Goal: Task Accomplishment & Management: Manage account settings

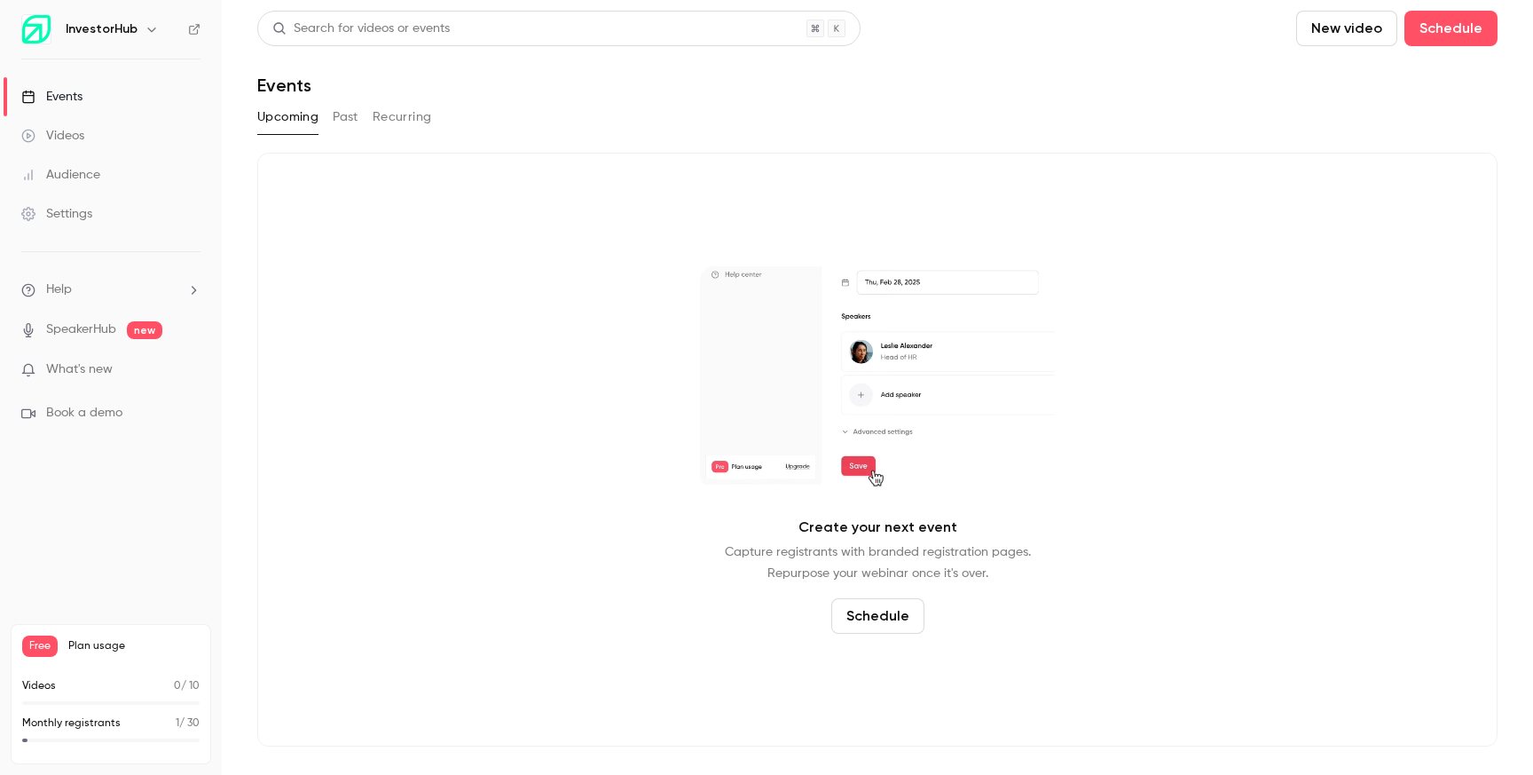
click at [354, 119] on button "Past" at bounding box center [346, 117] width 26 height 28
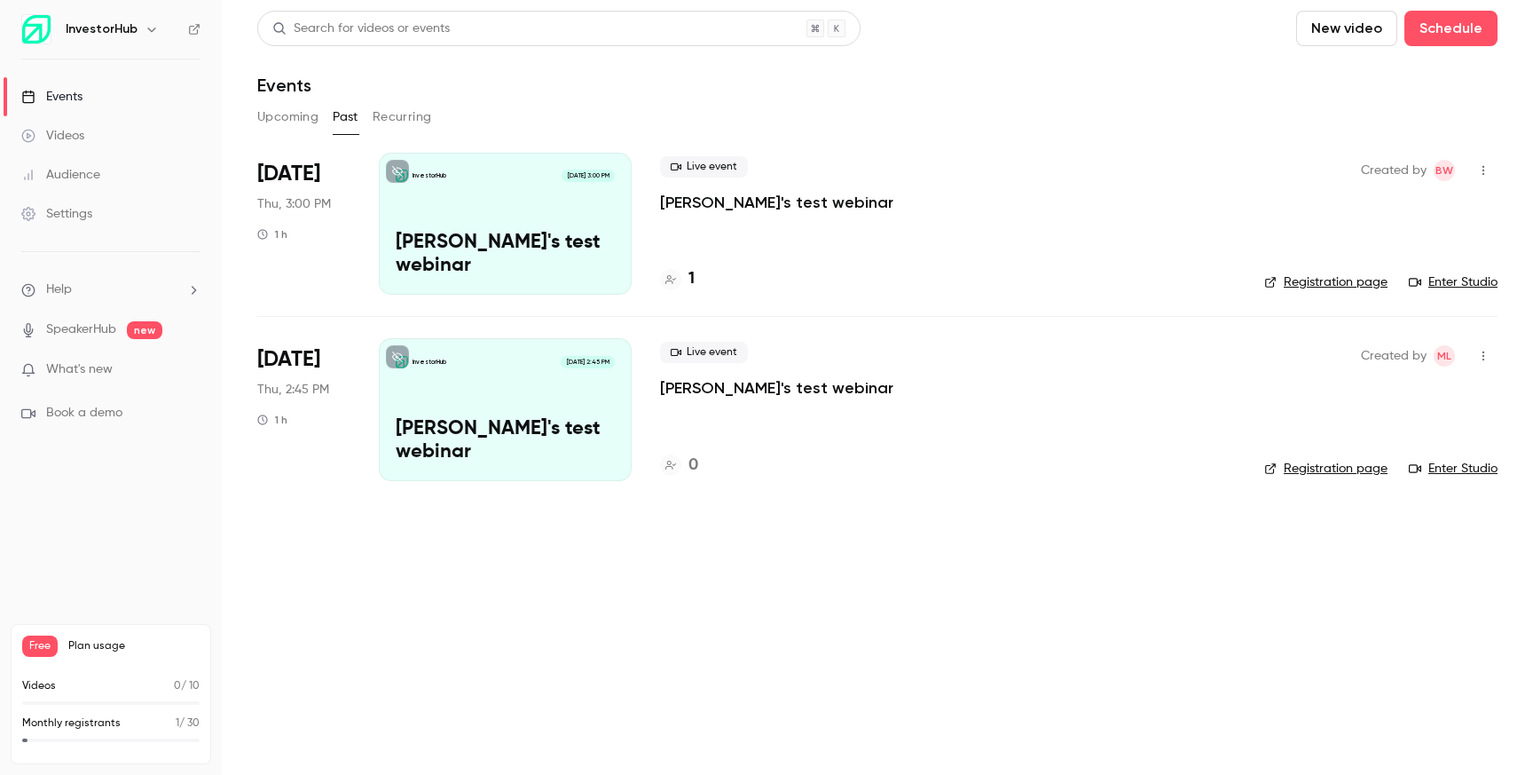
click at [265, 104] on button "Upcoming" at bounding box center [287, 117] width 61 height 28
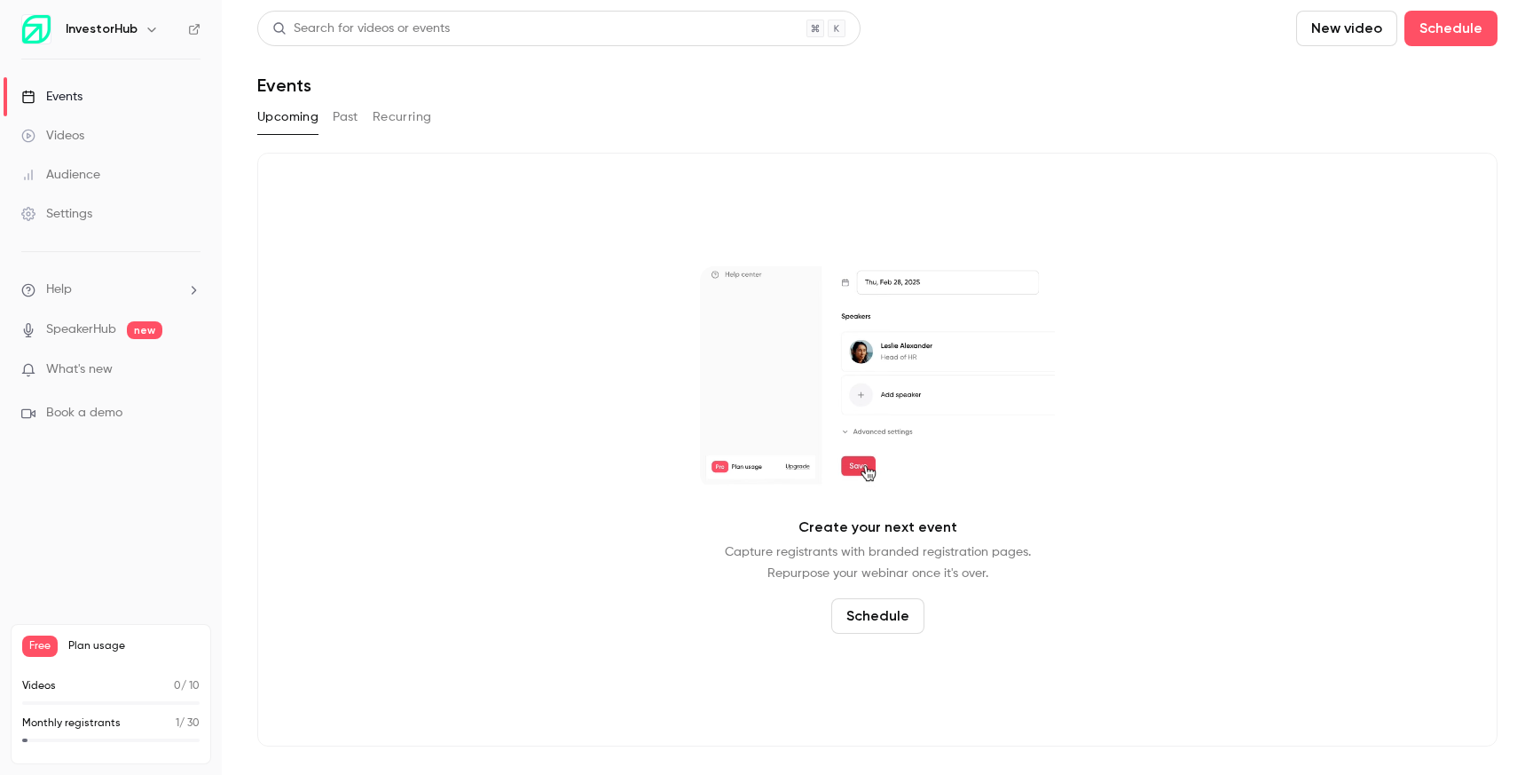
click at [1331, 30] on button "New video" at bounding box center [1346, 28] width 101 height 35
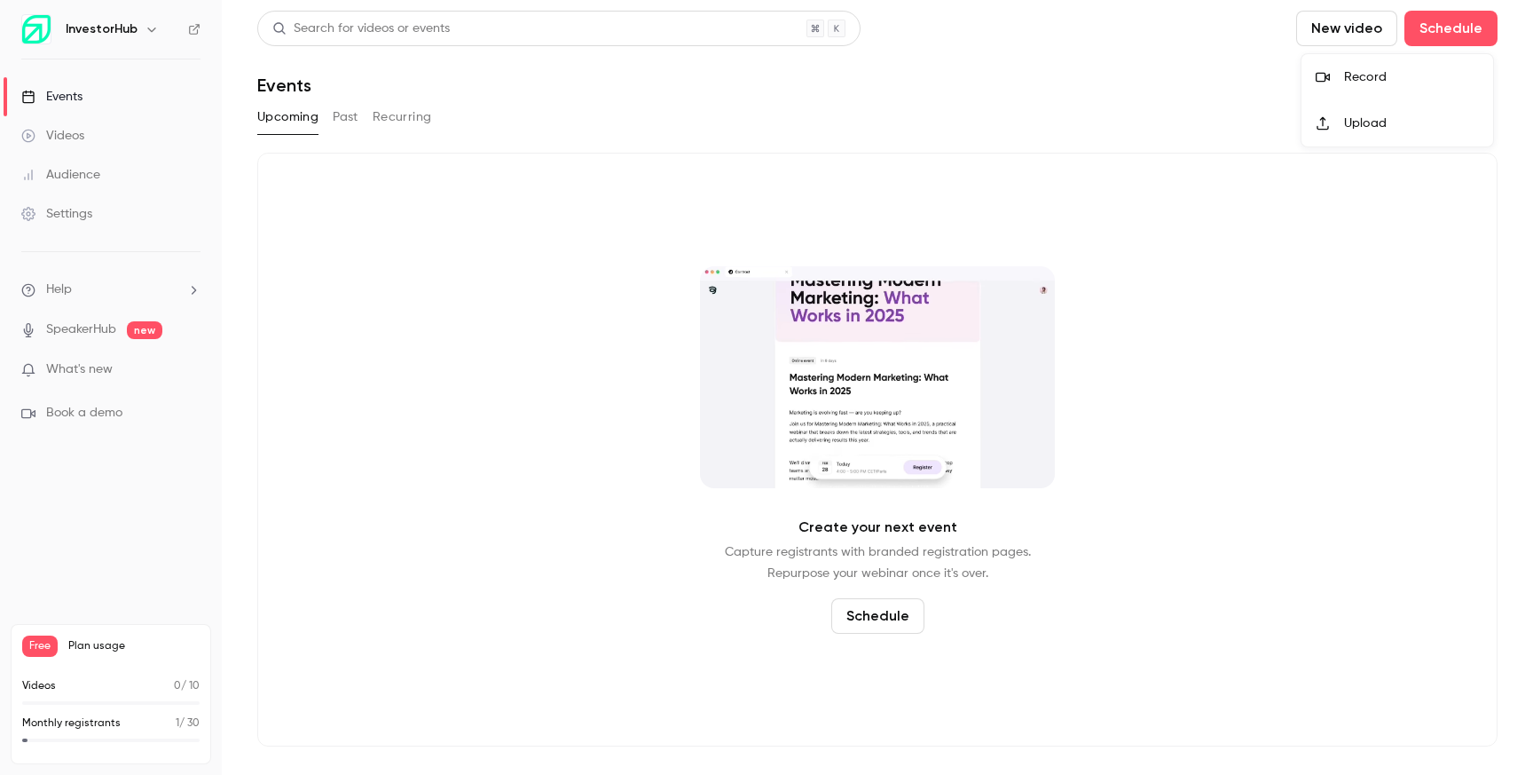
click at [1451, 31] on div at bounding box center [766, 387] width 1533 height 775
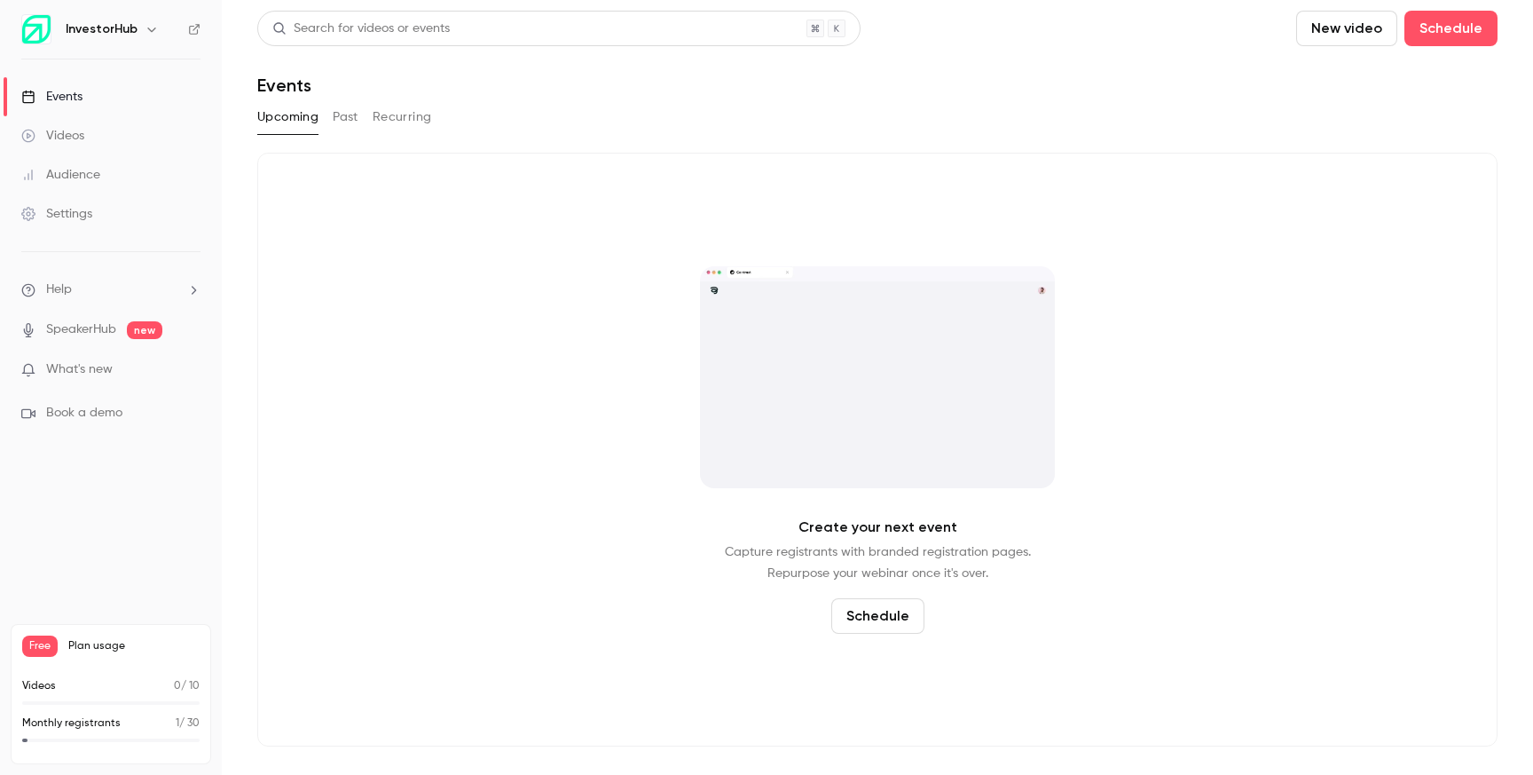
click at [1378, 35] on button "New video" at bounding box center [1346, 28] width 101 height 35
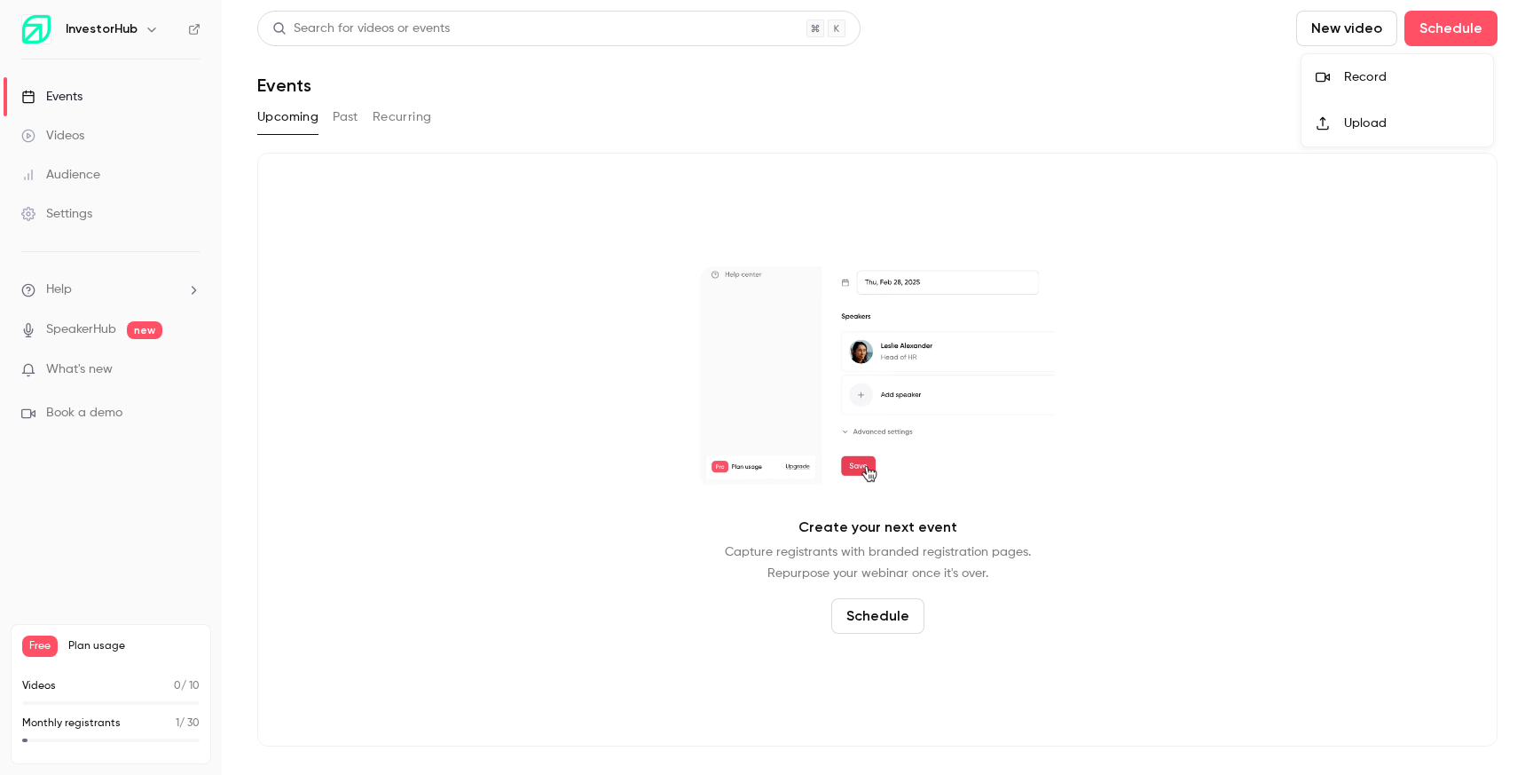
click at [1374, 84] on div "Record" at bounding box center [1411, 77] width 135 height 18
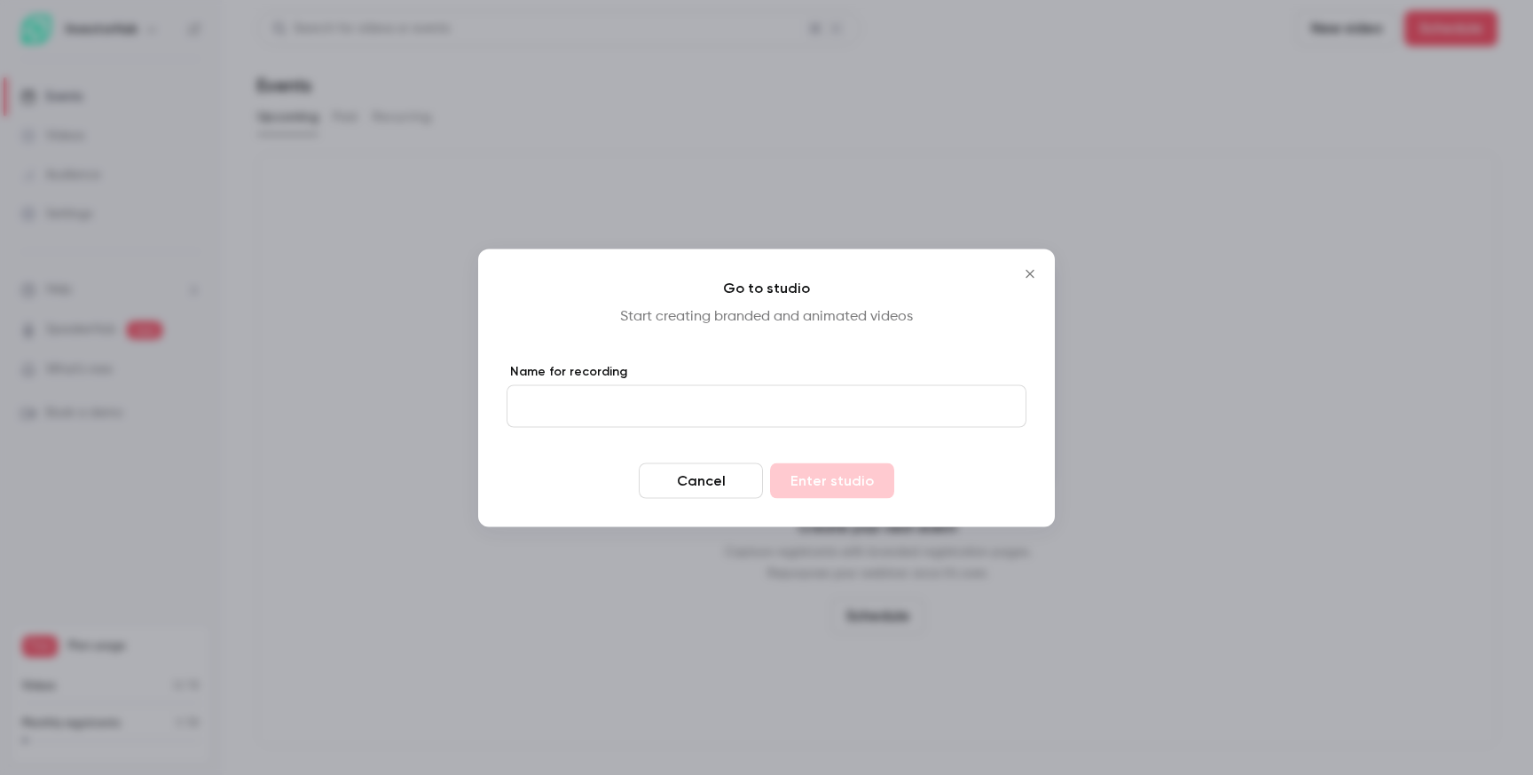
click at [1030, 276] on icon "Close" at bounding box center [1029, 273] width 21 height 14
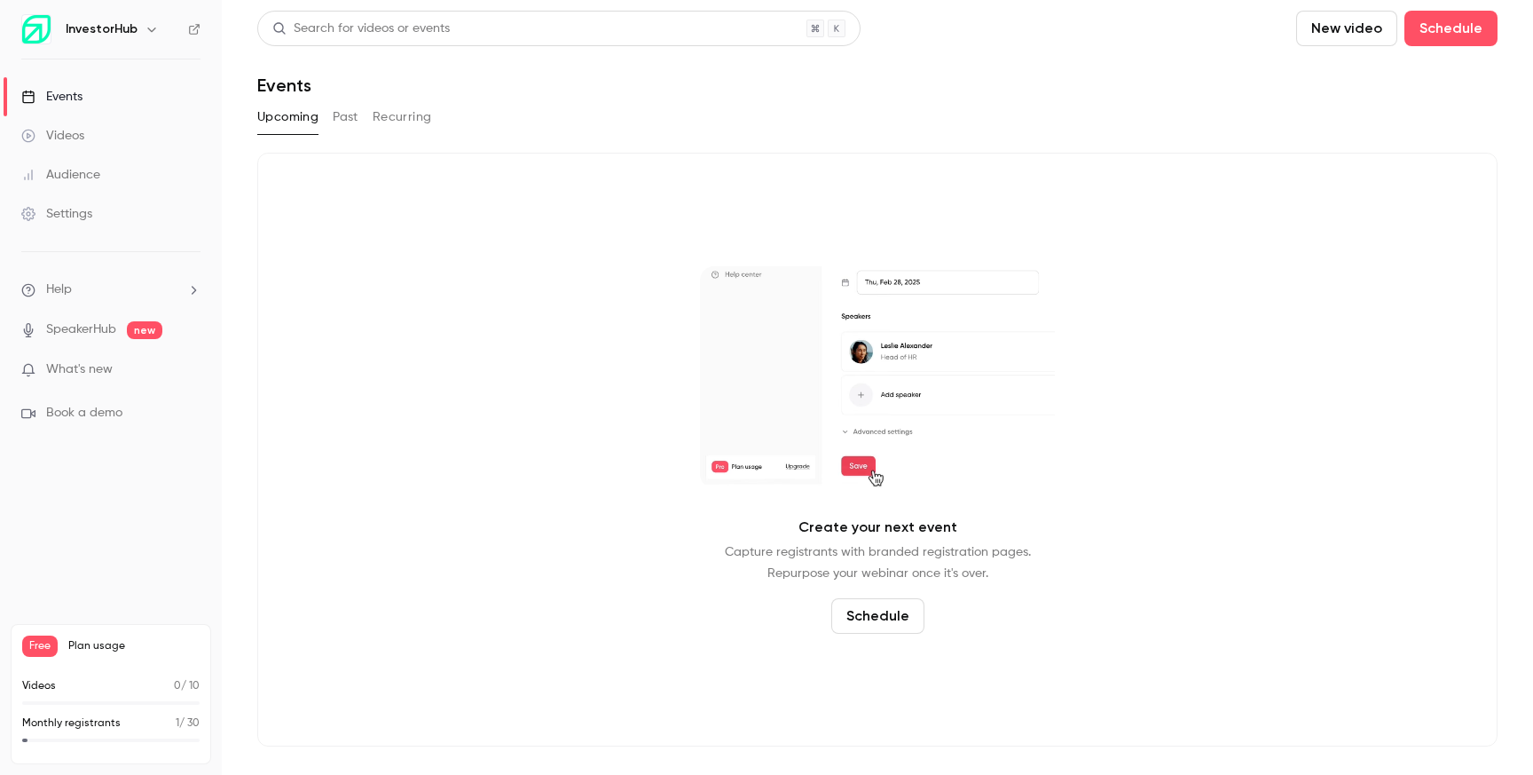
click at [1317, 33] on button "New video" at bounding box center [1346, 28] width 101 height 35
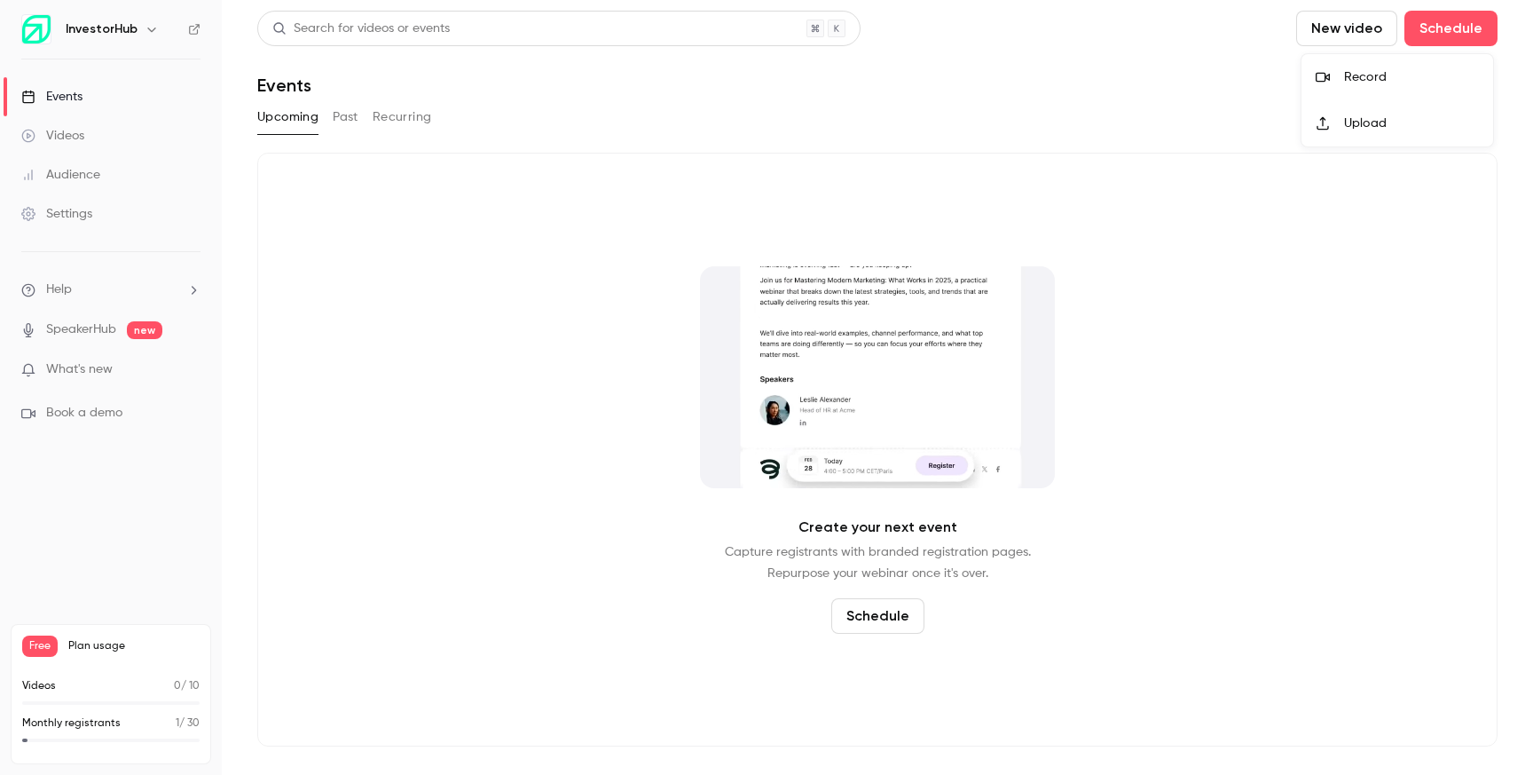
click at [1319, 122] on icon at bounding box center [1323, 123] width 14 height 14
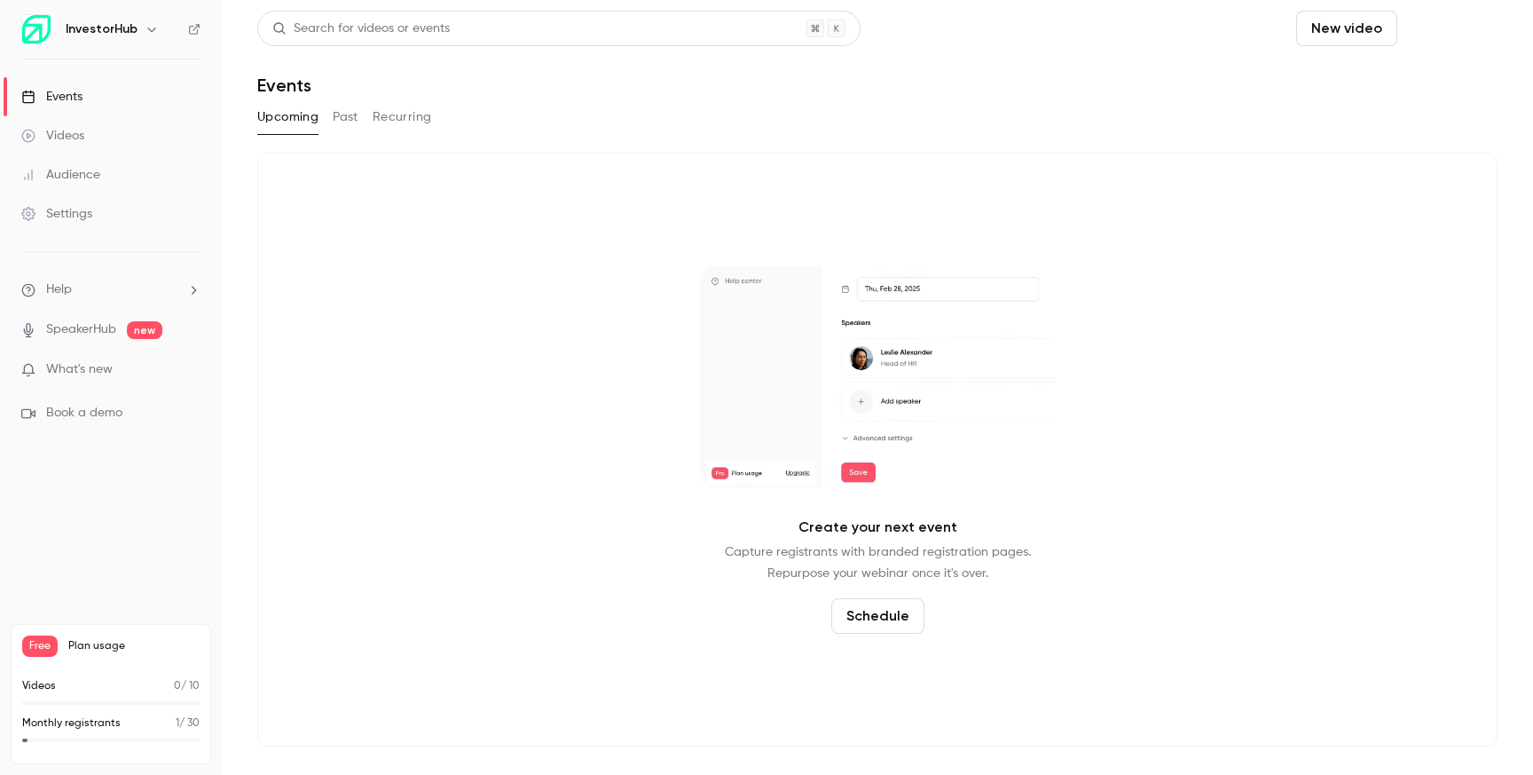
click at [1477, 23] on button "Schedule" at bounding box center [1451, 28] width 93 height 35
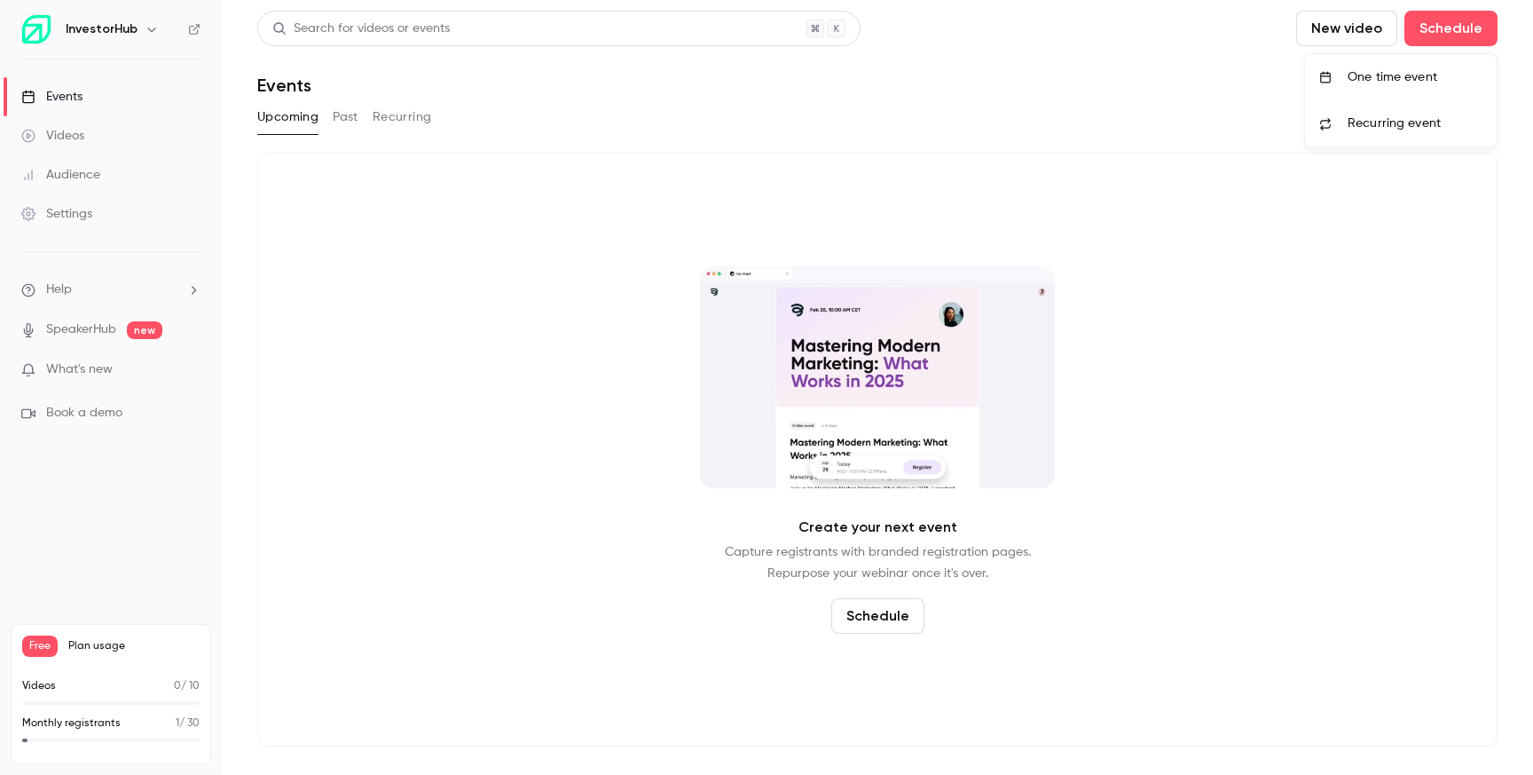
click at [1421, 75] on div "One time event" at bounding box center [1415, 77] width 135 height 18
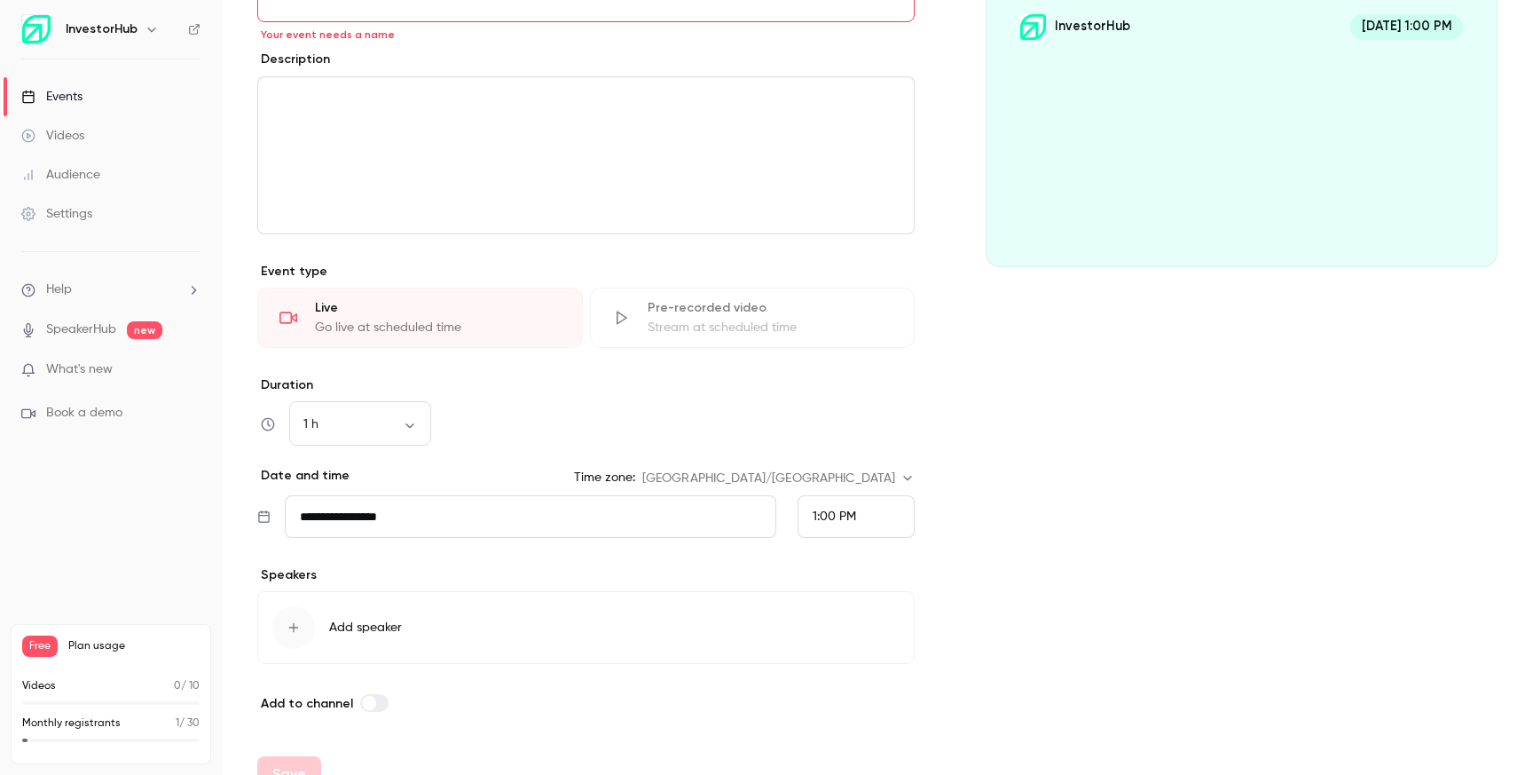
scroll to position [233, 0]
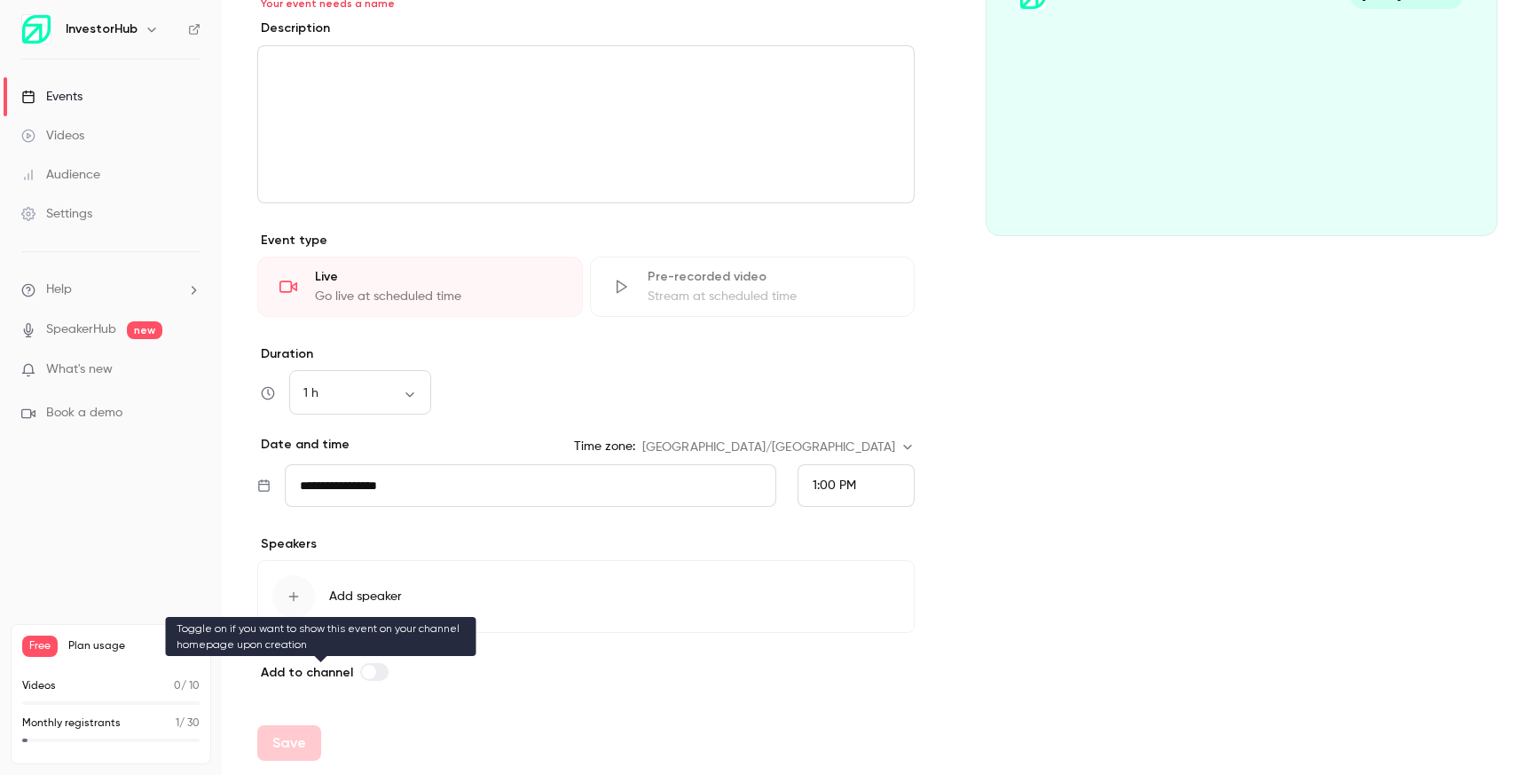
click at [371, 674] on span at bounding box center [369, 672] width 14 height 14
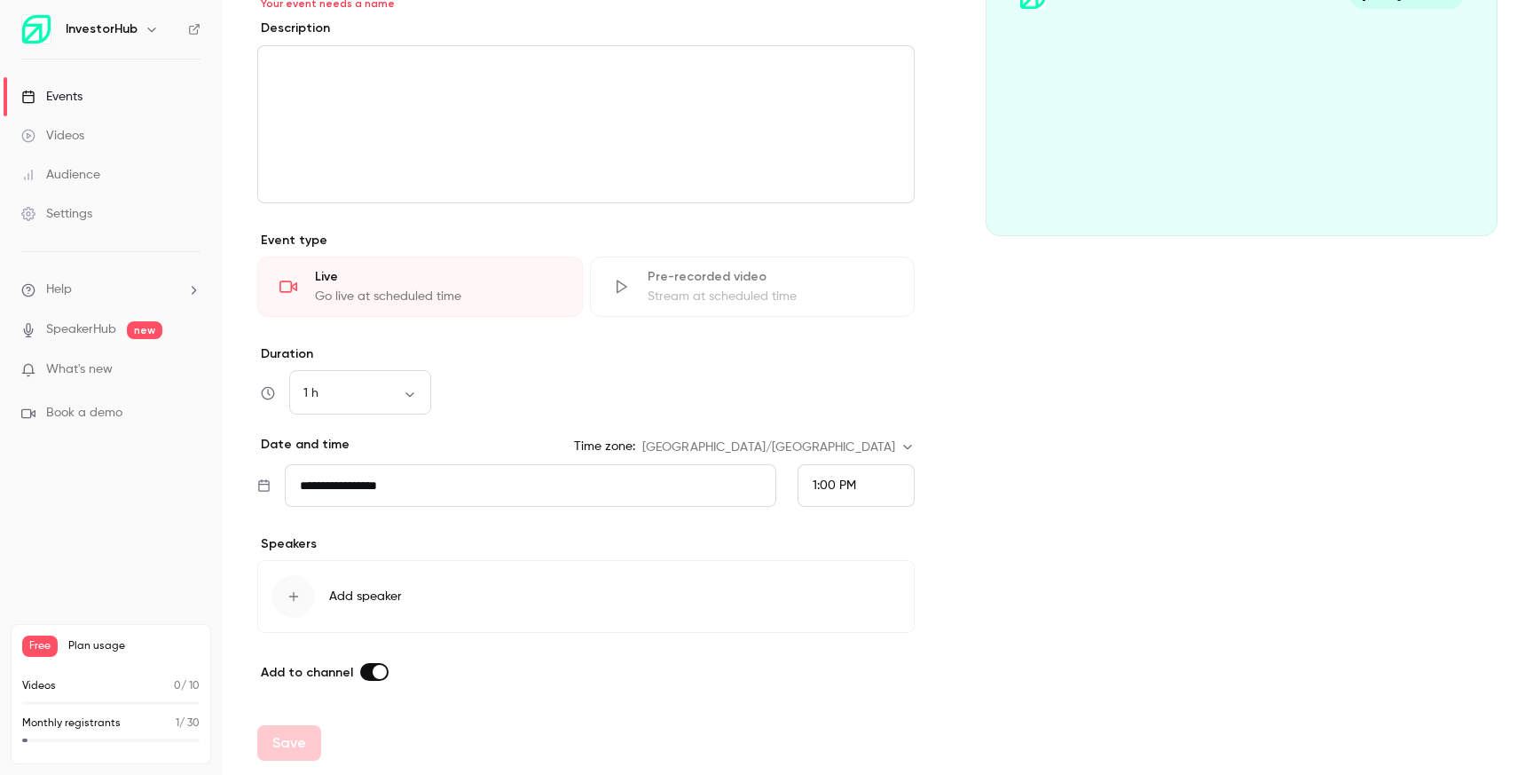
click at [360, 673] on label at bounding box center [374, 672] width 28 height 18
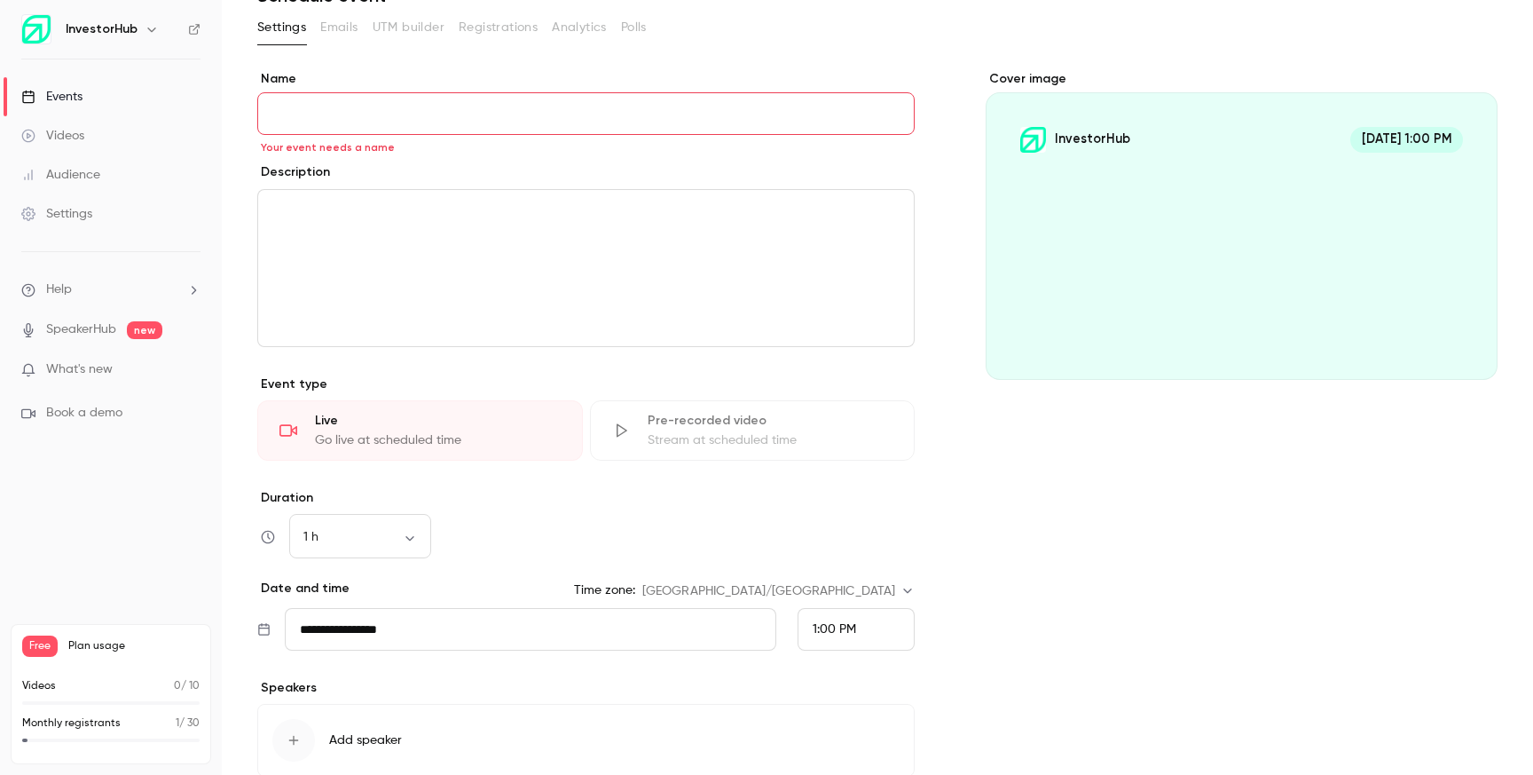
scroll to position [33, 0]
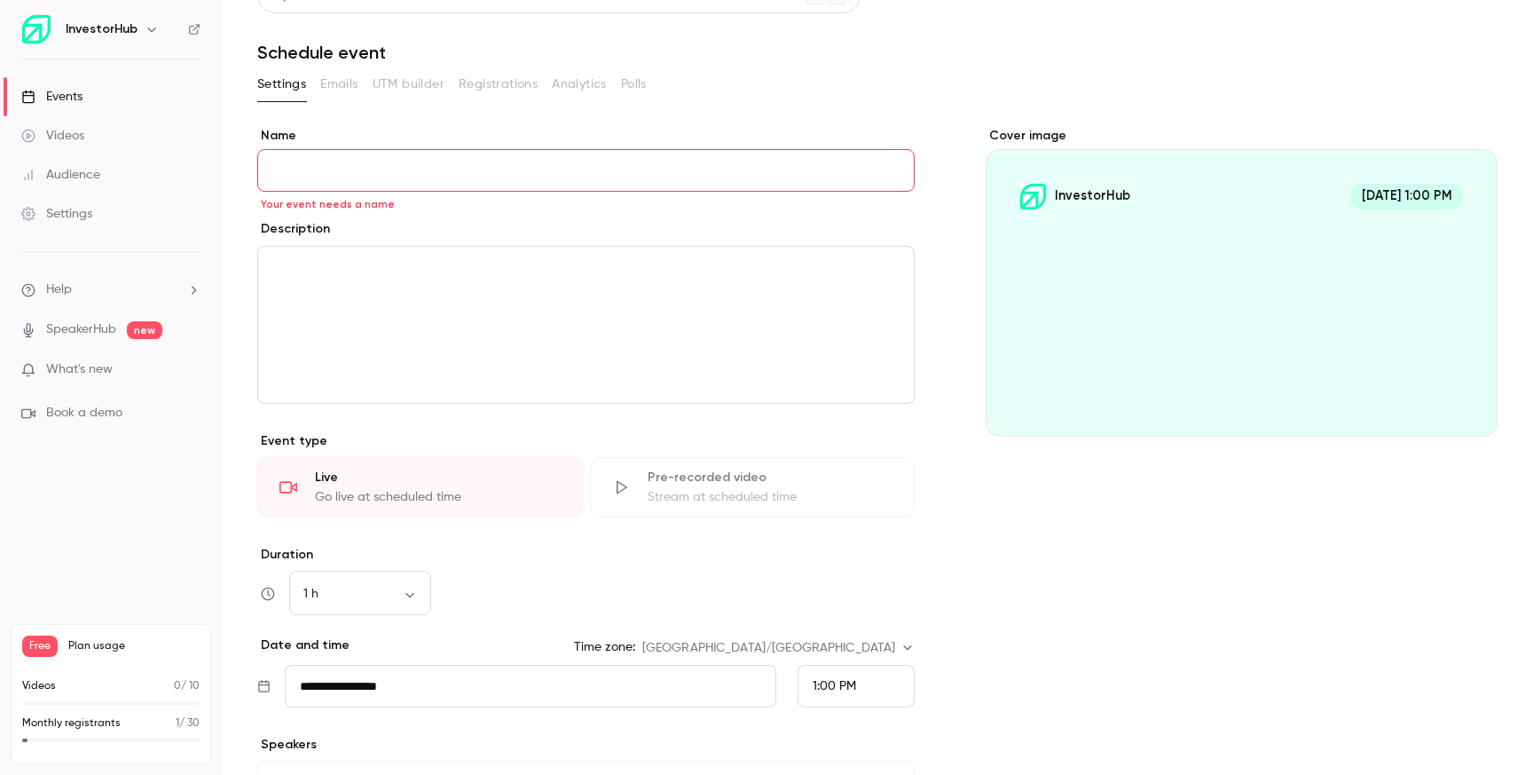
click at [612, 181] on input "Name" at bounding box center [585, 170] width 657 height 43
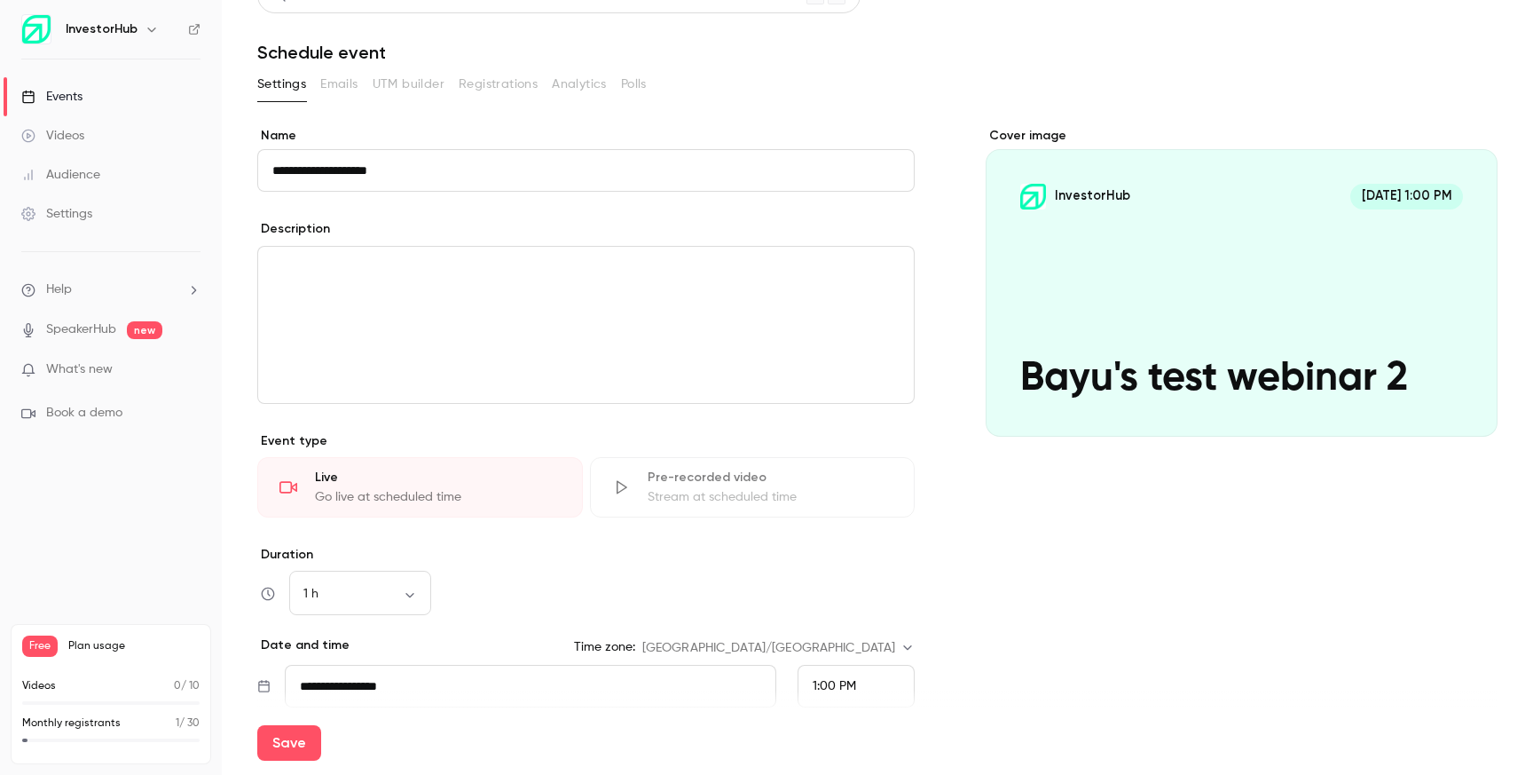
scroll to position [233, 0]
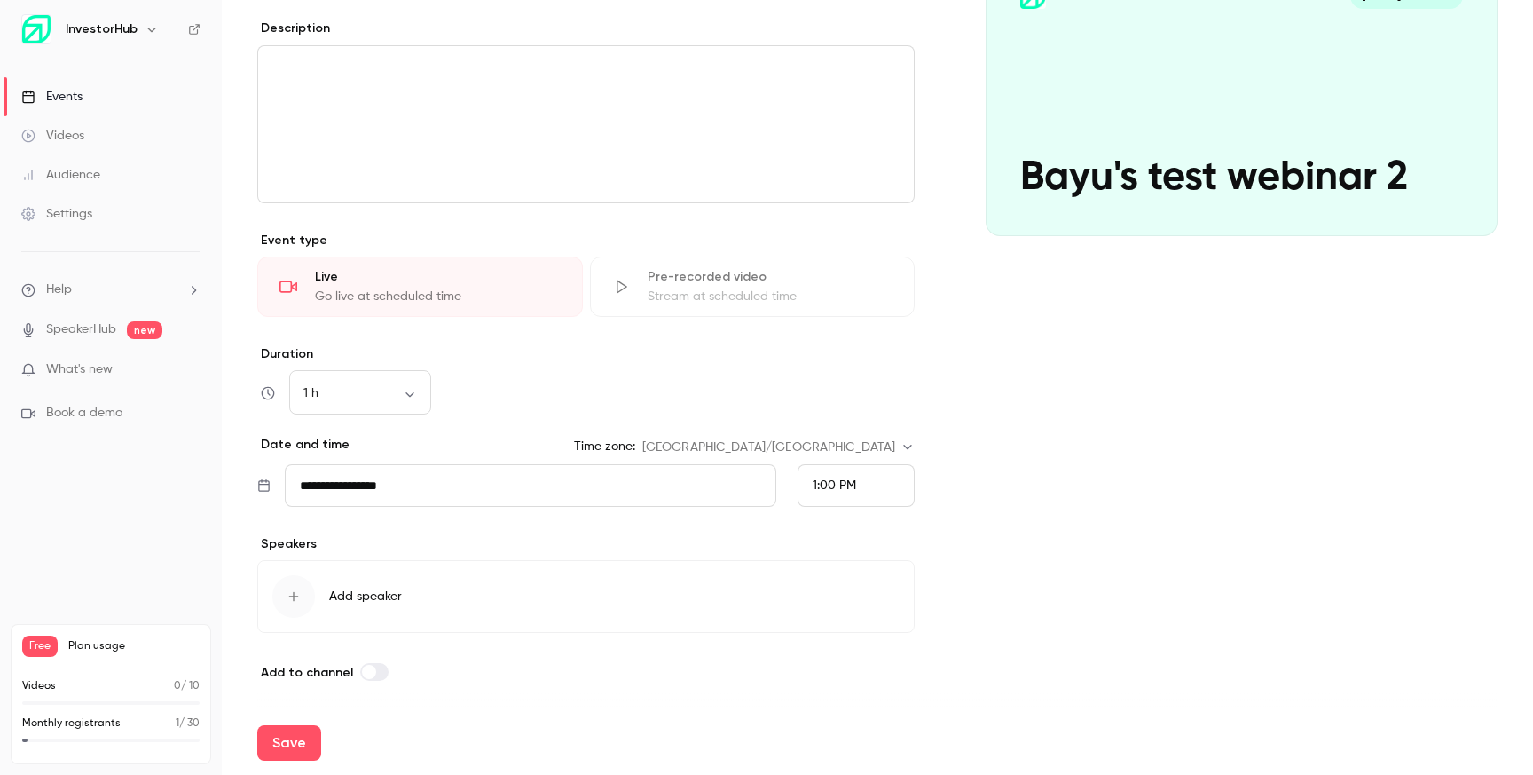
type input "**********"
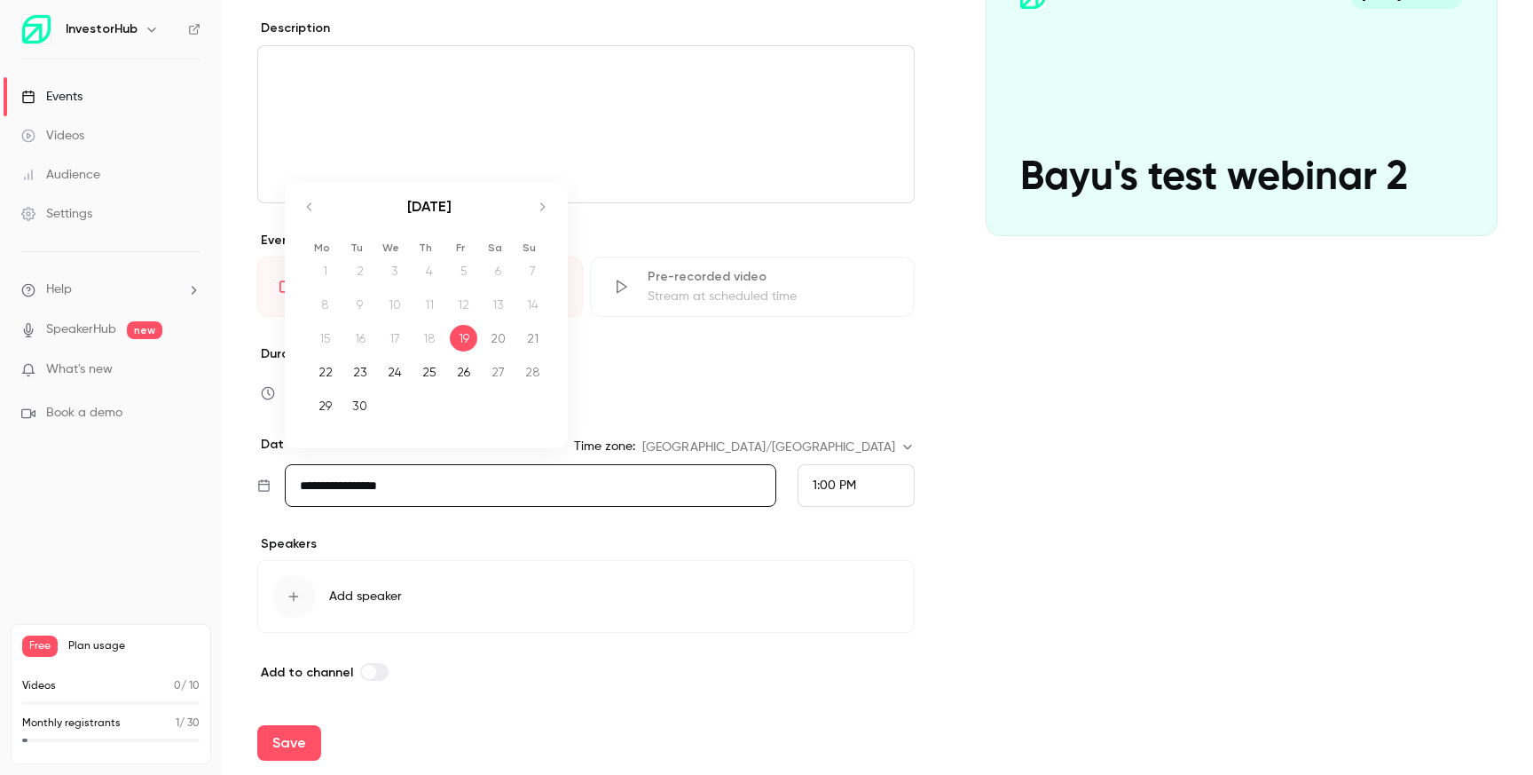
click at [452, 477] on input "**********" at bounding box center [531, 485] width 492 height 43
click at [539, 205] on icon "Move forward to switch to the next month." at bounding box center [541, 206] width 21 height 21
click at [397, 411] on div "31" at bounding box center [395, 405] width 28 height 27
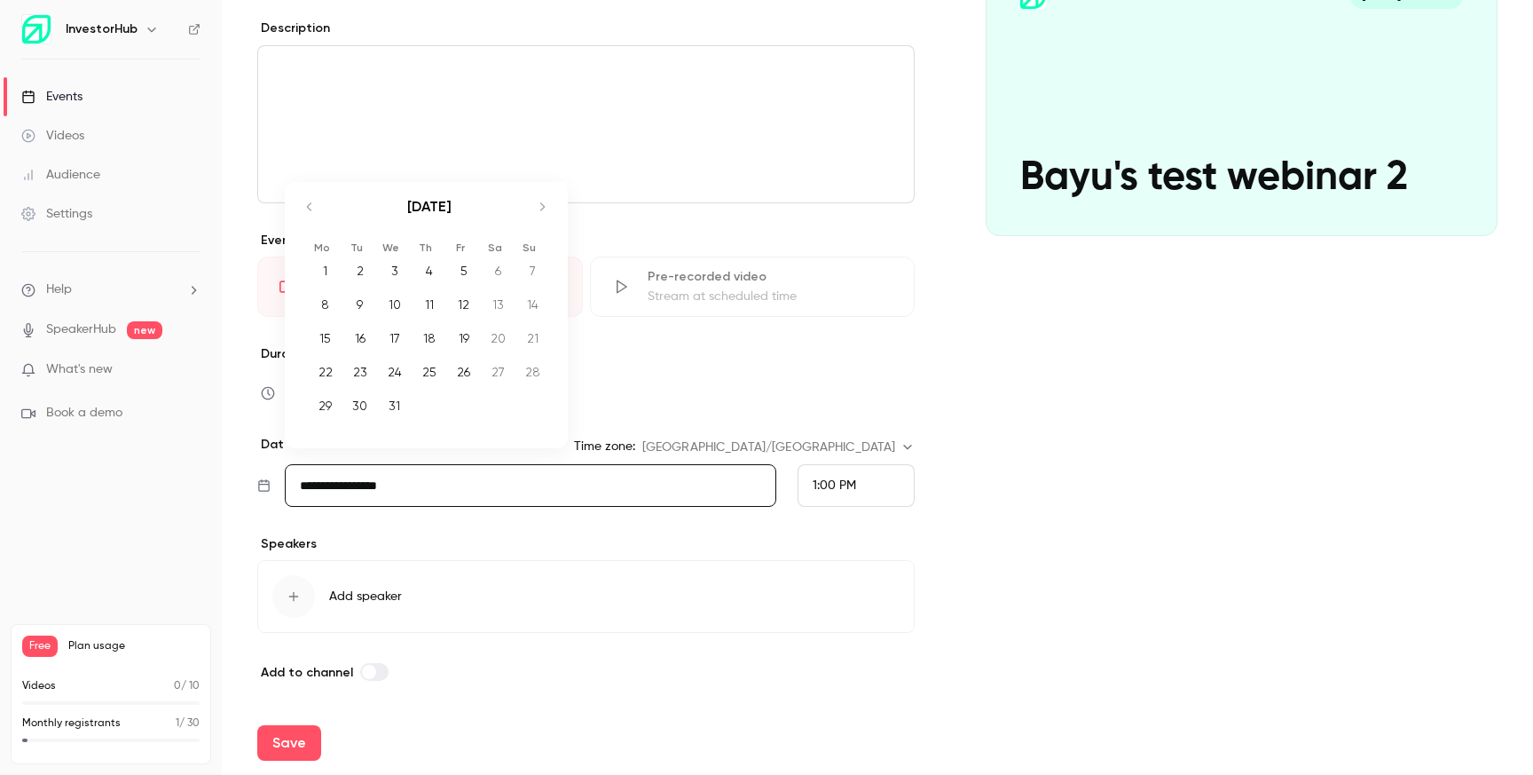
type input "**********"
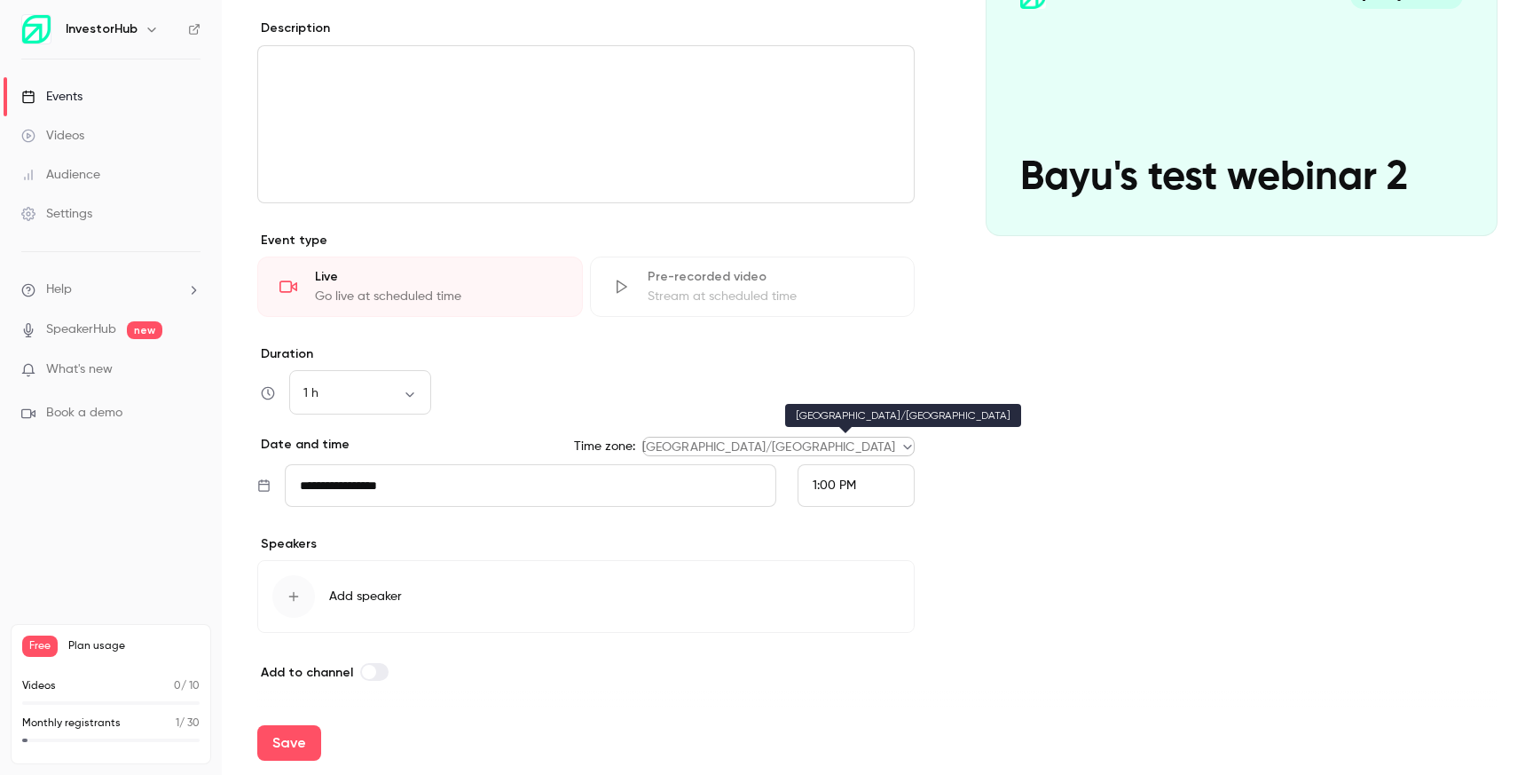
click at [903, 452] on body "**********" at bounding box center [766, 387] width 1533 height 775
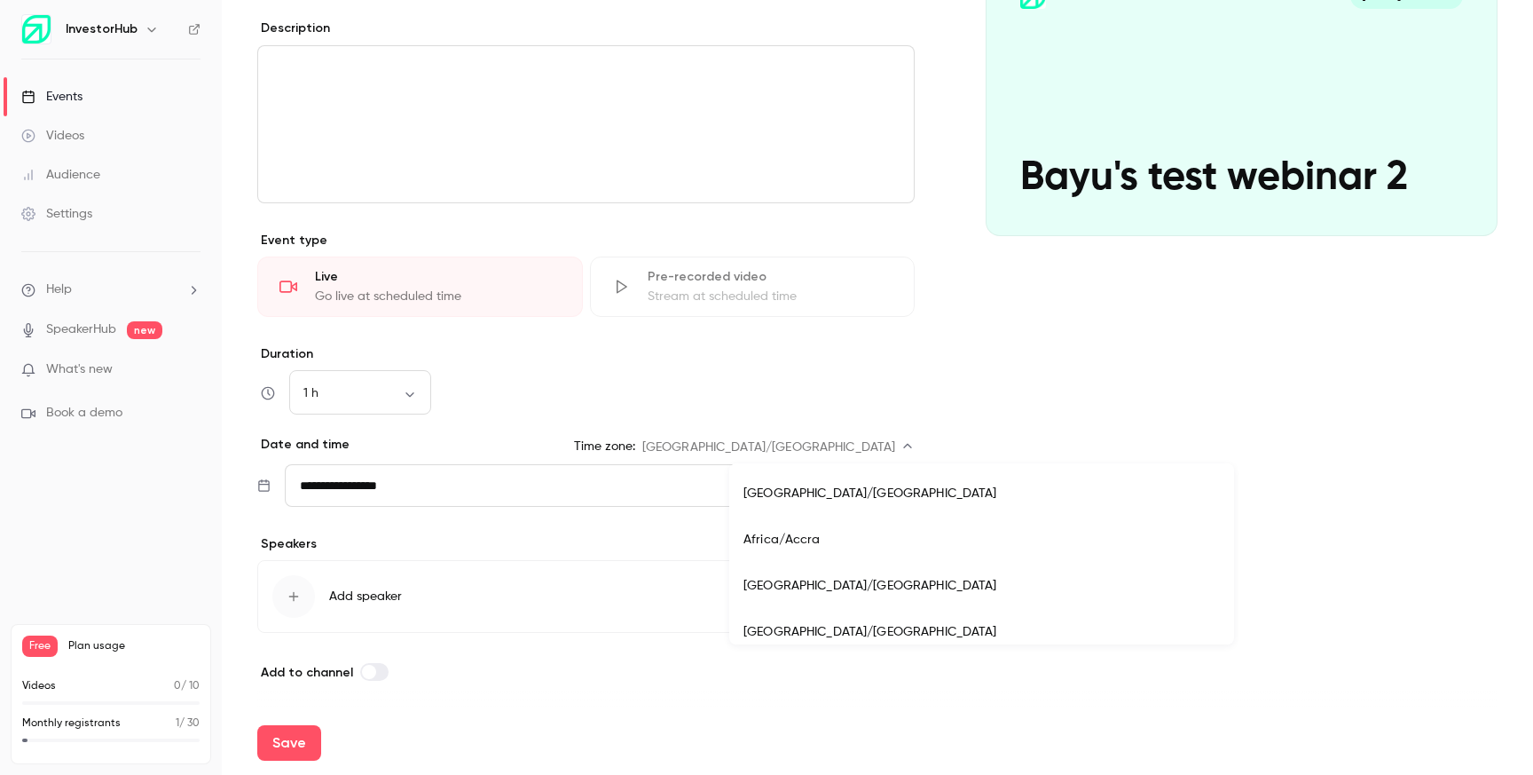
scroll to position [14150, 0]
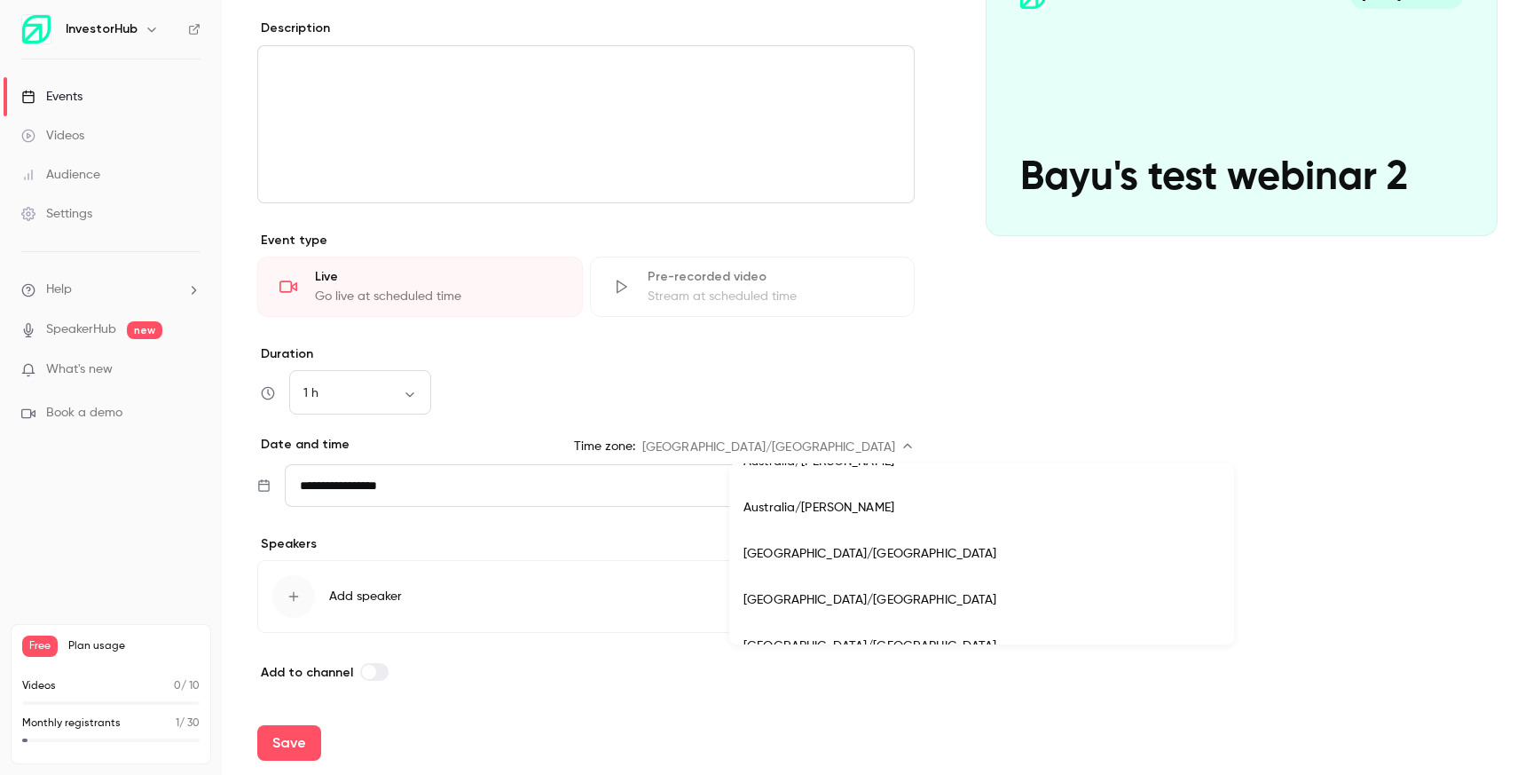
click at [995, 448] on div at bounding box center [766, 387] width 1533 height 775
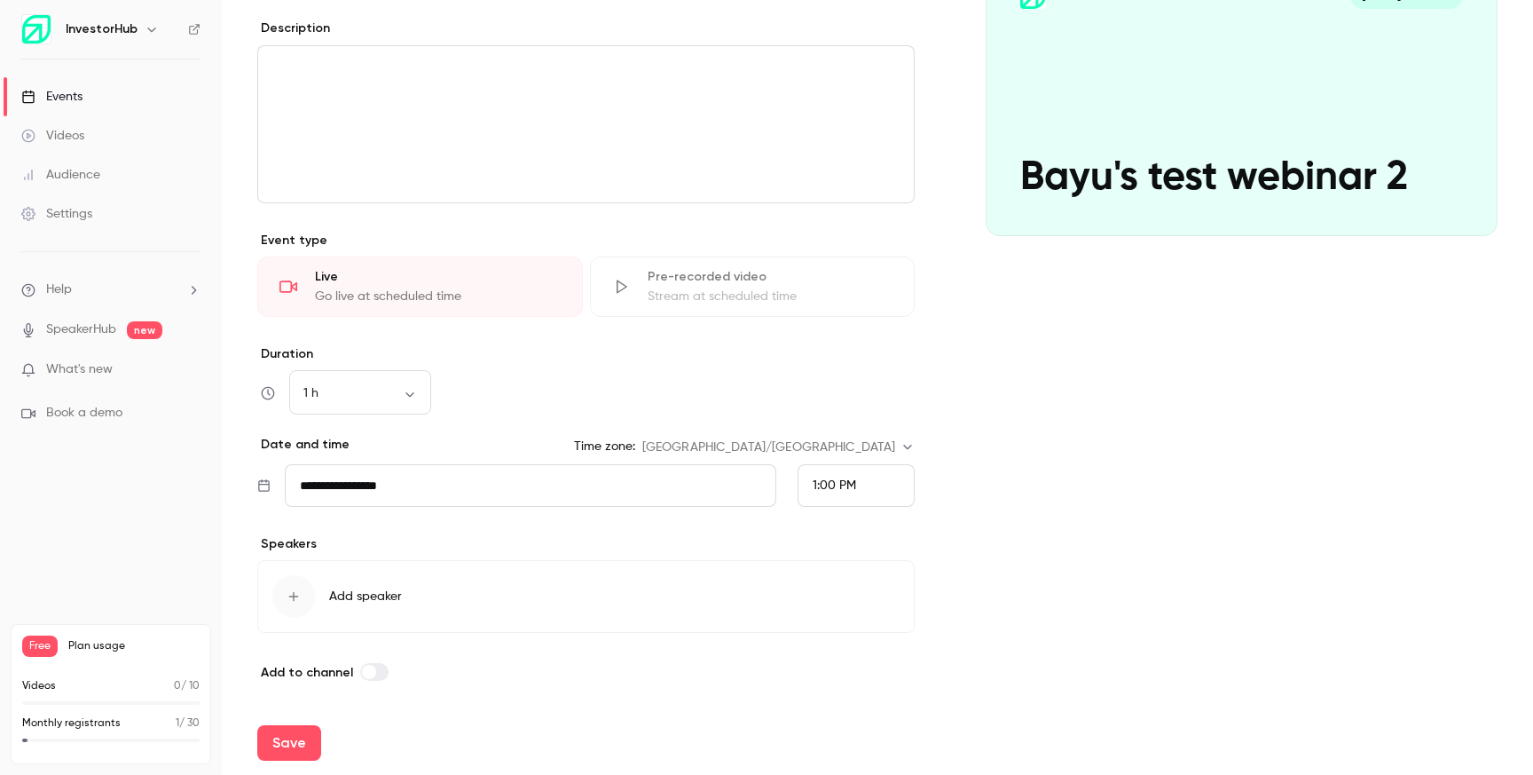
click at [311, 595] on div "button" at bounding box center [293, 596] width 43 height 43
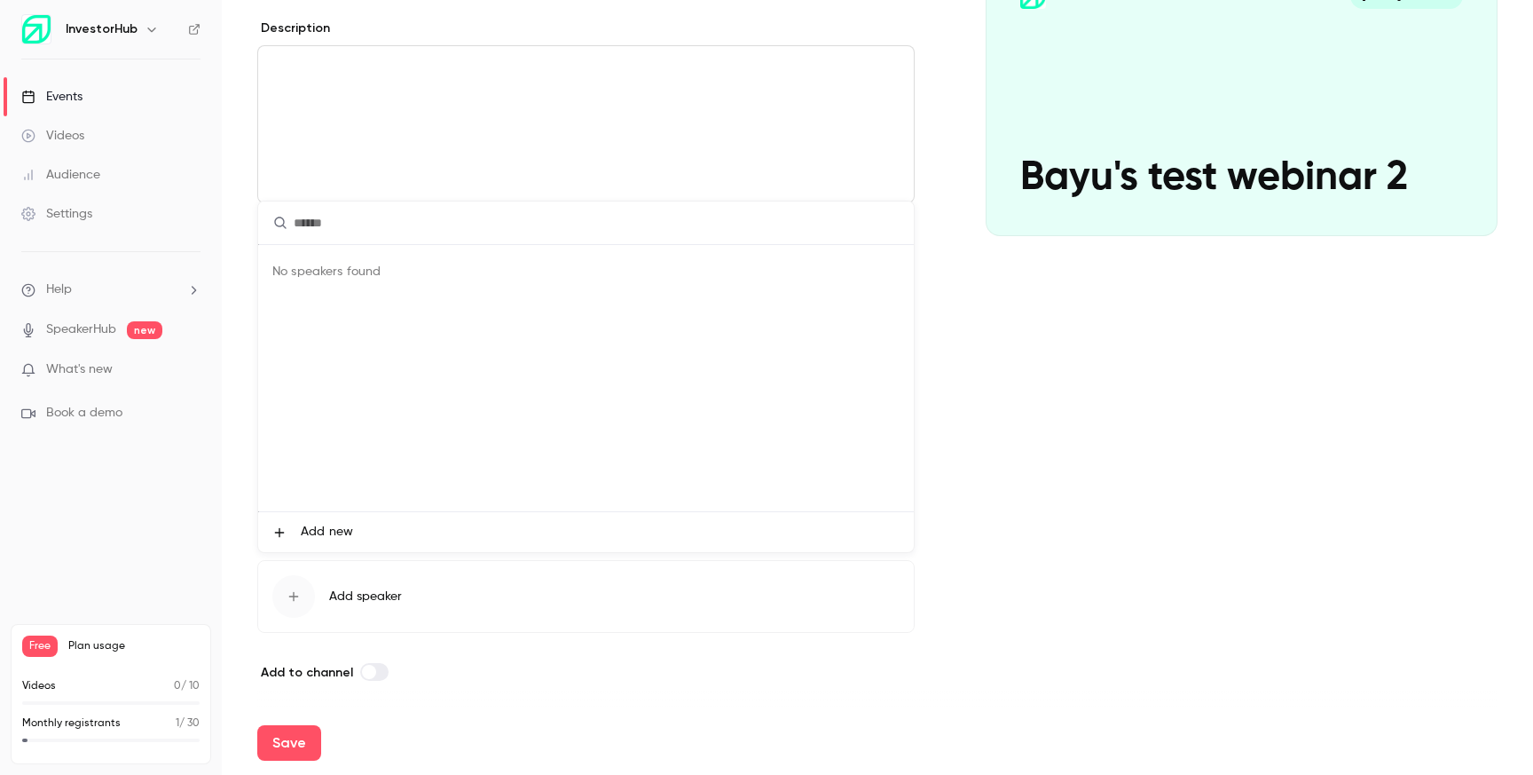
click at [319, 526] on span "Add new" at bounding box center [327, 532] width 52 height 19
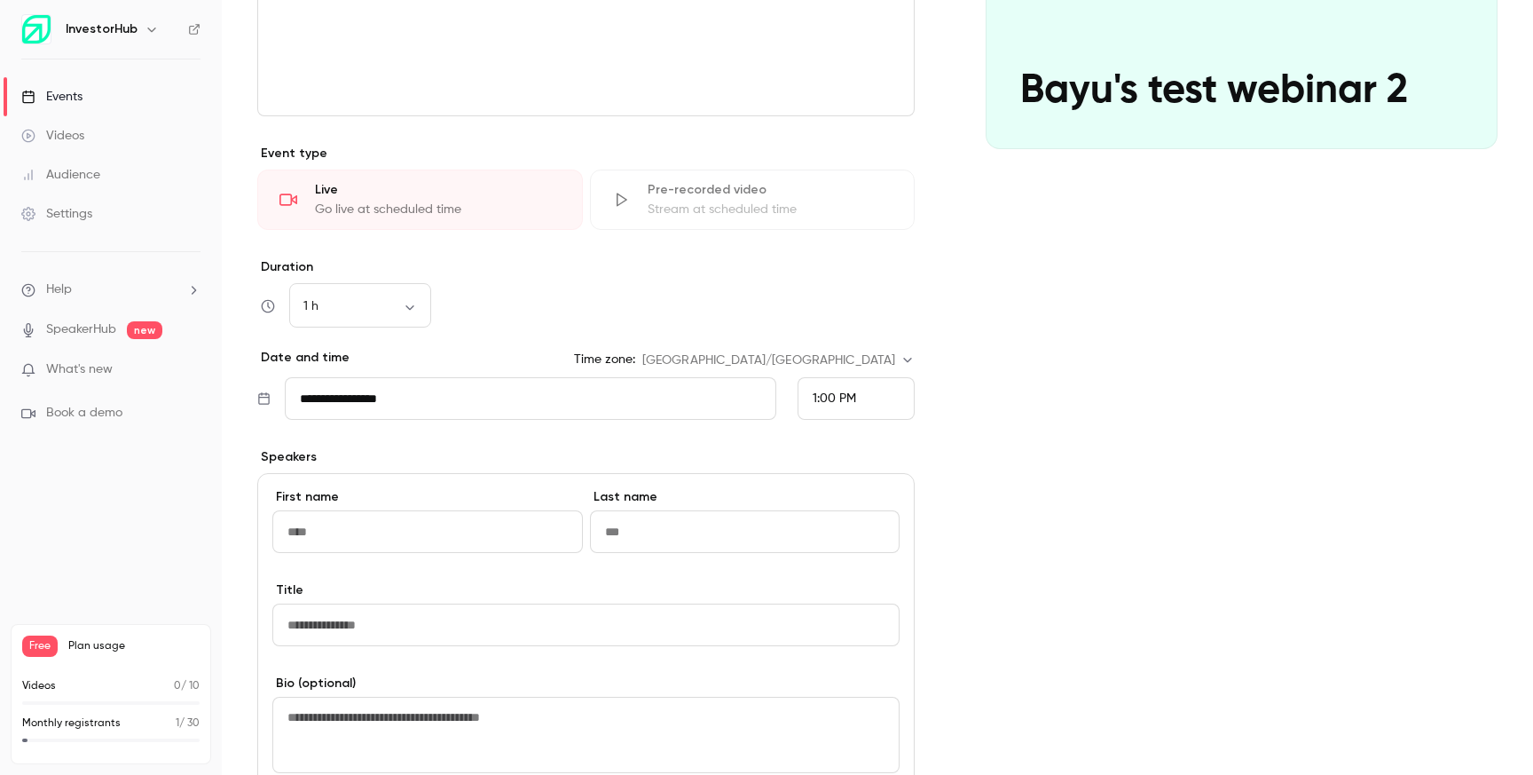
scroll to position [321, 0]
type input "****"
click at [764, 529] on input "Last name" at bounding box center [745, 530] width 311 height 43
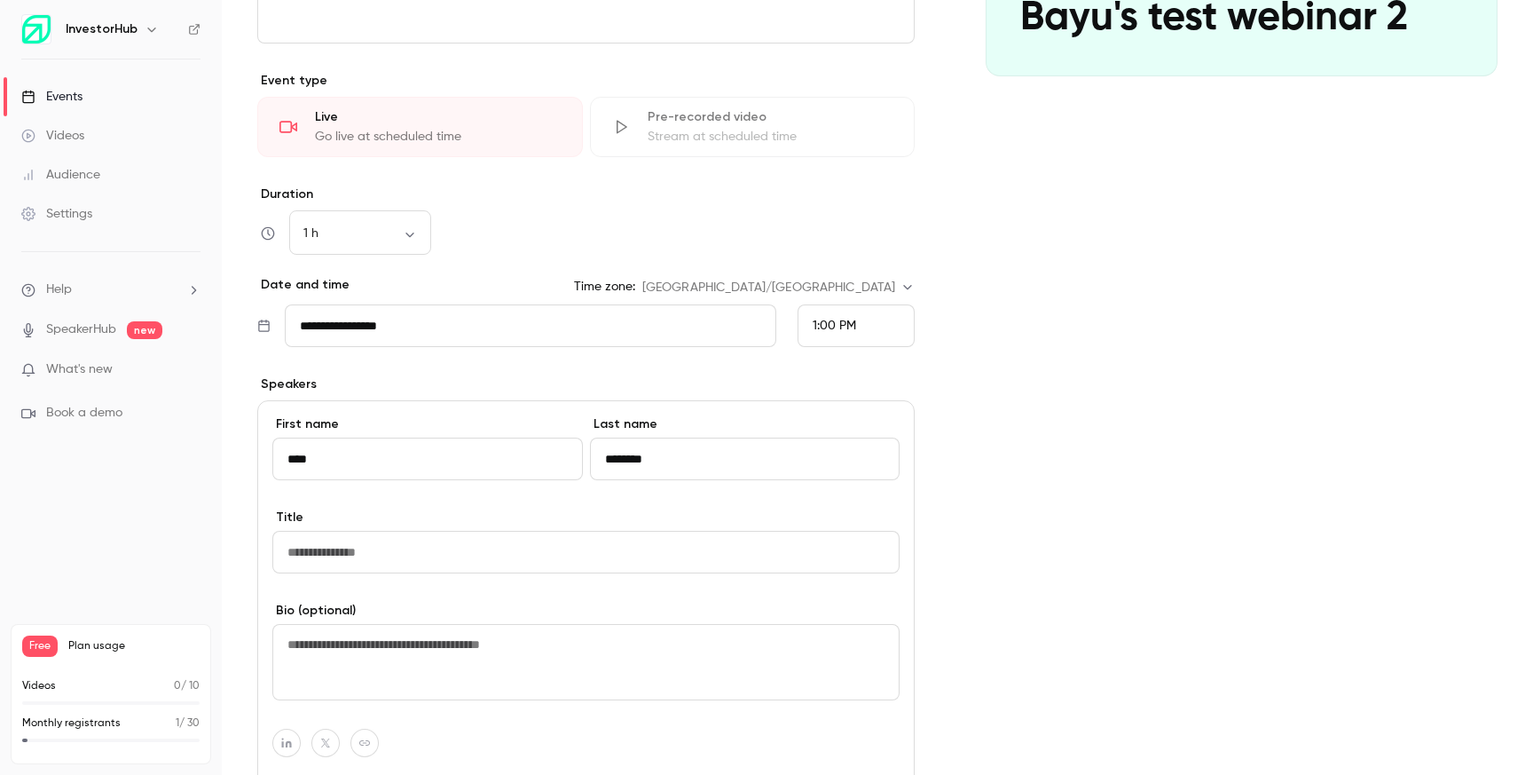
scroll to position [400, 0]
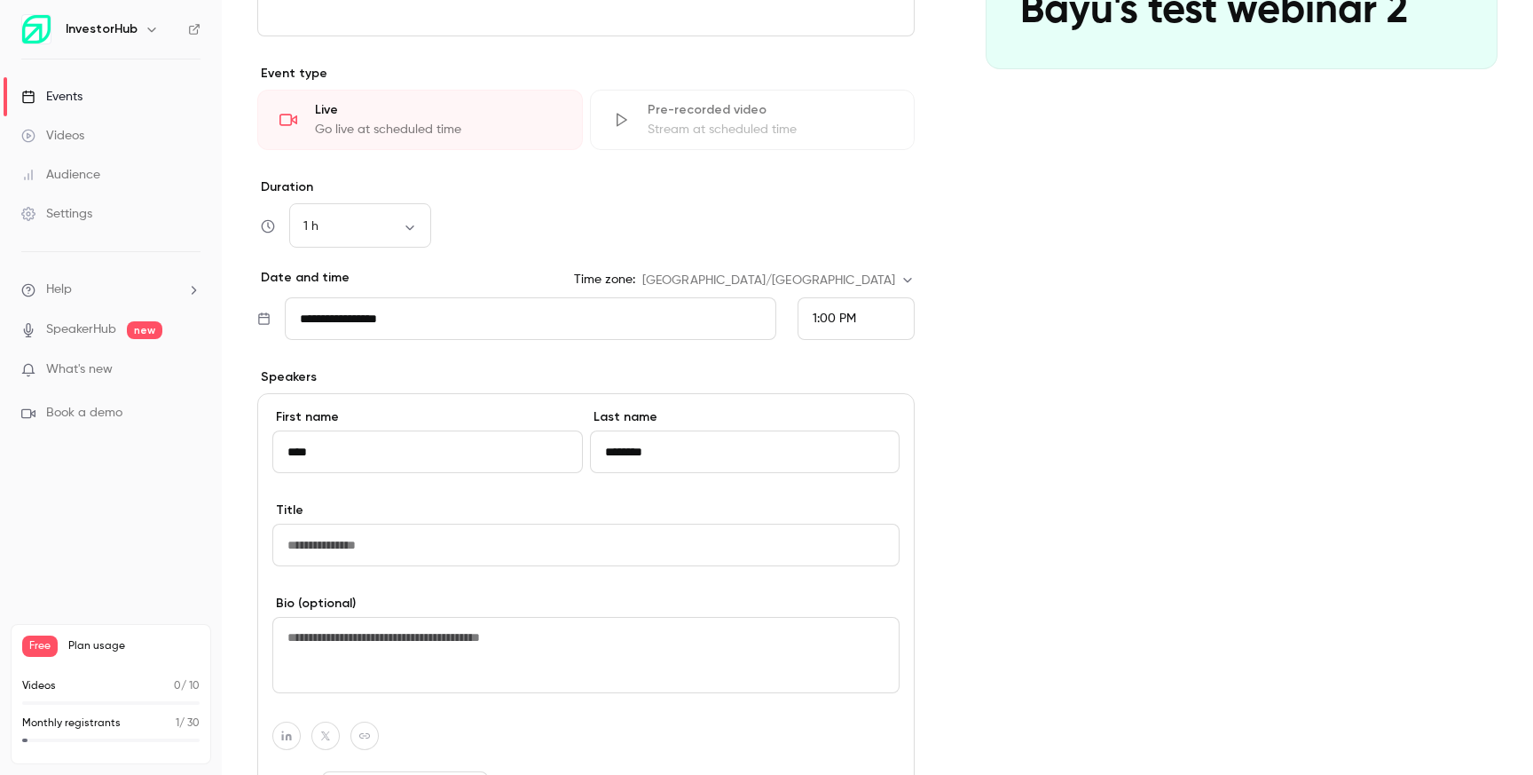
type input "********"
click at [749, 532] on input "Title" at bounding box center [585, 544] width 627 height 43
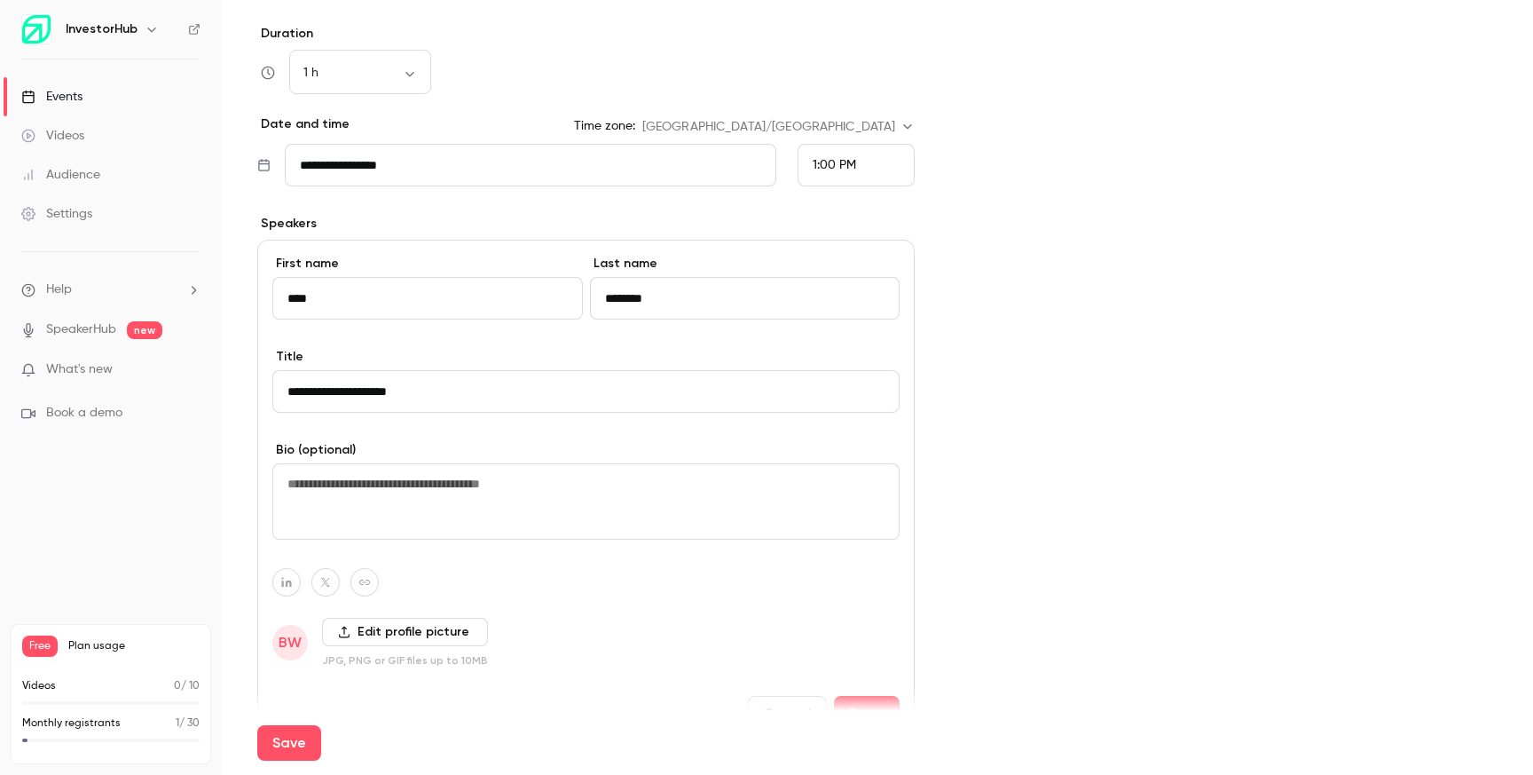
scroll to position [626, 0]
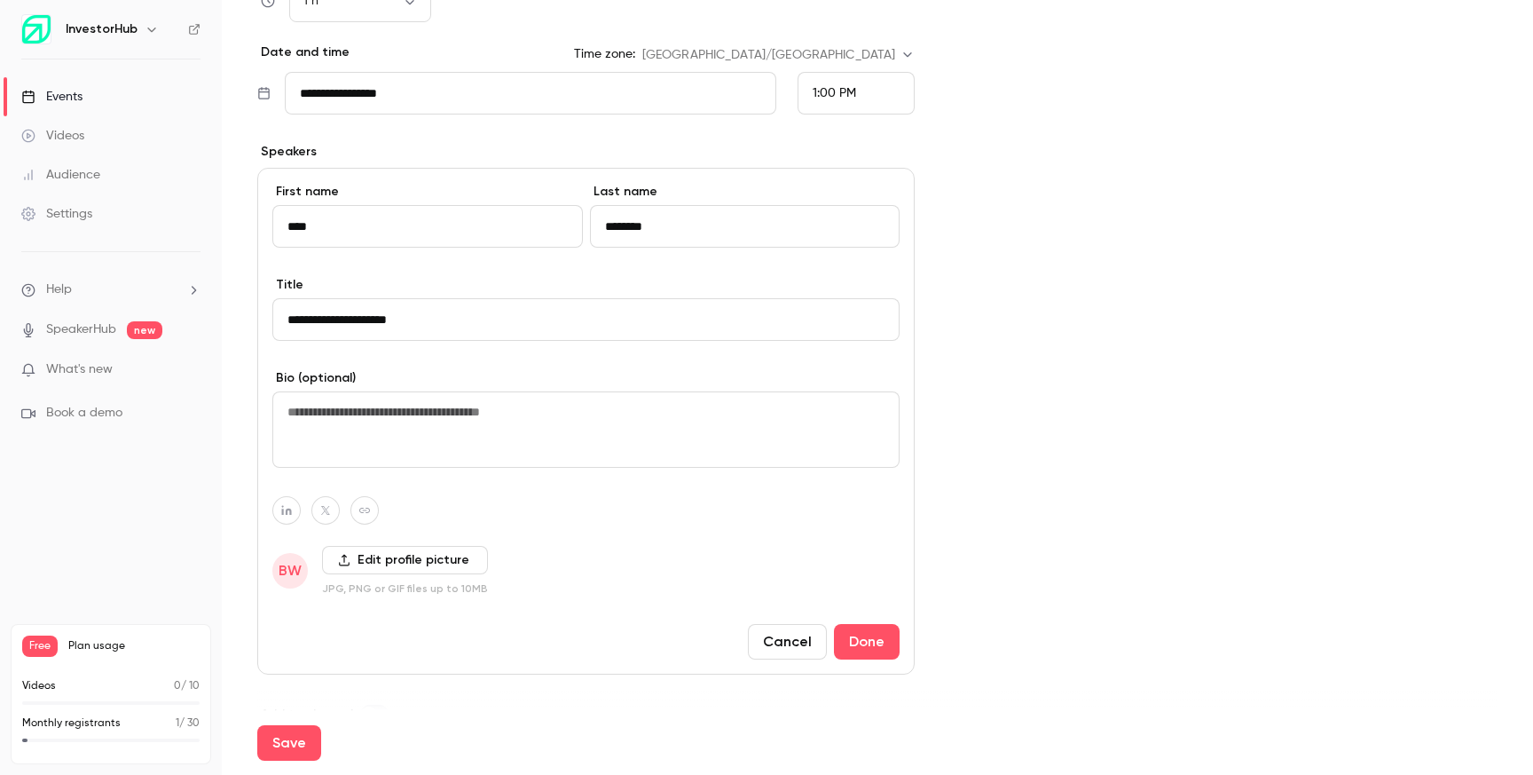
type input "**********"
click at [335, 563] on label "Edit profile picture" at bounding box center [405, 560] width 166 height 28
click at [0, 0] on input "Edit profile picture" at bounding box center [0, 0] width 0 height 0
click at [395, 595] on div "**********" at bounding box center [585, 421] width 657 height 507
click at [290, 572] on span "BW" at bounding box center [290, 570] width 23 height 21
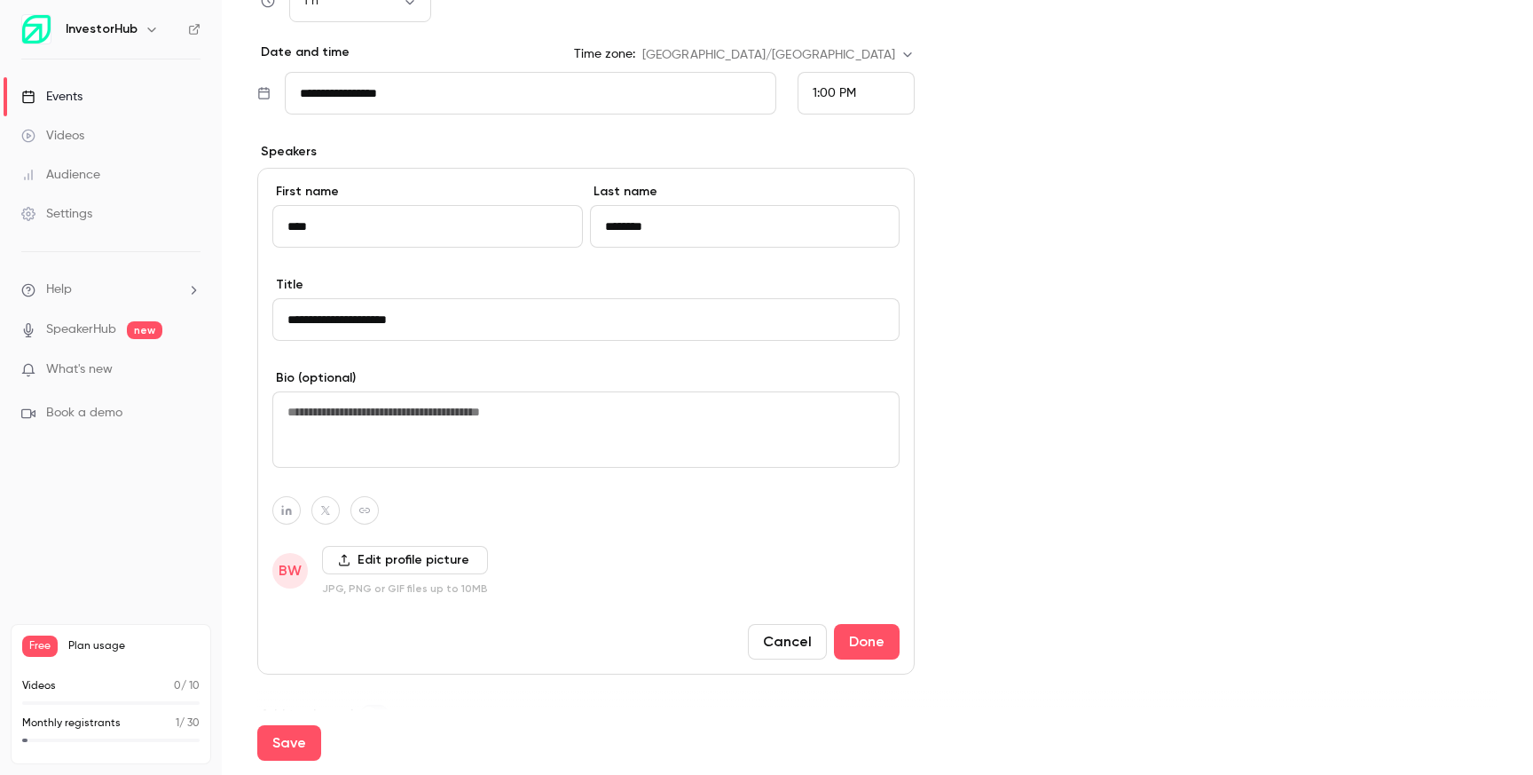
click at [437, 561] on label "Edit profile picture" at bounding box center [405, 560] width 166 height 28
click at [0, 0] on input "Edit profile picture" at bounding box center [0, 0] width 0 height 0
click at [357, 546] on label "Edit profile picture" at bounding box center [405, 560] width 166 height 28
click at [0, 0] on input "Edit profile picture" at bounding box center [0, 0] width 0 height 0
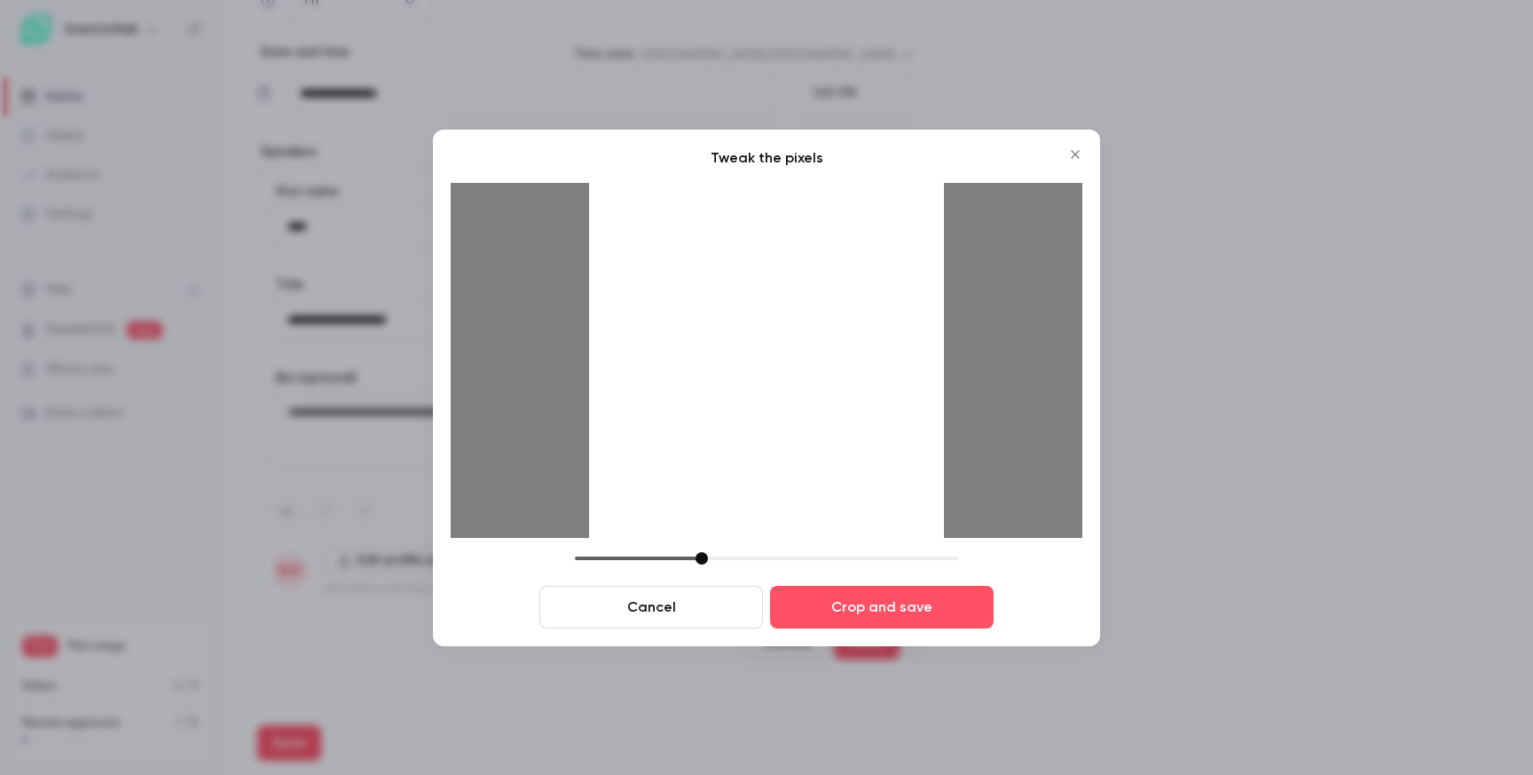
drag, startPoint x: 807, startPoint y: 498, endPoint x: 840, endPoint y: 500, distance: 32.9
click at [840, 500] on div at bounding box center [766, 360] width 355 height 355
drag, startPoint x: 697, startPoint y: 555, endPoint x: 724, endPoint y: 574, distance: 33.0
click at [724, 574] on div "Cancel Crop and save" at bounding box center [767, 590] width 632 height 76
drag, startPoint x: 751, startPoint y: 409, endPoint x: 715, endPoint y: 424, distance: 39.4
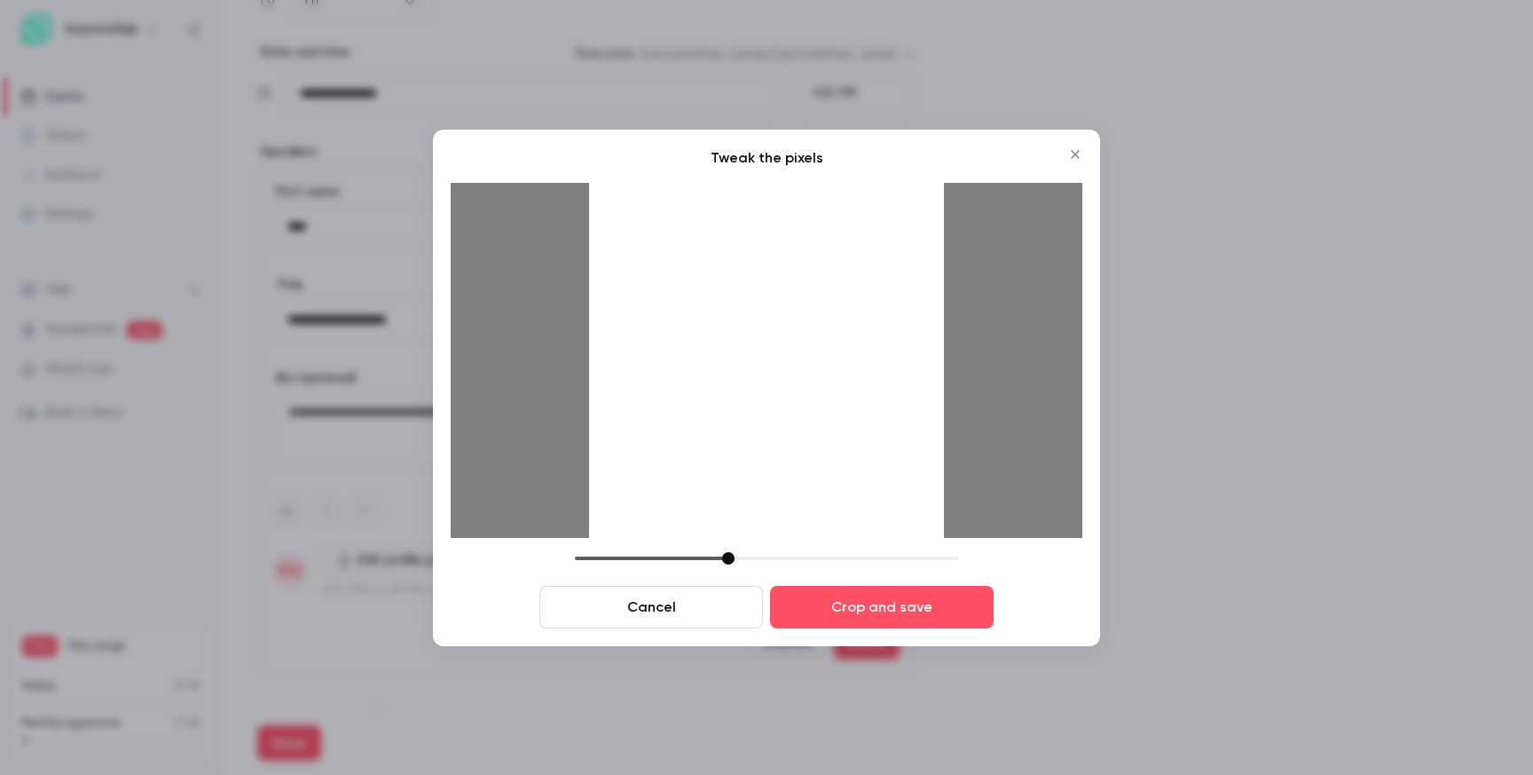
click at [715, 424] on div at bounding box center [766, 360] width 355 height 355
drag, startPoint x: 728, startPoint y: 554, endPoint x: 738, endPoint y: 554, distance: 10.6
click at [738, 554] on div at bounding box center [739, 558] width 12 height 12
drag, startPoint x: 743, startPoint y: 442, endPoint x: 759, endPoint y: 454, distance: 20.2
click at [759, 454] on div at bounding box center [766, 360] width 355 height 355
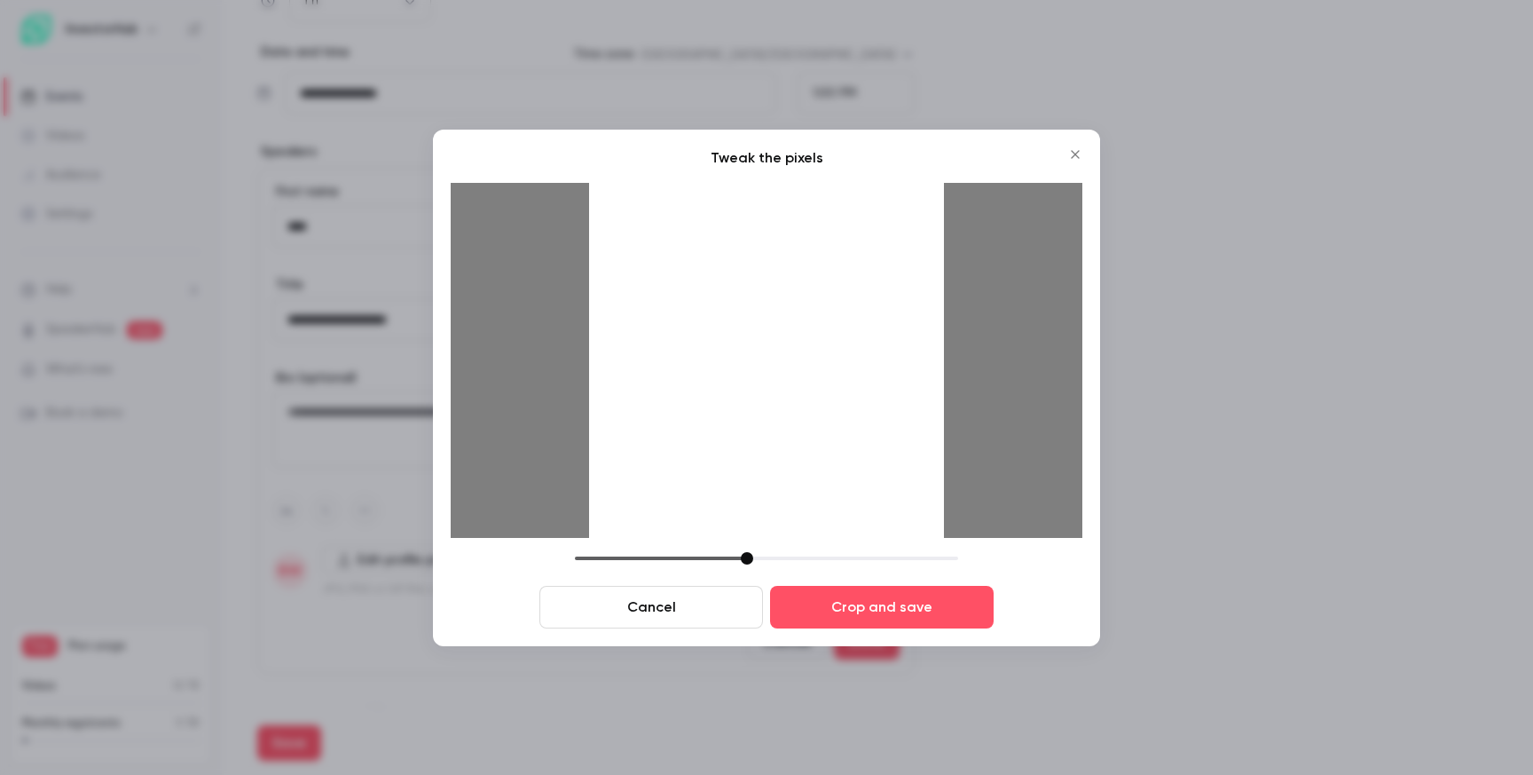
click at [744, 555] on div at bounding box center [747, 558] width 12 height 12
drag, startPoint x: 744, startPoint y: 451, endPoint x: 755, endPoint y: 440, distance: 15.1
click at [755, 440] on div at bounding box center [766, 360] width 355 height 355
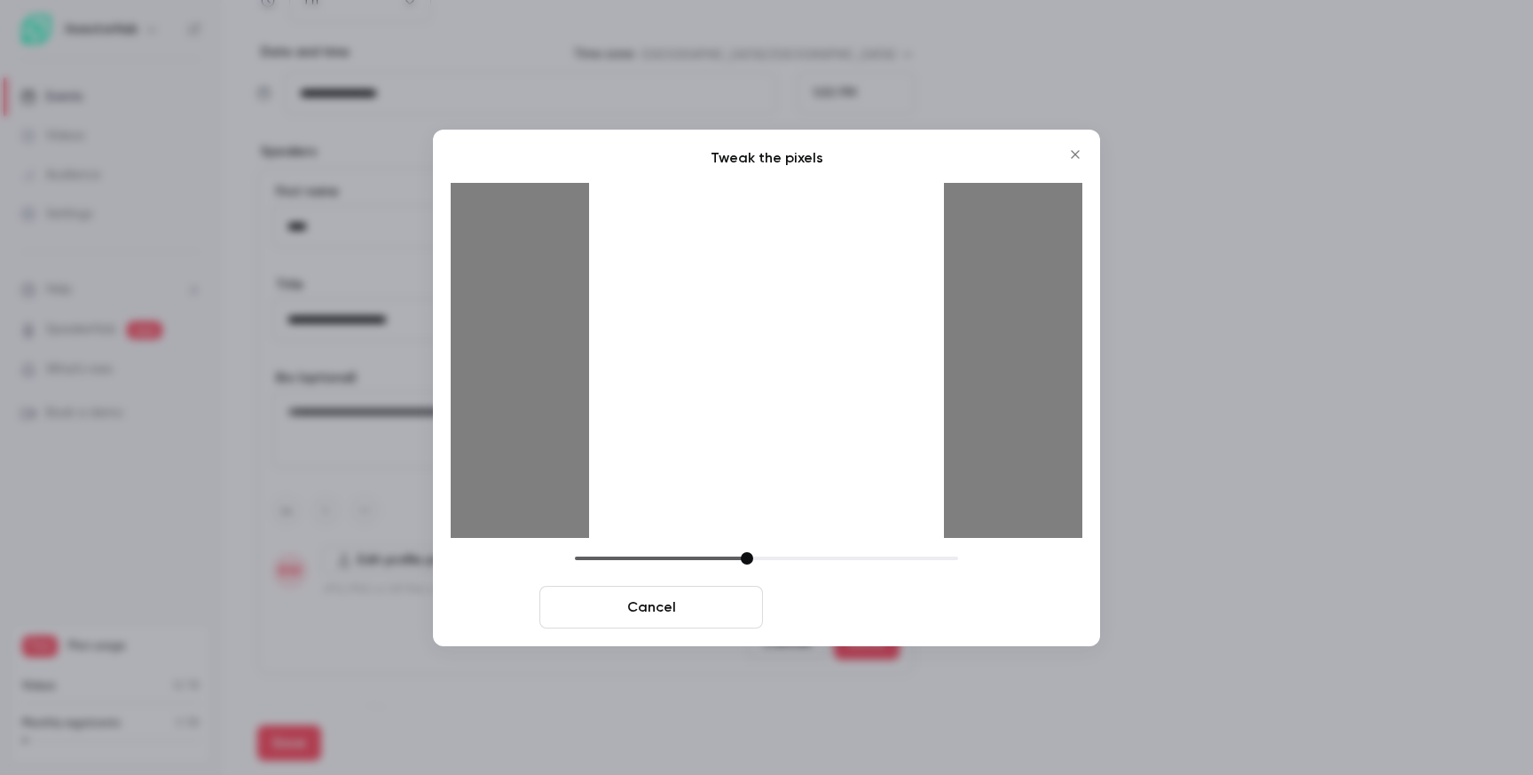
click at [811, 602] on button "Crop and save" at bounding box center [882, 607] width 224 height 43
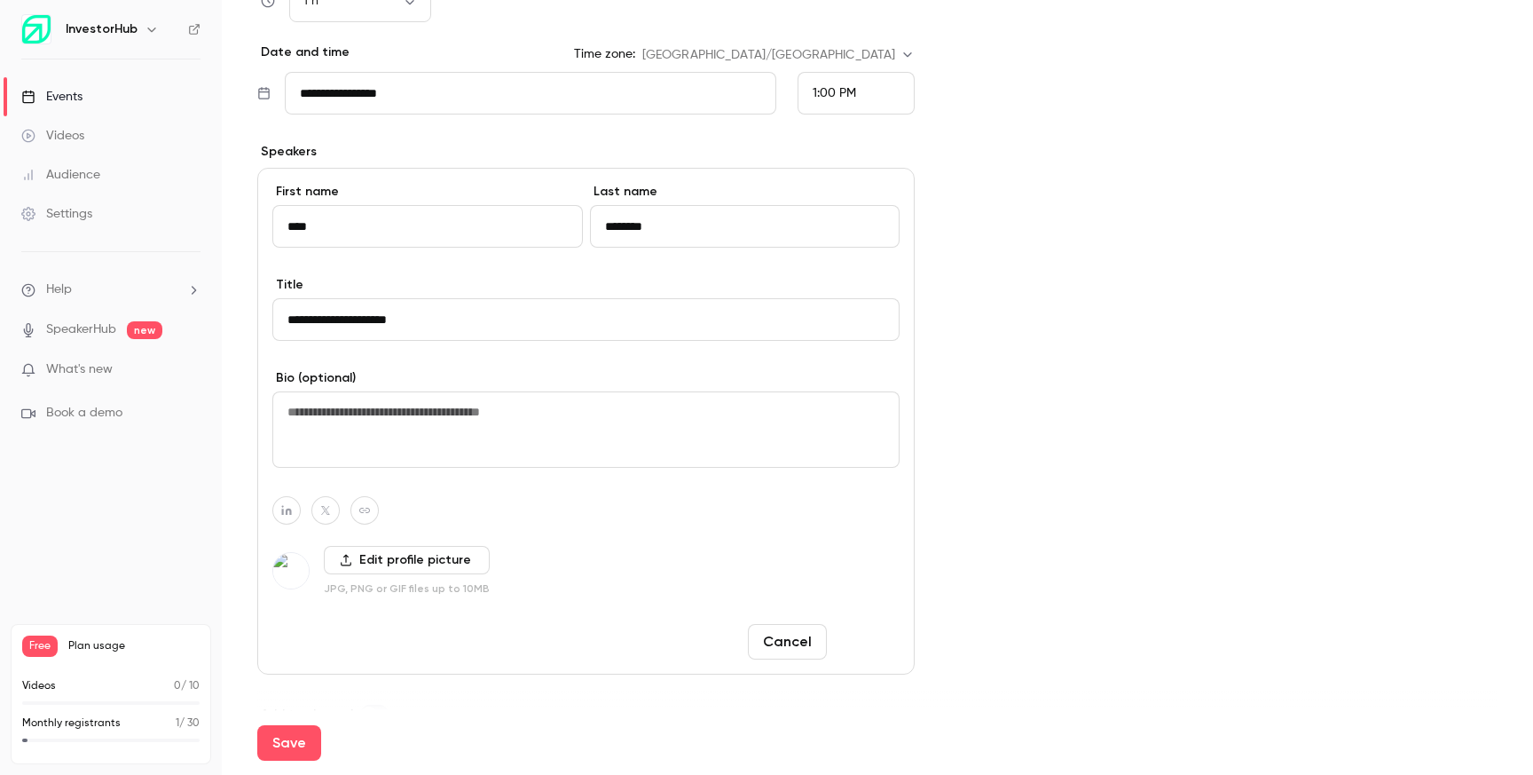
click at [870, 634] on button "Done" at bounding box center [867, 641] width 66 height 35
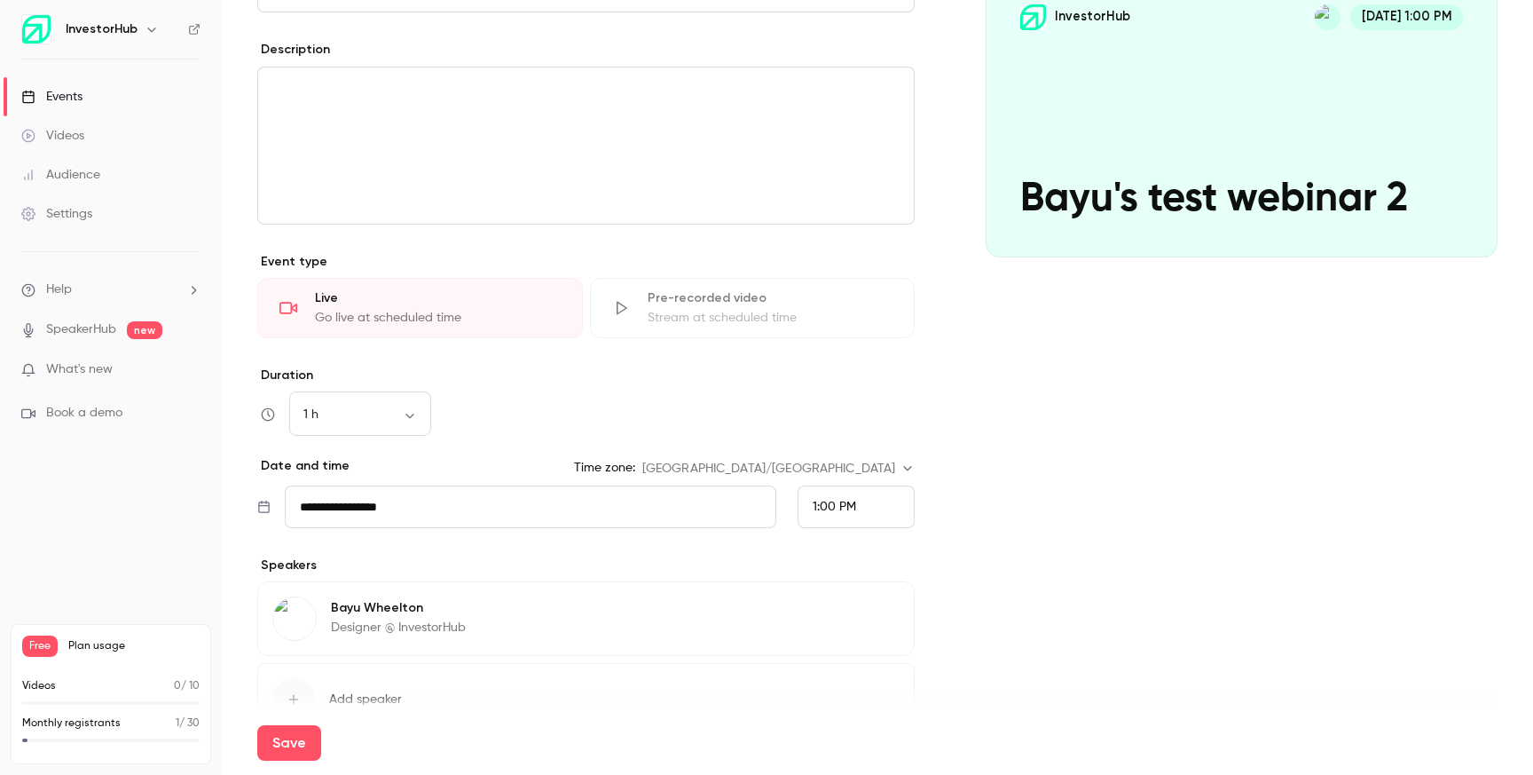
scroll to position [214, 0]
click at [497, 312] on div "Go live at scheduled time" at bounding box center [438, 316] width 246 height 18
click at [703, 311] on div "Stream at scheduled time" at bounding box center [771, 316] width 246 height 18
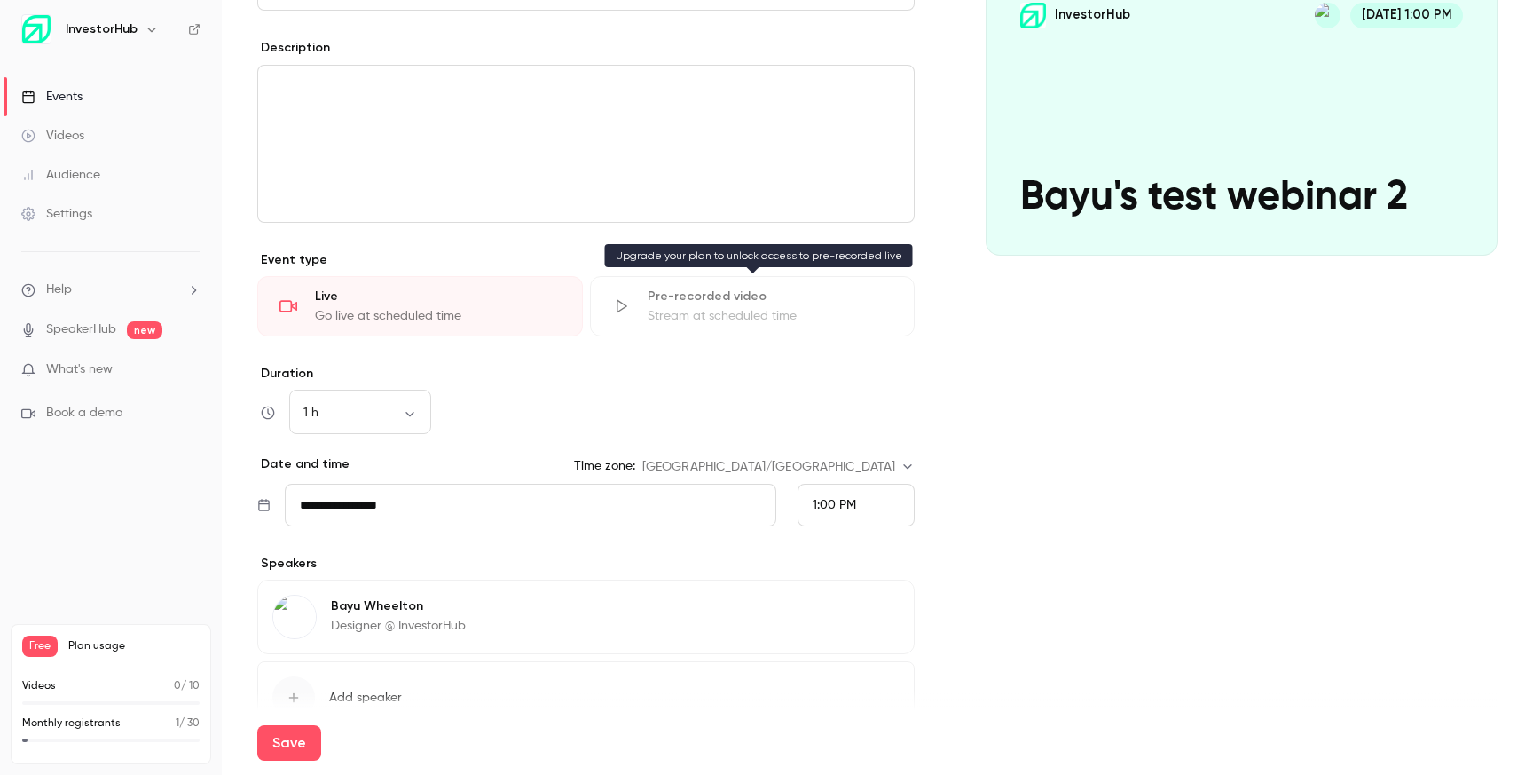
click at [704, 327] on div "Pre-recorded video Stream at scheduled time" at bounding box center [753, 306] width 326 height 60
click at [672, 307] on div "Stream at scheduled time" at bounding box center [771, 316] width 246 height 18
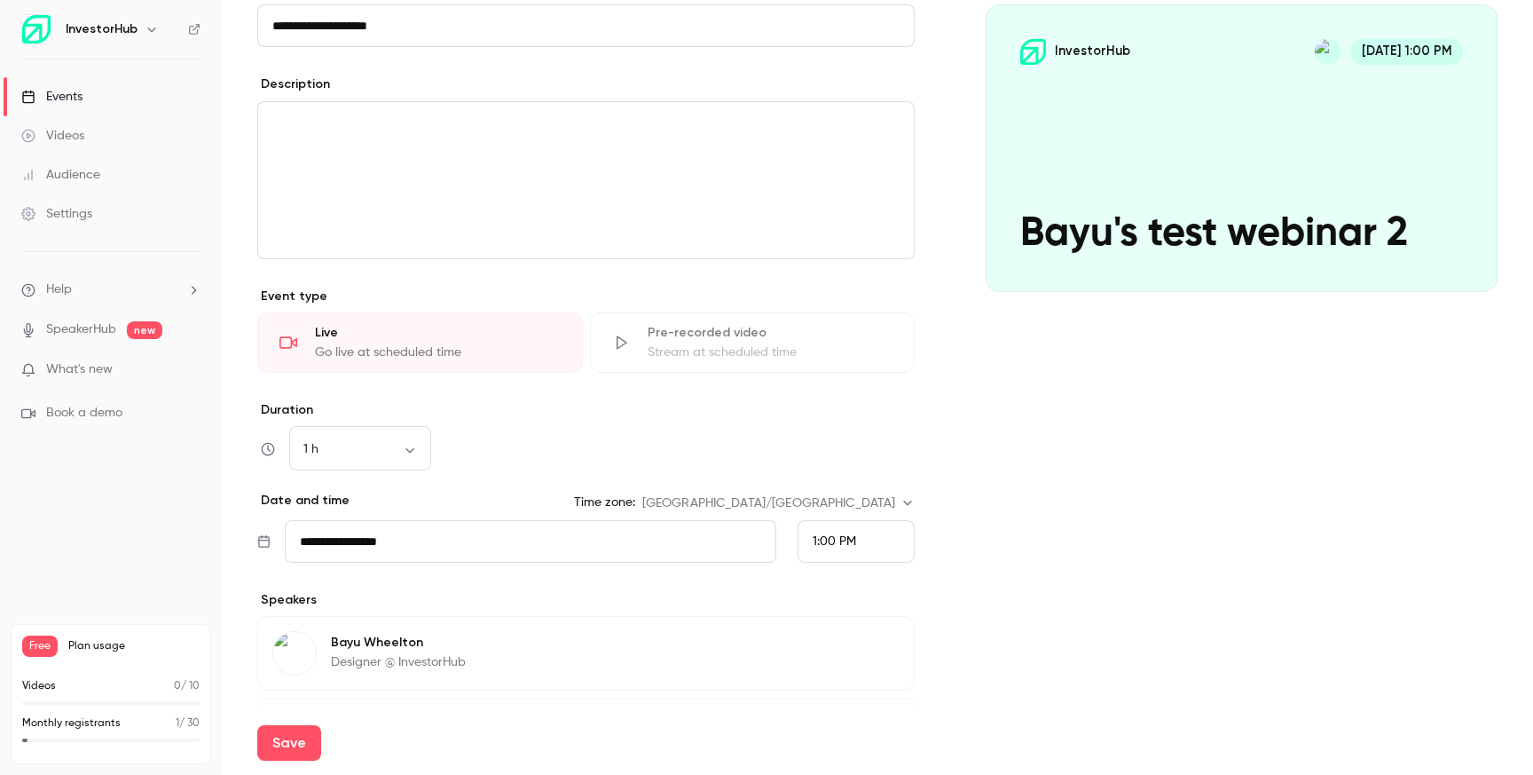
scroll to position [230, 0]
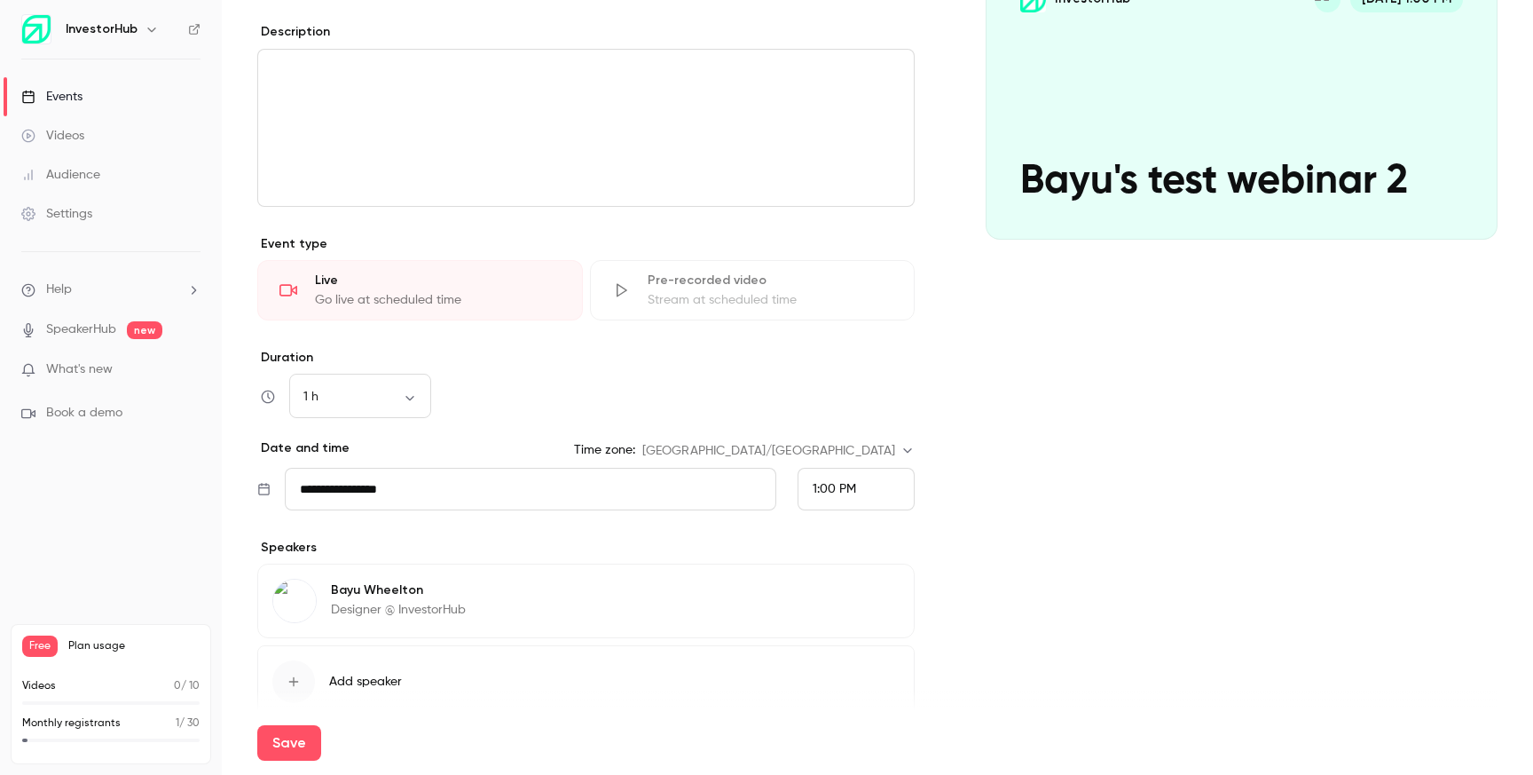
click at [442, 300] on div "Go live at scheduled time" at bounding box center [438, 300] width 246 height 18
click at [649, 304] on div "Stream at scheduled time" at bounding box center [771, 300] width 246 height 18
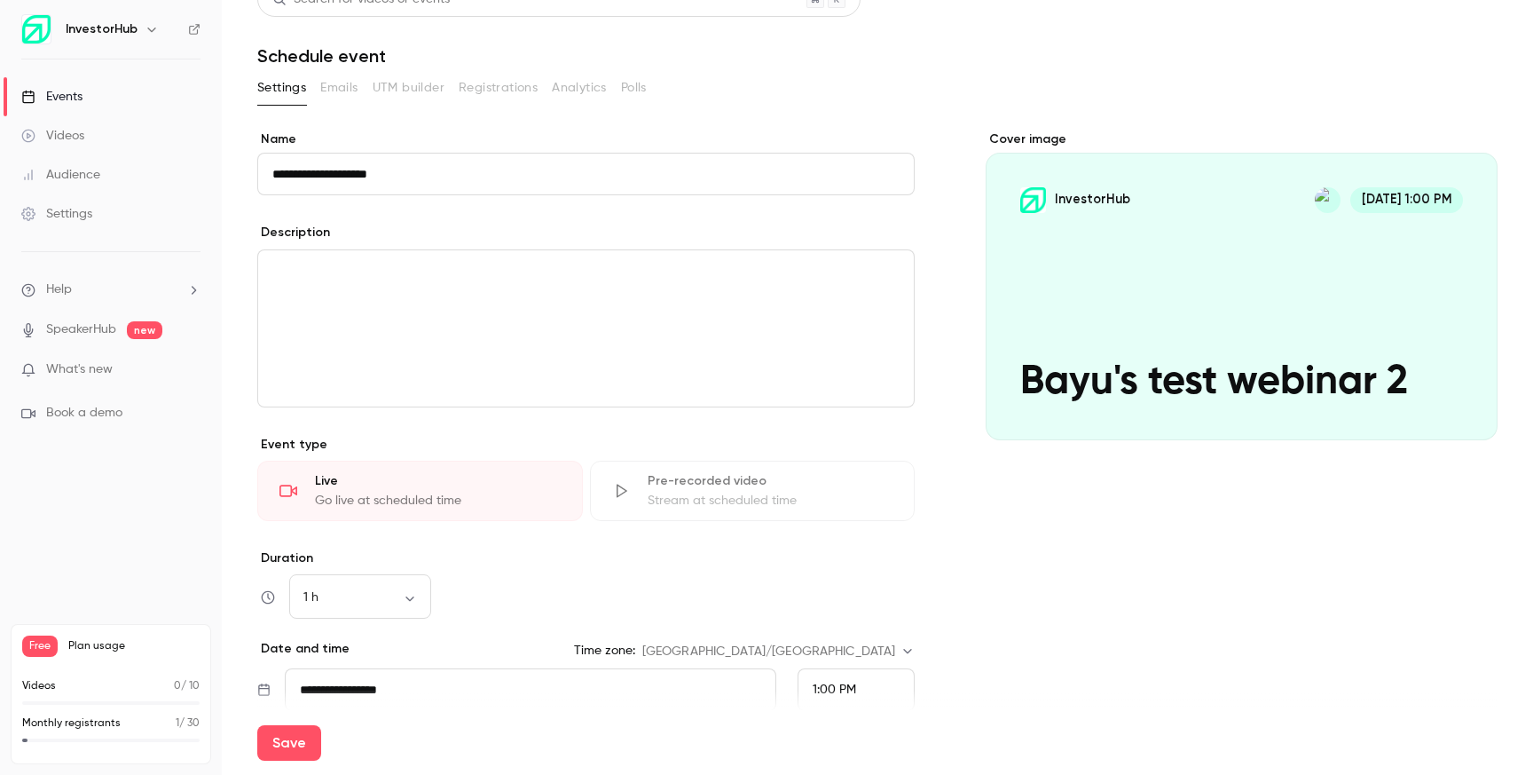
scroll to position [0, 0]
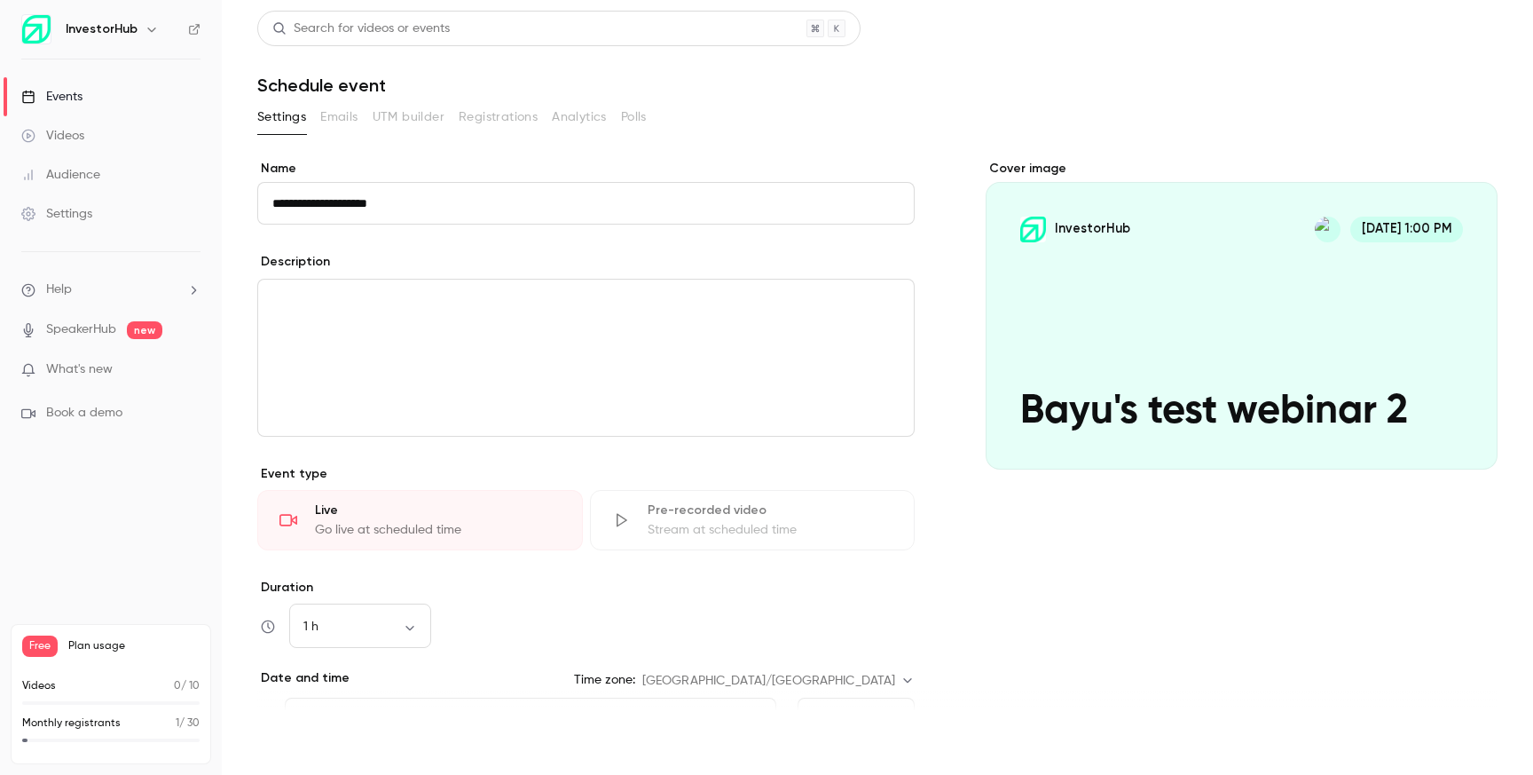
click at [306, 741] on button "Save" at bounding box center [289, 742] width 64 height 35
type input "**********"
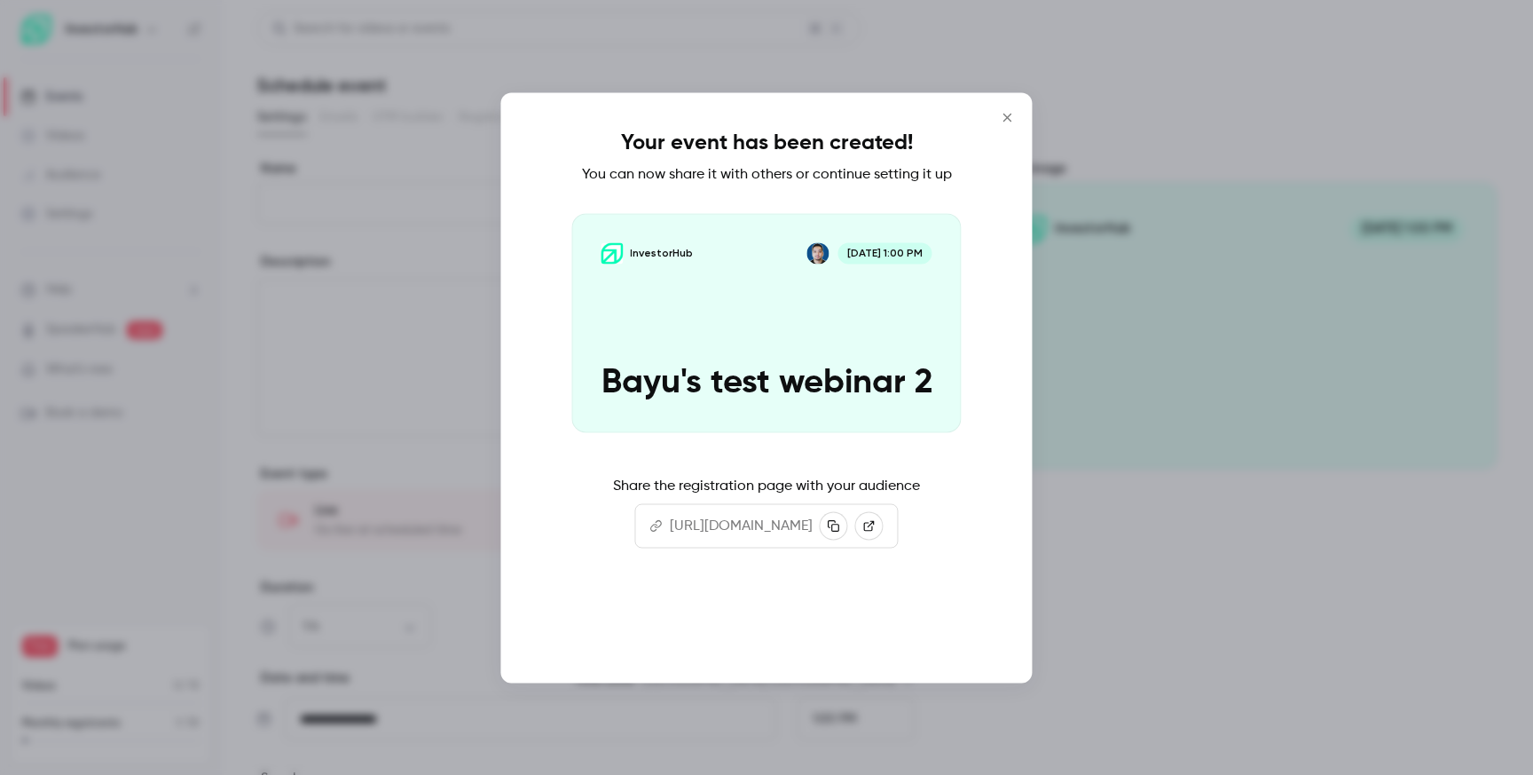
click at [813, 628] on button "Continue" at bounding box center [766, 625] width 177 height 43
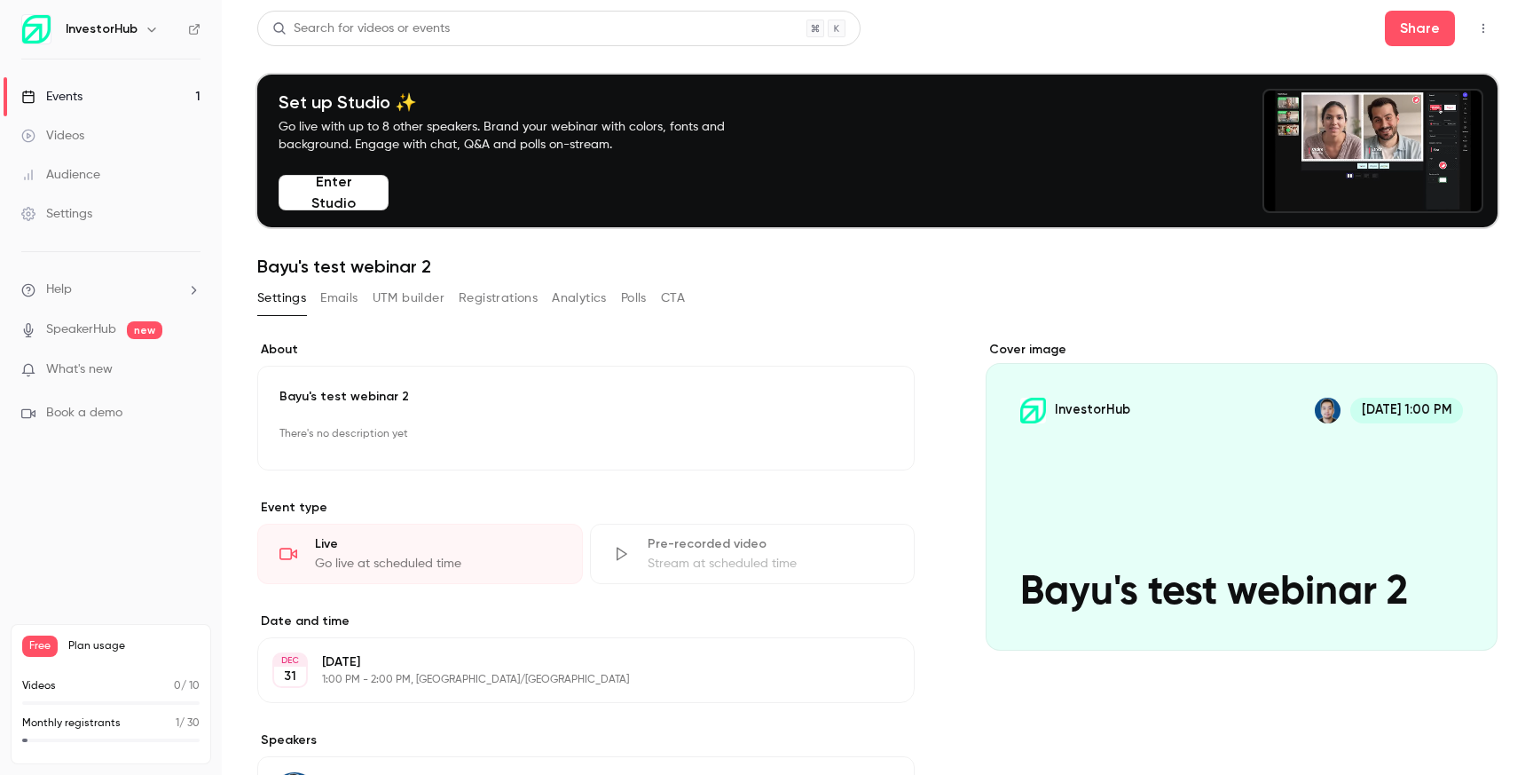
click at [1193, 437] on div "Cover image" at bounding box center [1242, 496] width 512 height 310
click at [0, 0] on input "InvestorHub Dec 31, 1:00 PM Bayu's test webinar 2" at bounding box center [0, 0] width 0 height 0
click at [1476, 34] on icon "button" at bounding box center [1483, 28] width 14 height 12
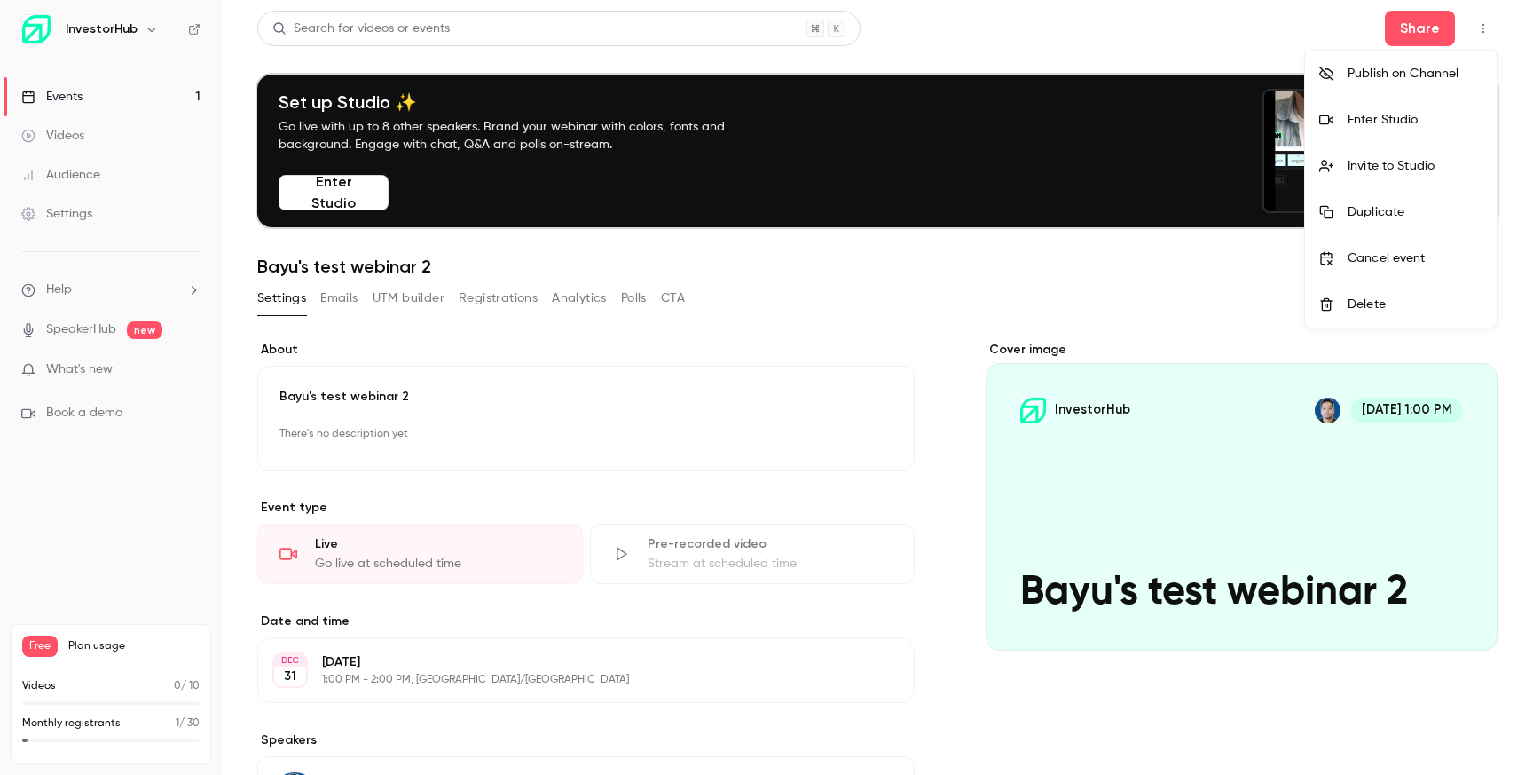
click at [1188, 289] on div at bounding box center [766, 387] width 1533 height 775
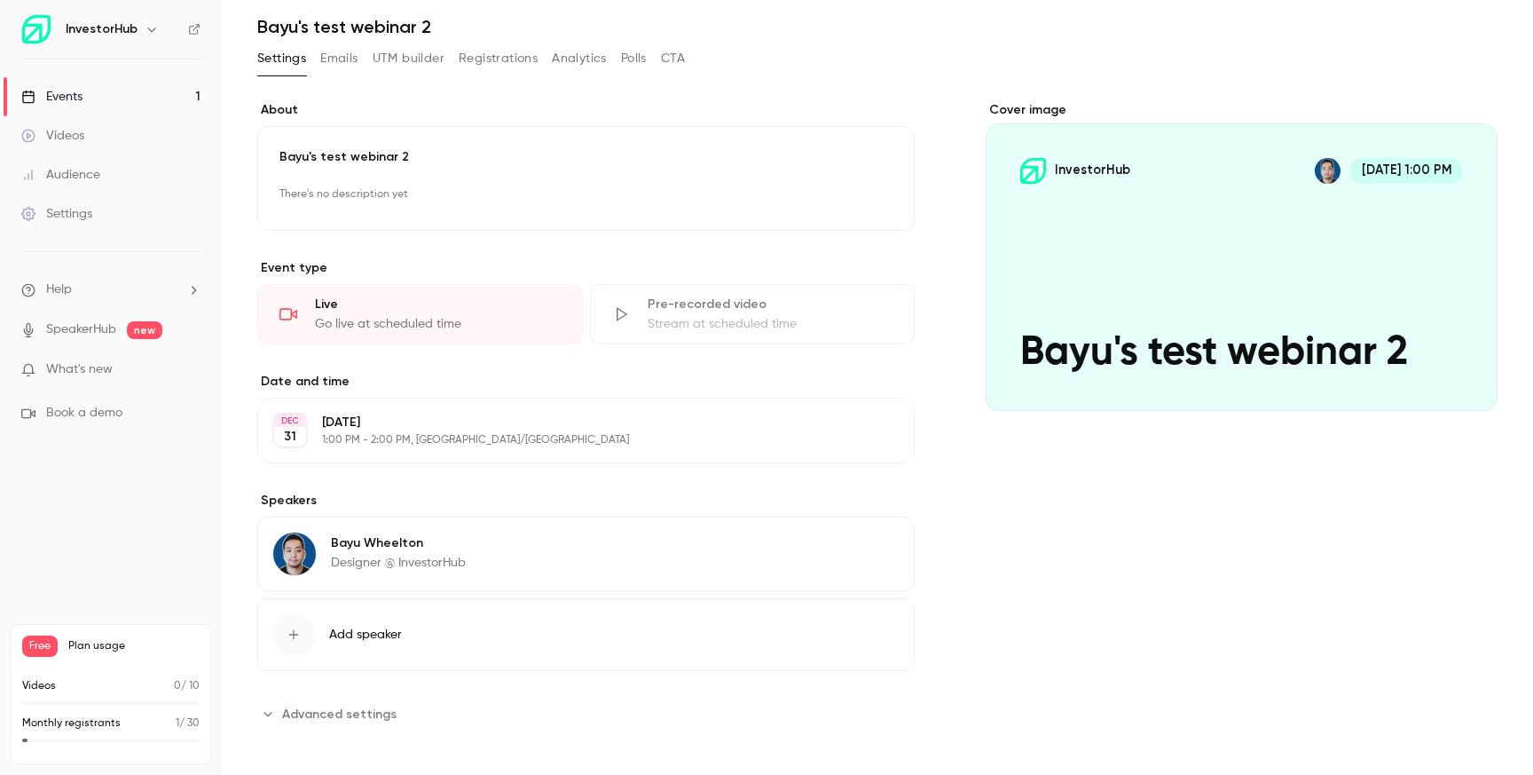
scroll to position [246, 0]
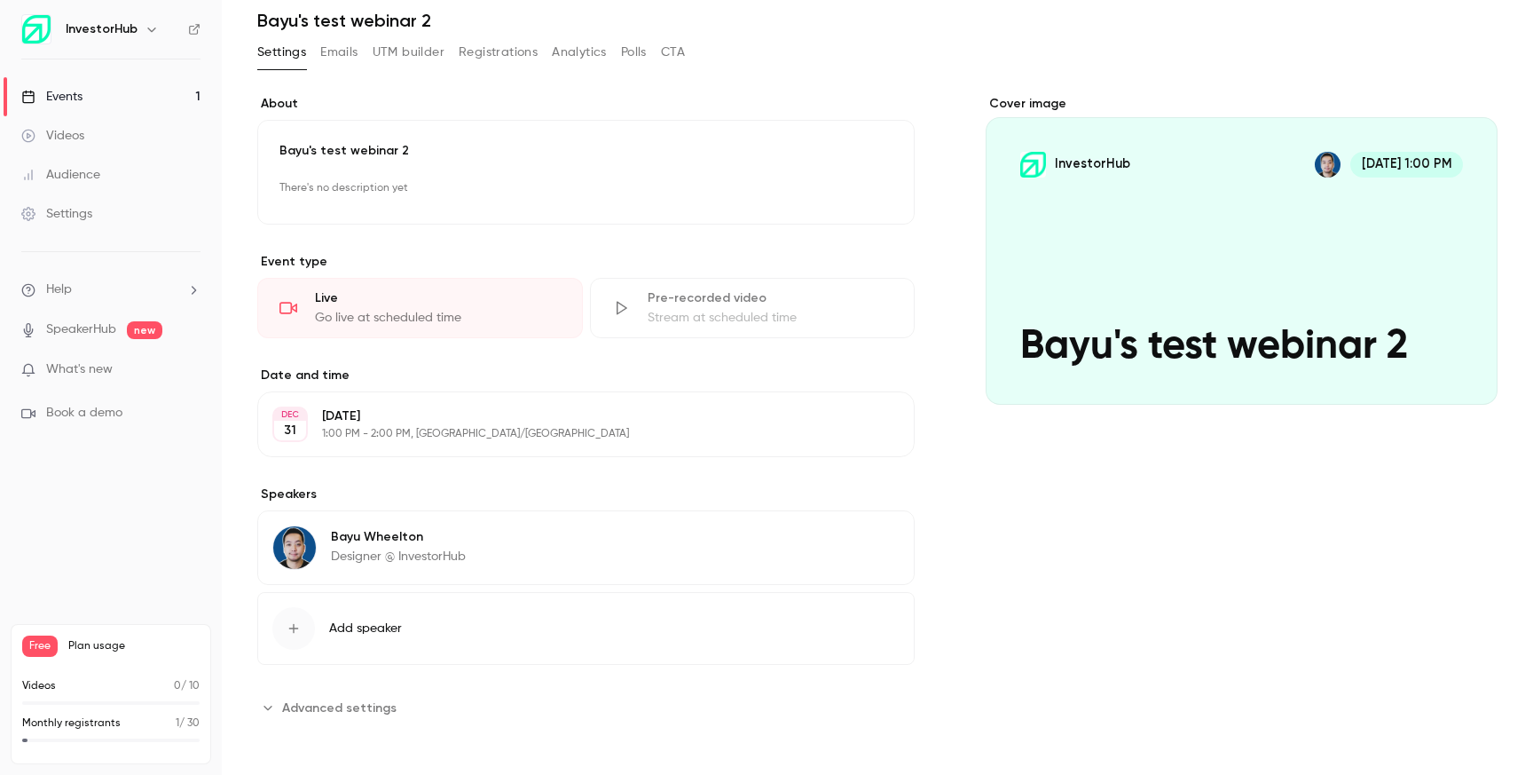
click at [371, 703] on span "Advanced settings" at bounding box center [339, 707] width 114 height 19
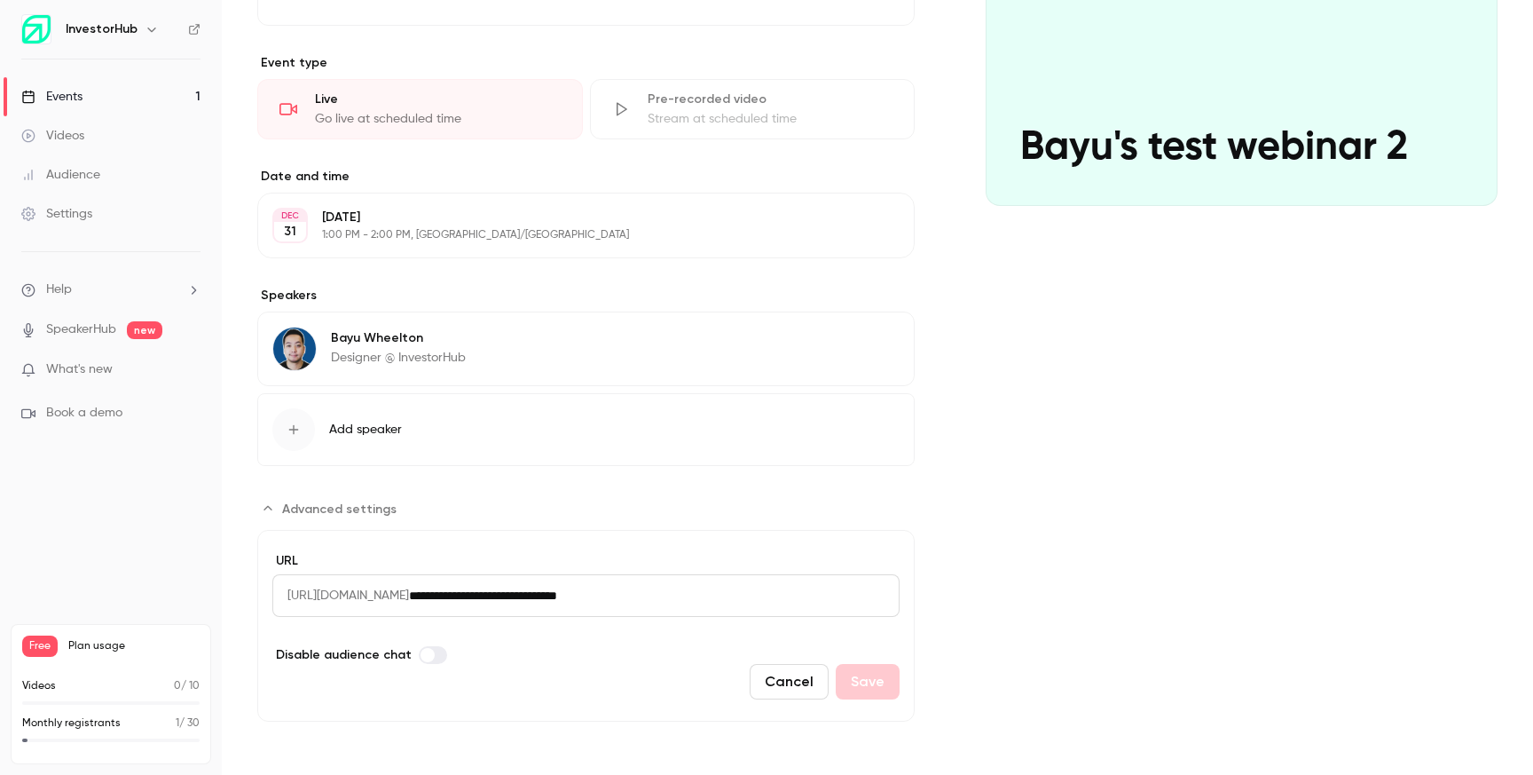
click at [694, 597] on input "**********" at bounding box center [654, 595] width 491 height 43
click at [733, 597] on input "**********" at bounding box center [654, 595] width 491 height 43
drag, startPoint x: 733, startPoint y: 597, endPoint x: 508, endPoint y: 591, distance: 225.4
click at [508, 591] on input "**********" at bounding box center [654, 595] width 491 height 43
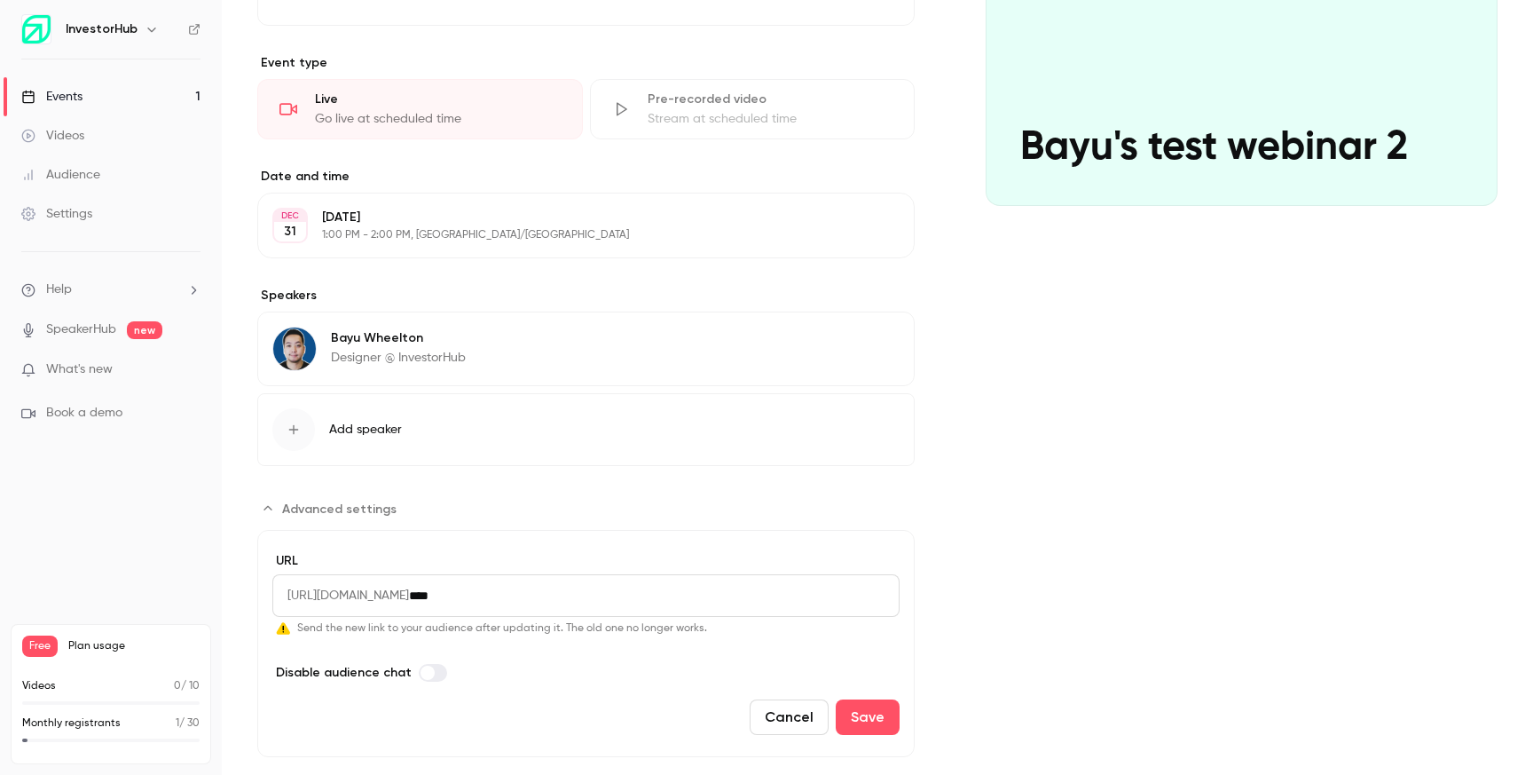
type input "**********"
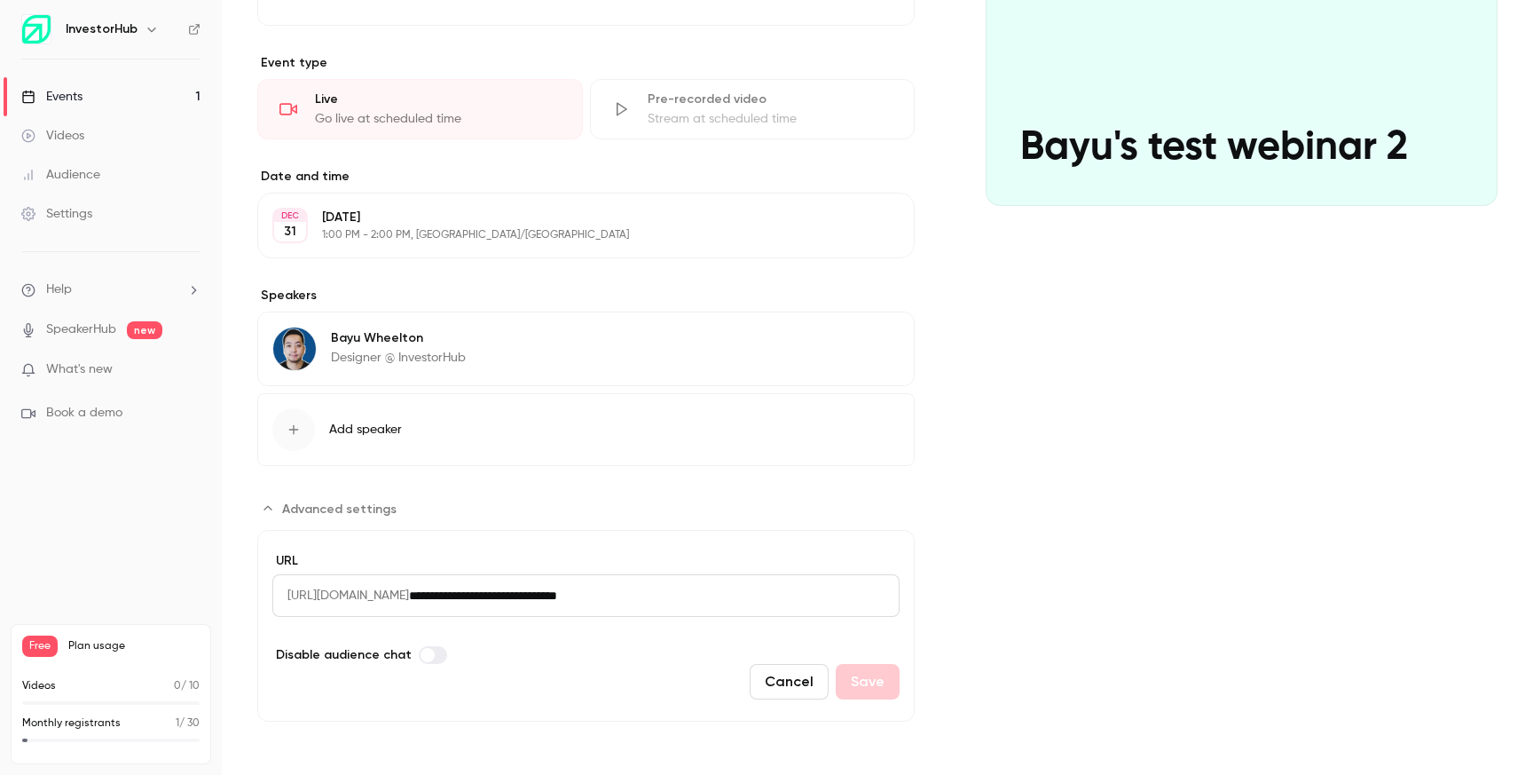
click at [795, 681] on button "Cancel" at bounding box center [789, 681] width 79 height 35
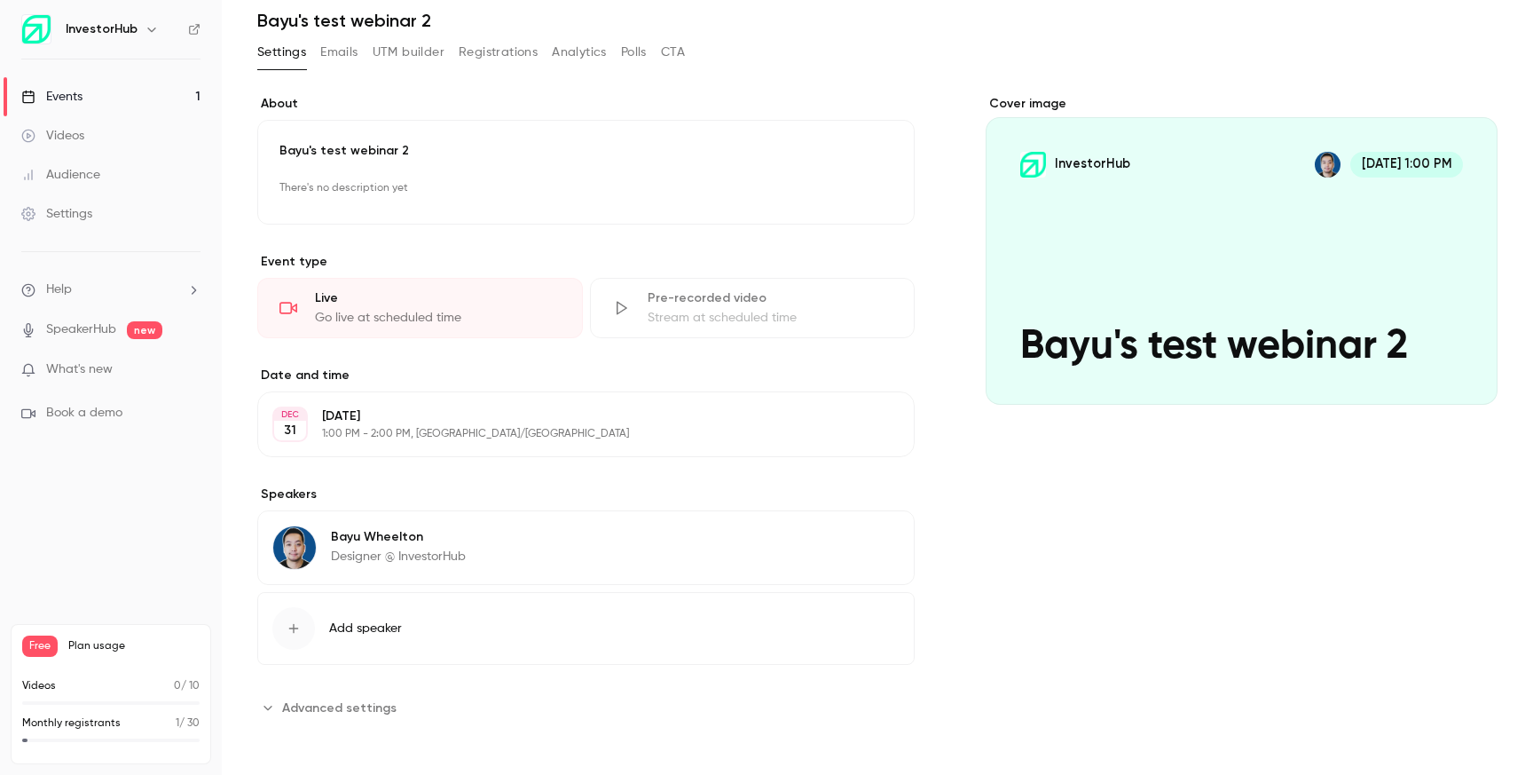
click at [946, 603] on div "**********" at bounding box center [877, 408] width 1240 height 626
click at [398, 707] on button "Advanced settings" at bounding box center [332, 707] width 150 height 28
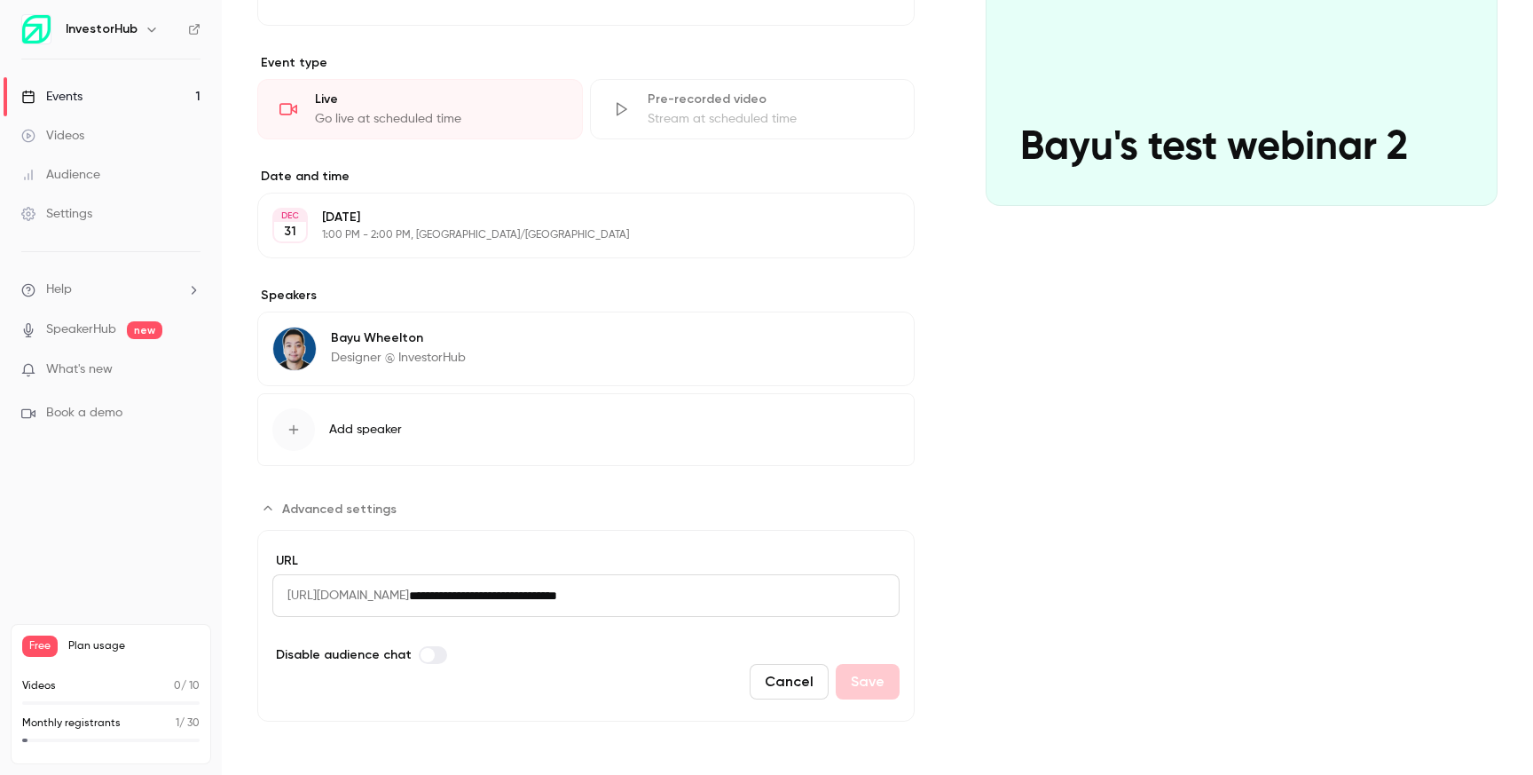
click at [744, 596] on input "**********" at bounding box center [654, 595] width 491 height 43
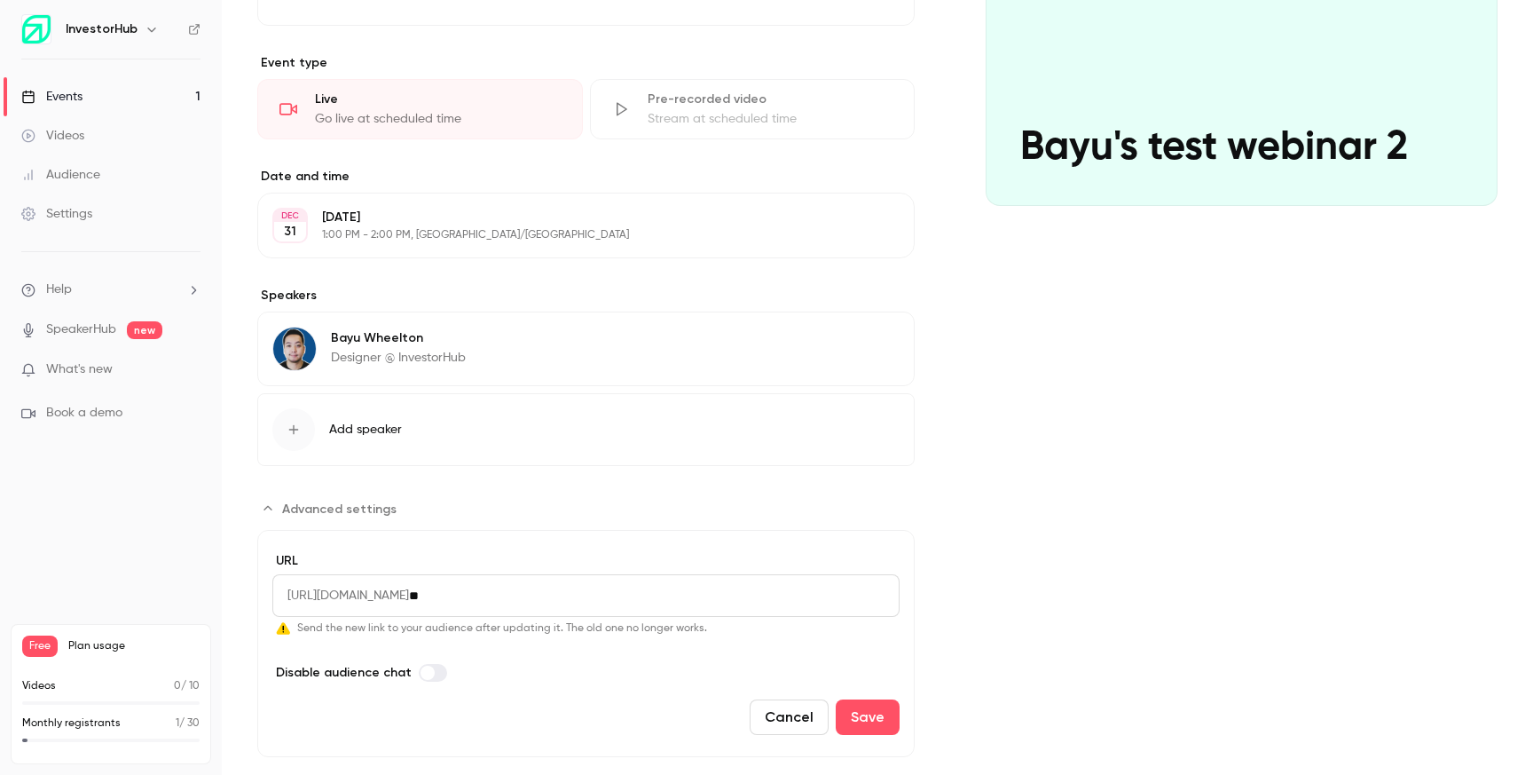
type input "*"
type input "**********"
click at [877, 724] on button "Save" at bounding box center [868, 716] width 64 height 35
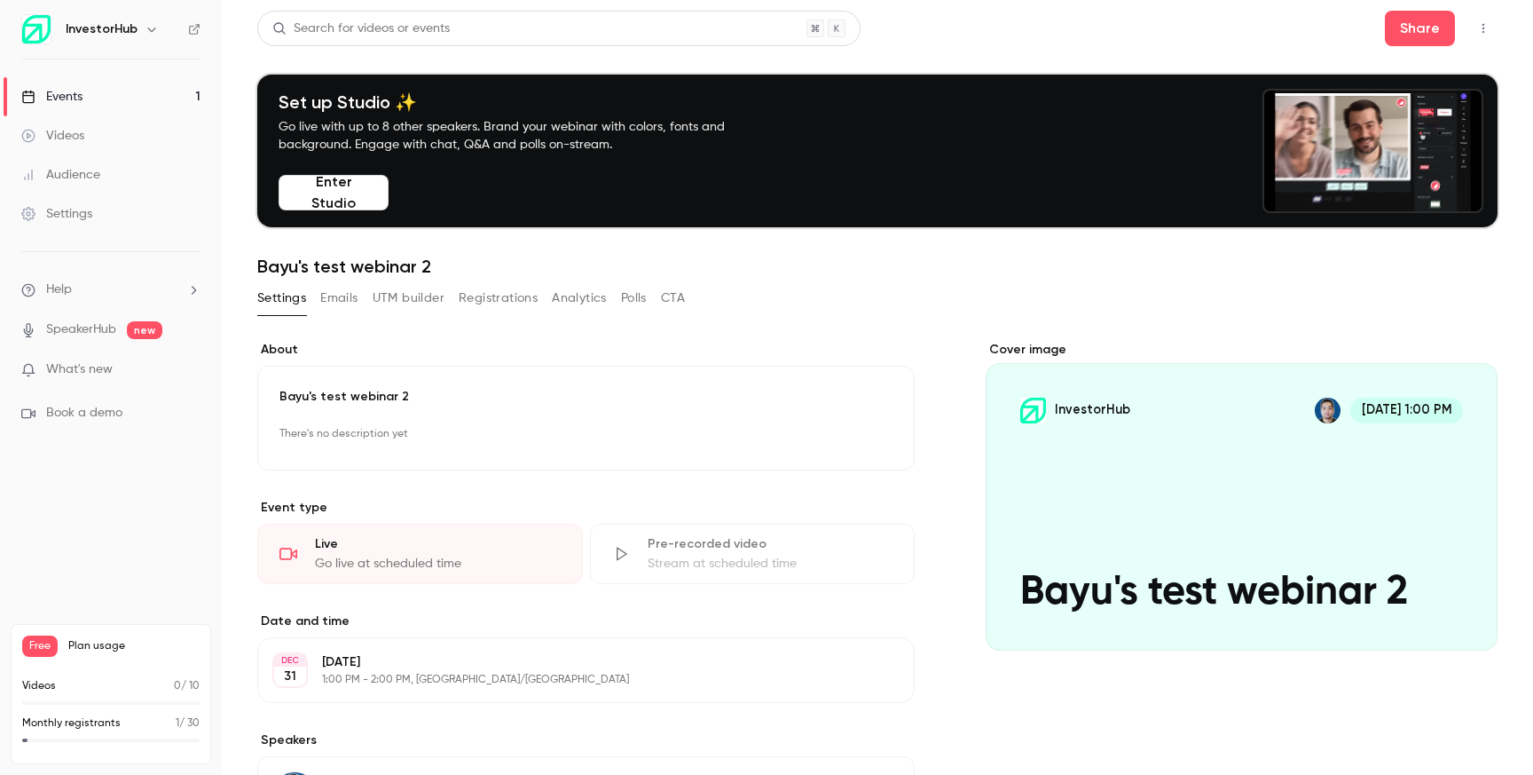
click at [343, 290] on button "Emails" at bounding box center [338, 298] width 37 height 28
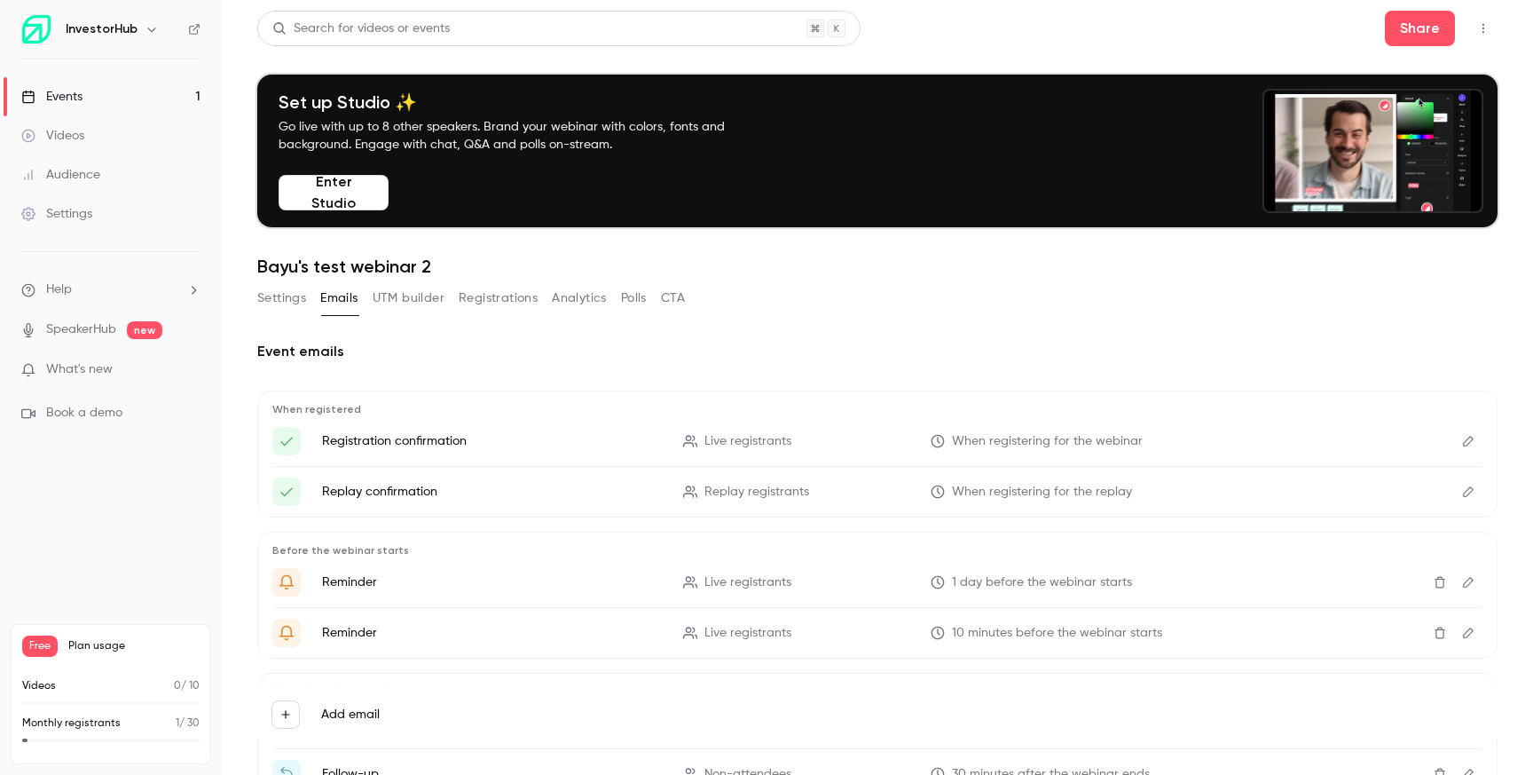
scroll to position [128, 0]
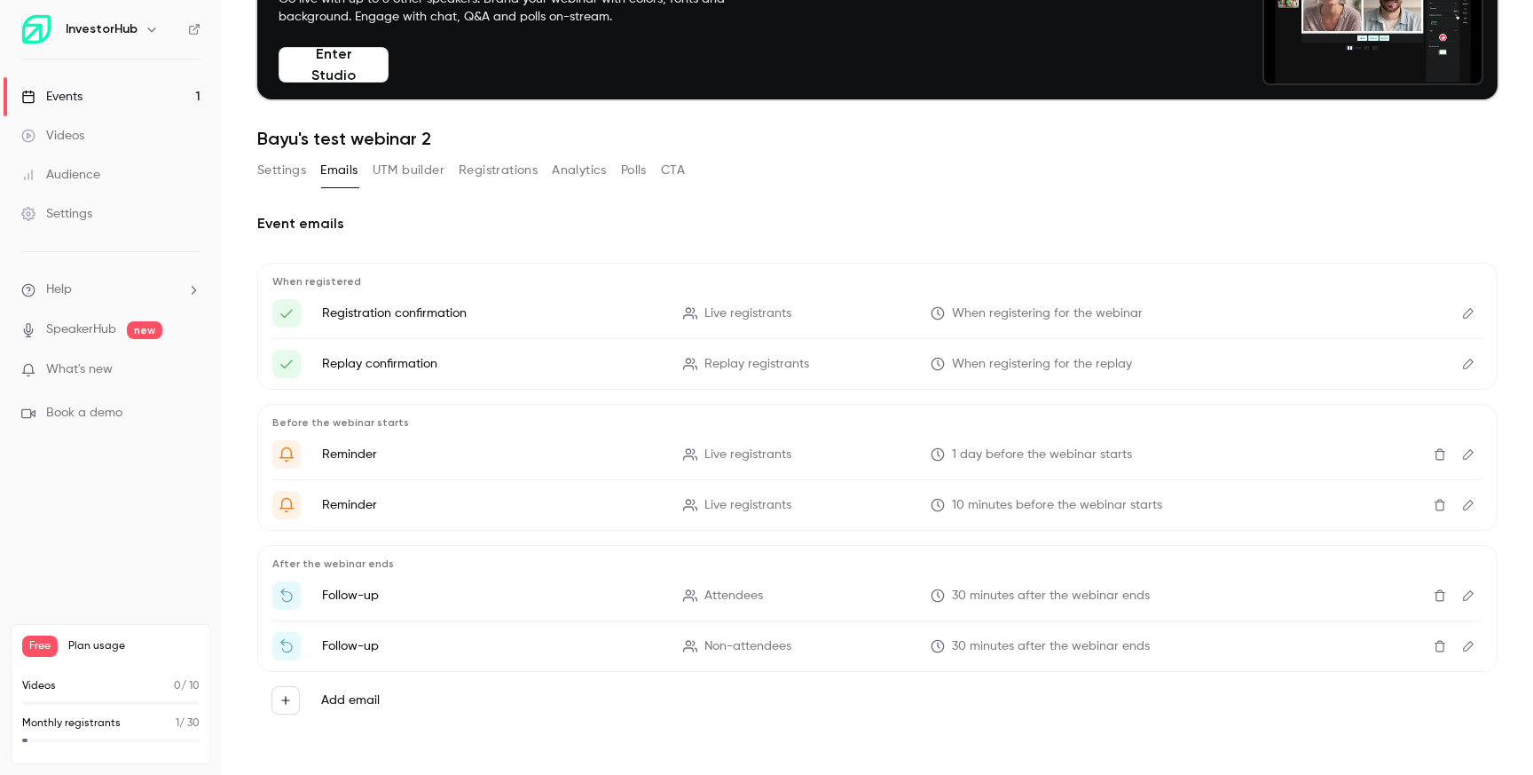
click at [287, 699] on icon "button" at bounding box center [285, 700] width 8 height 8
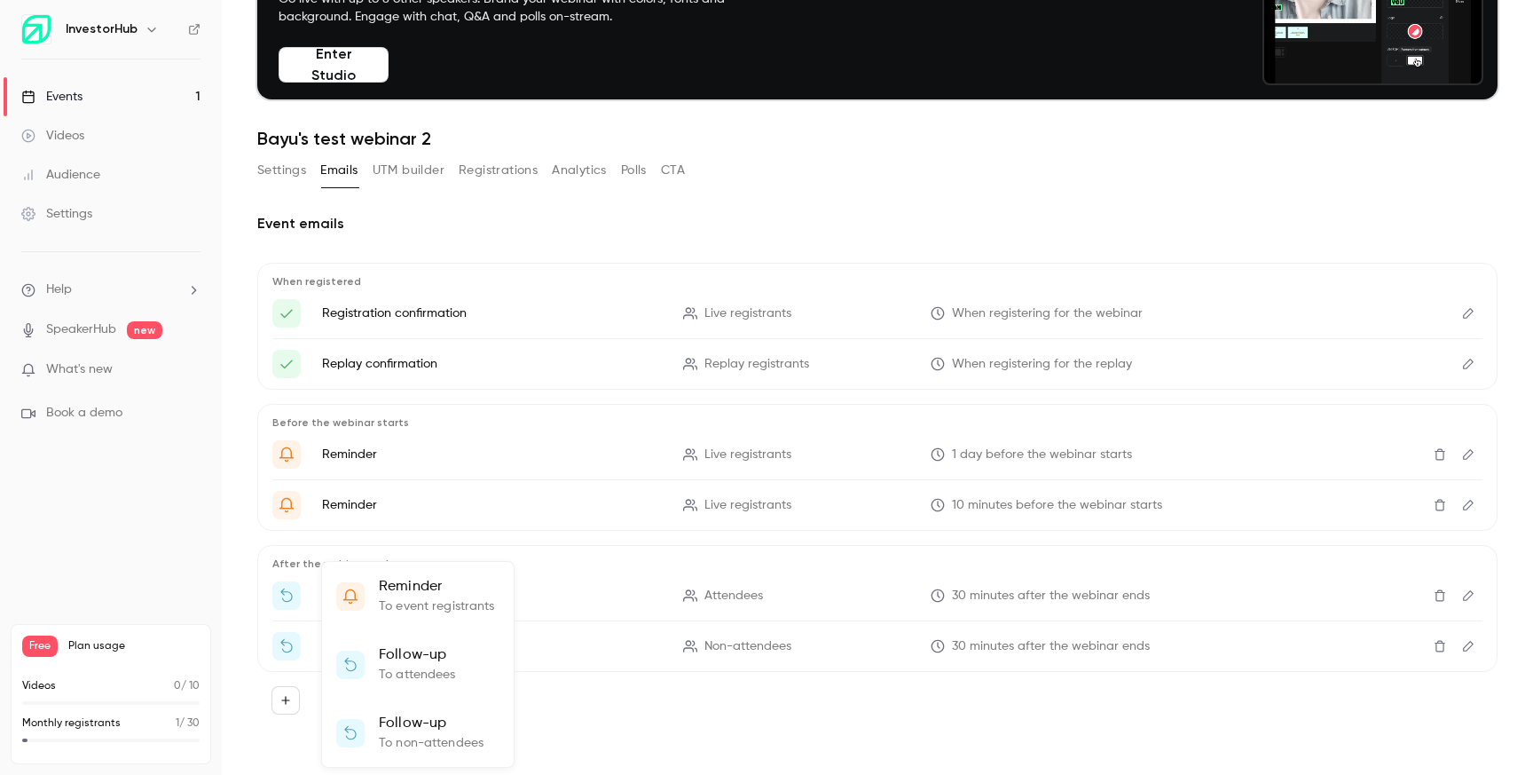
click at [597, 684] on div at bounding box center [766, 387] width 1533 height 775
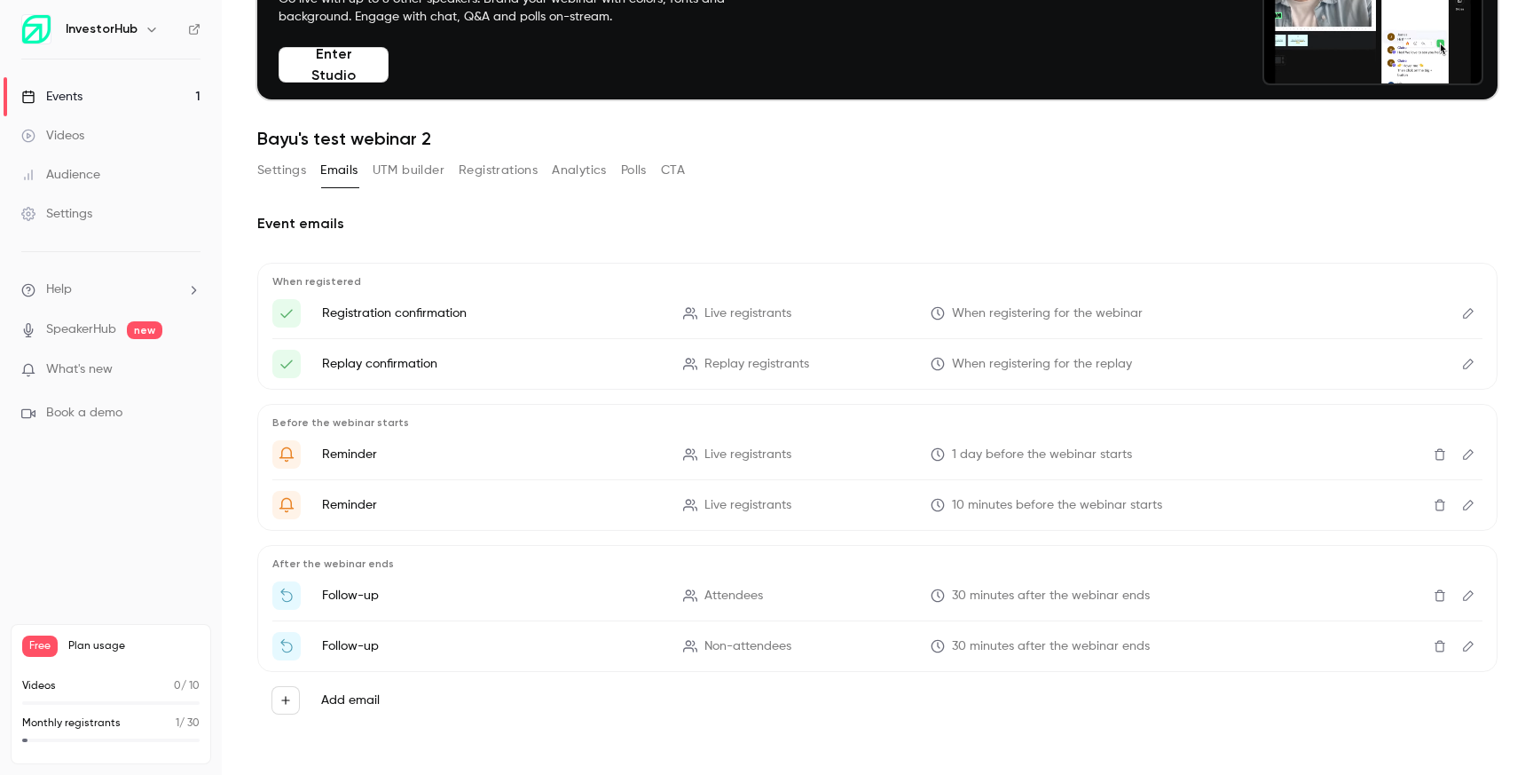
click at [279, 704] on button "Add email" at bounding box center [285, 700] width 28 height 28
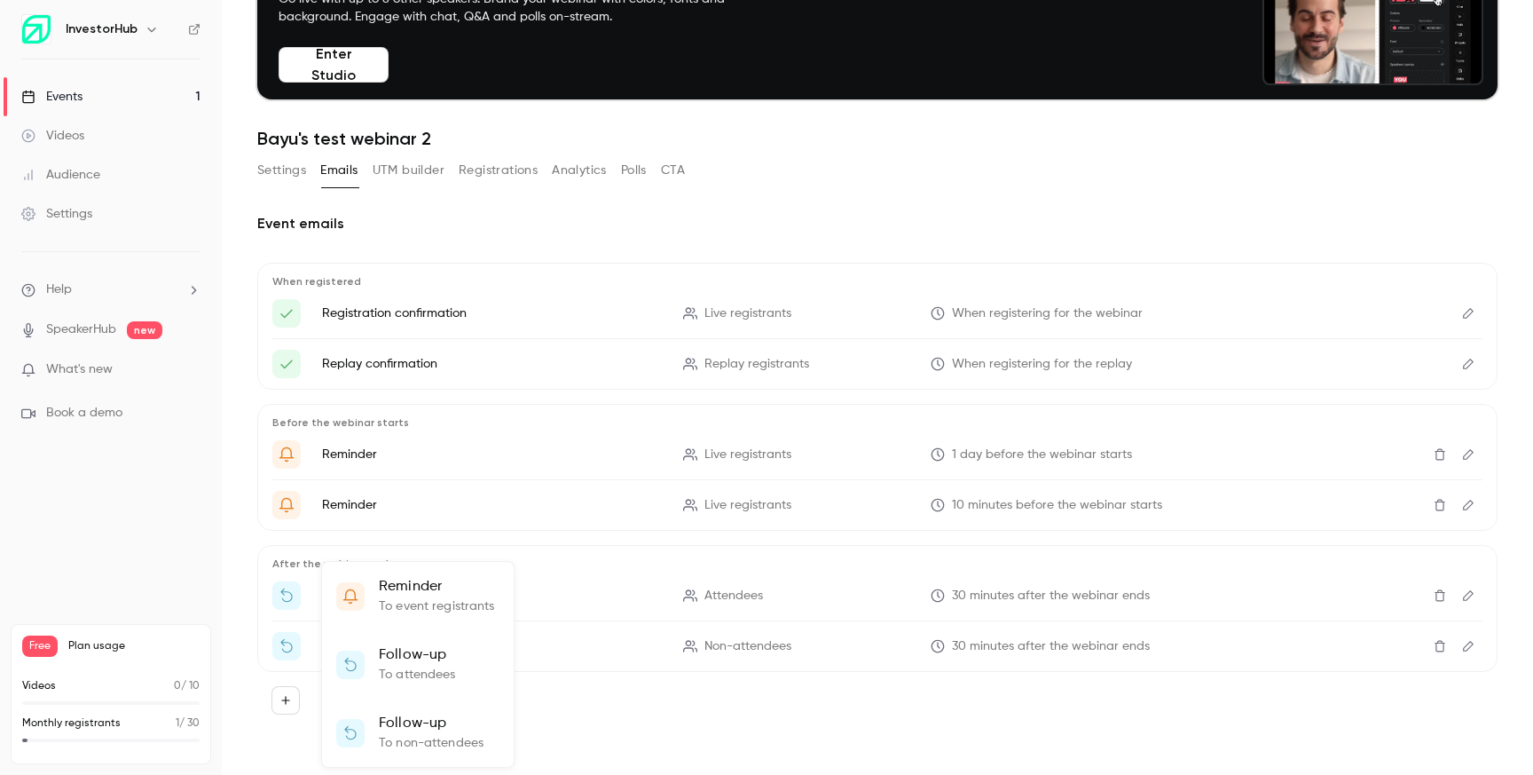
click at [626, 689] on div at bounding box center [766, 387] width 1533 height 775
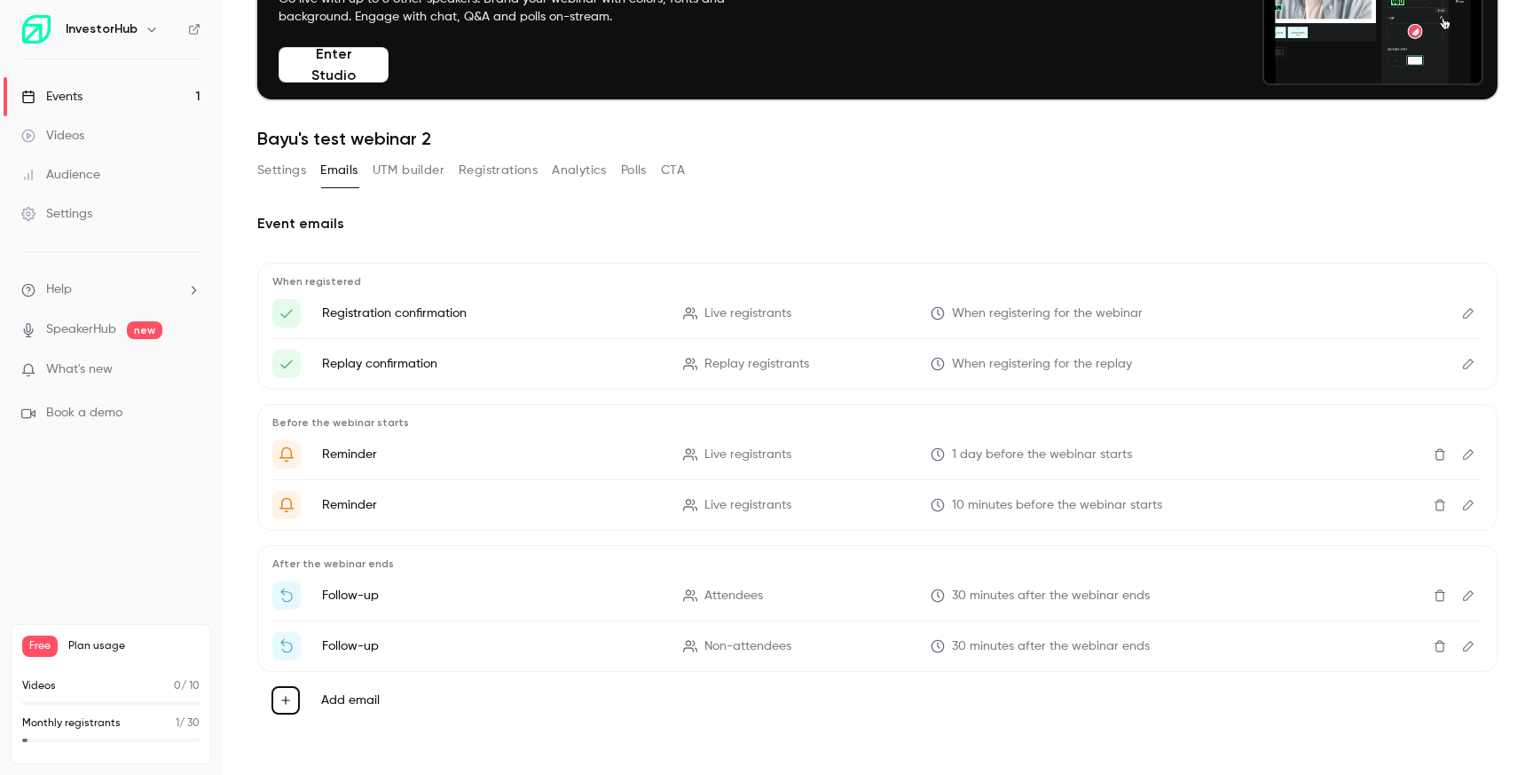
click at [408, 169] on button "UTM builder" at bounding box center [409, 170] width 72 height 28
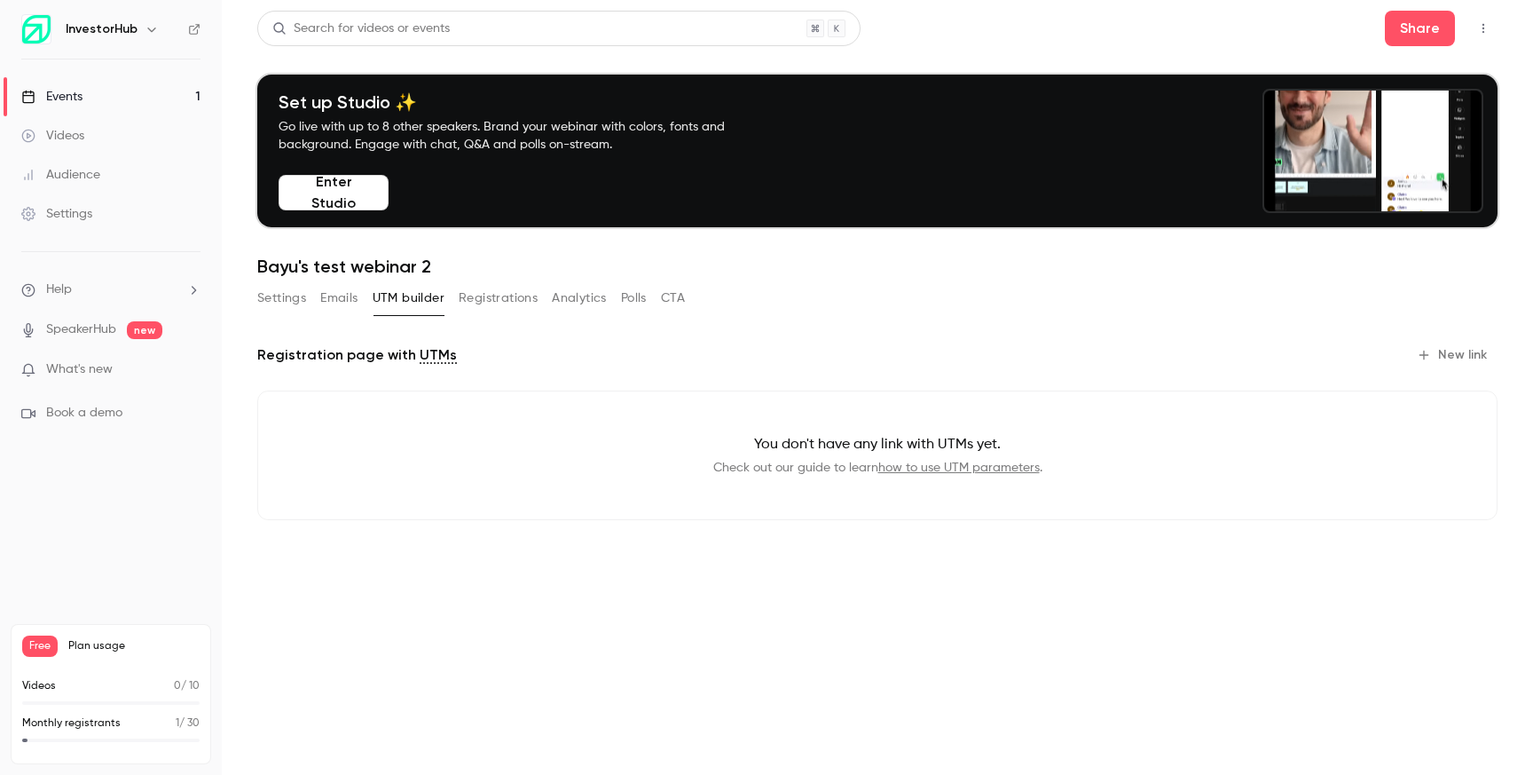
click at [476, 305] on button "Registrations" at bounding box center [498, 298] width 79 height 28
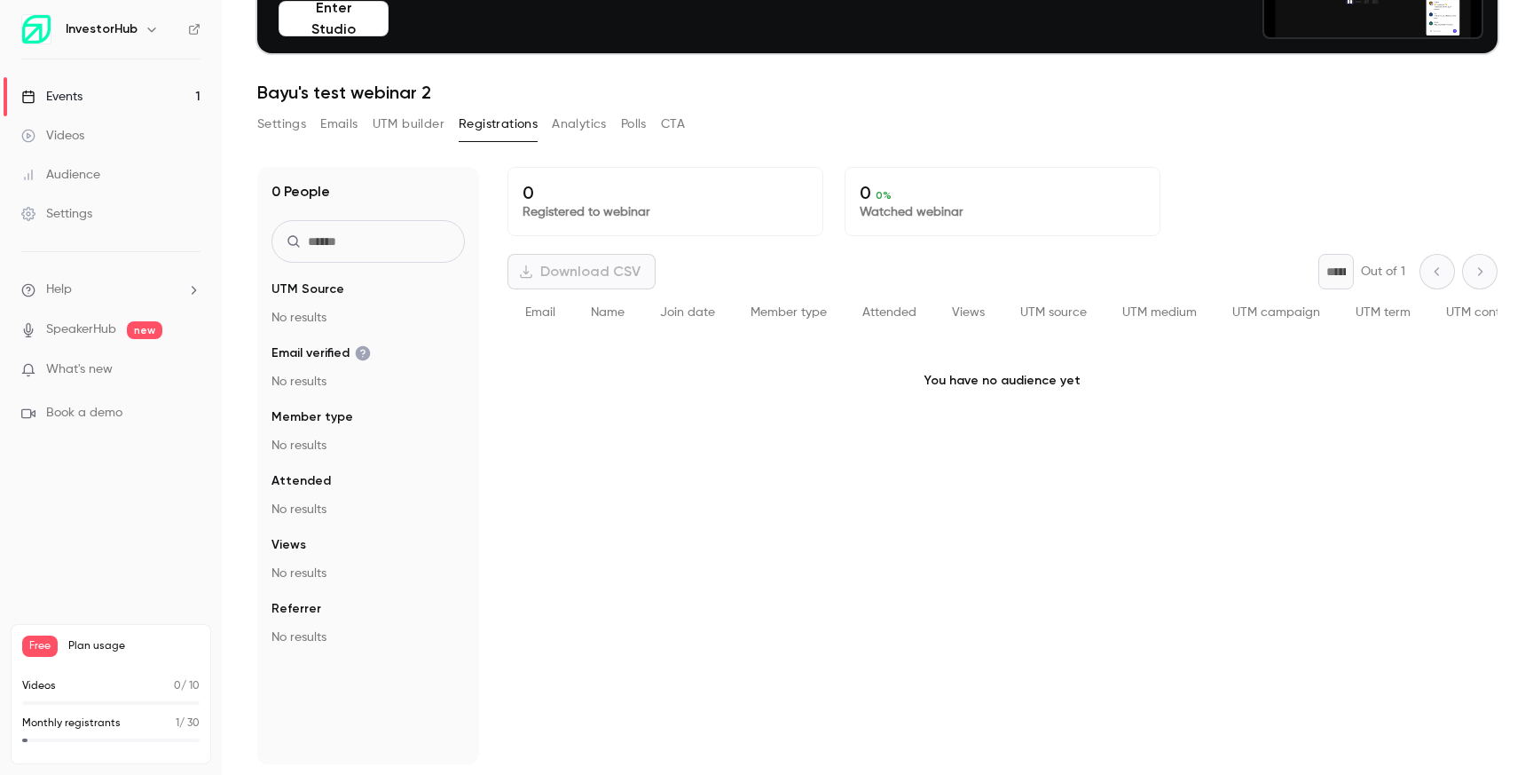
scroll to position [159, 0]
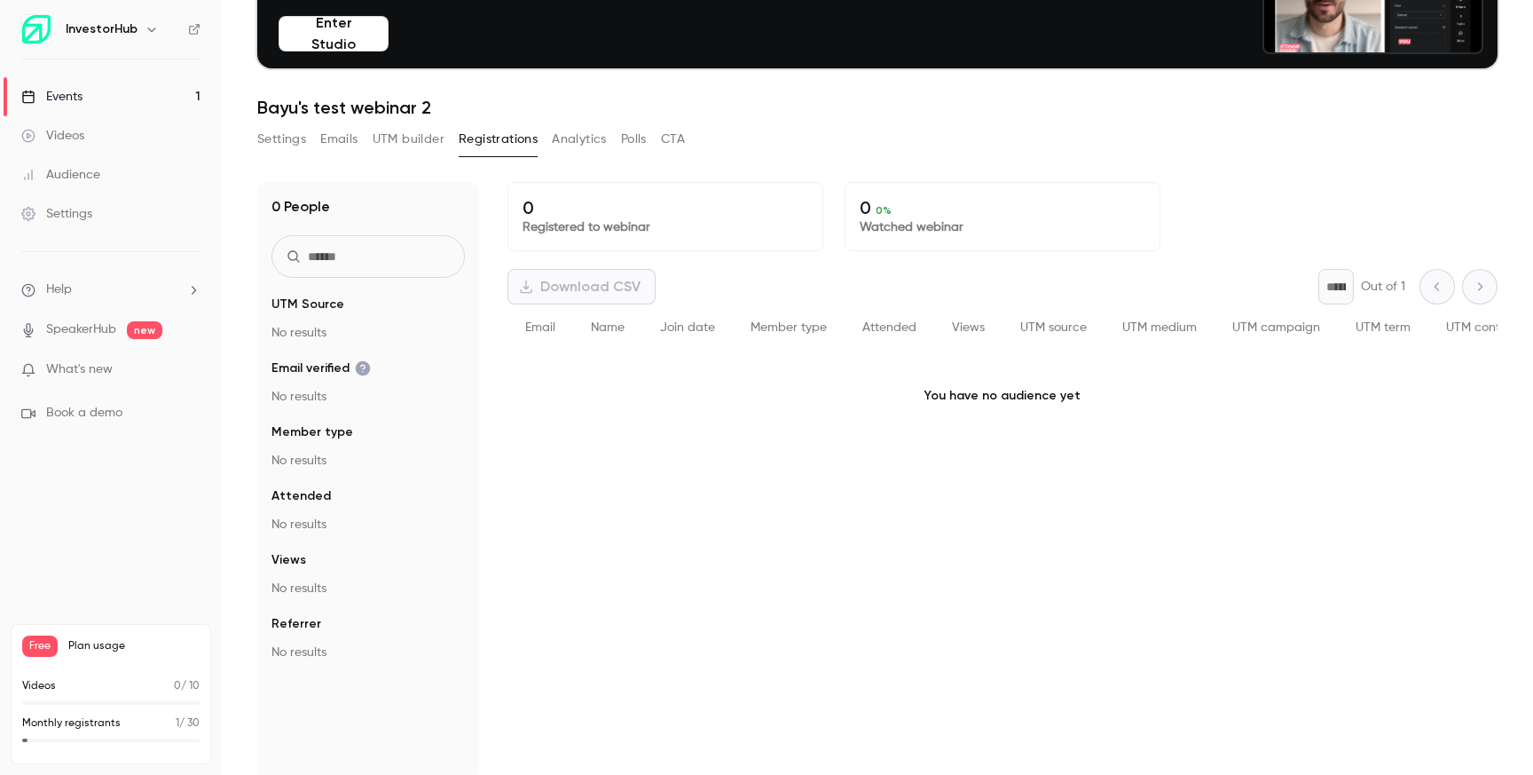
click at [584, 127] on button "Analytics" at bounding box center [579, 139] width 55 height 28
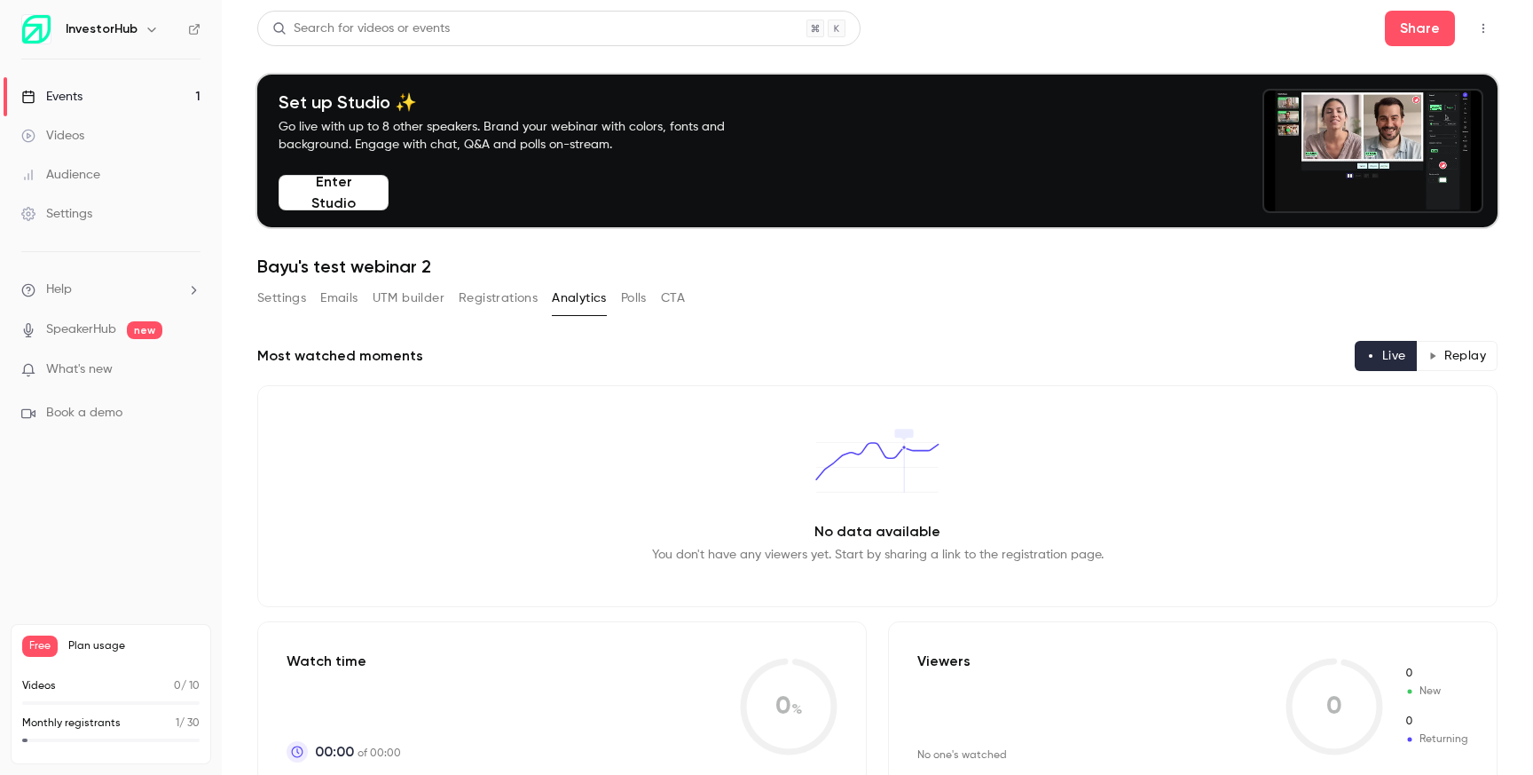
click at [623, 303] on button "Polls" at bounding box center [634, 298] width 26 height 28
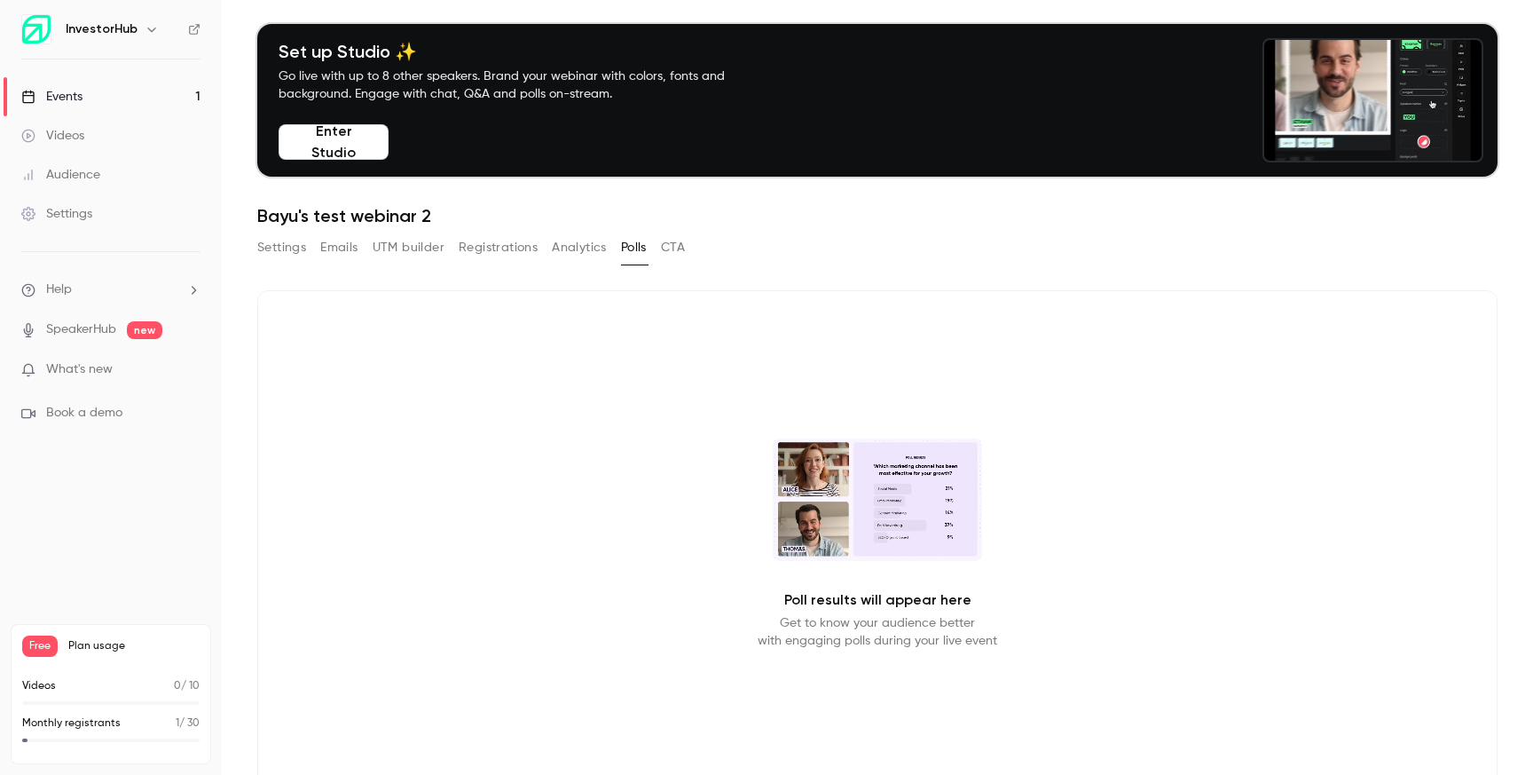
scroll to position [113, 0]
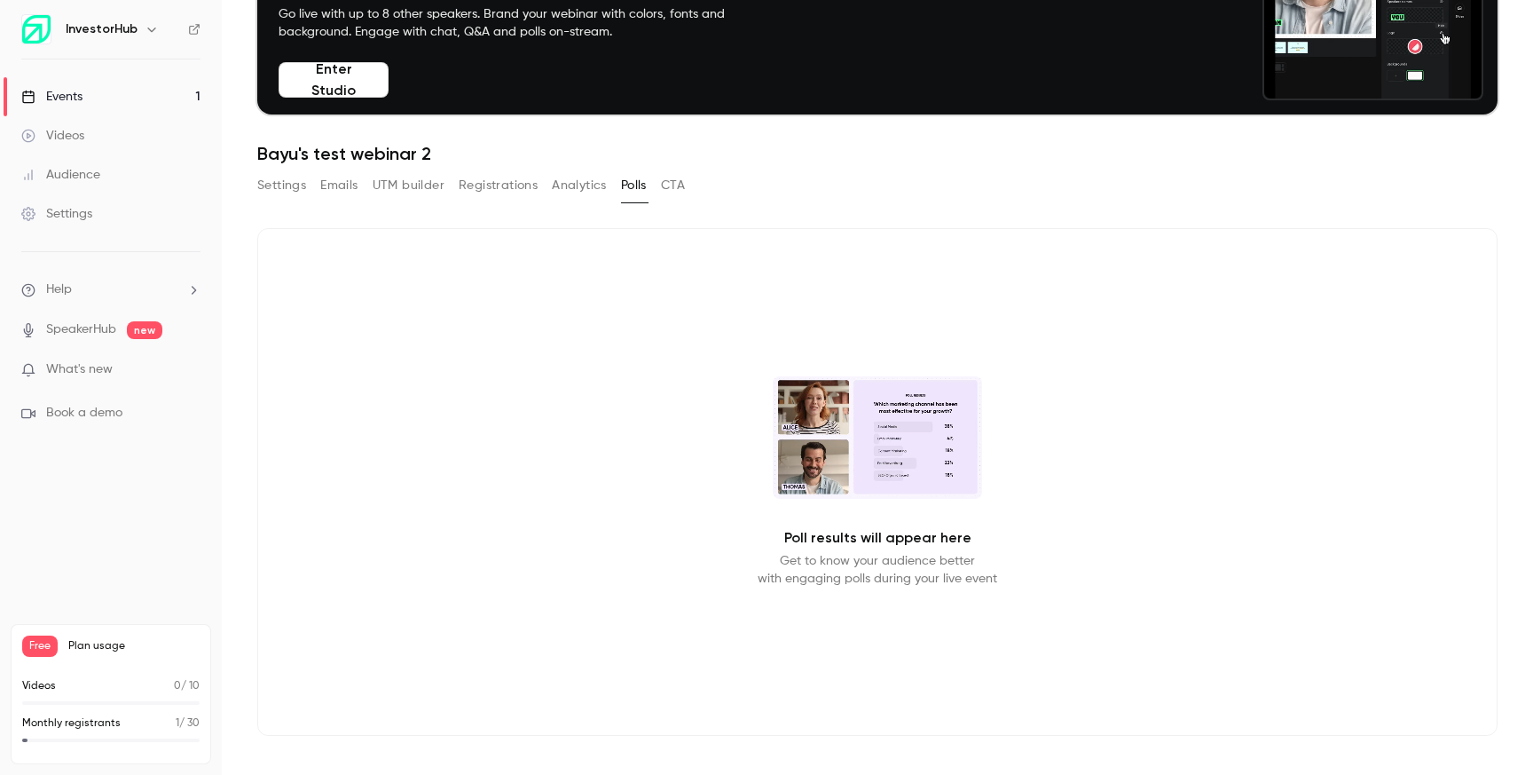
click at [683, 184] on button "CTA" at bounding box center [673, 185] width 24 height 28
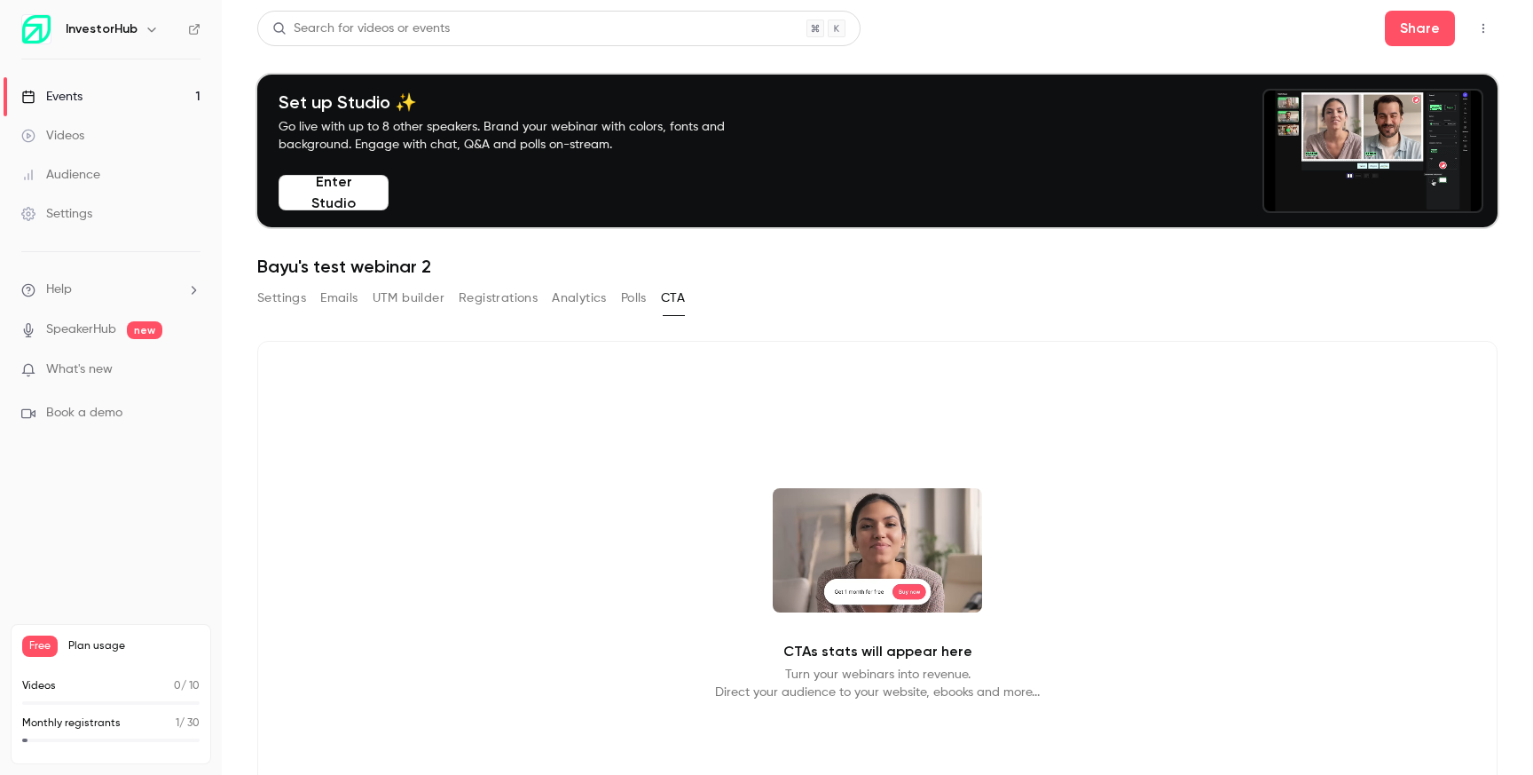
click at [641, 295] on button "Polls" at bounding box center [634, 298] width 26 height 28
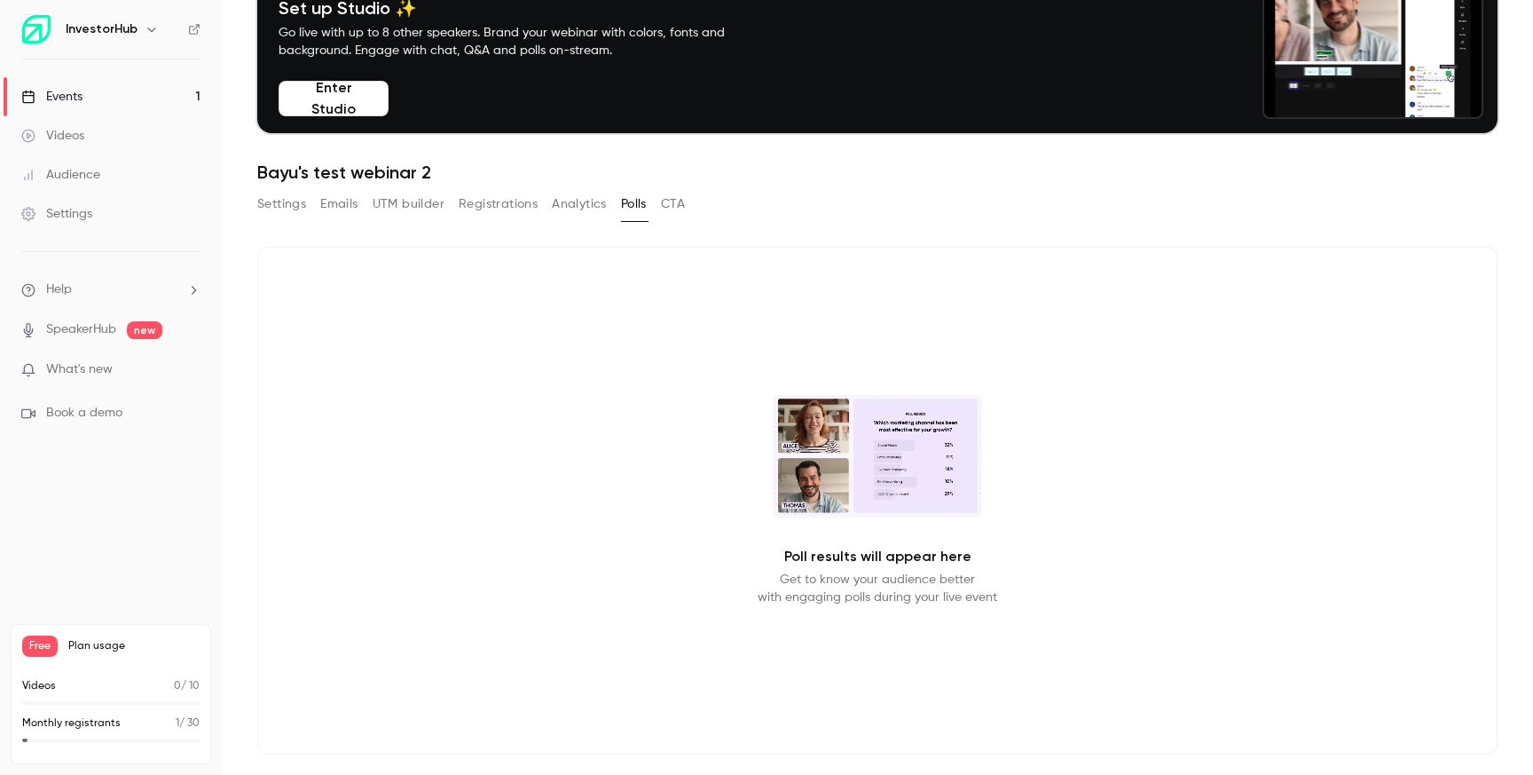
scroll to position [113, 0]
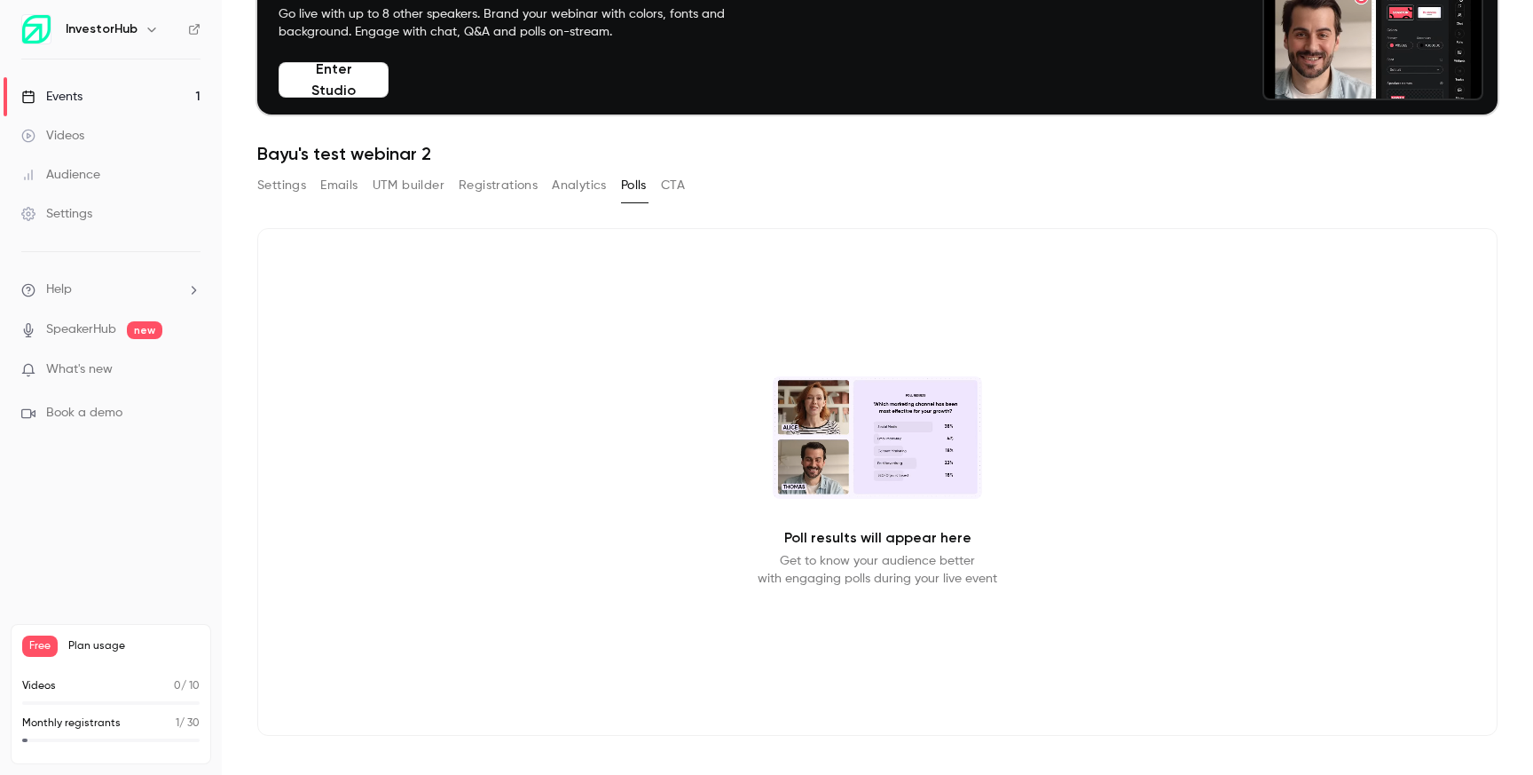
click at [524, 197] on button "Registrations" at bounding box center [498, 185] width 79 height 28
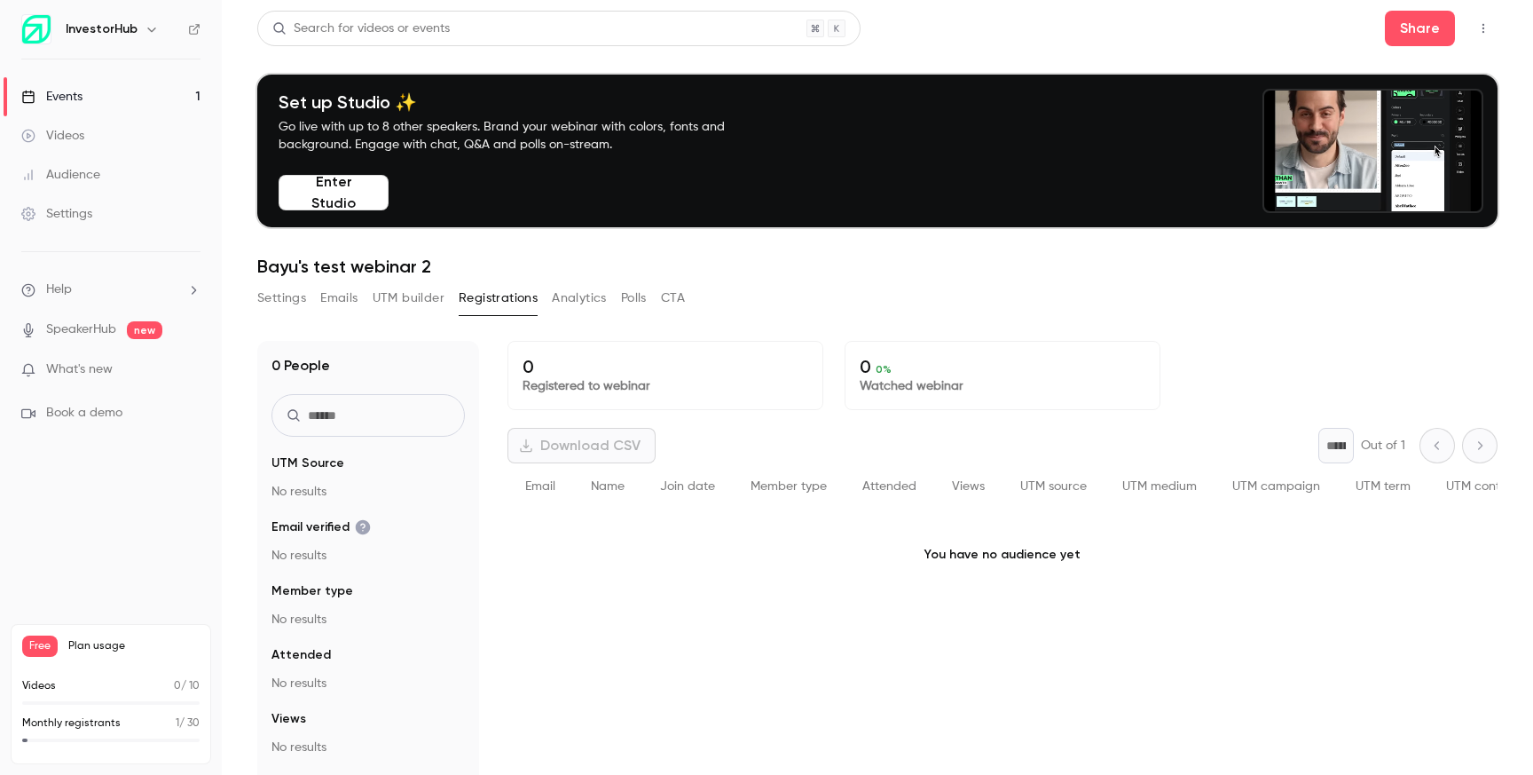
click at [301, 293] on button "Settings" at bounding box center [281, 298] width 49 height 28
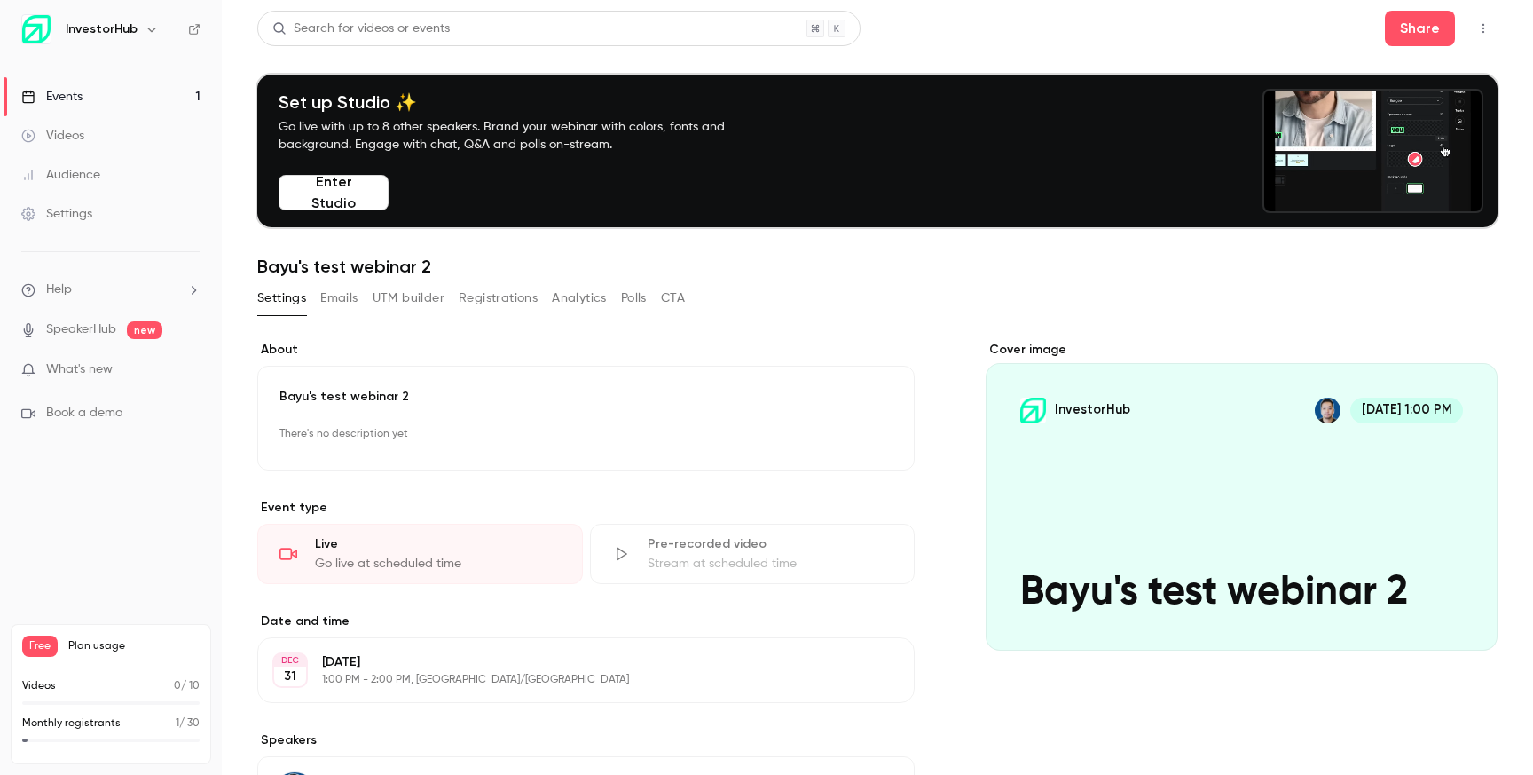
click at [1489, 35] on button "button" at bounding box center [1483, 28] width 28 height 28
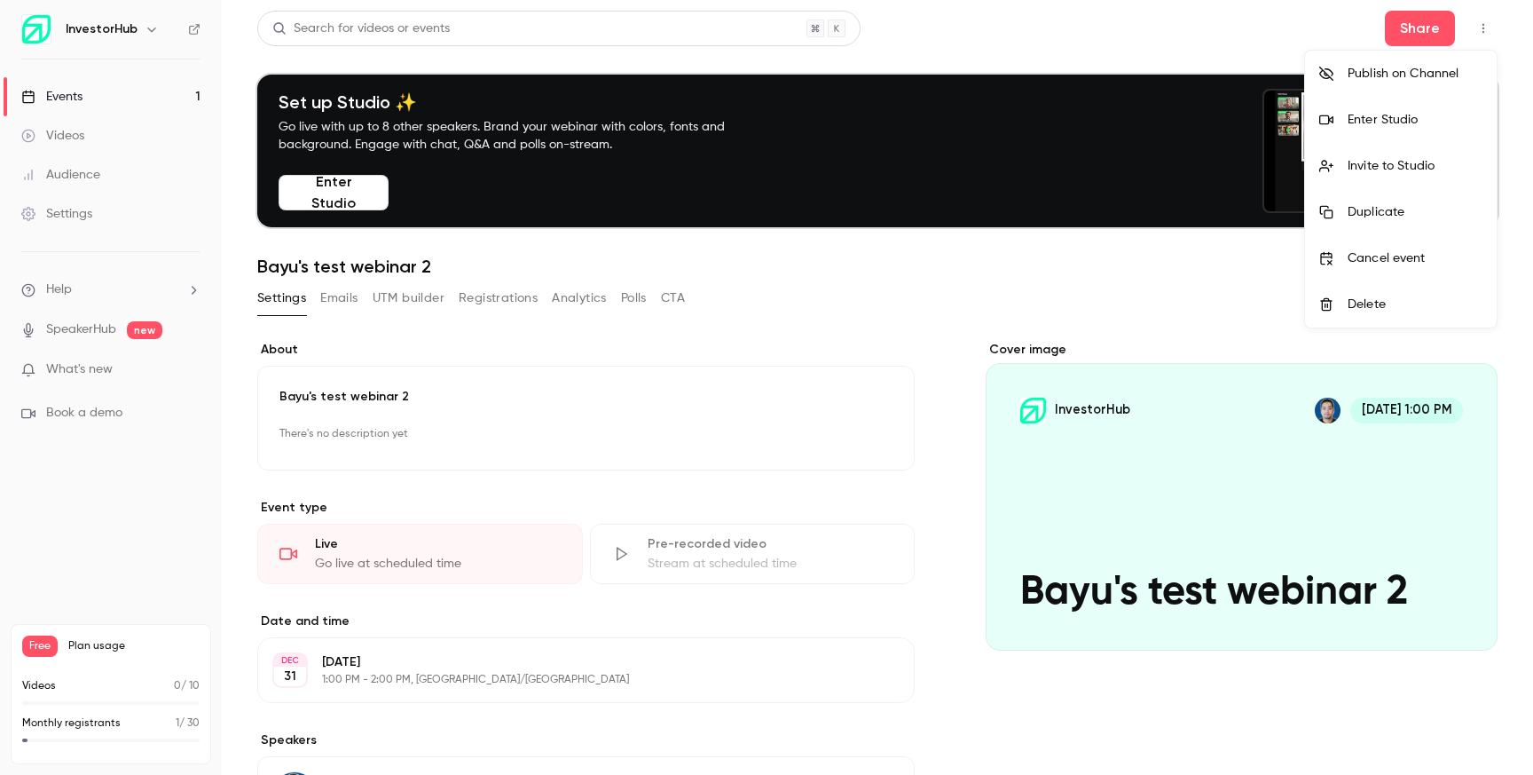
click at [932, 321] on div at bounding box center [766, 387] width 1533 height 775
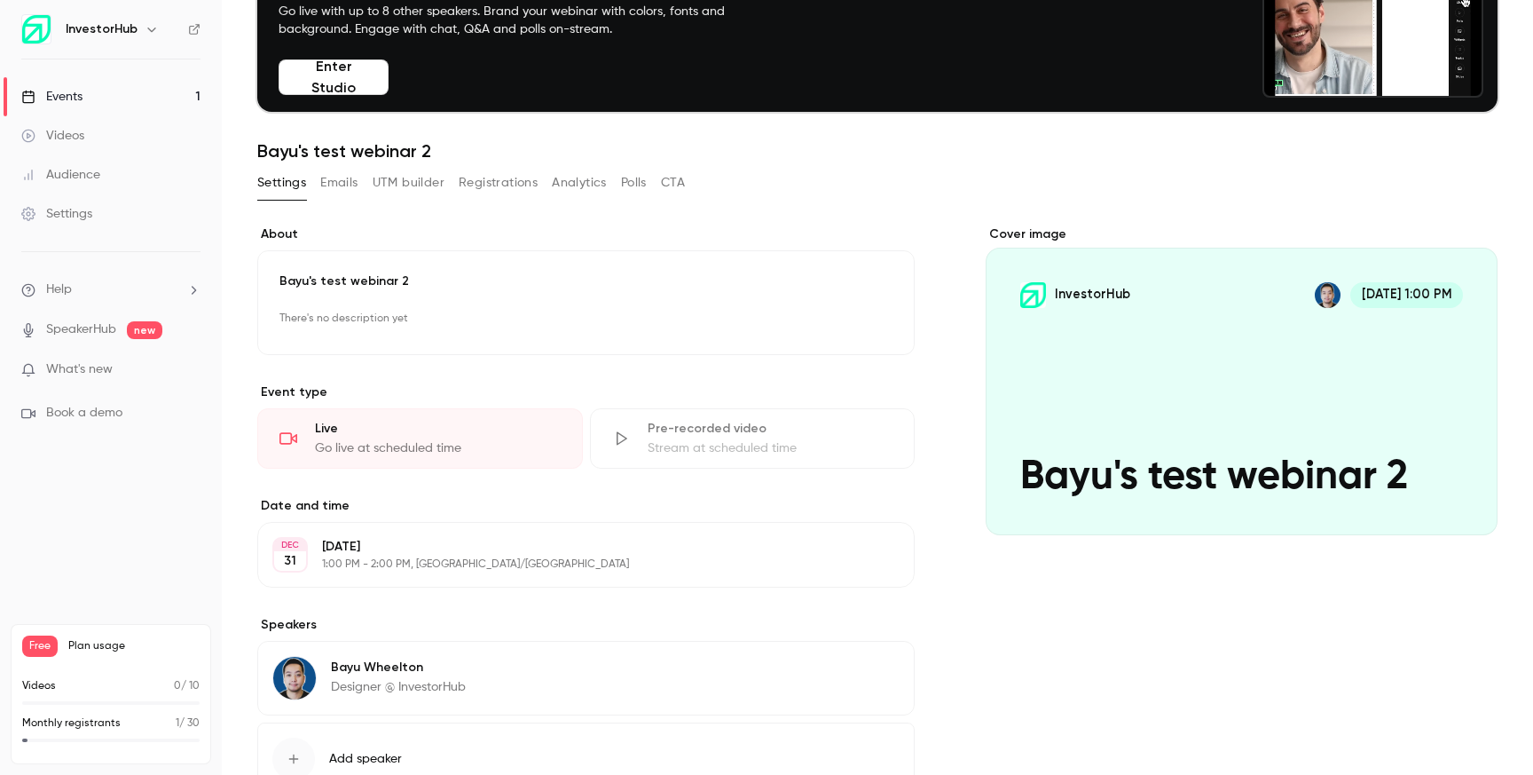
scroll to position [246, 0]
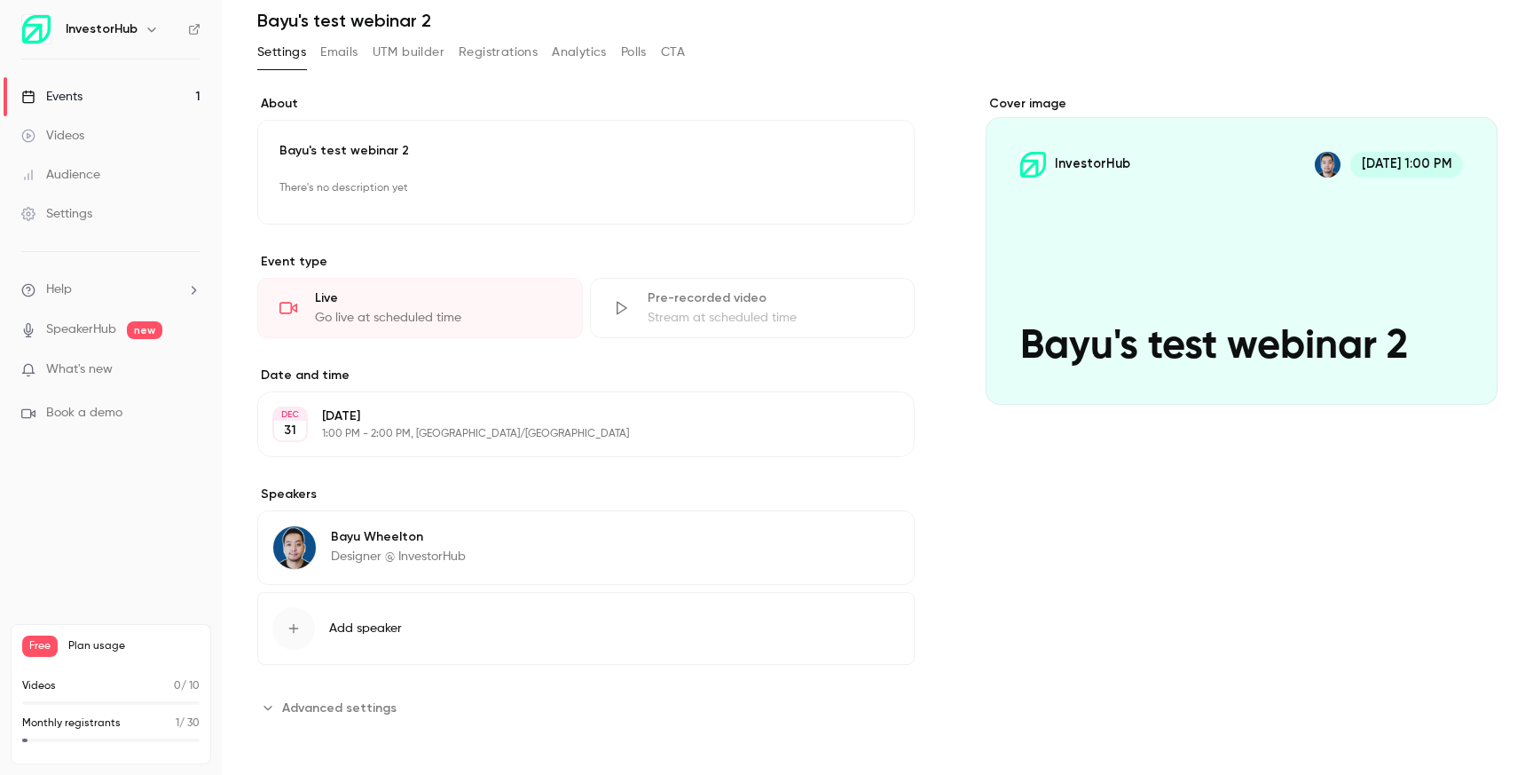
click at [291, 703] on span "Advanced settings" at bounding box center [339, 707] width 114 height 19
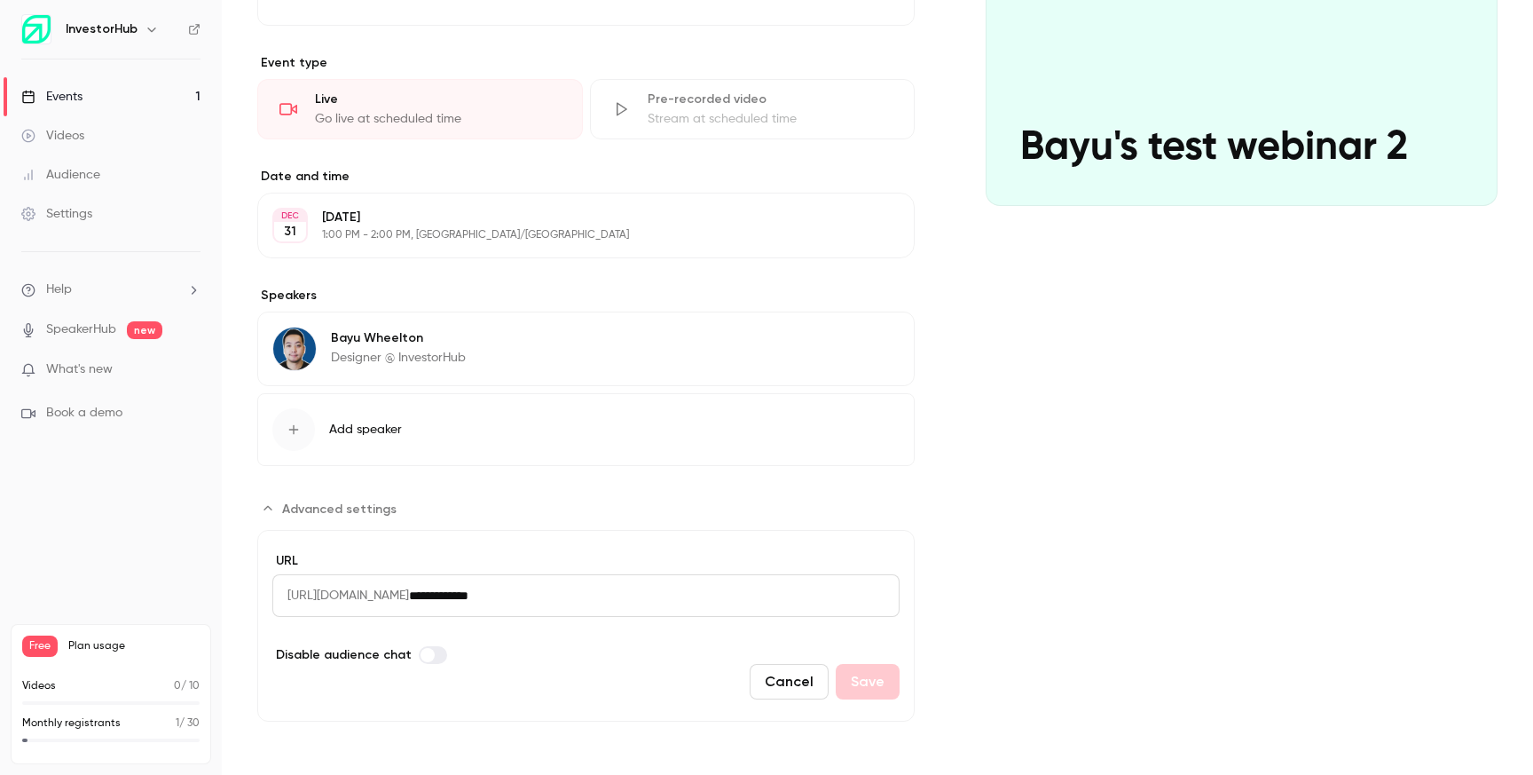
click at [323, 512] on span "Advanced settings" at bounding box center [339, 509] width 114 height 19
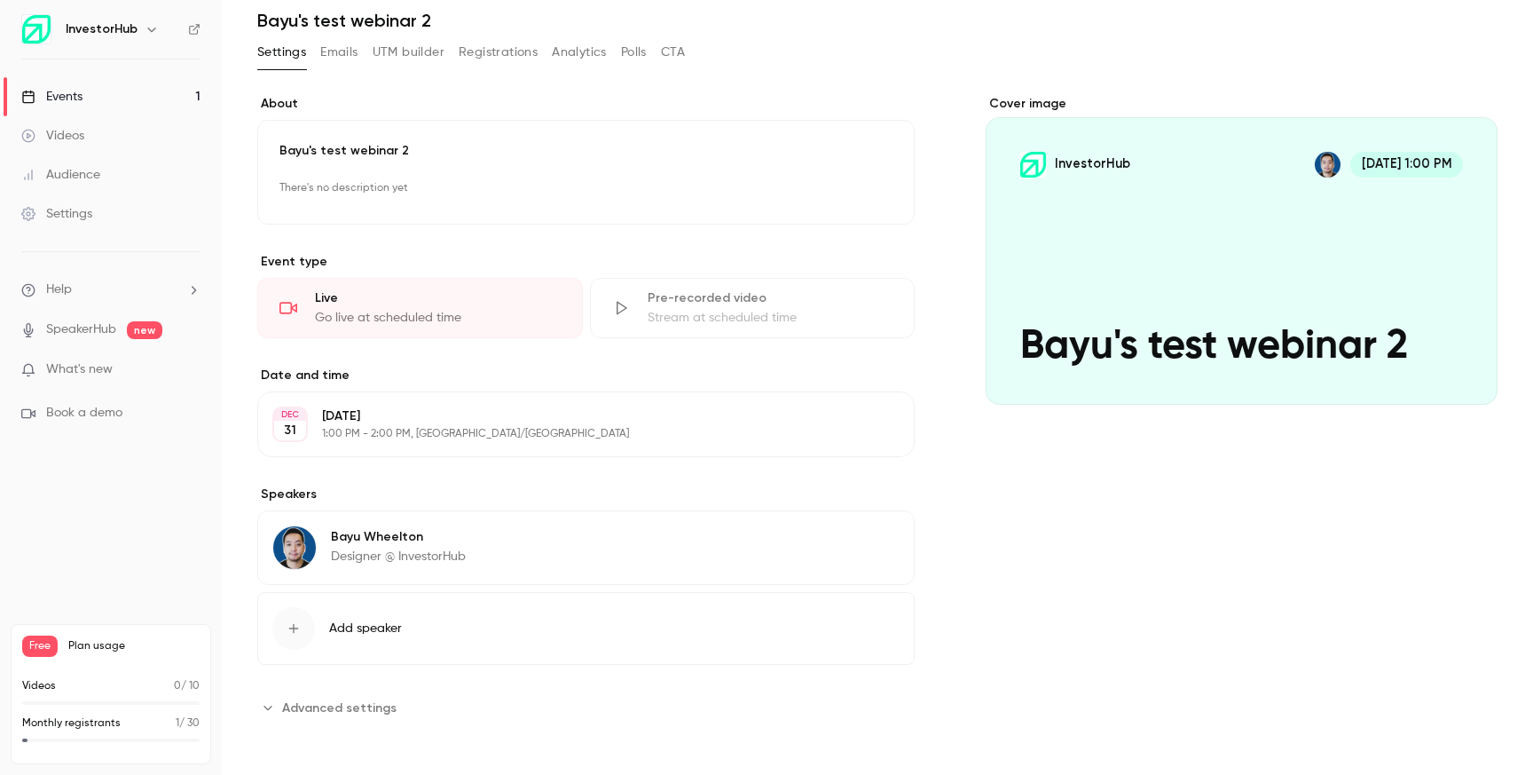
scroll to position [0, 0]
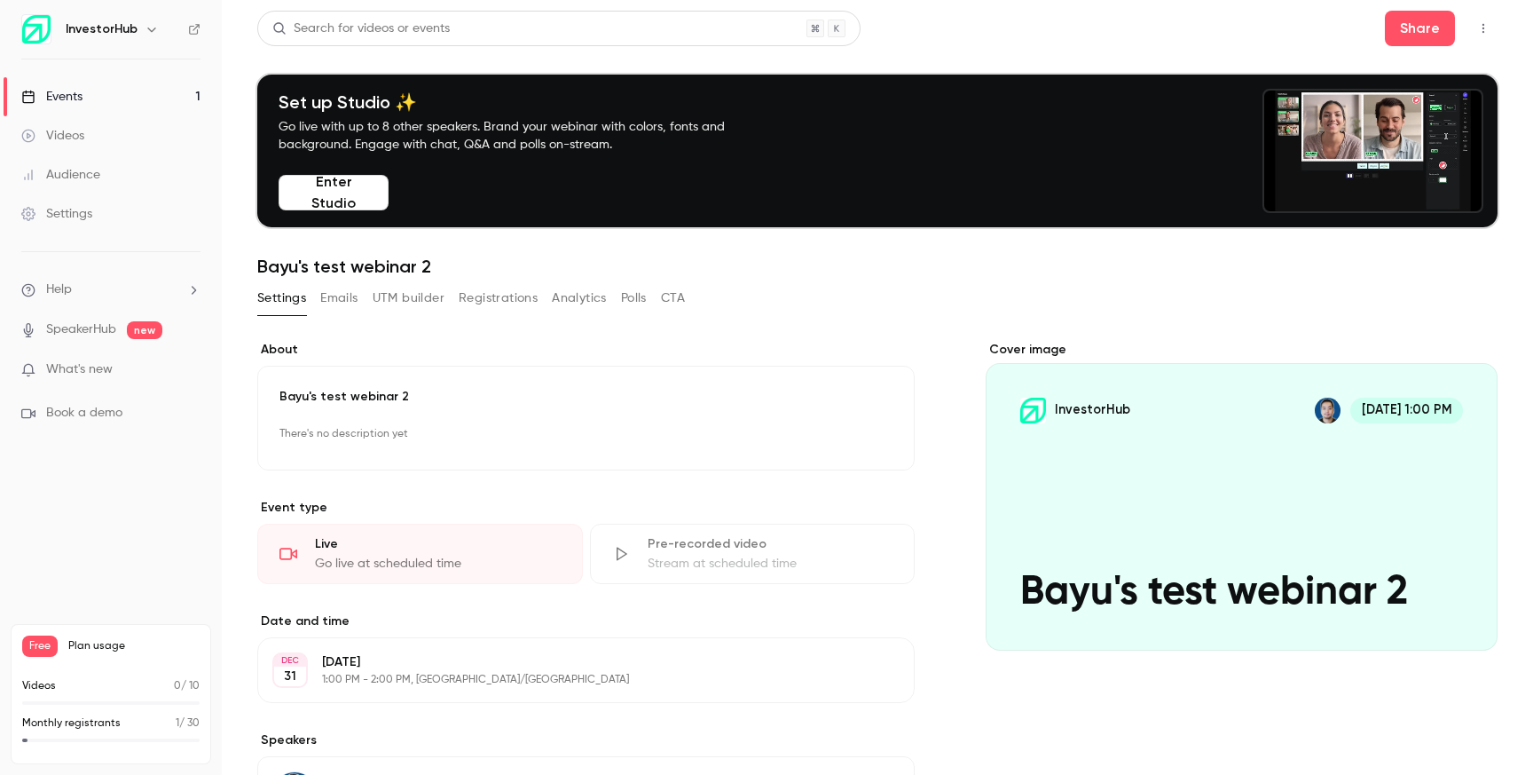
click at [1488, 20] on button "button" at bounding box center [1483, 28] width 28 height 28
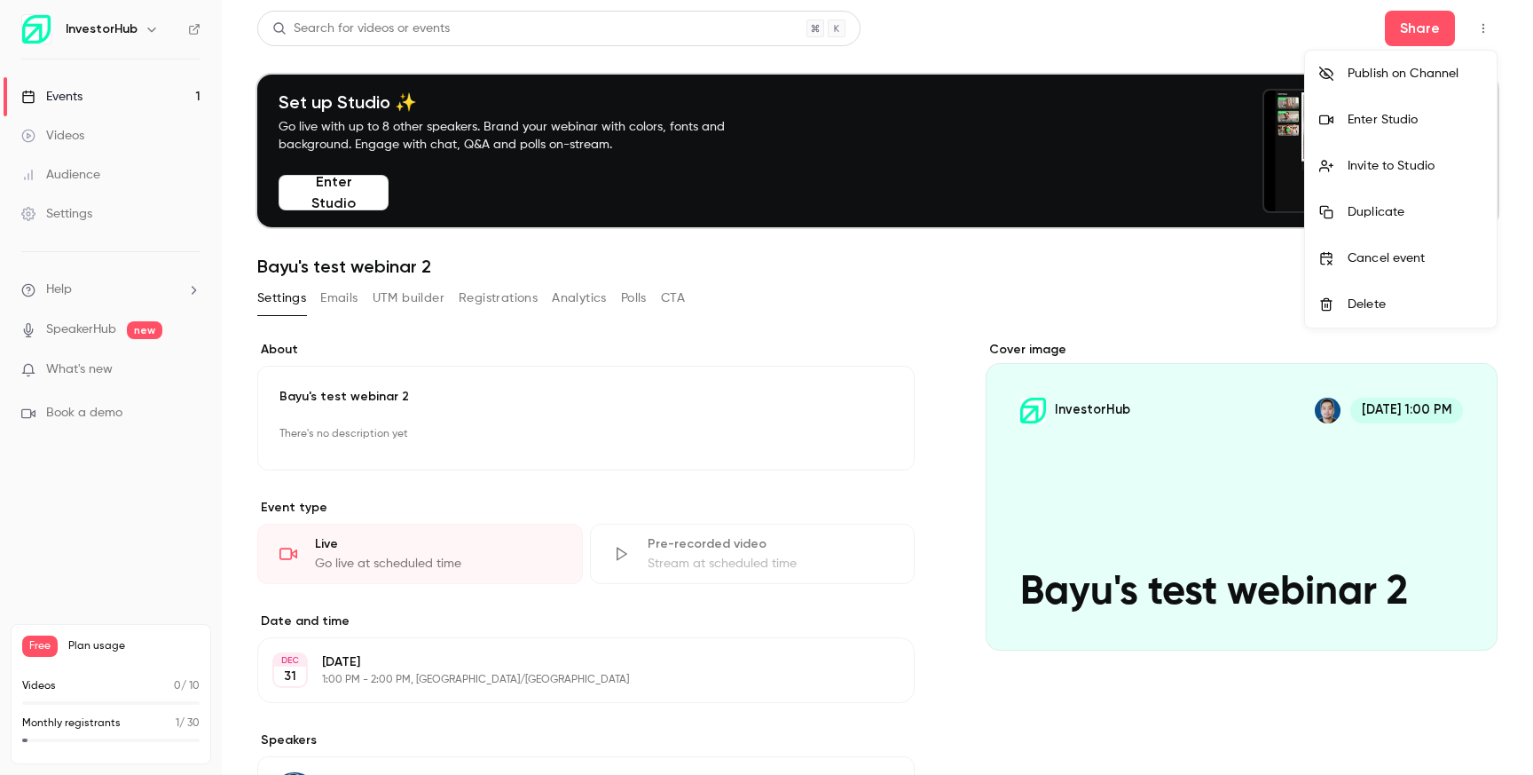
click at [1215, 419] on div at bounding box center [766, 387] width 1533 height 775
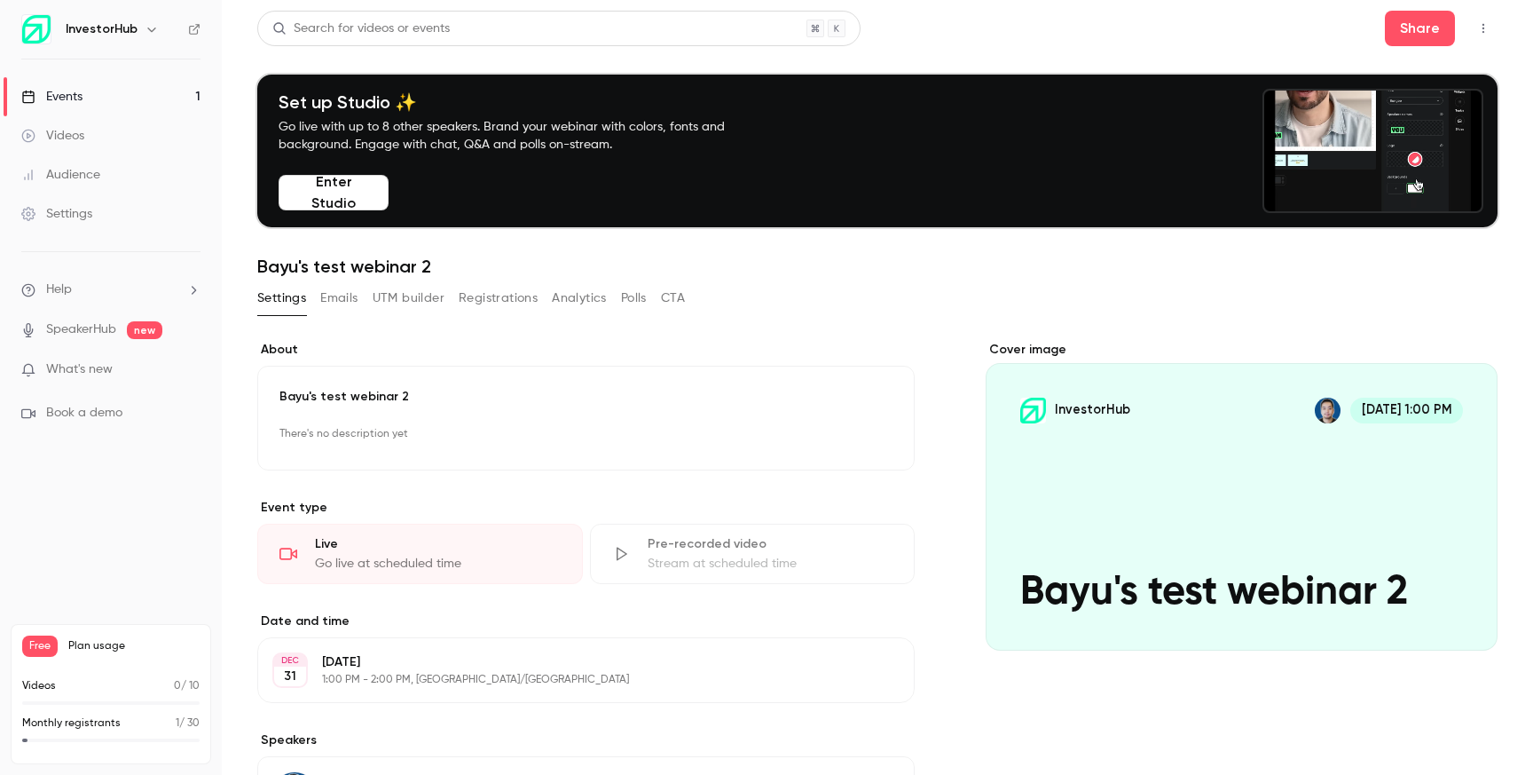
click at [1479, 25] on icon "button" at bounding box center [1483, 28] width 14 height 12
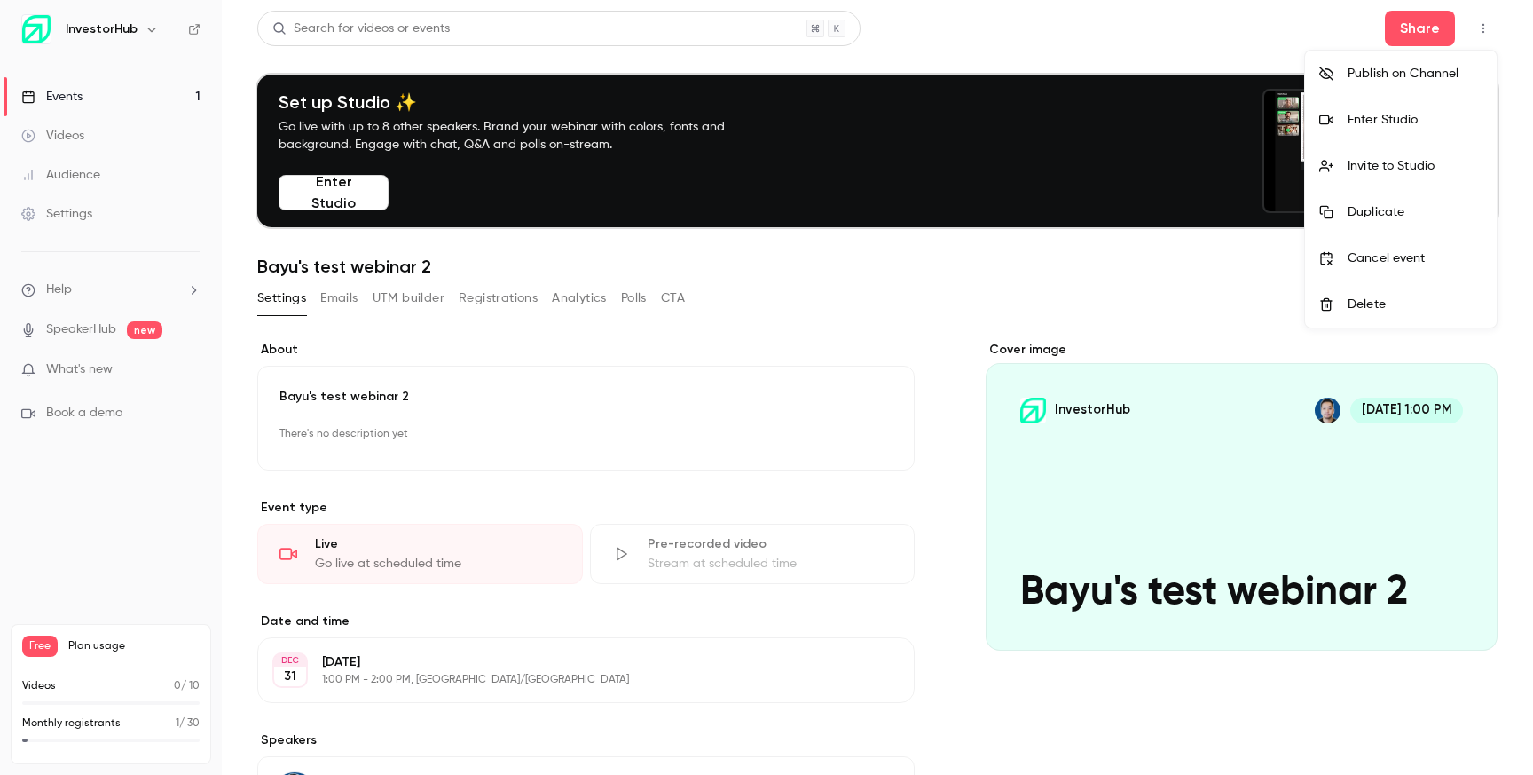
click at [1373, 86] on li "Publish on Channel" at bounding box center [1401, 74] width 192 height 46
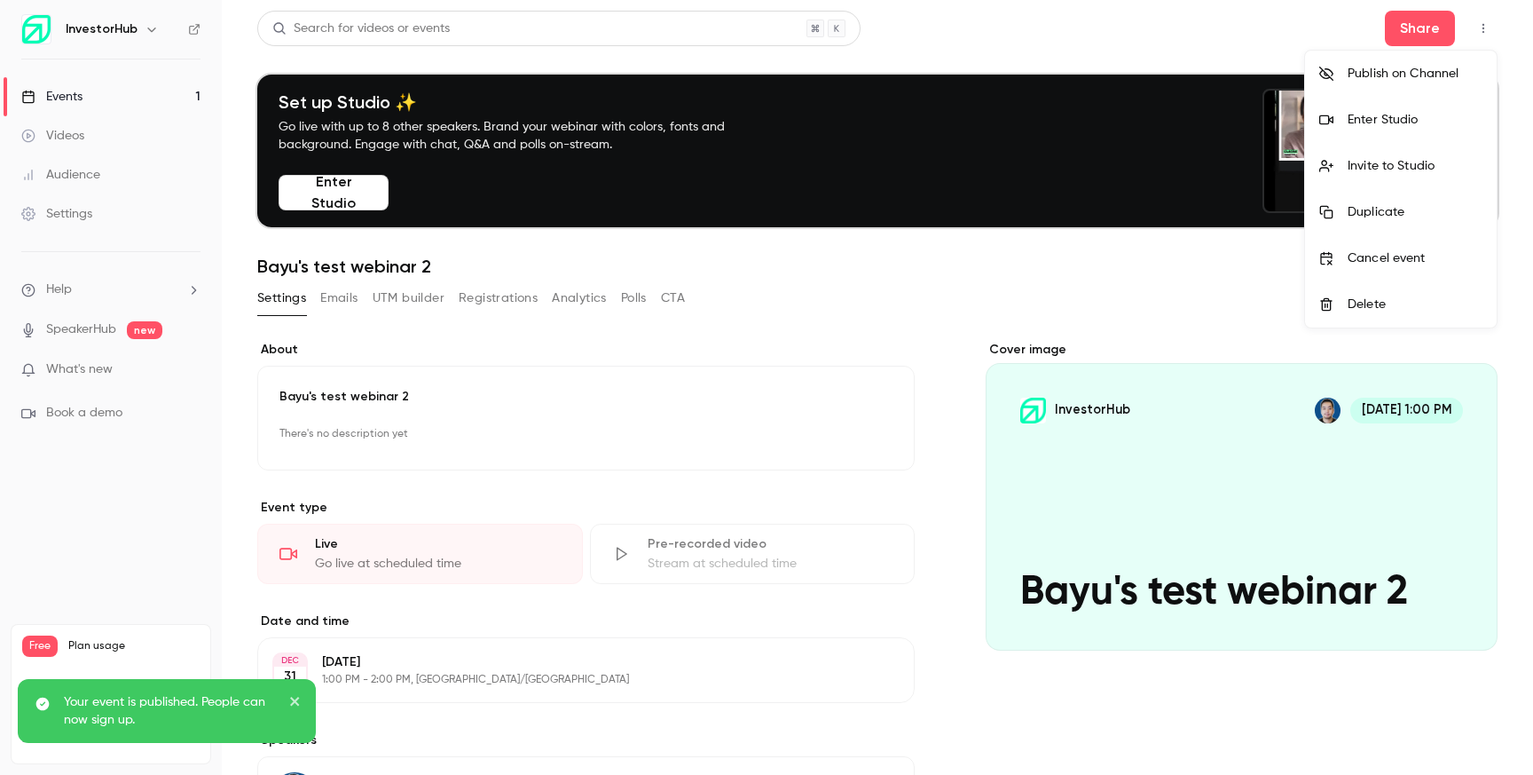
click at [1343, 76] on div at bounding box center [1333, 74] width 28 height 14
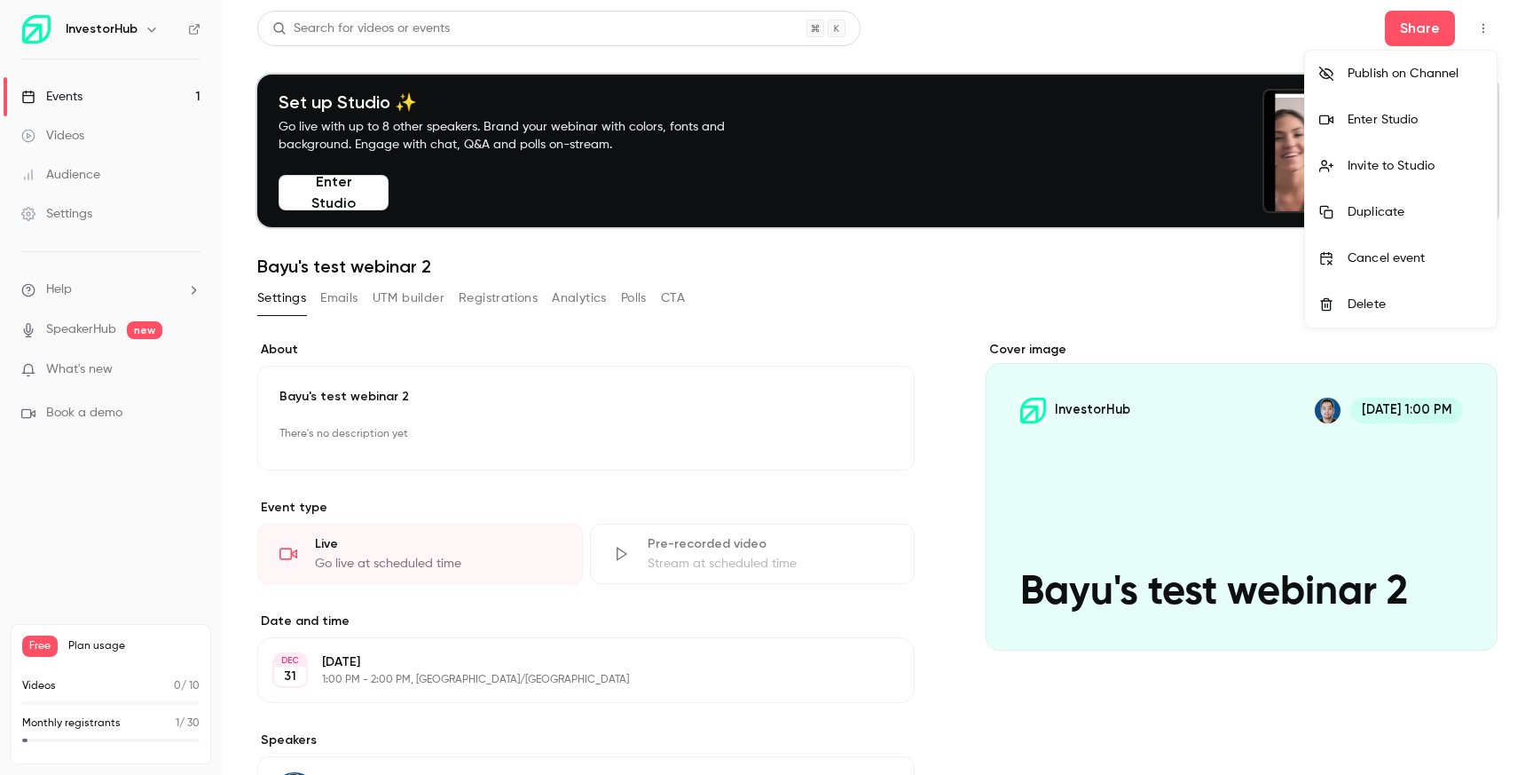
click at [1380, 72] on div "Publish on Channel" at bounding box center [1415, 74] width 135 height 18
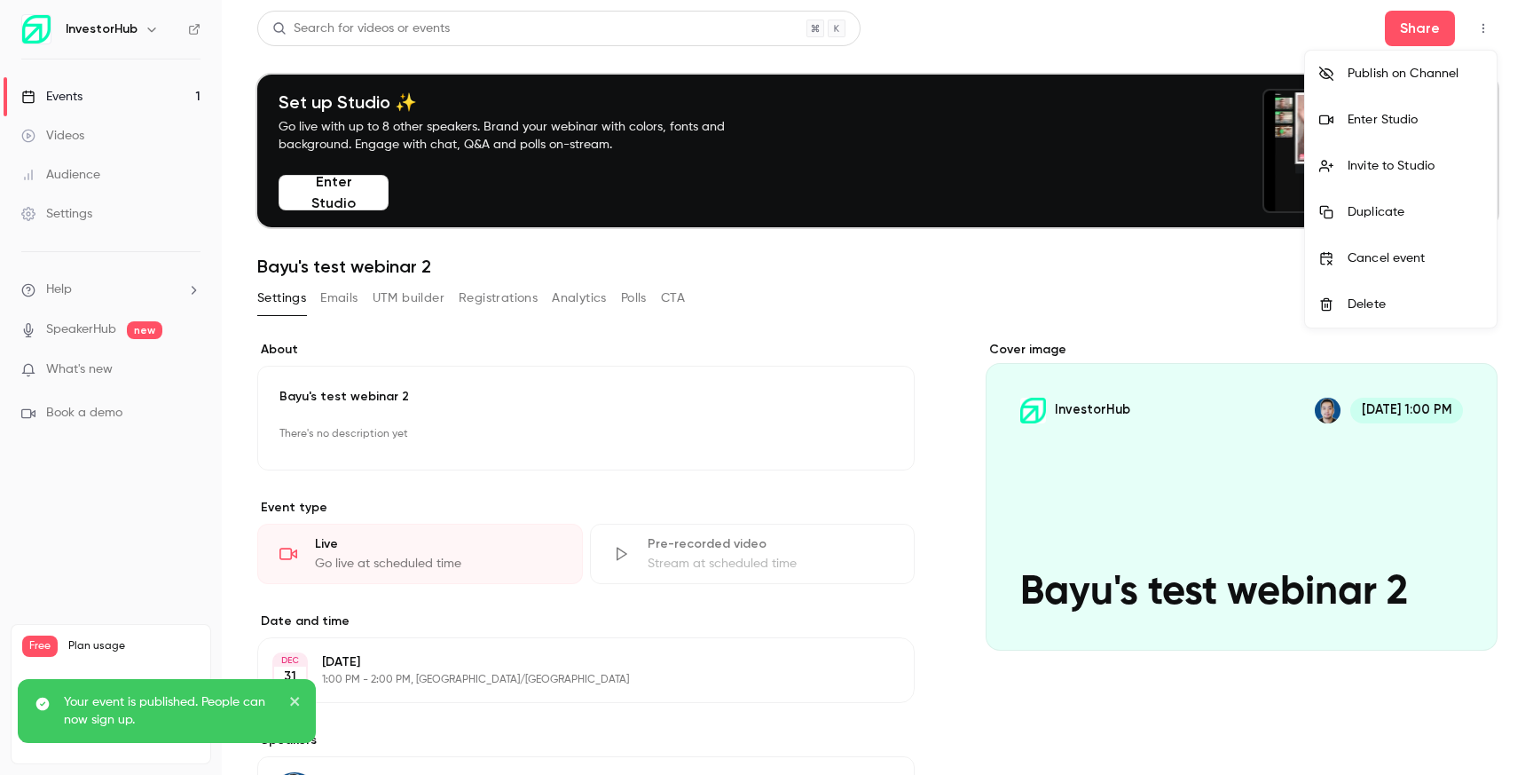
click at [1238, 260] on div at bounding box center [766, 387] width 1533 height 775
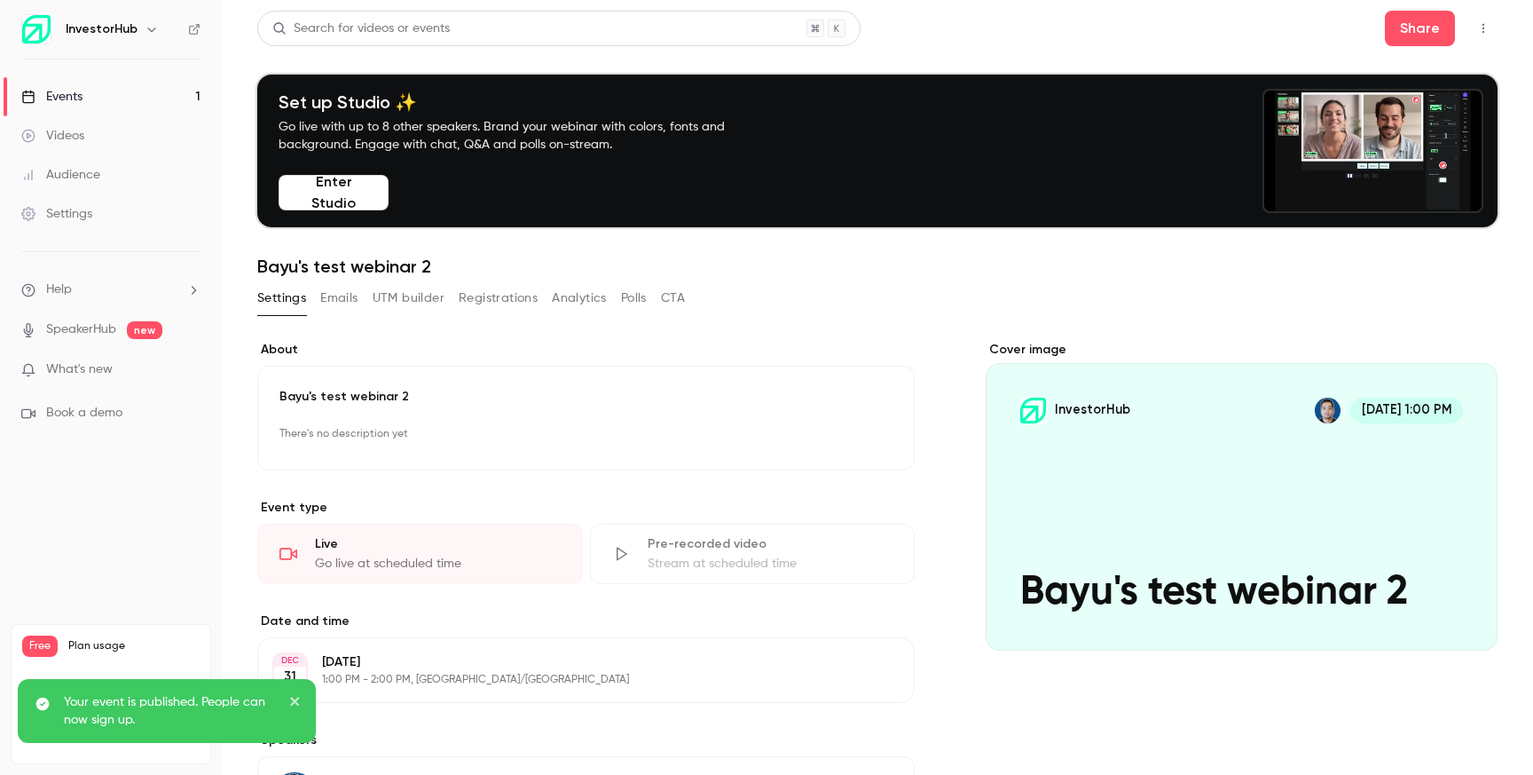
click at [1475, 38] on button "button" at bounding box center [1483, 28] width 28 height 28
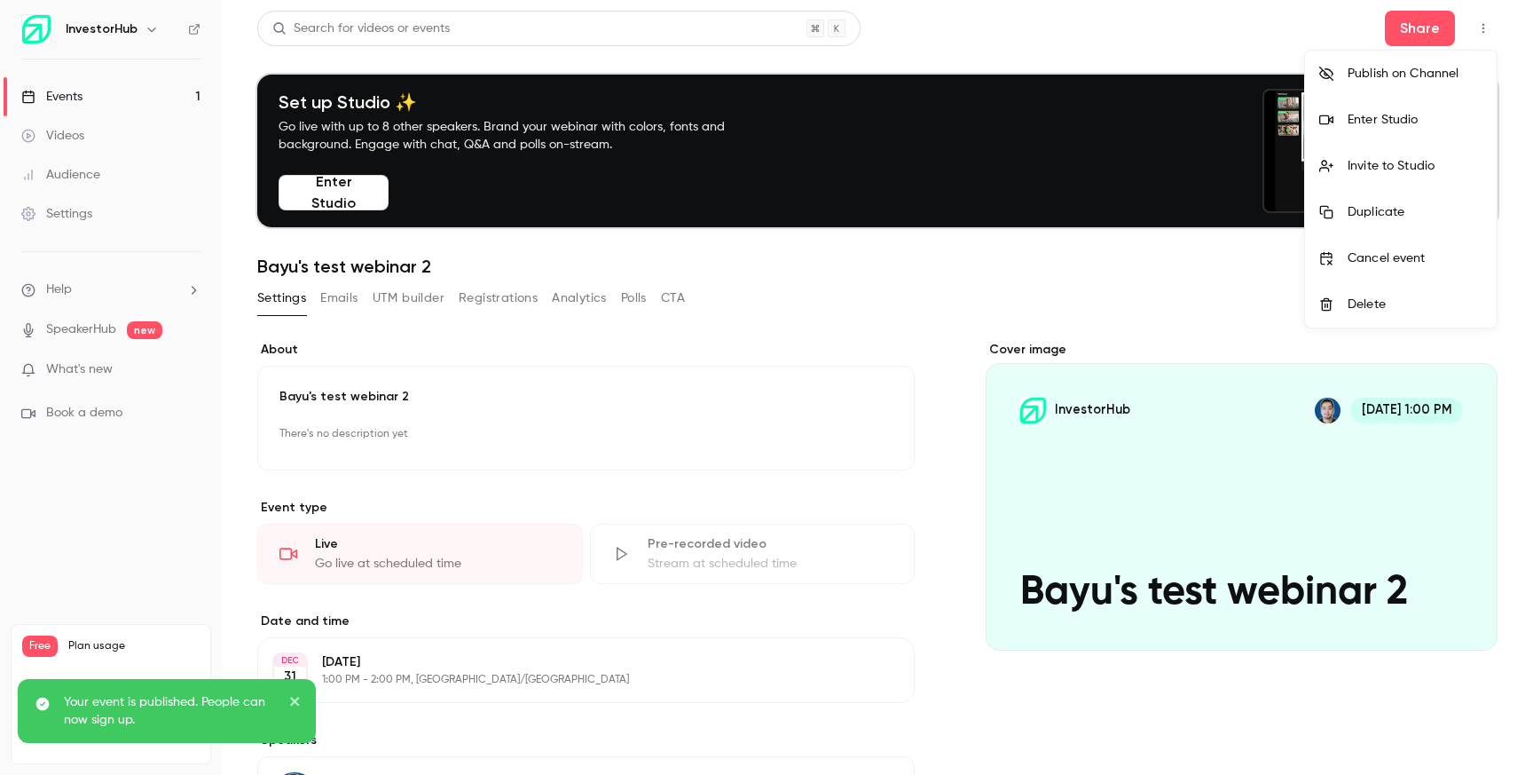
click at [1413, 77] on div "Publish on Channel" at bounding box center [1415, 74] width 135 height 18
click at [1214, 276] on div at bounding box center [766, 387] width 1533 height 775
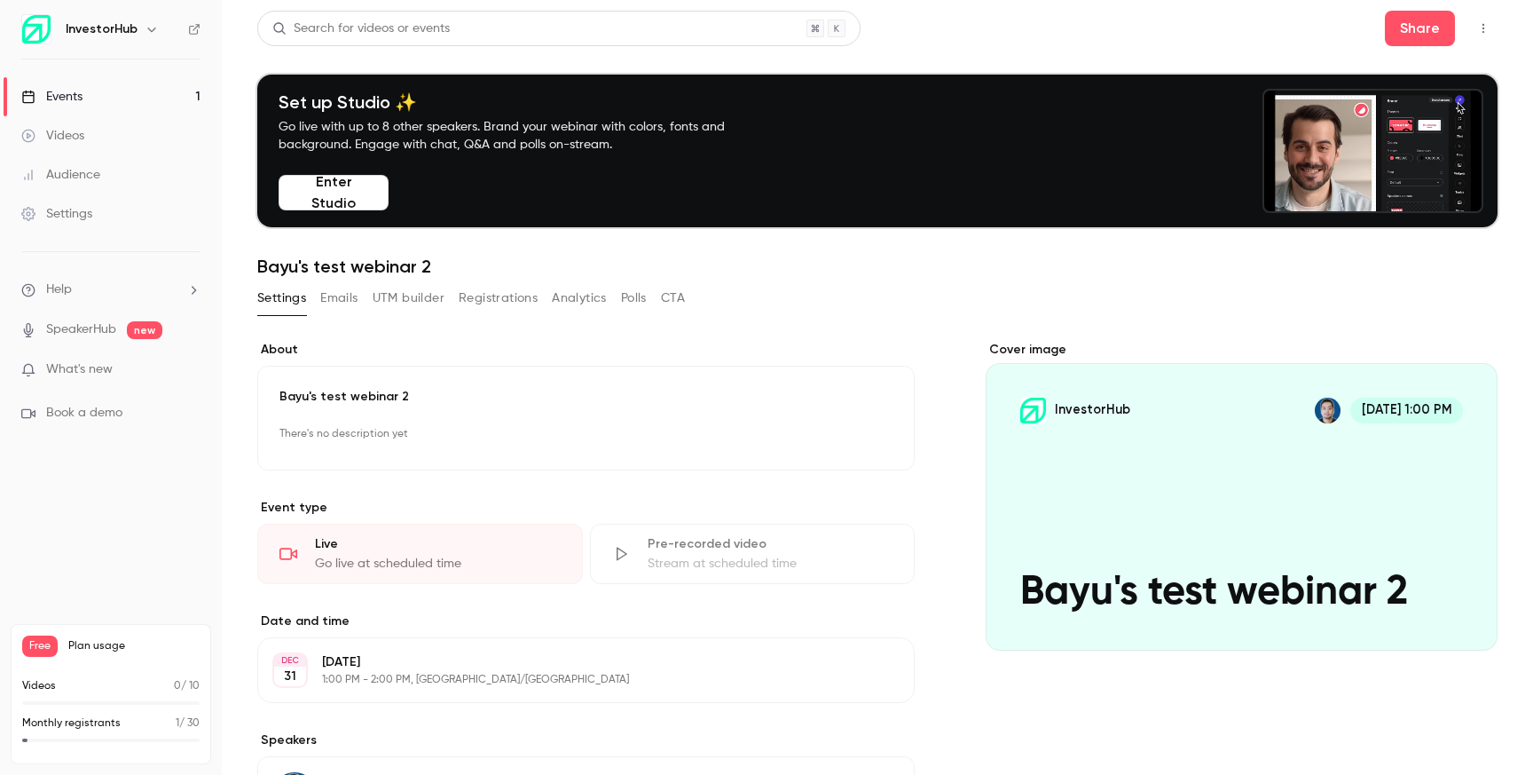
click at [1484, 27] on icon "button" at bounding box center [1483, 28] width 14 height 12
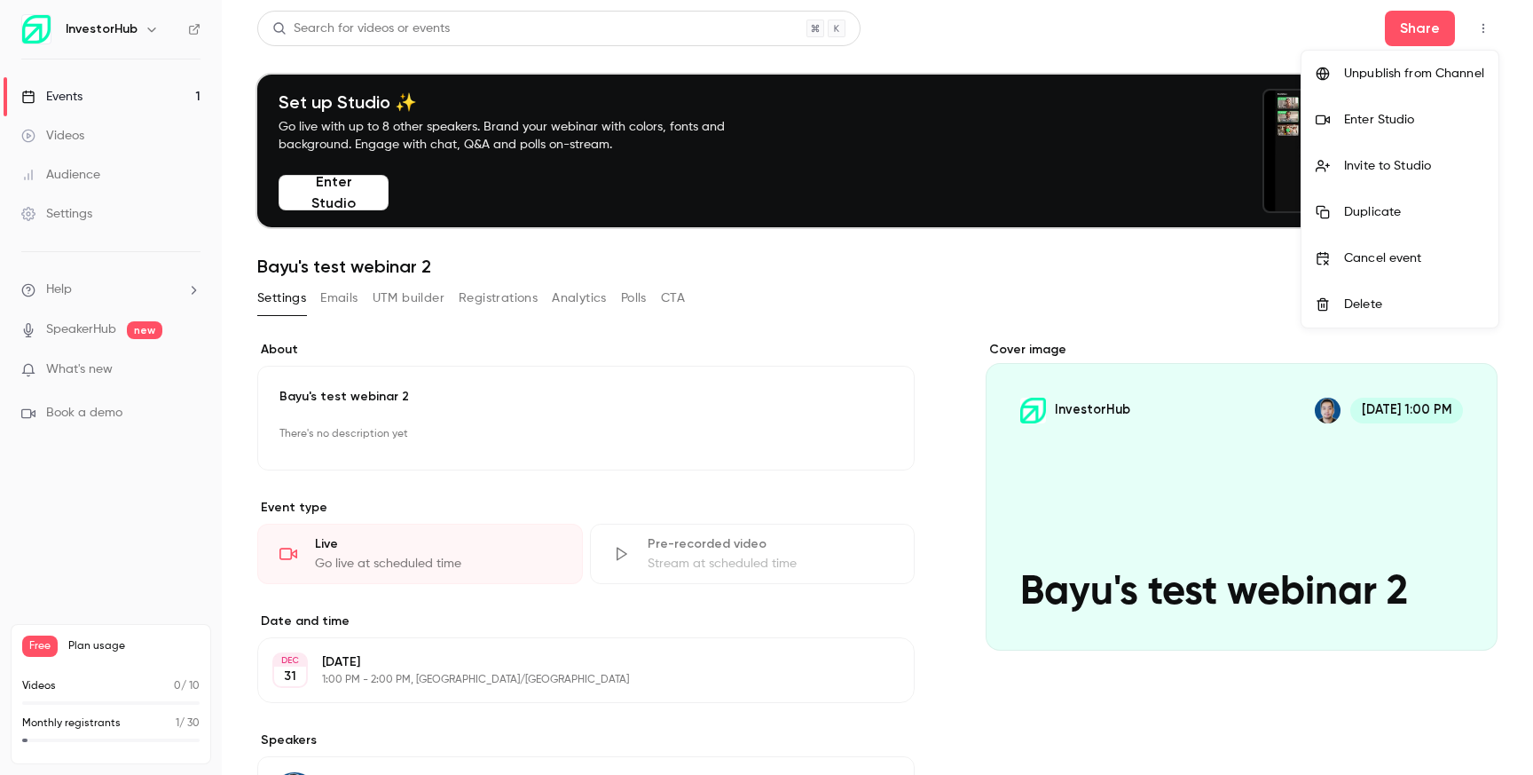
click at [972, 348] on div at bounding box center [766, 387] width 1533 height 775
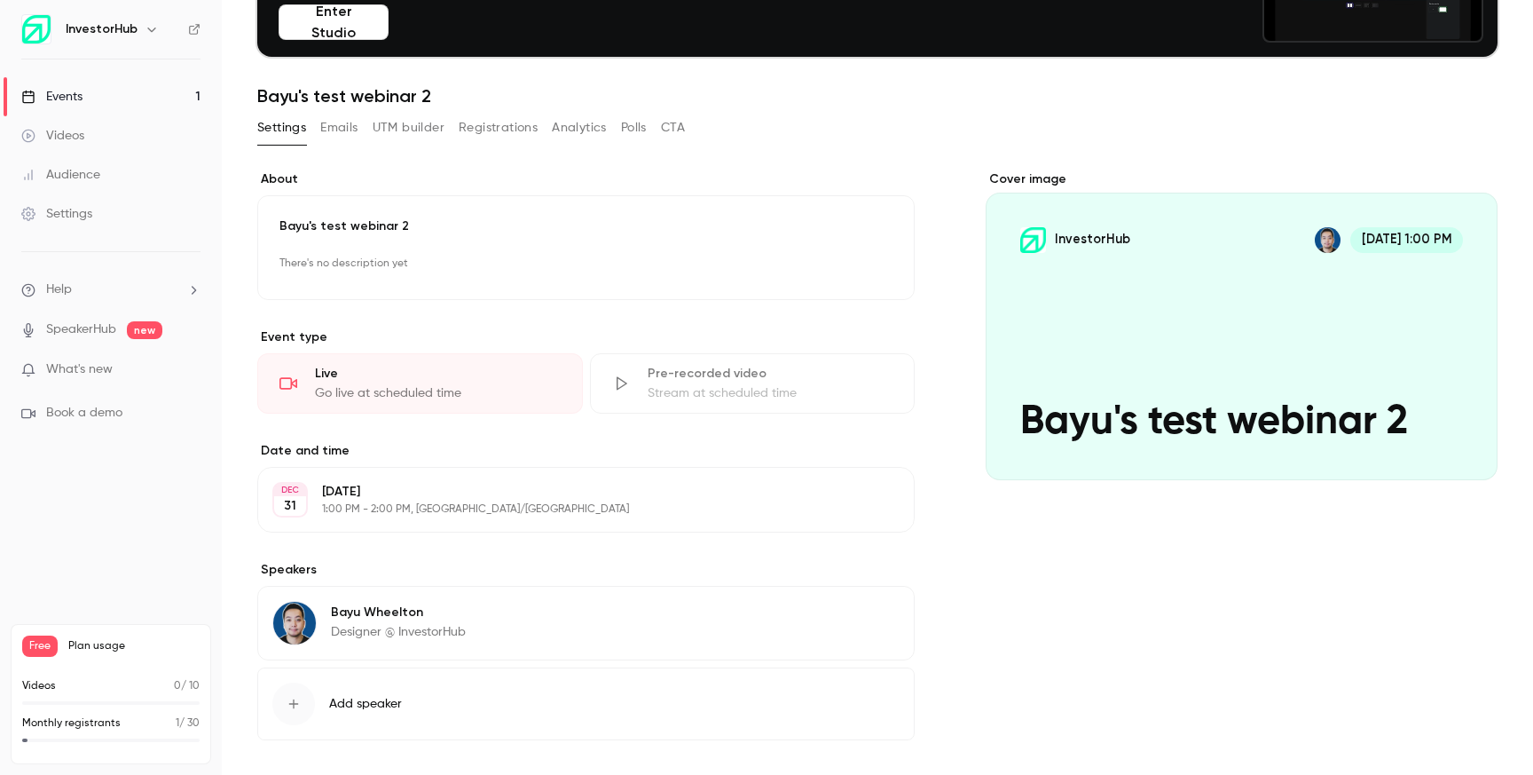
scroll to position [114, 0]
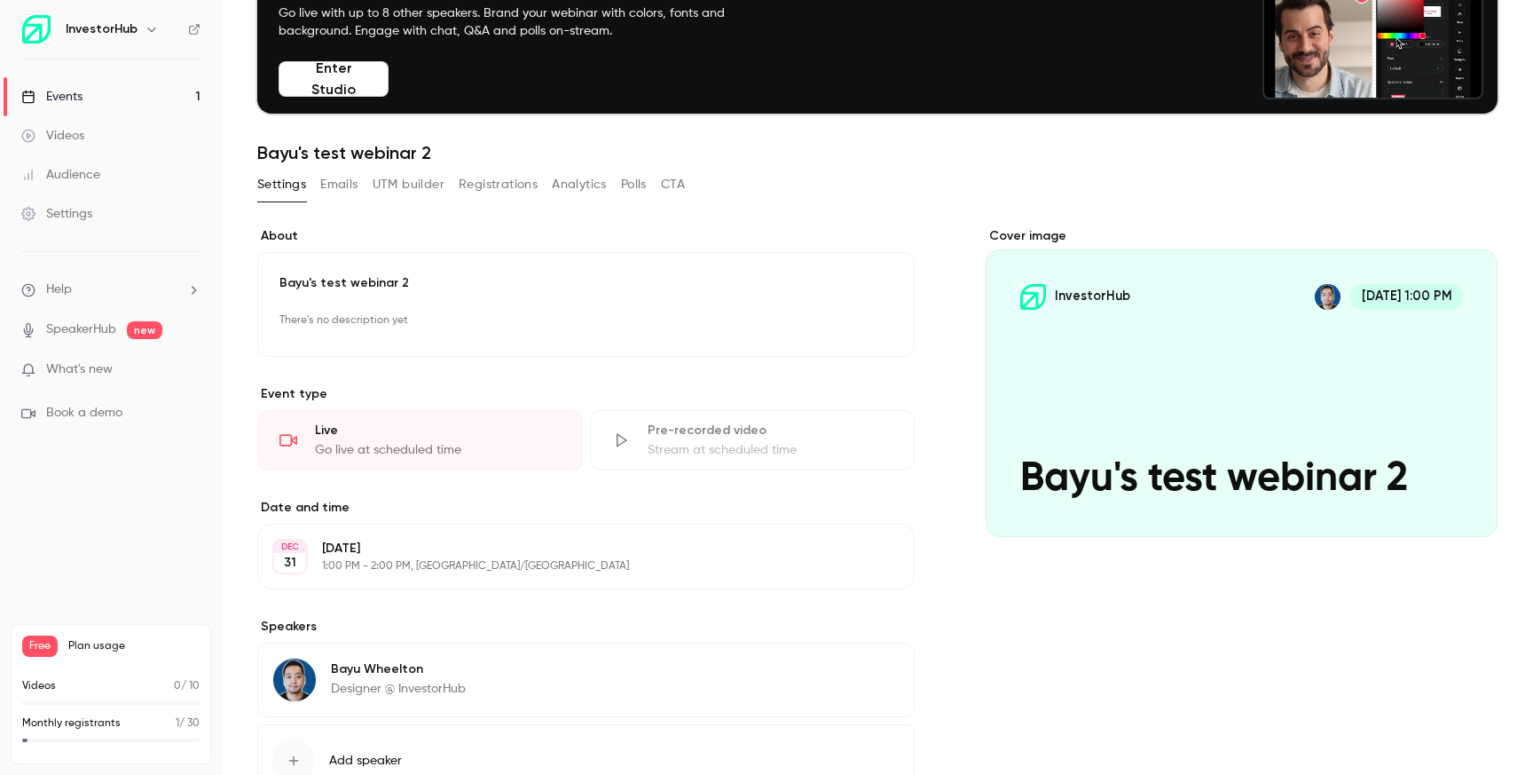
click at [188, 28] on icon at bounding box center [194, 29] width 12 height 12
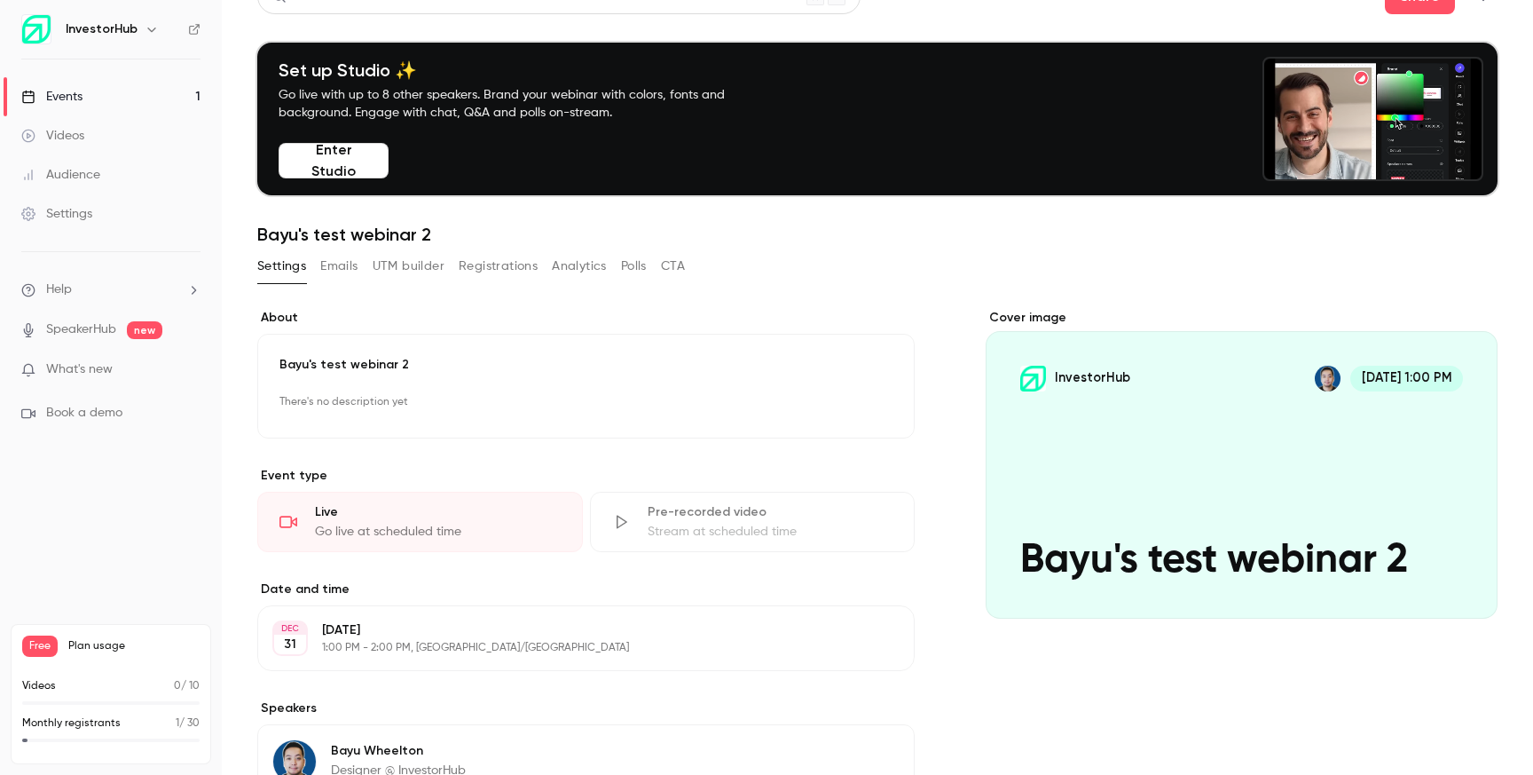
scroll to position [0, 0]
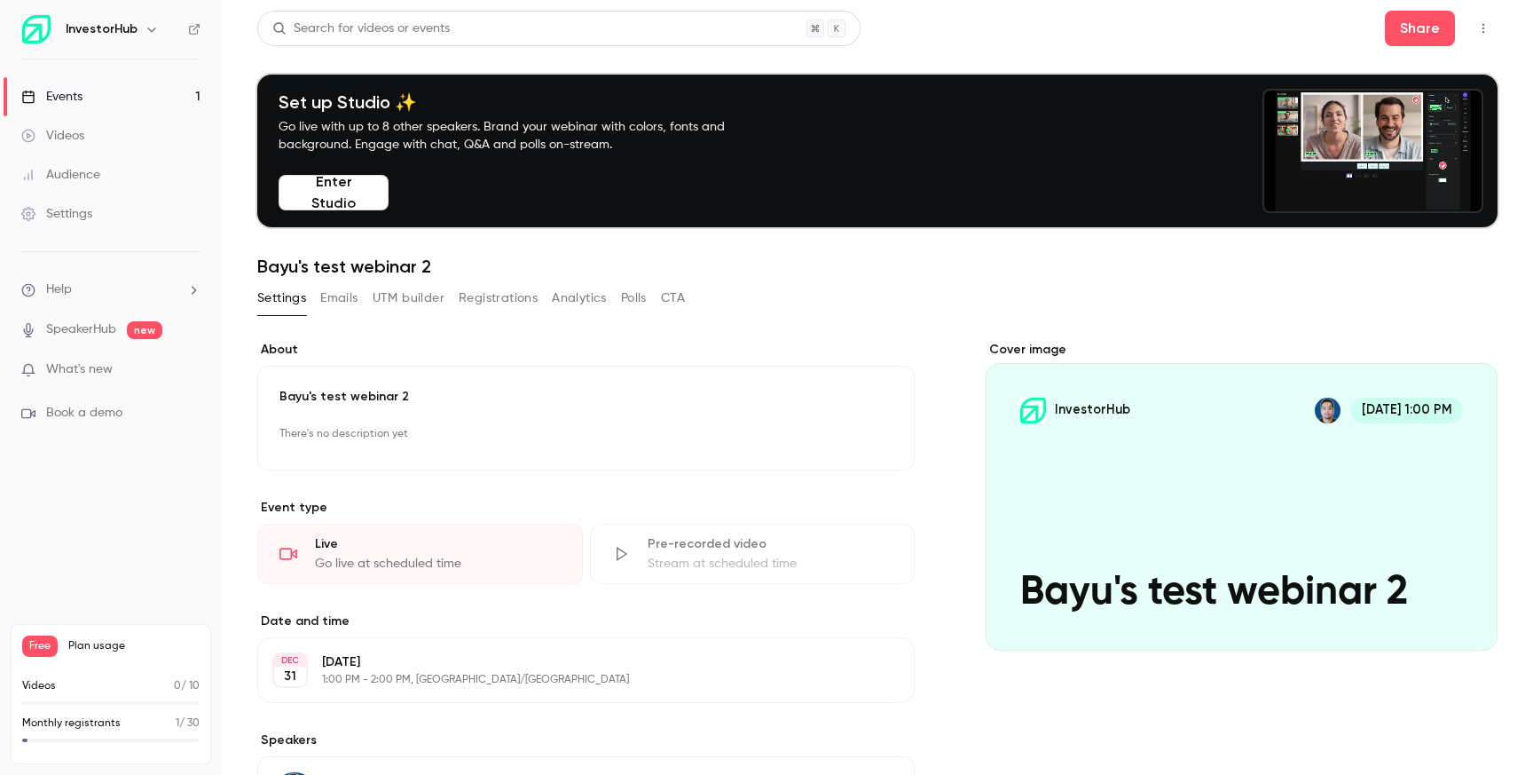
click at [1478, 33] on icon "button" at bounding box center [1483, 28] width 14 height 12
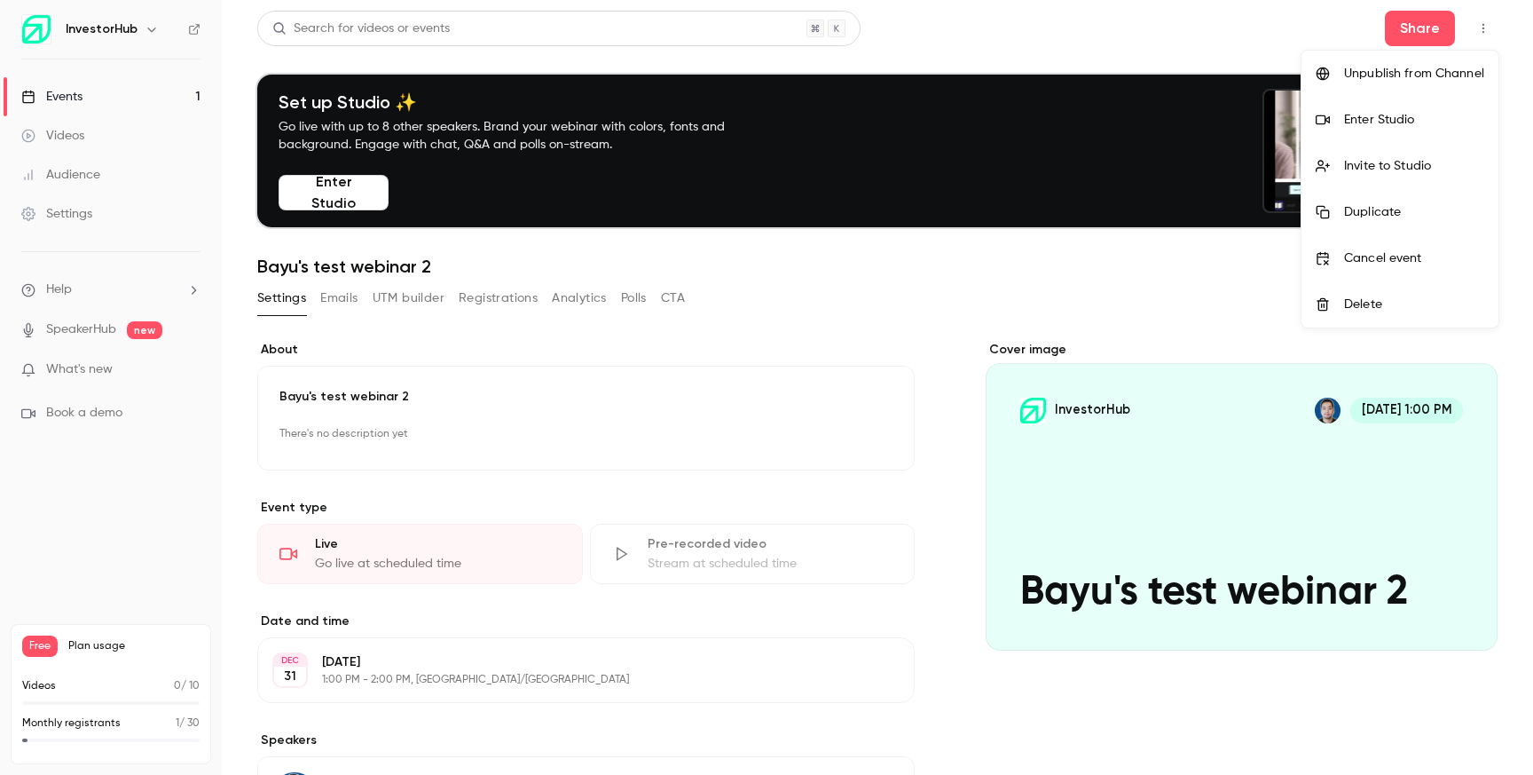
click at [1408, 80] on div "Unpublish from Channel" at bounding box center [1414, 74] width 140 height 18
click at [1405, 153] on li "Invite to Studio" at bounding box center [1400, 166] width 197 height 46
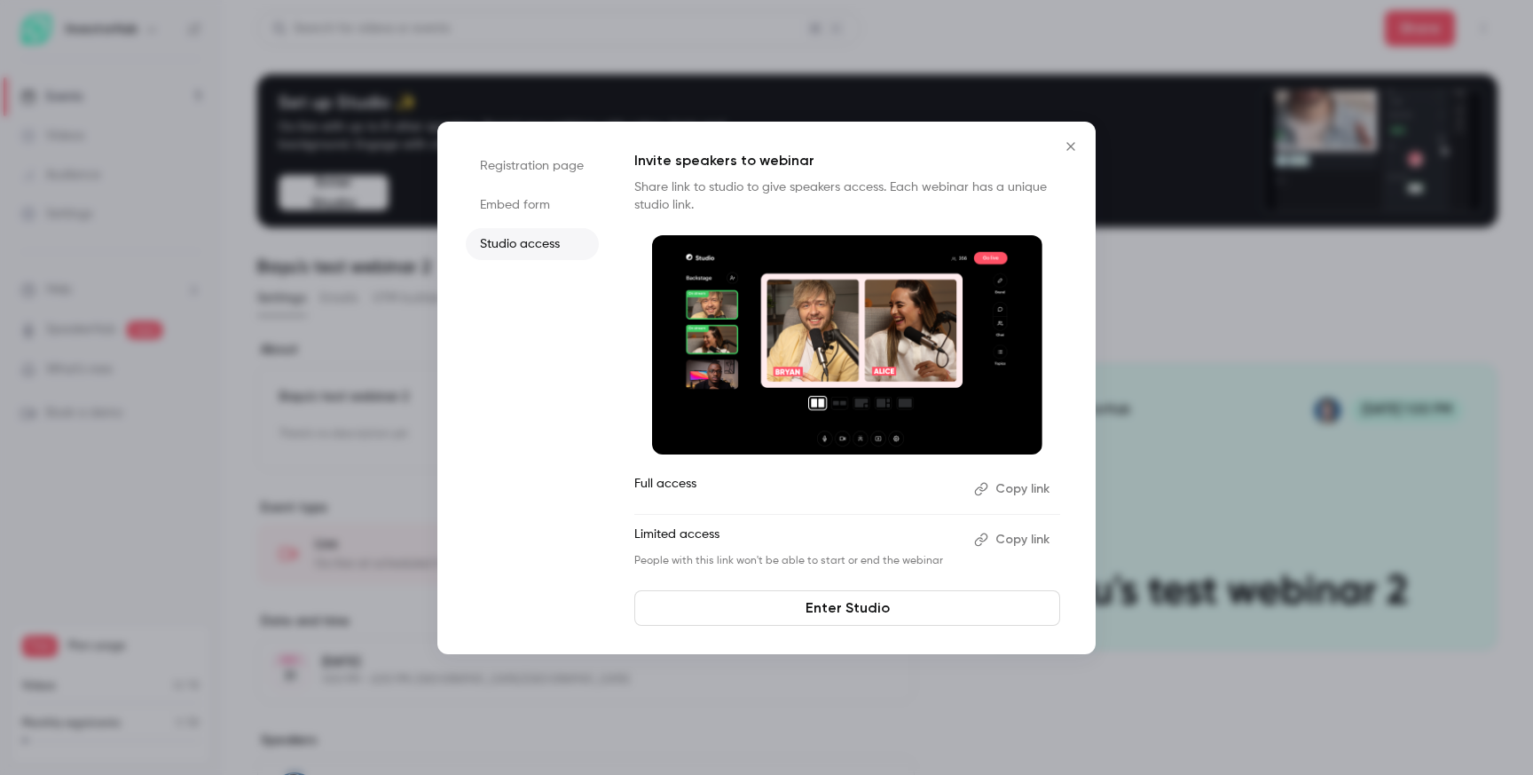
click at [563, 196] on li "Embed form" at bounding box center [532, 205] width 133 height 32
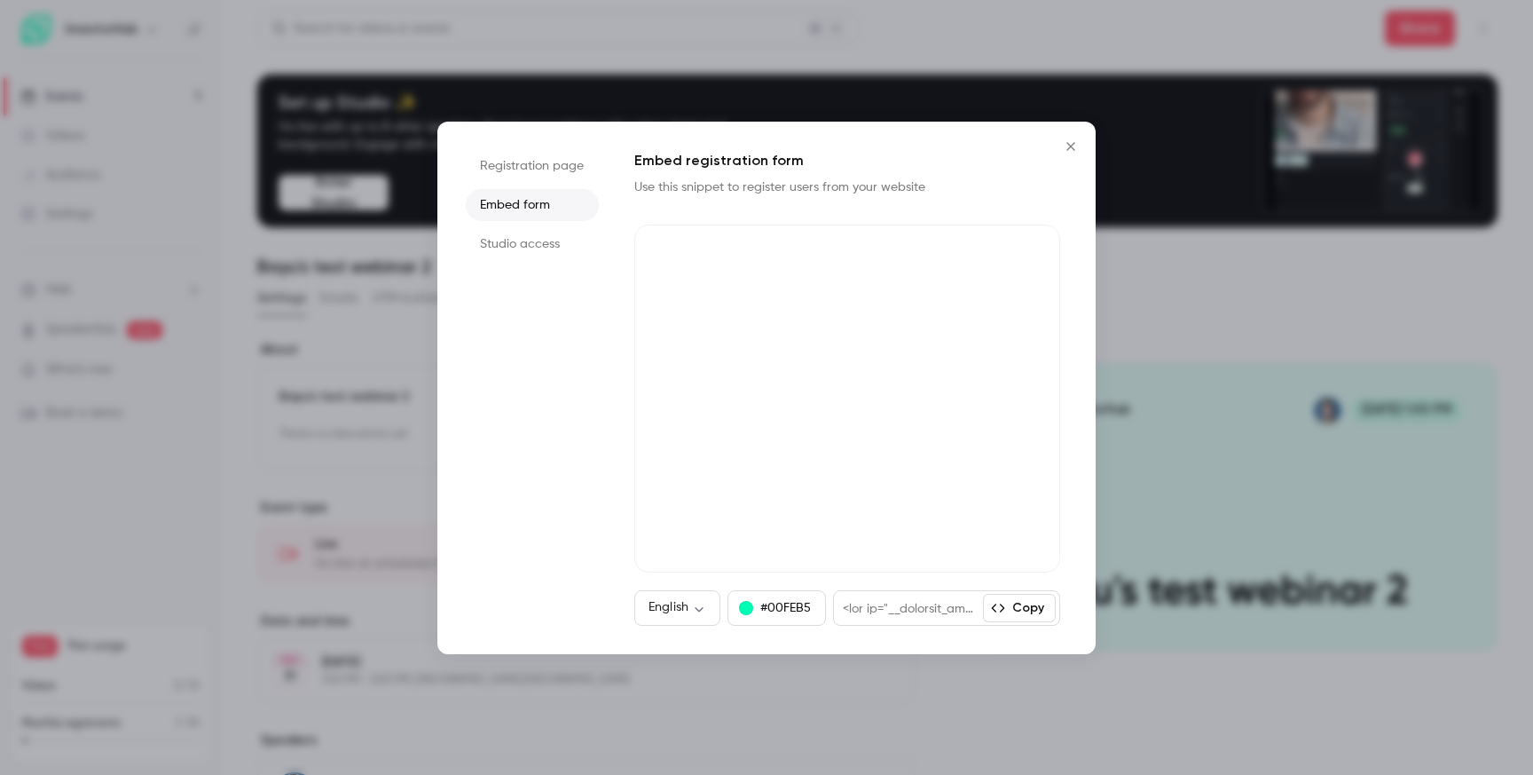
click at [578, 172] on li "Registration page" at bounding box center [532, 166] width 133 height 32
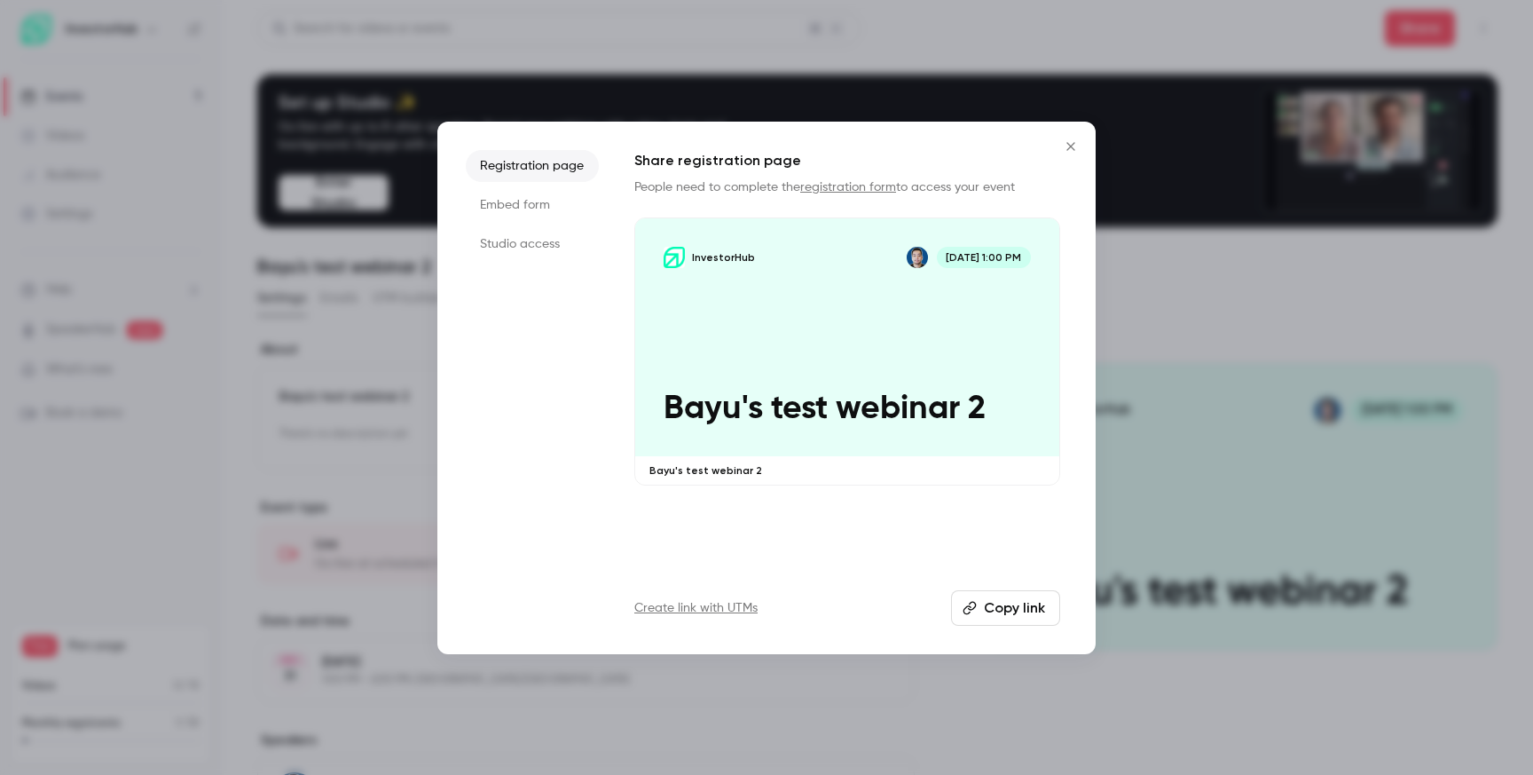
click at [731, 253] on p "InvestorHub" at bounding box center [723, 257] width 63 height 14
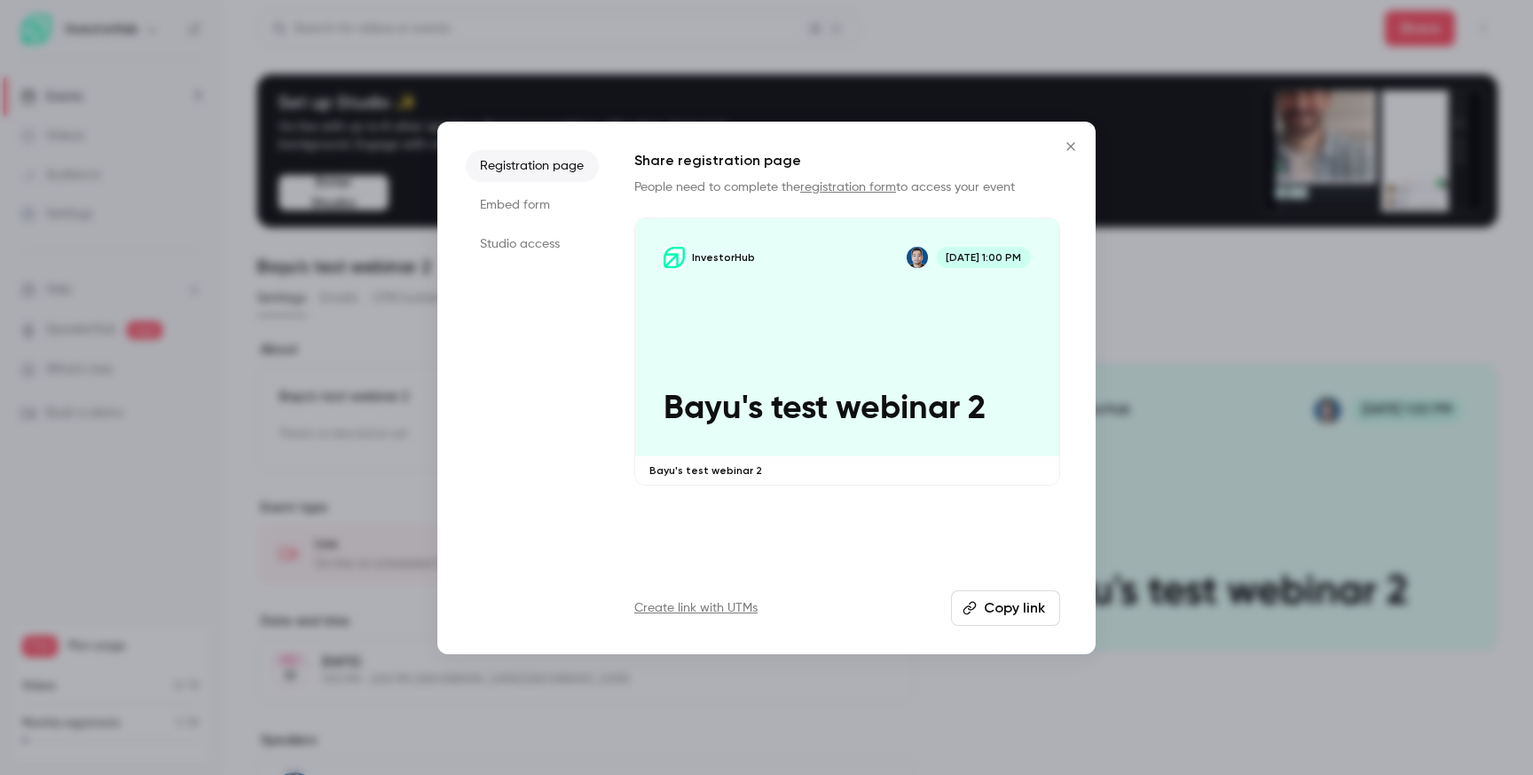
click at [1074, 146] on icon "Close" at bounding box center [1070, 146] width 21 height 14
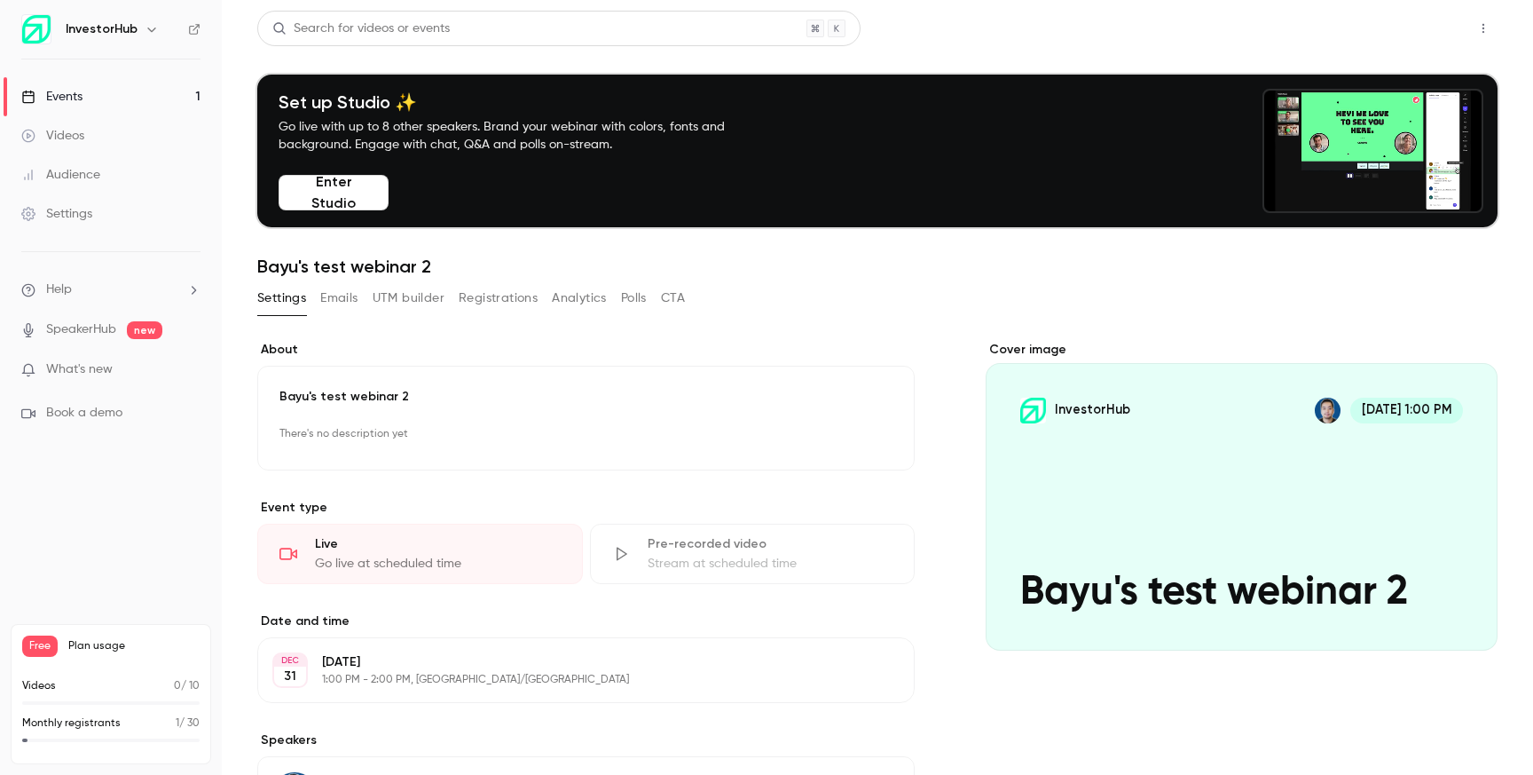
click at [1438, 40] on button "Share" at bounding box center [1420, 28] width 70 height 35
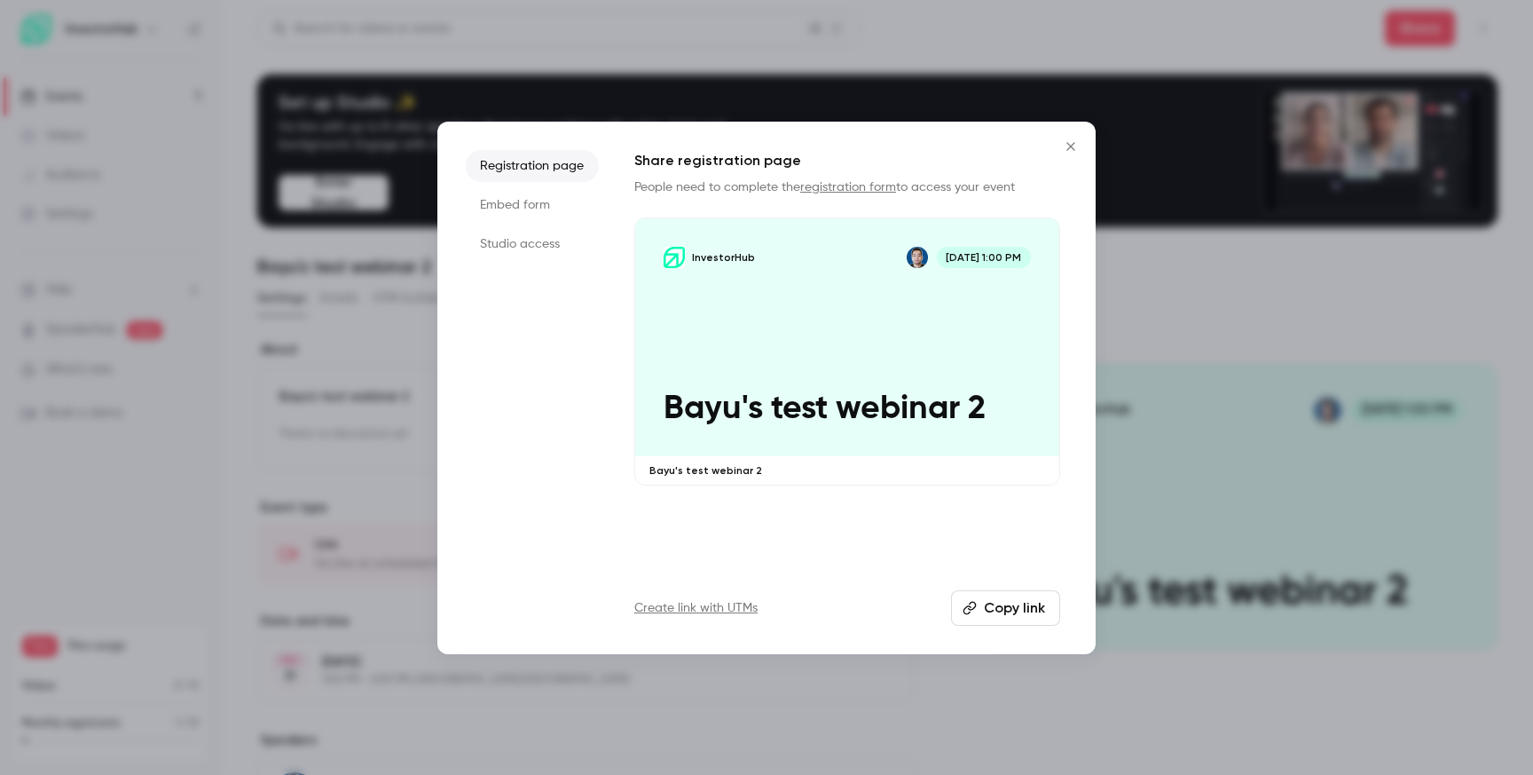
click at [1063, 141] on icon "Close" at bounding box center [1070, 146] width 21 height 14
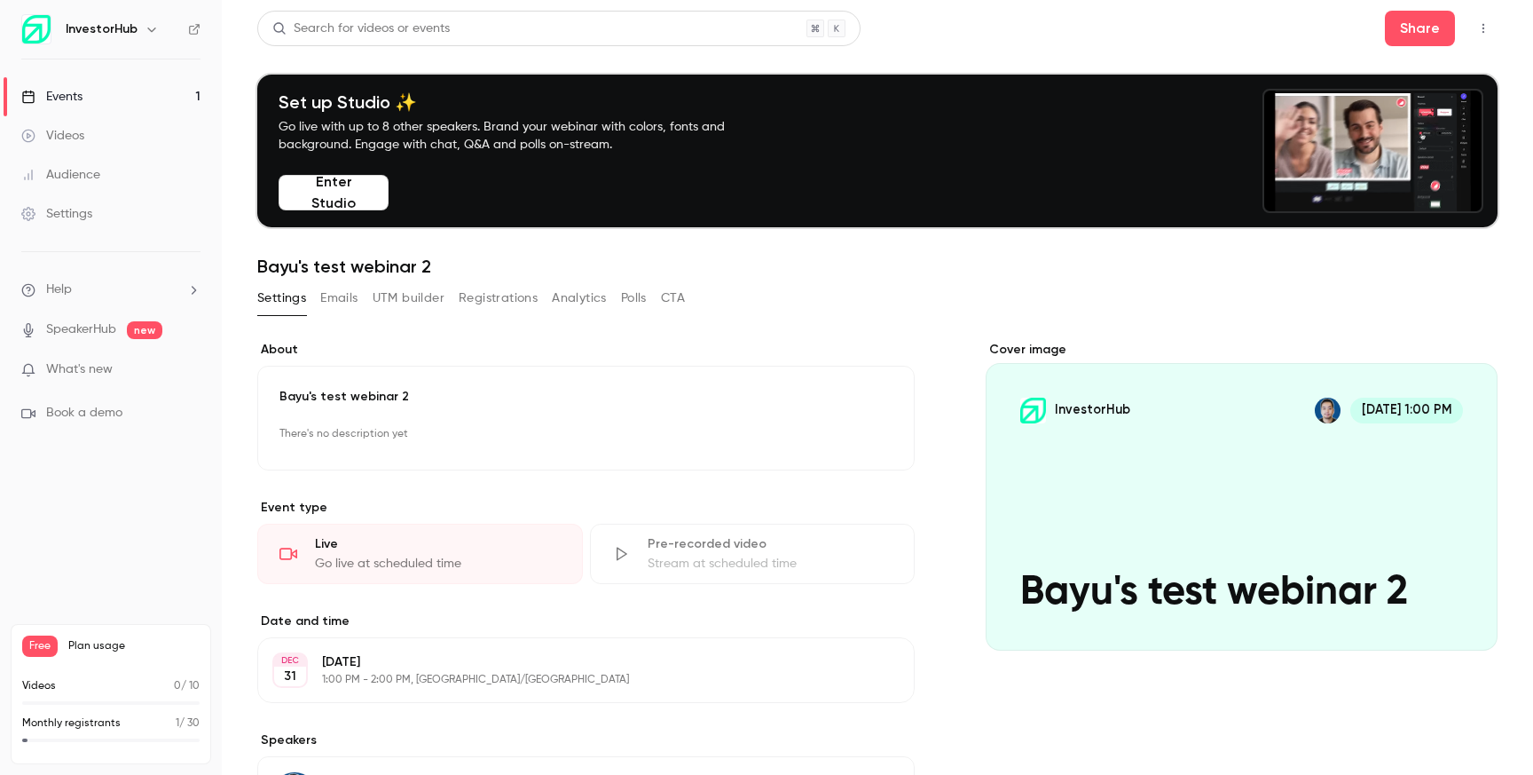
click at [1485, 32] on icon "button" at bounding box center [1483, 28] width 14 height 12
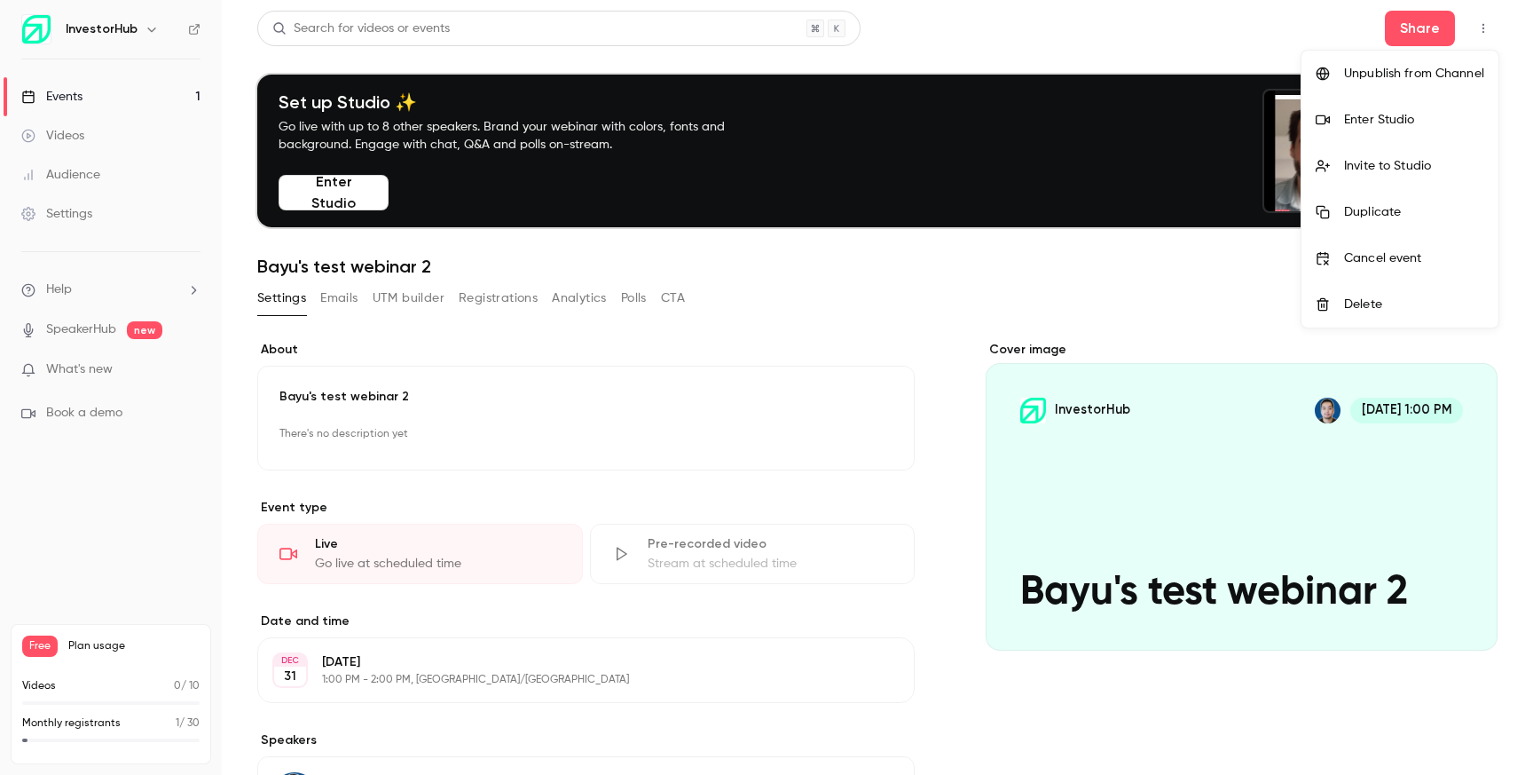
click at [1370, 252] on div "Cancel event" at bounding box center [1414, 258] width 140 height 18
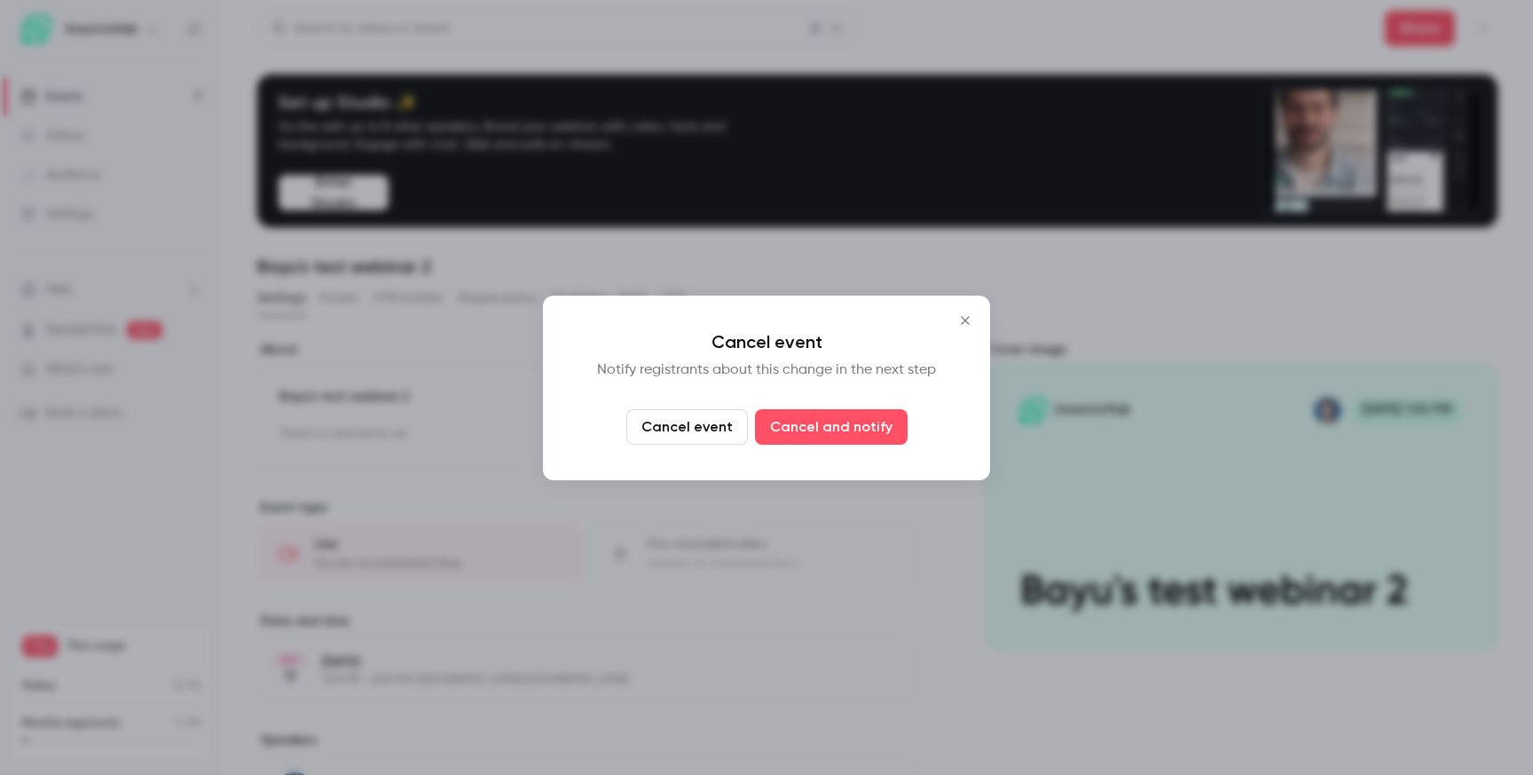
click at [964, 320] on icon "Close" at bounding box center [965, 320] width 21 height 14
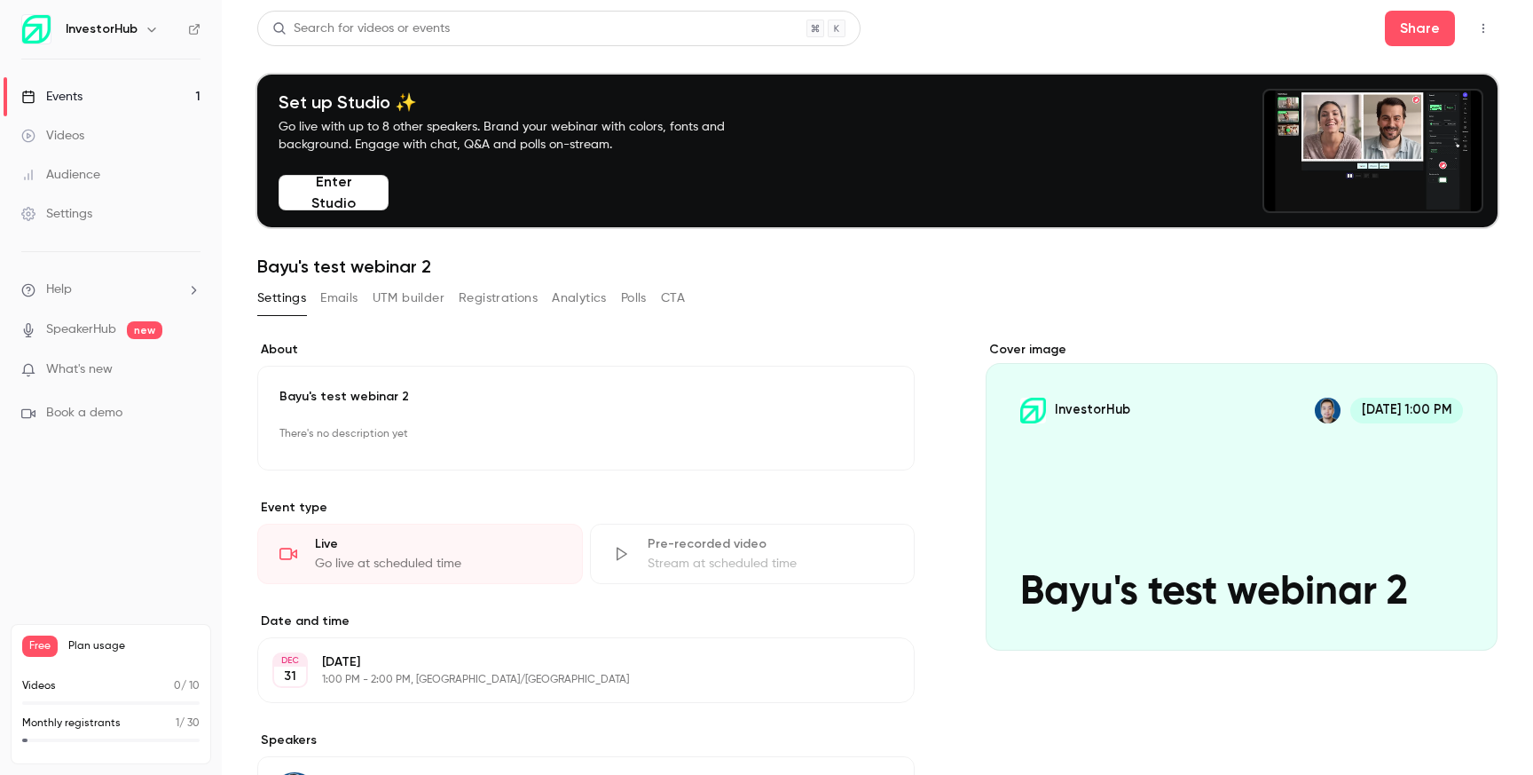
click at [1489, 23] on icon "button" at bounding box center [1483, 28] width 14 height 12
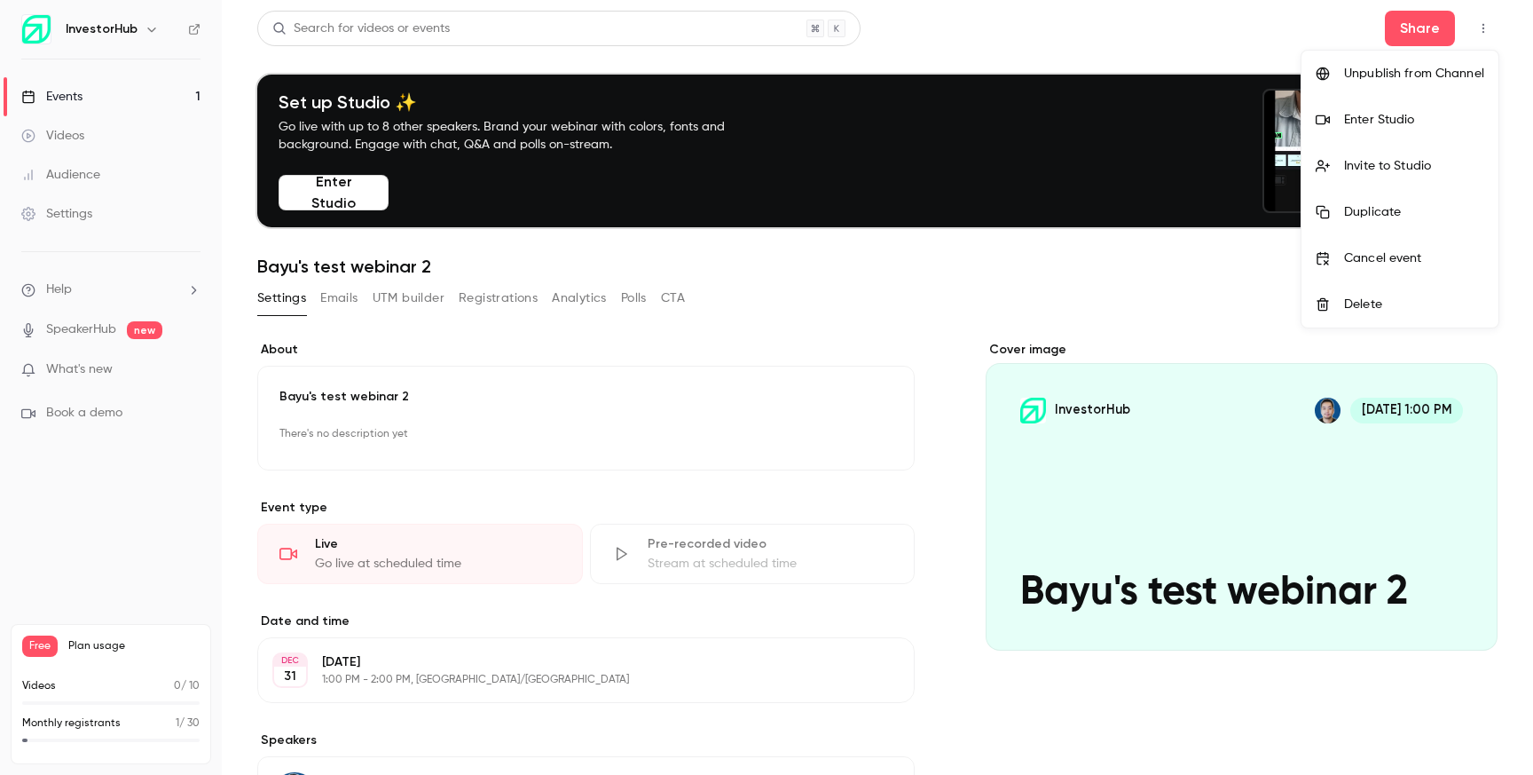
click at [1365, 306] on div "Delete" at bounding box center [1414, 304] width 140 height 18
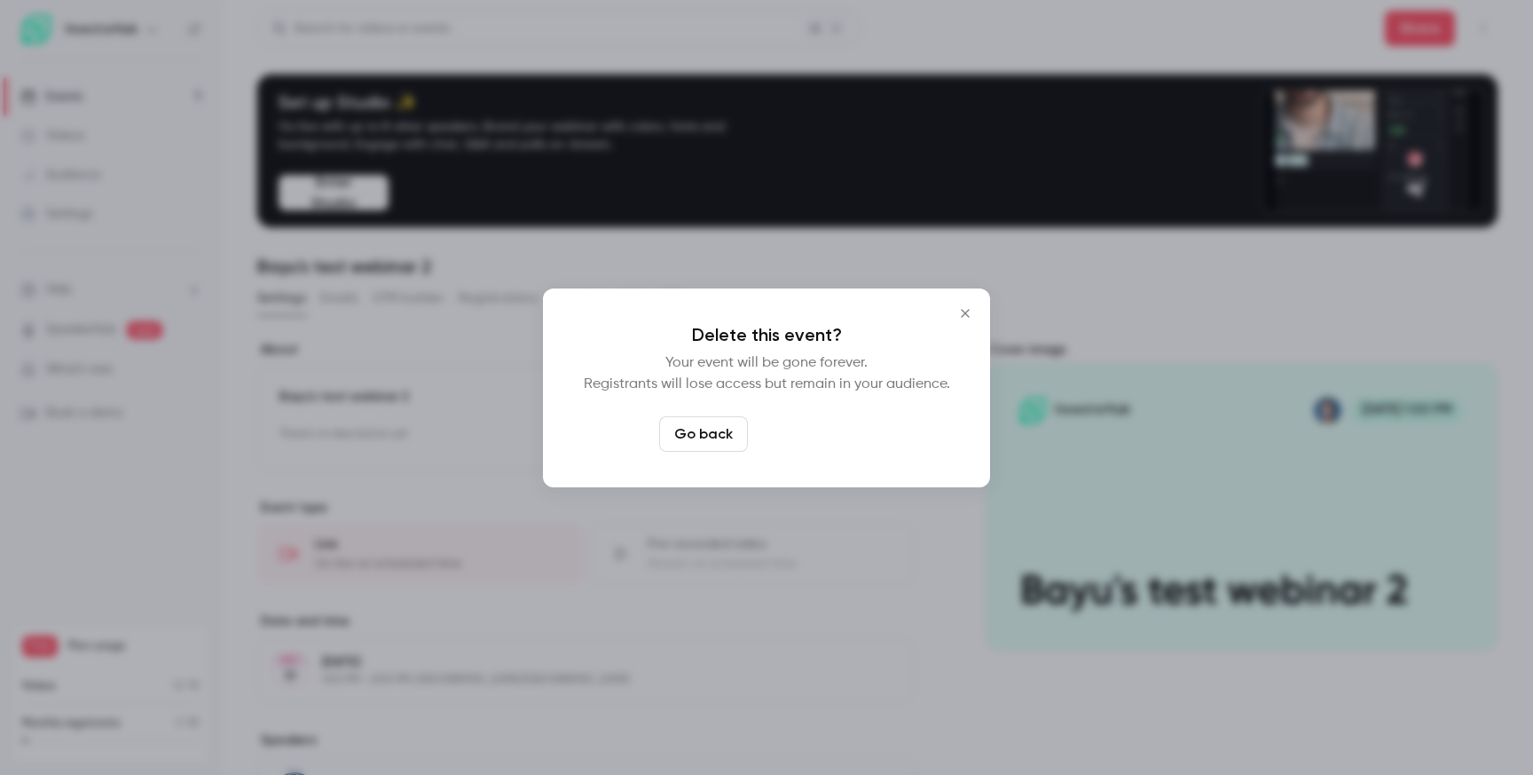
click at [789, 430] on button "Delete event" at bounding box center [814, 433] width 119 height 35
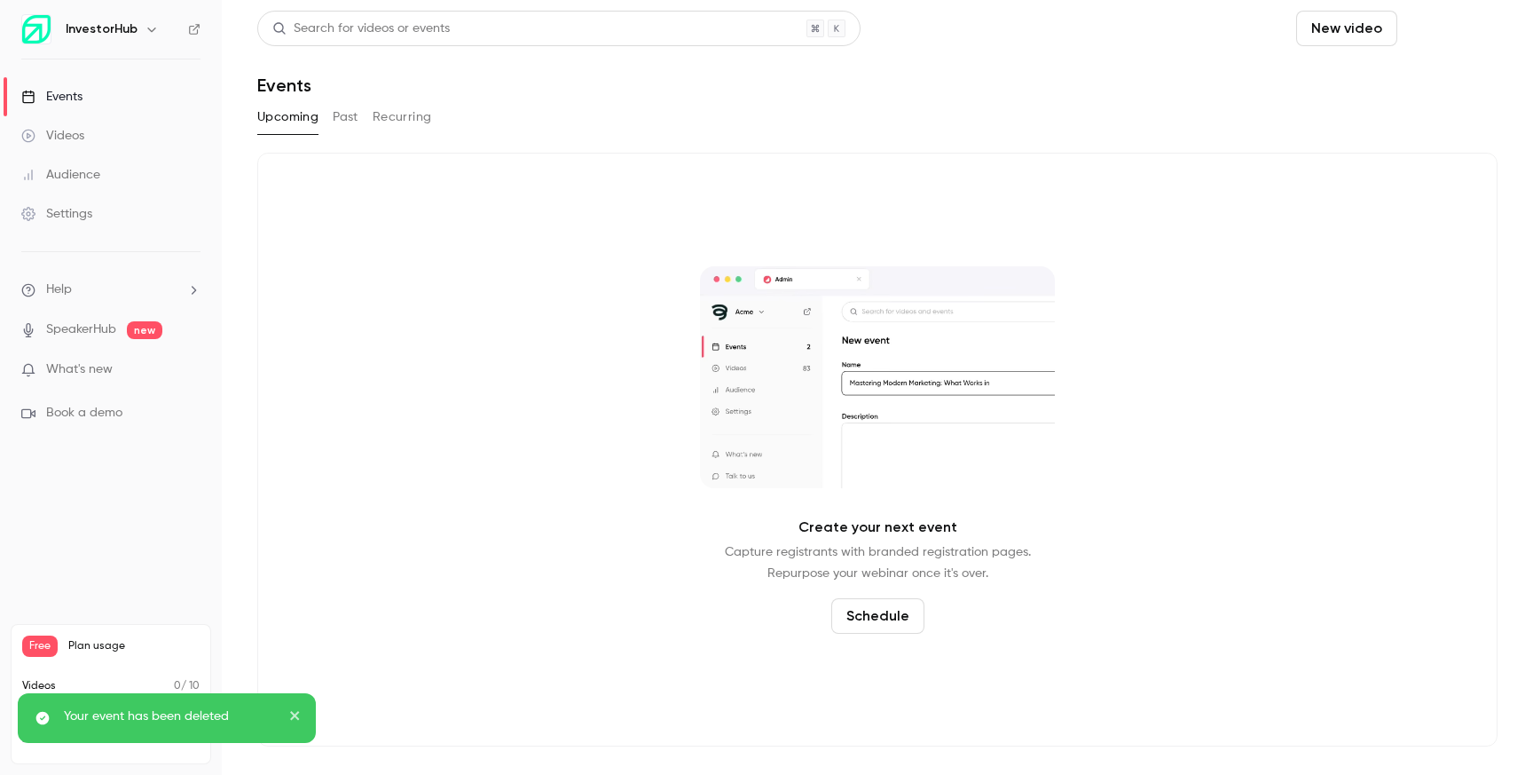
click at [1434, 31] on button "Schedule" at bounding box center [1451, 28] width 93 height 35
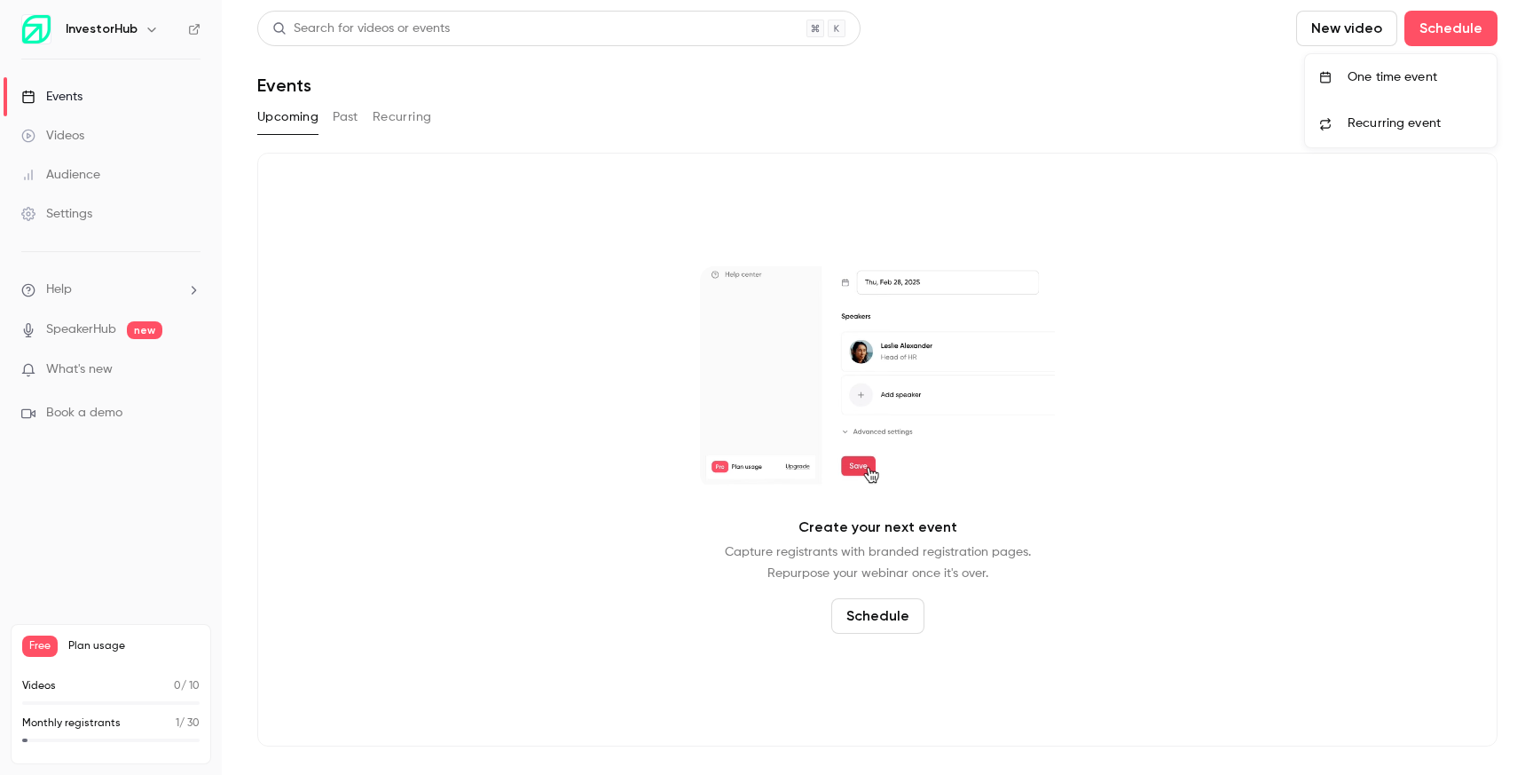
click at [1356, 90] on li "One time event" at bounding box center [1401, 77] width 192 height 46
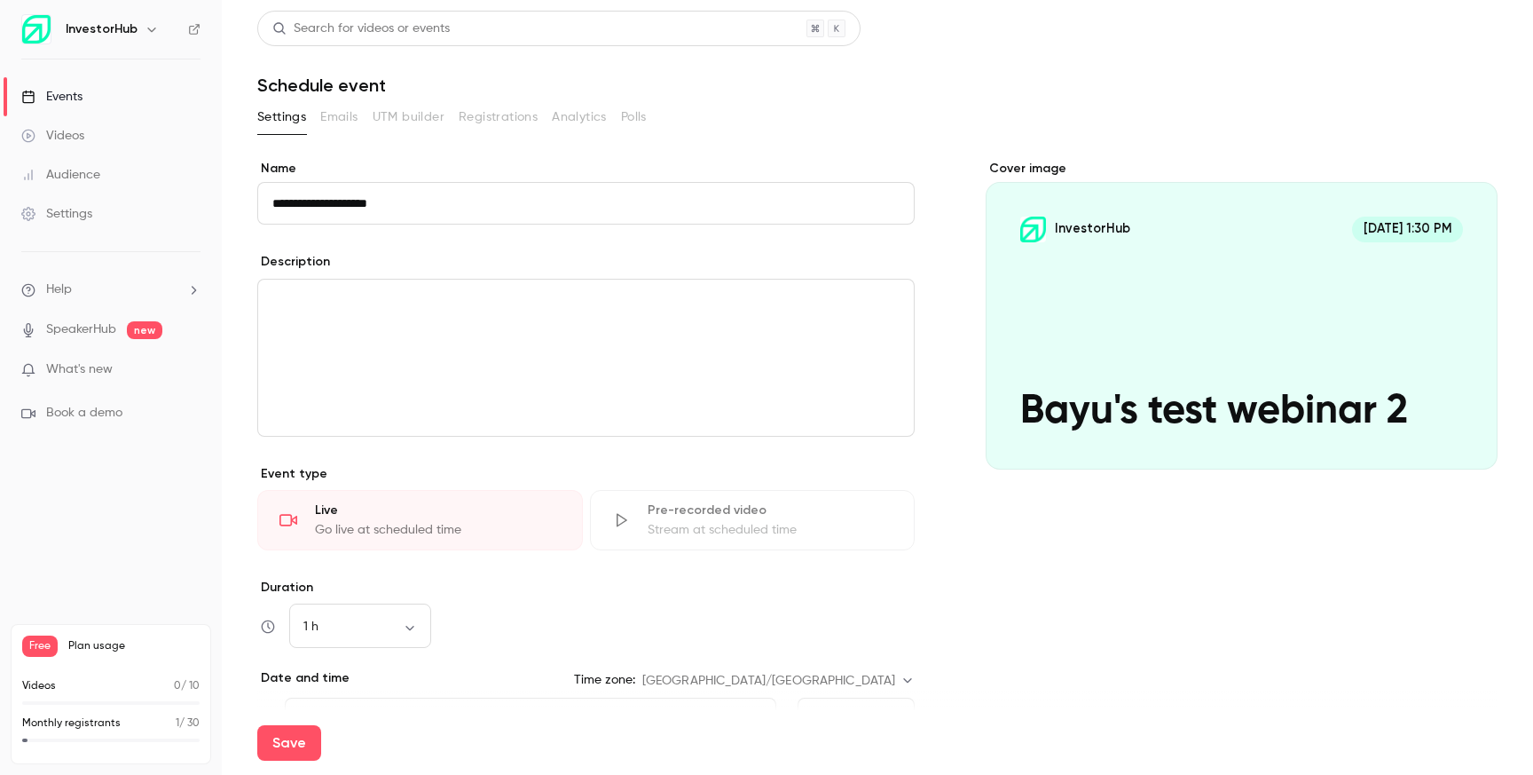
scroll to position [233, 0]
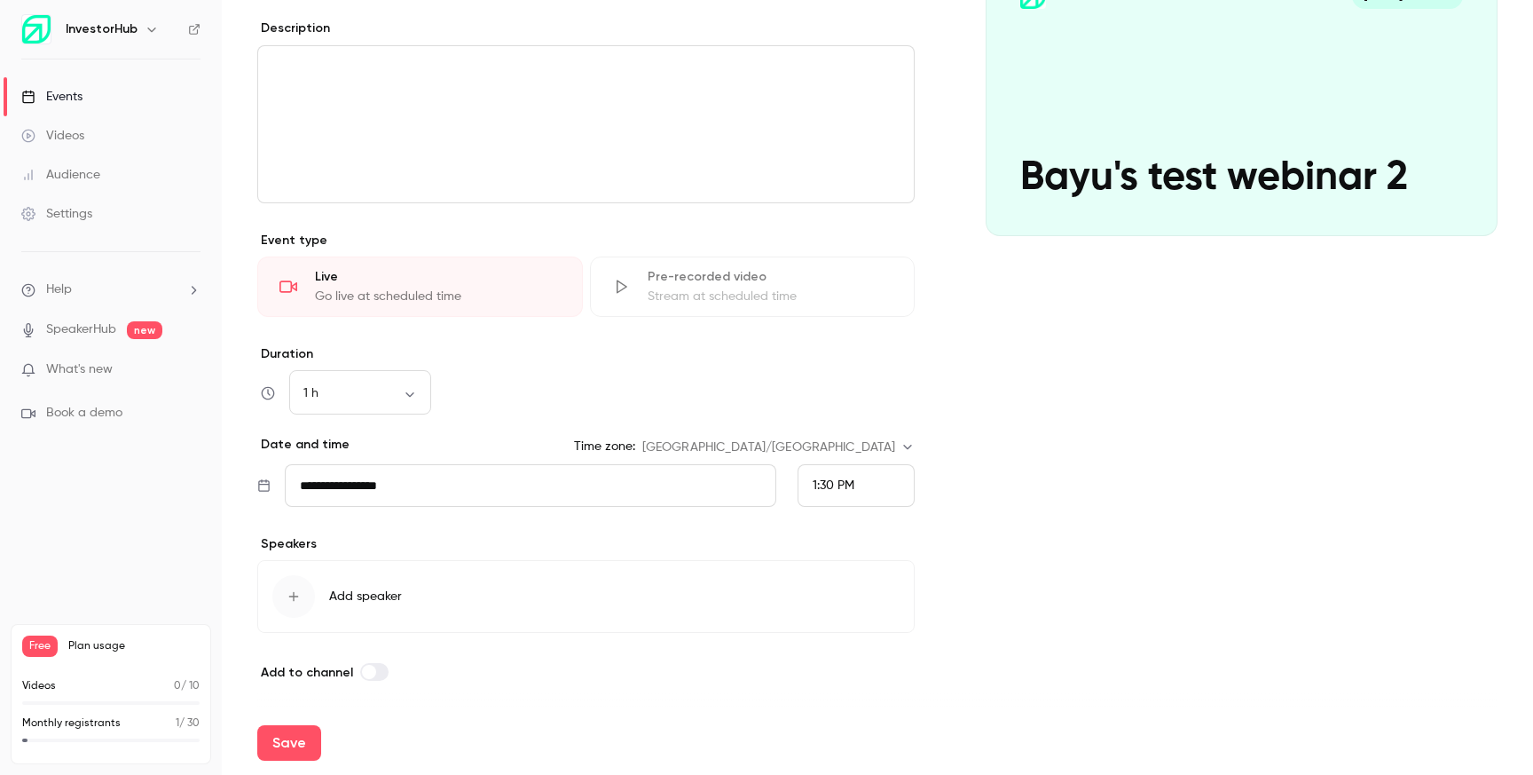
type input "**********"
click at [838, 491] on span "1:30 PM" at bounding box center [834, 485] width 42 height 12
click at [868, 359] on div "1:45 PM" at bounding box center [856, 354] width 87 height 19
click at [301, 735] on button "Save" at bounding box center [289, 742] width 64 height 35
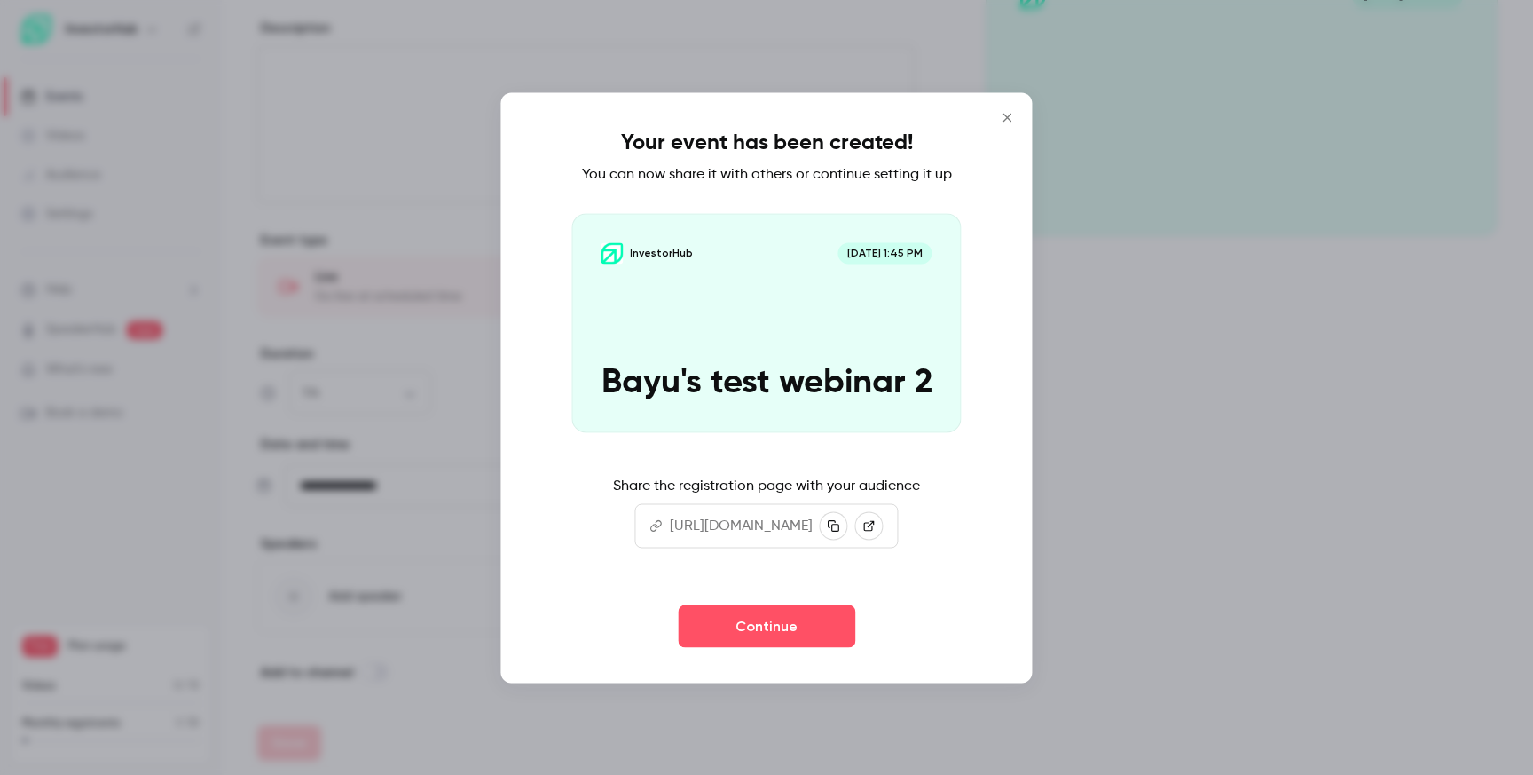
click at [1019, 110] on icon "Close" at bounding box center [1007, 117] width 21 height 14
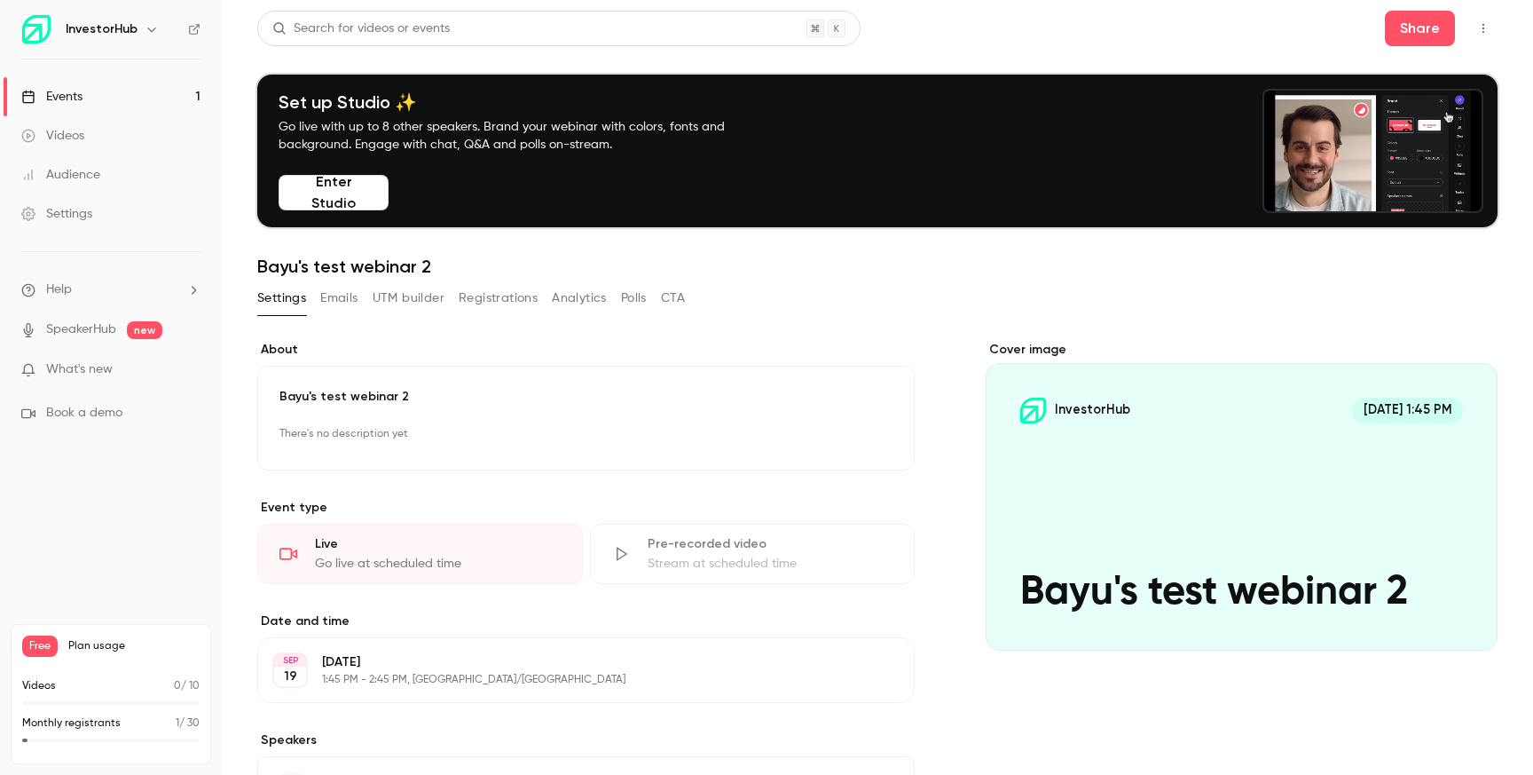
click at [1485, 39] on button "button" at bounding box center [1483, 28] width 28 height 28
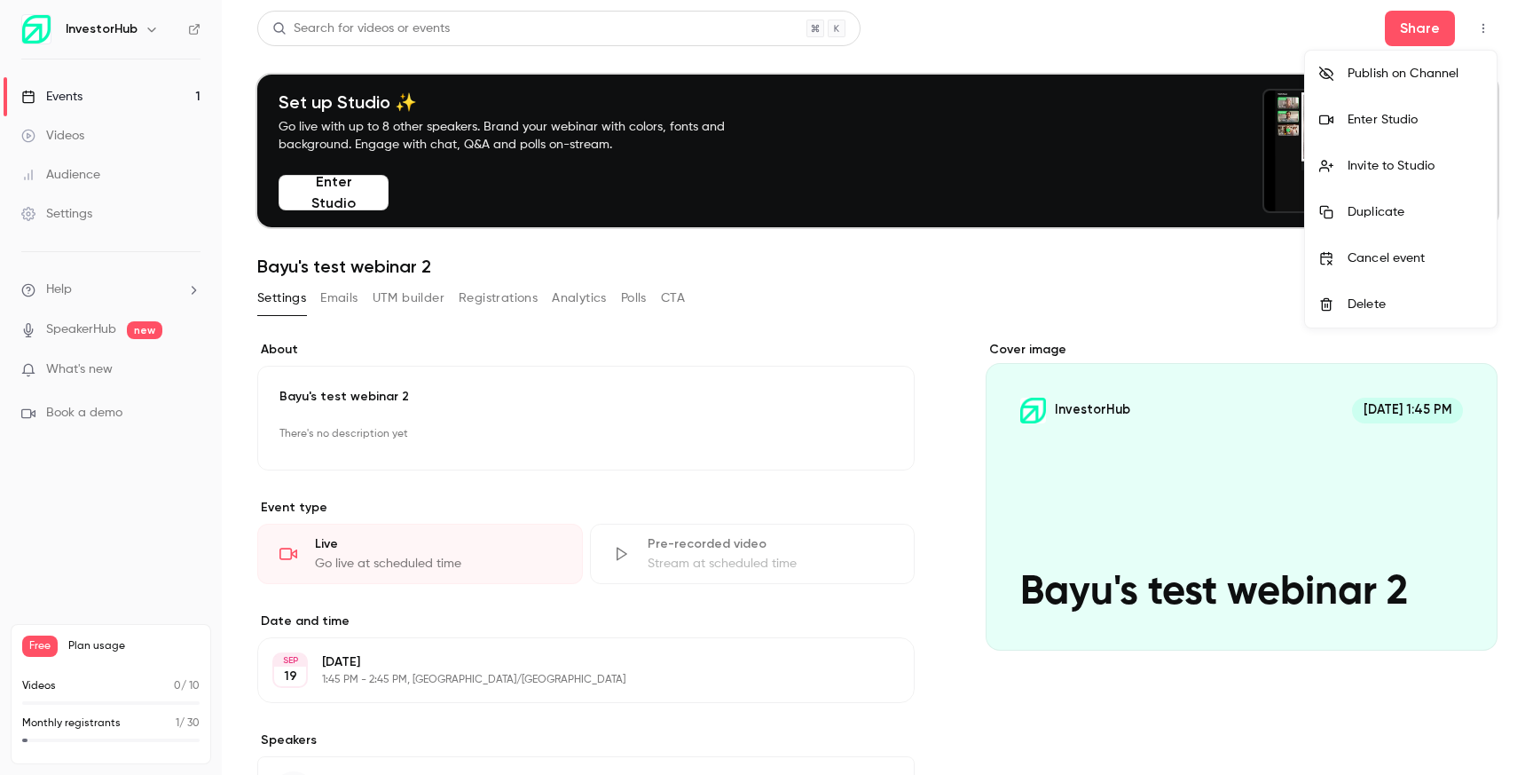
click at [1420, 246] on li "Cancel event" at bounding box center [1401, 258] width 192 height 46
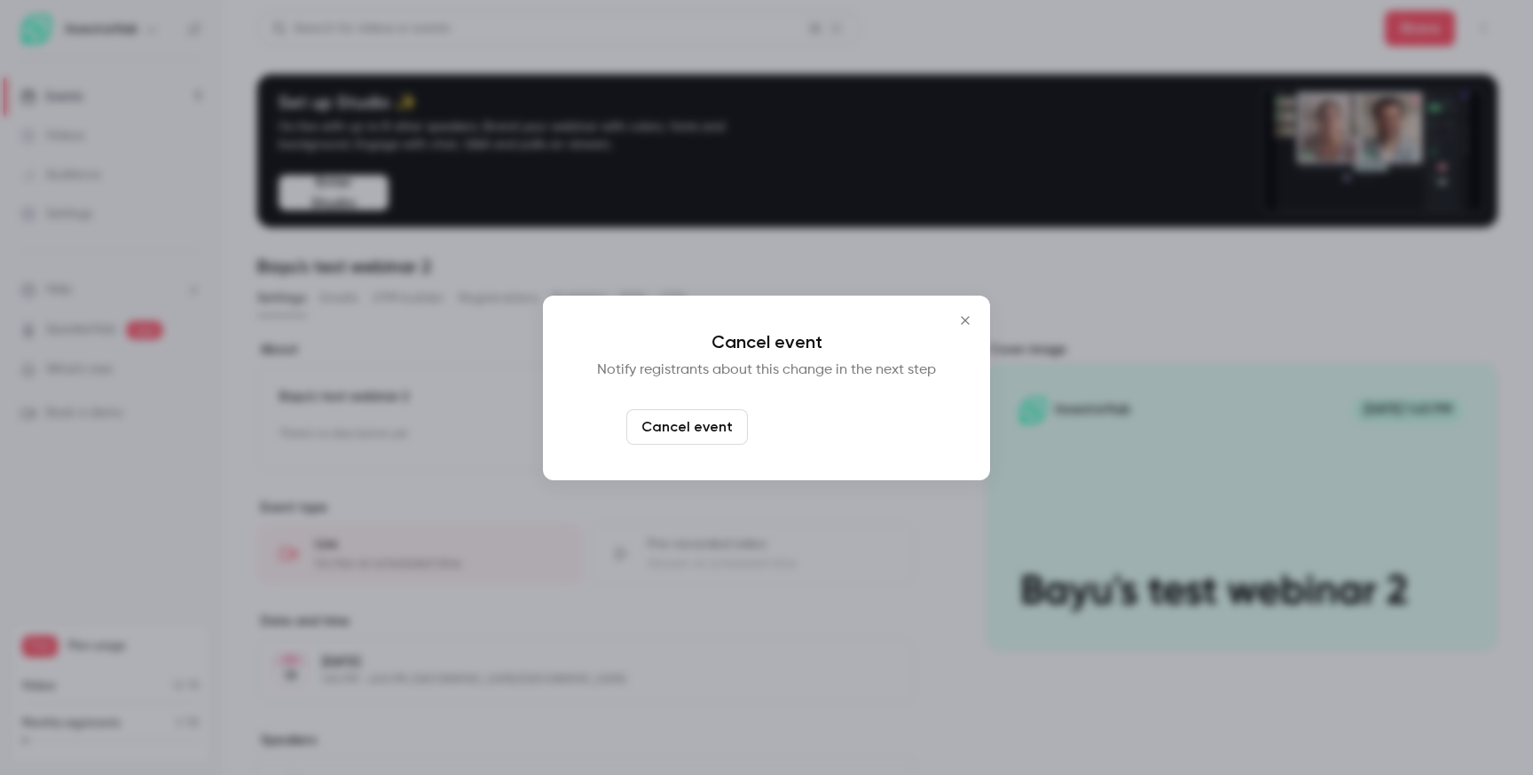
click at [856, 435] on button "Cancel and notify" at bounding box center [831, 426] width 153 height 35
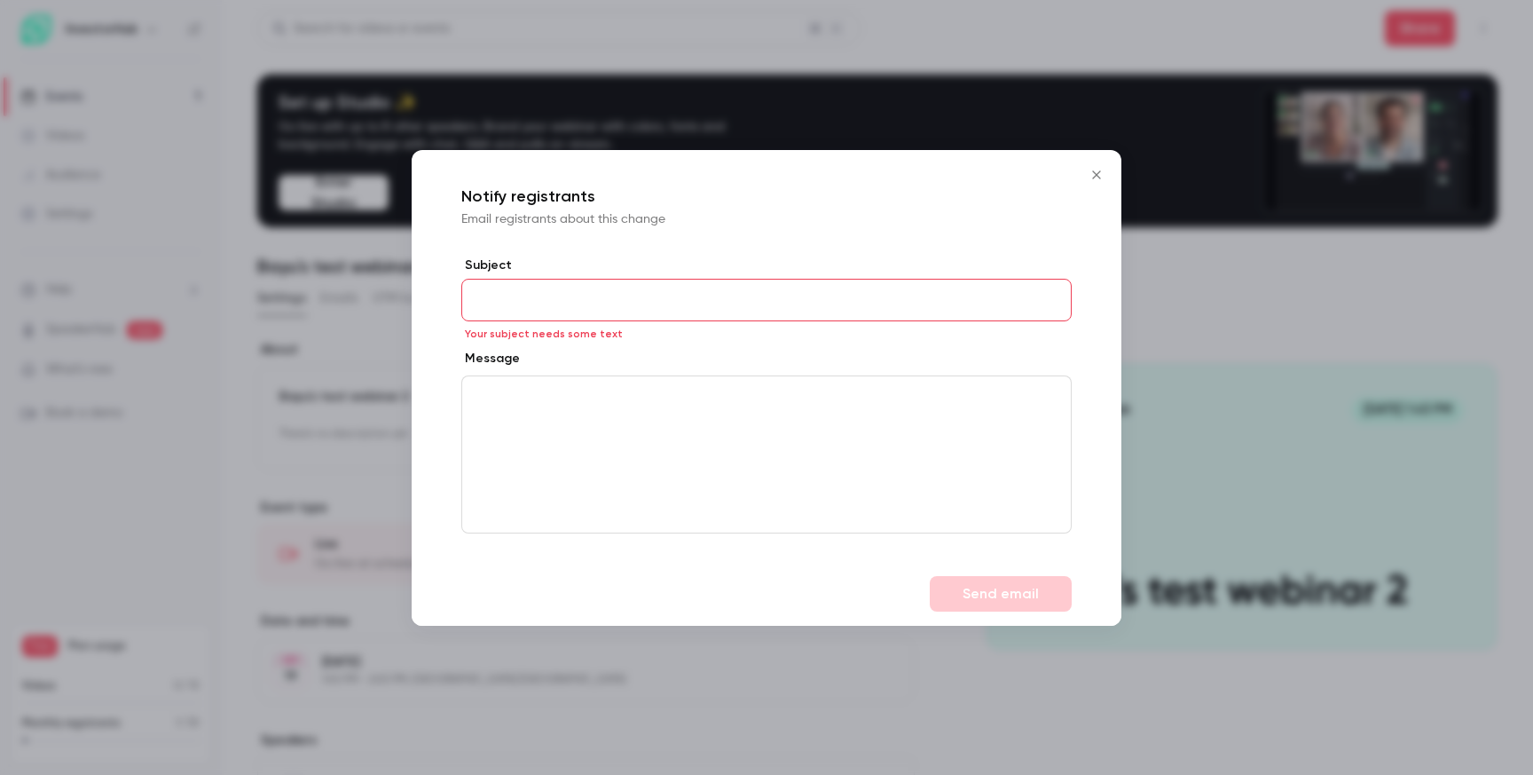
click at [1094, 173] on icon "Close" at bounding box center [1096, 175] width 21 height 14
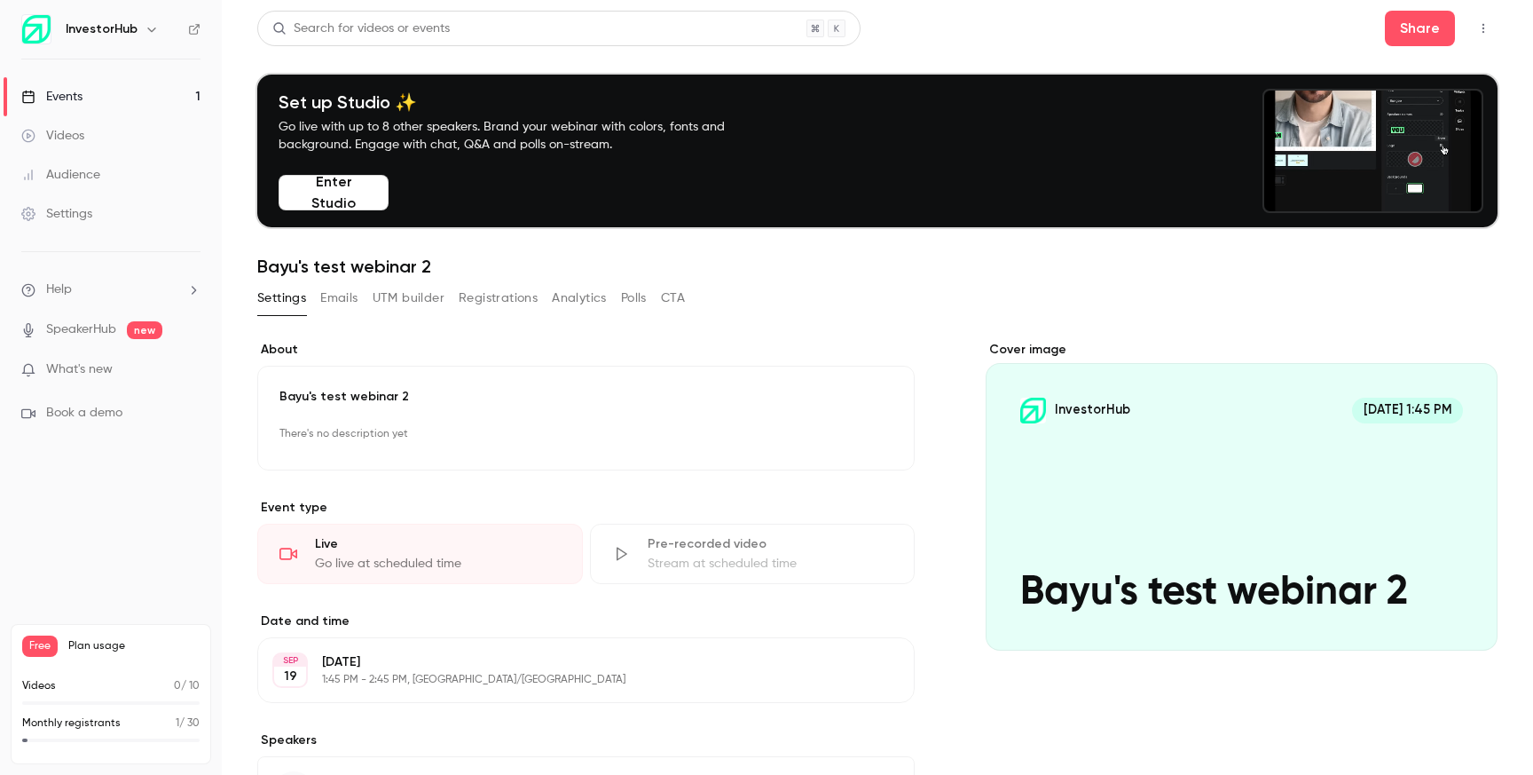
click at [1480, 41] on button "button" at bounding box center [1483, 28] width 28 height 28
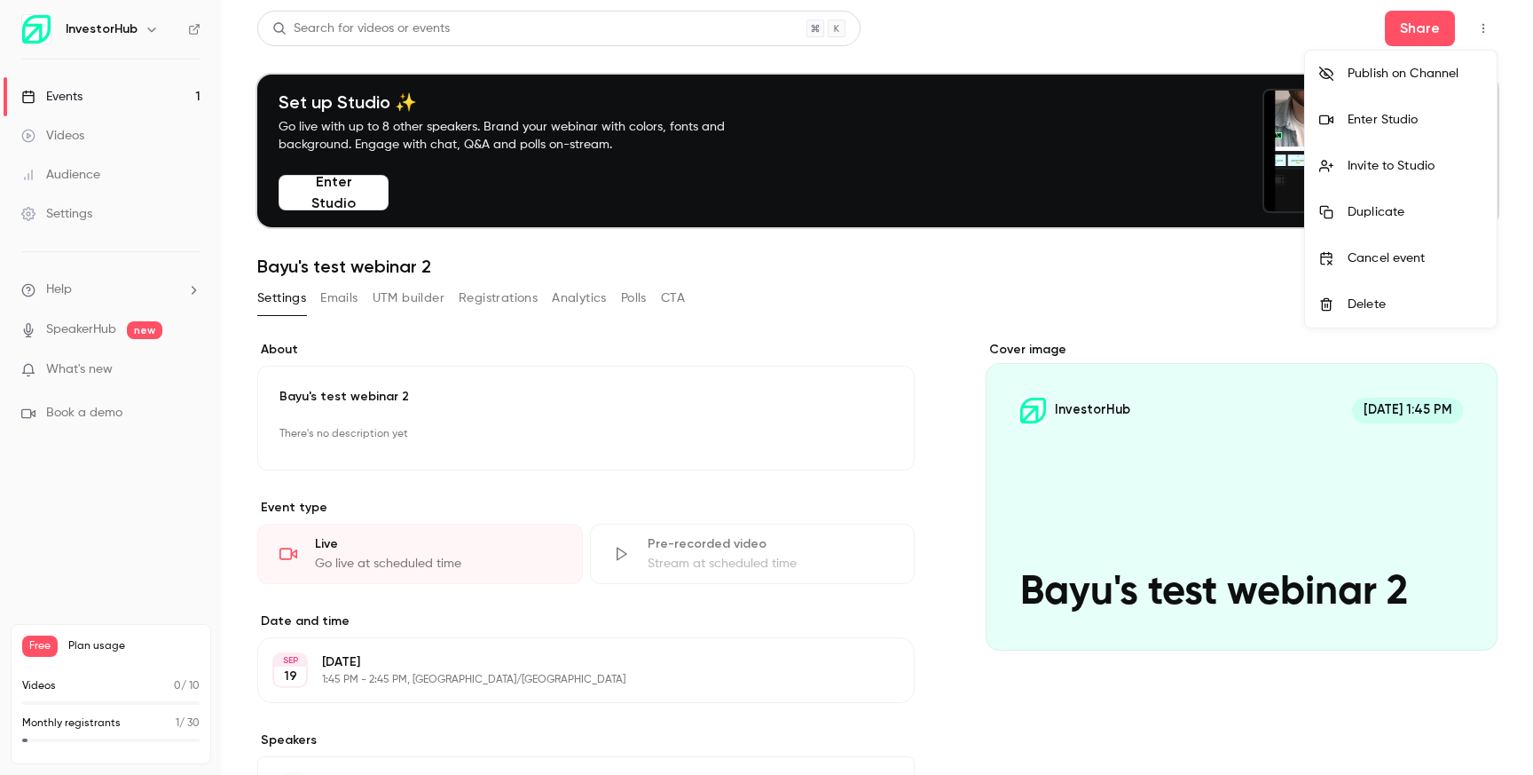
click at [1217, 271] on div at bounding box center [766, 387] width 1533 height 775
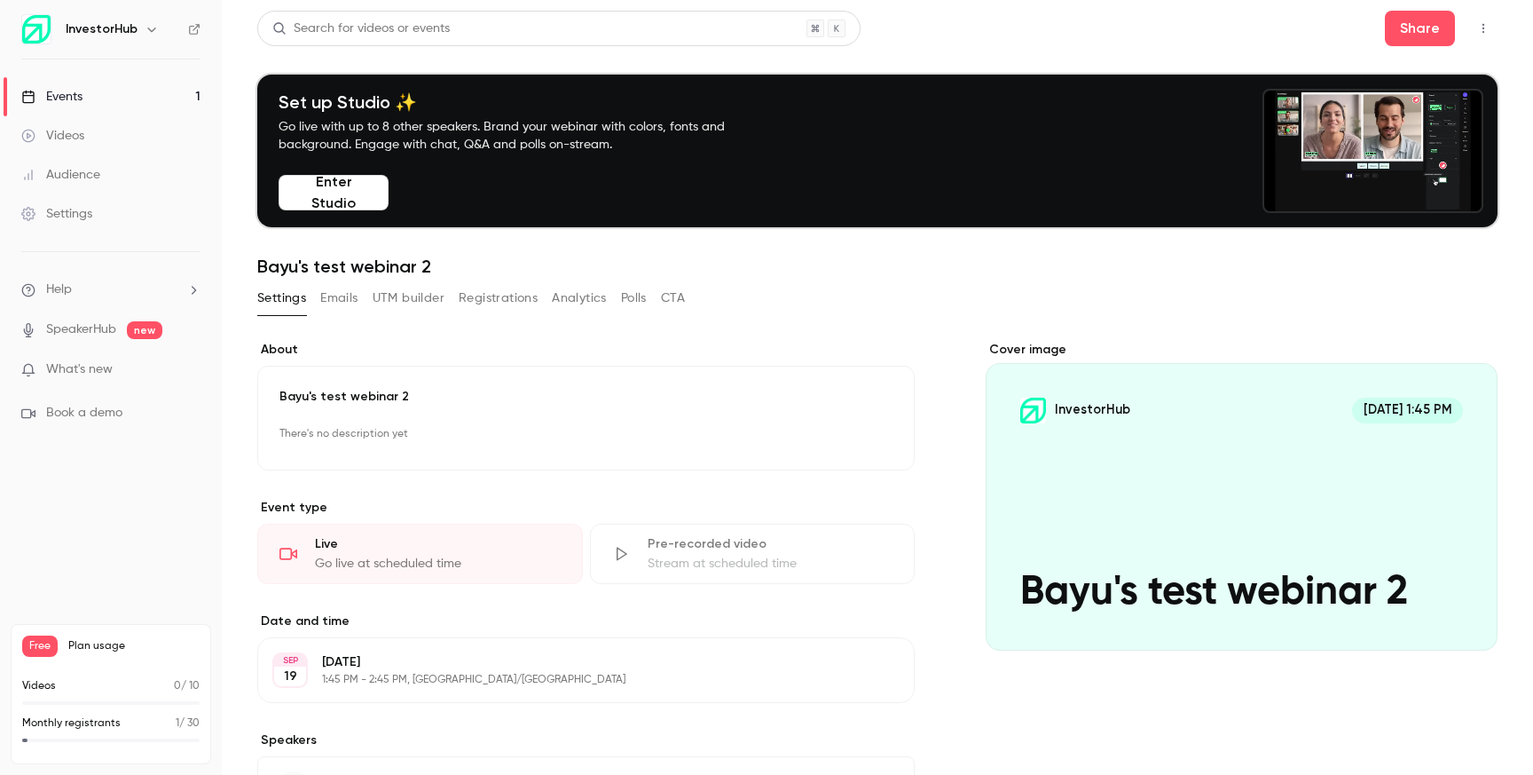
click at [1482, 28] on icon "button" at bounding box center [1483, 28] width 14 height 12
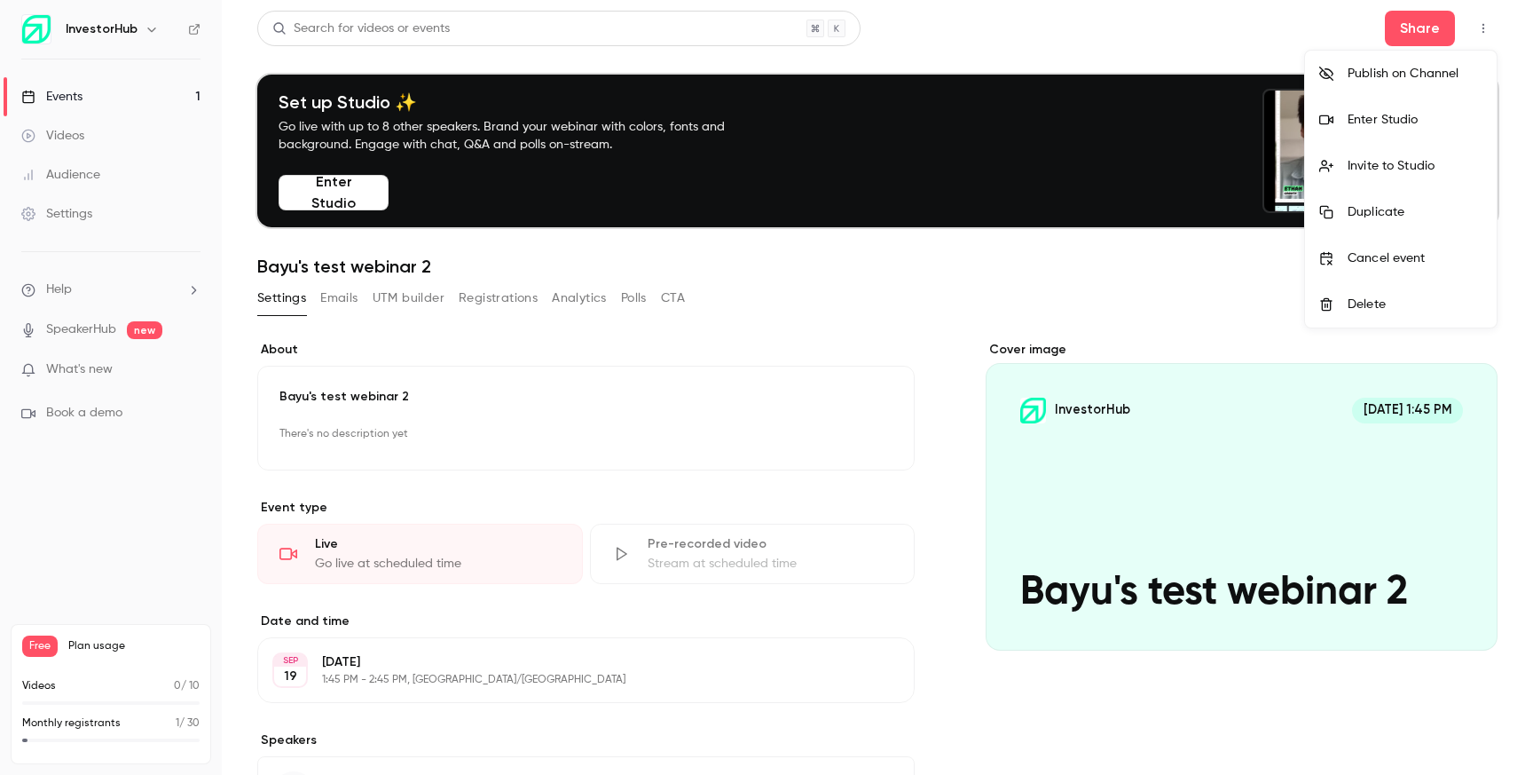
click at [1176, 268] on div at bounding box center [766, 387] width 1533 height 775
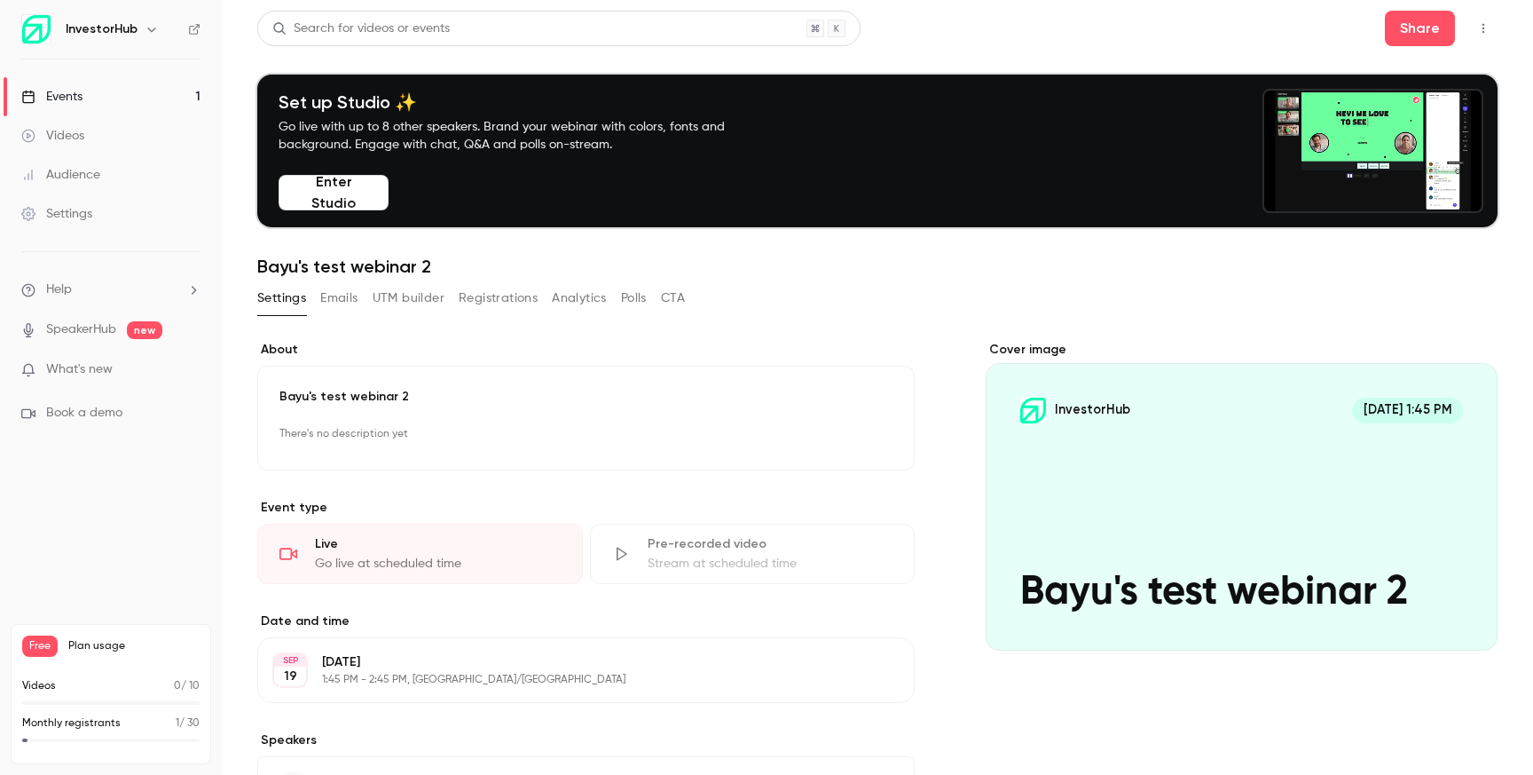
click at [361, 193] on button "Enter Studio" at bounding box center [334, 192] width 110 height 35
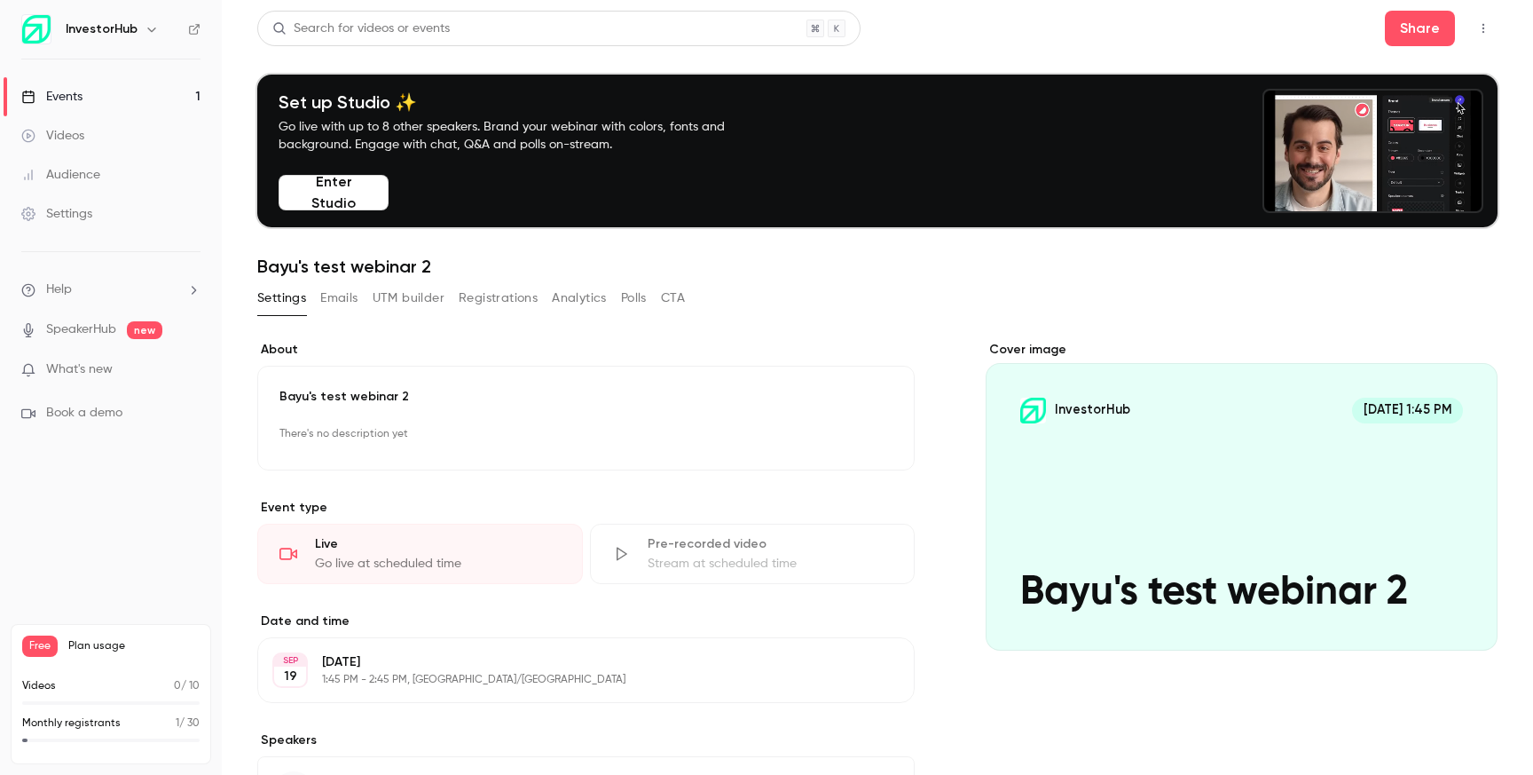
click at [1476, 18] on button "button" at bounding box center [1483, 28] width 28 height 28
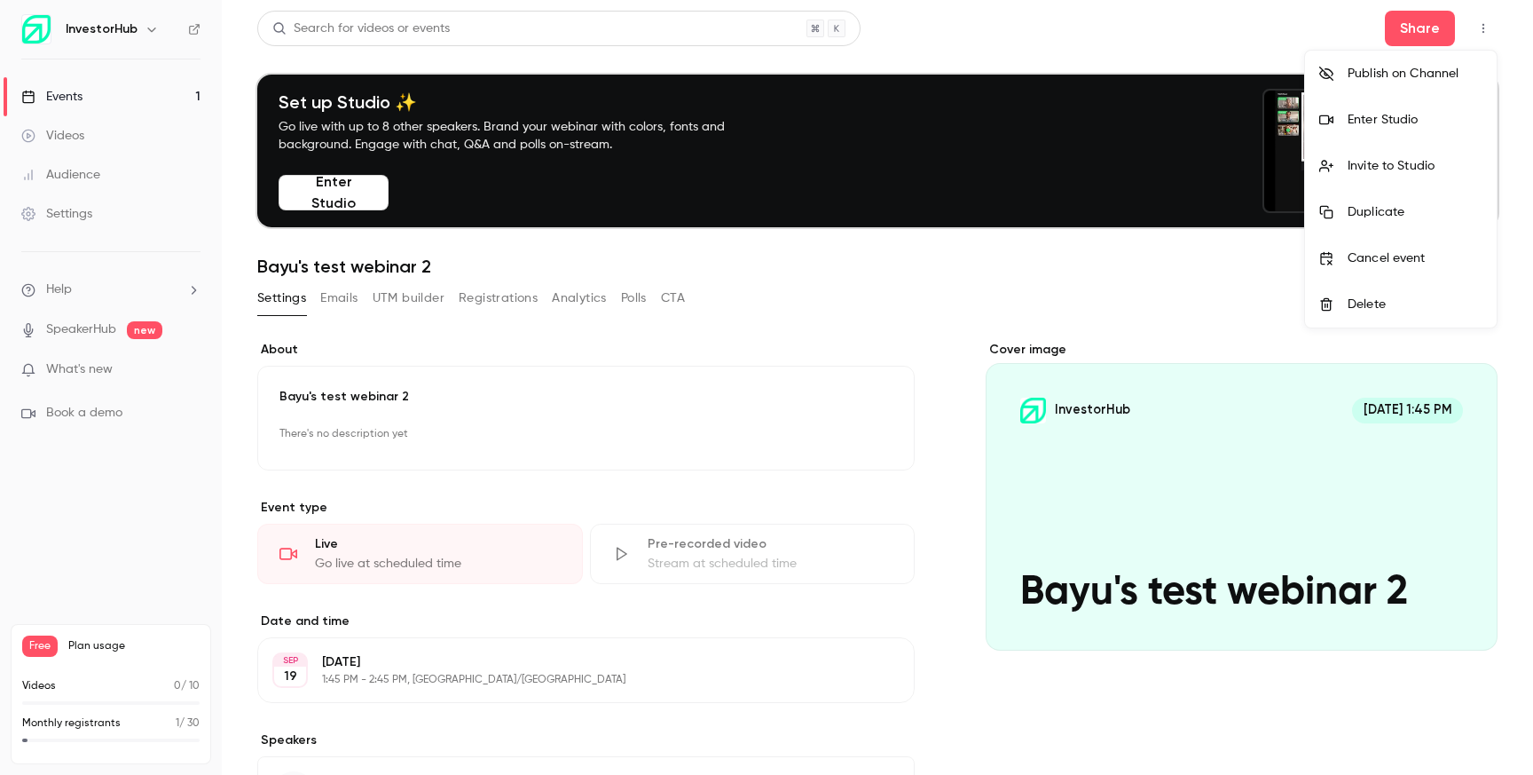
click at [1413, 167] on div "Invite to Studio" at bounding box center [1415, 166] width 135 height 18
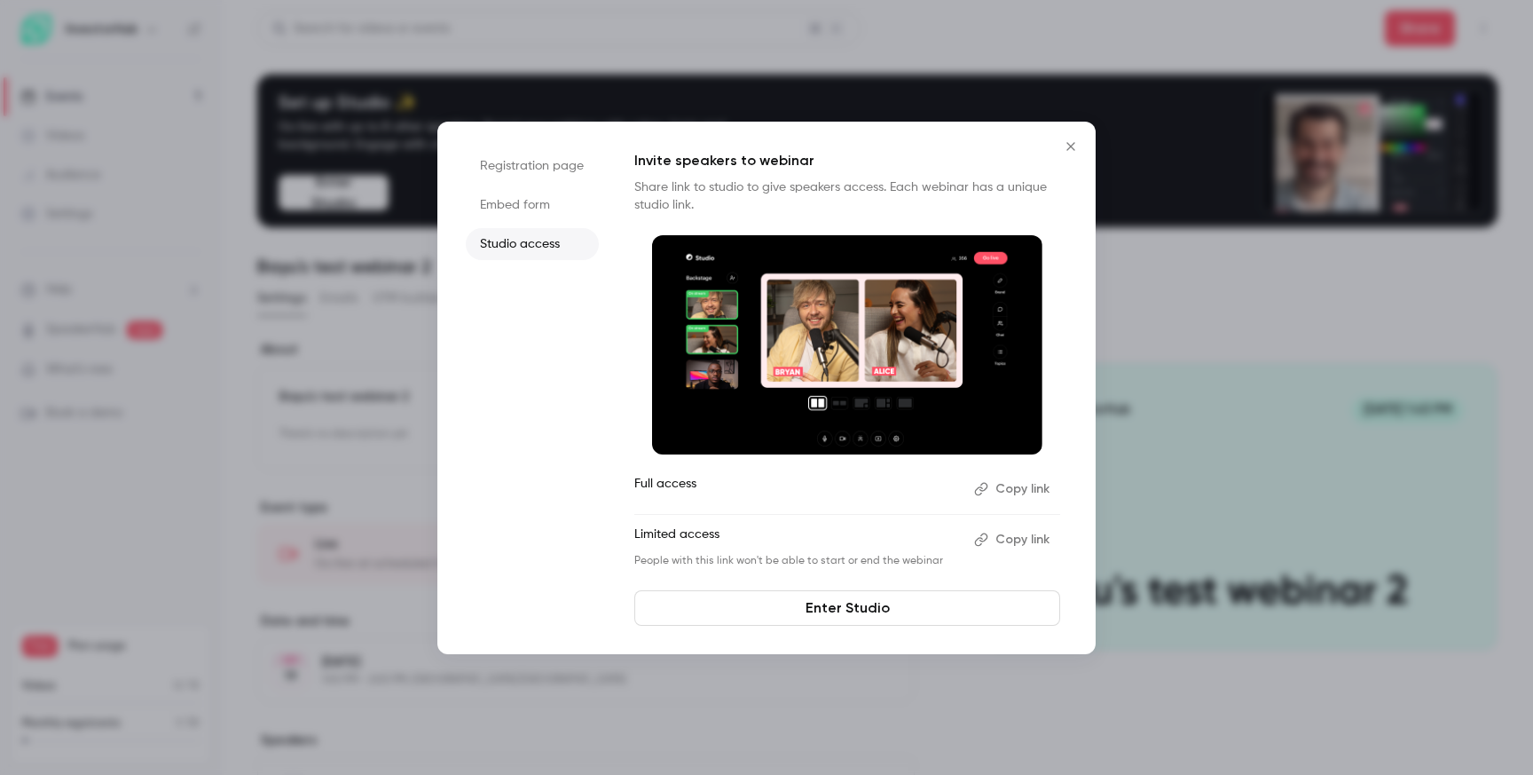
click at [1032, 483] on button "Copy link" at bounding box center [1013, 489] width 93 height 28
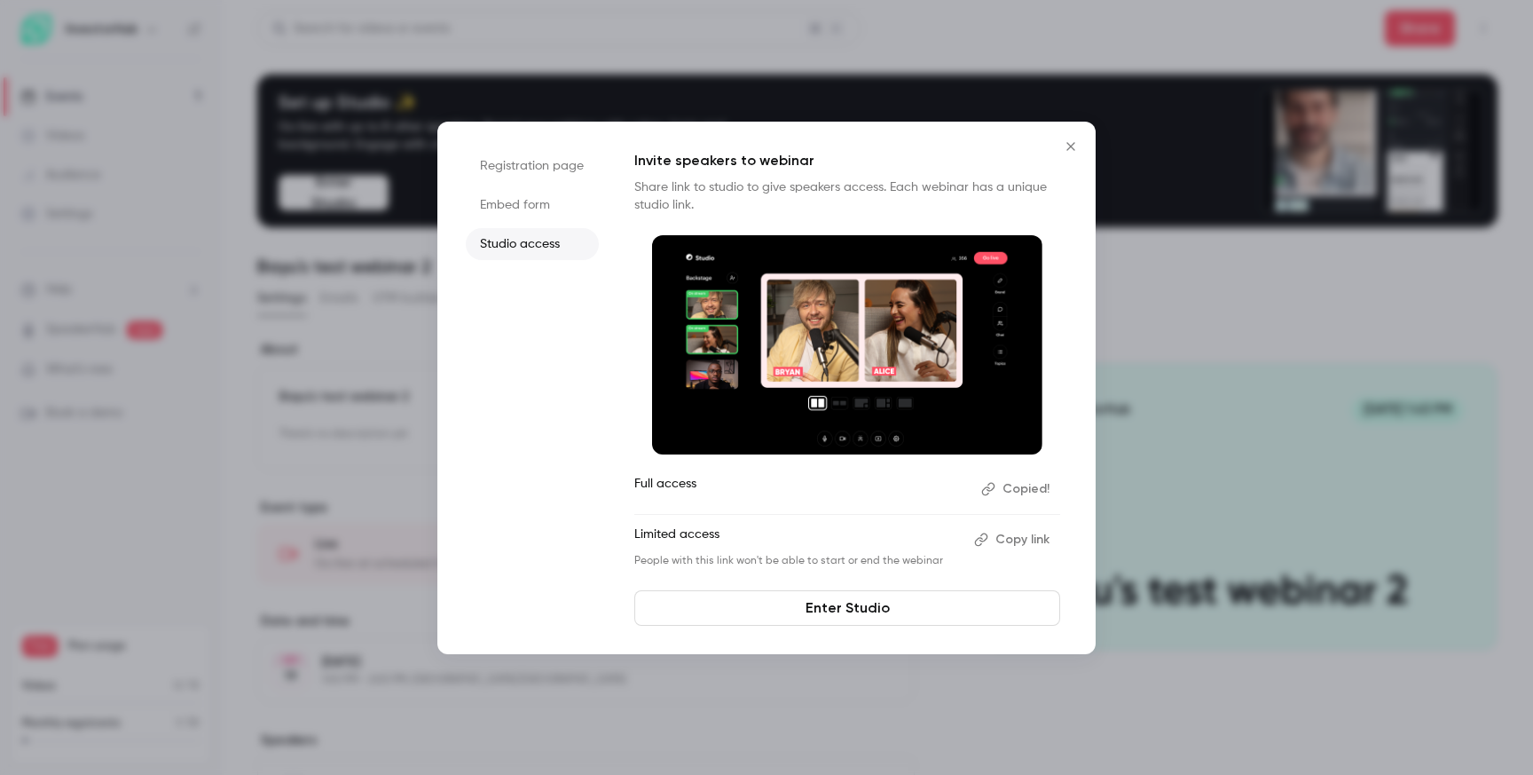
click at [1077, 144] on icon "Close" at bounding box center [1070, 146] width 21 height 14
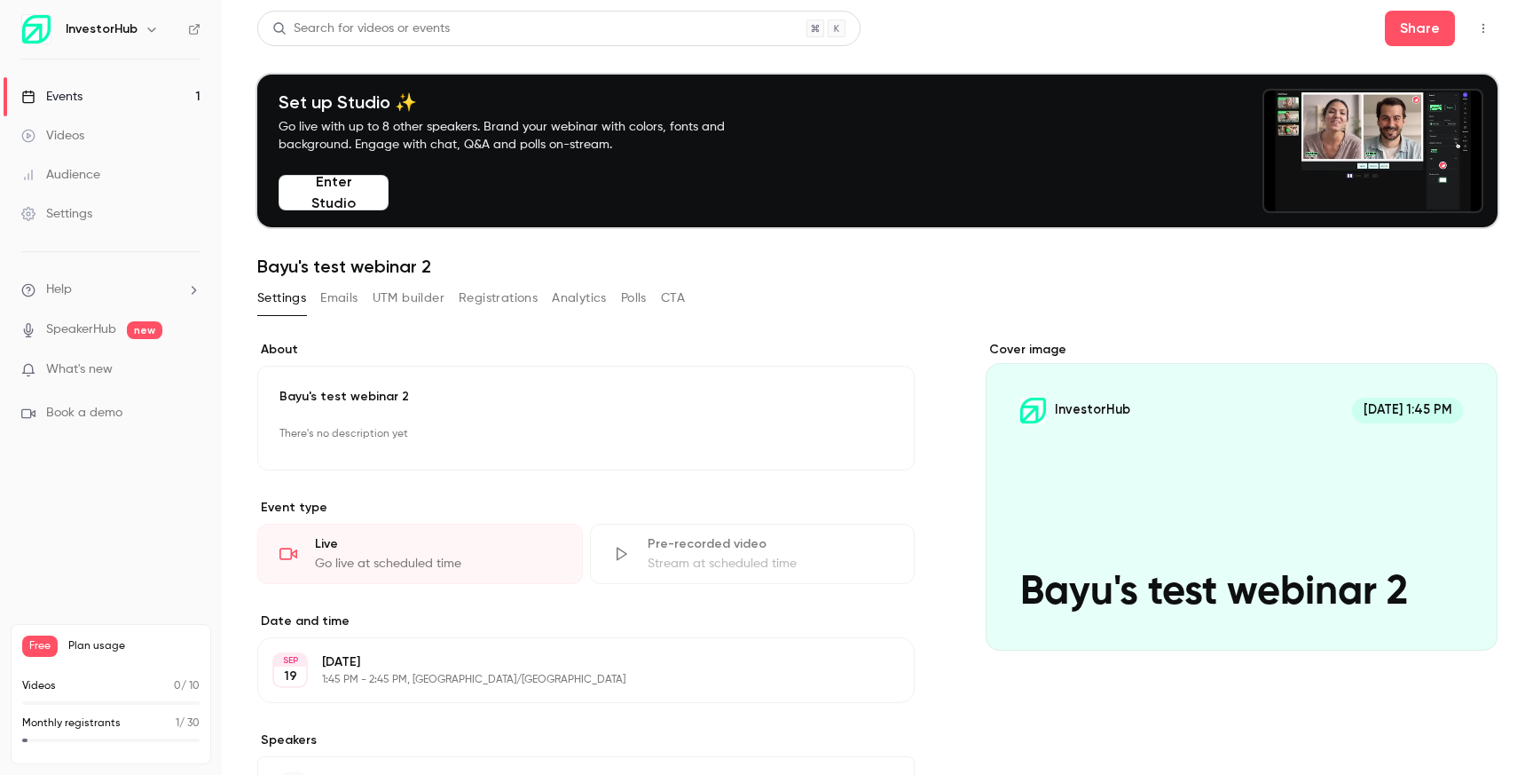
click at [375, 188] on button "Enter Studio" at bounding box center [334, 192] width 110 height 35
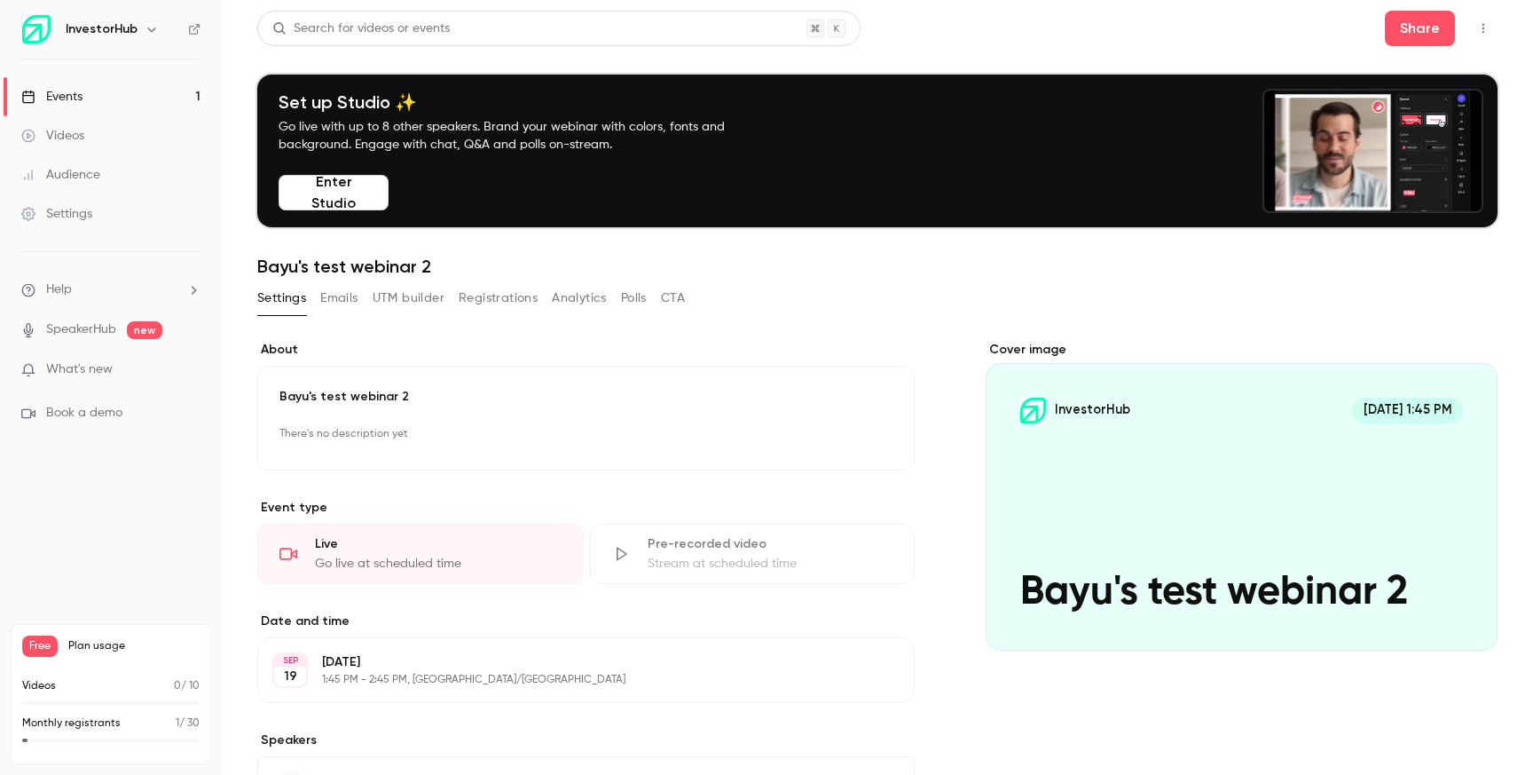
click at [1287, 456] on div "Cover image" at bounding box center [1242, 496] width 512 height 310
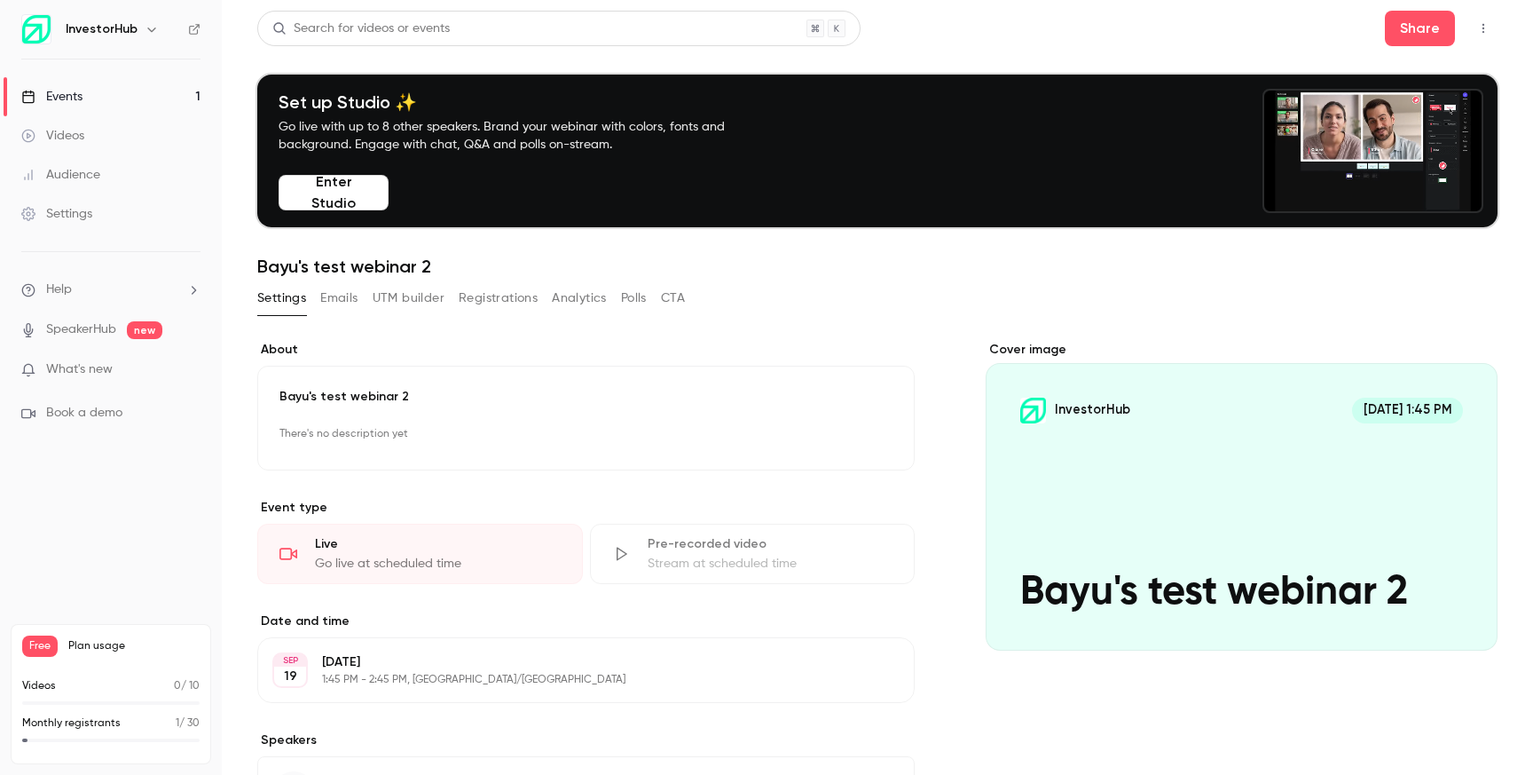
click at [0, 0] on input "InvestorHub Sep 19, 1:45 PM Bayu's test webinar 2" at bounding box center [0, 0] width 0 height 0
click at [348, 196] on button "Enter Studio" at bounding box center [334, 192] width 110 height 35
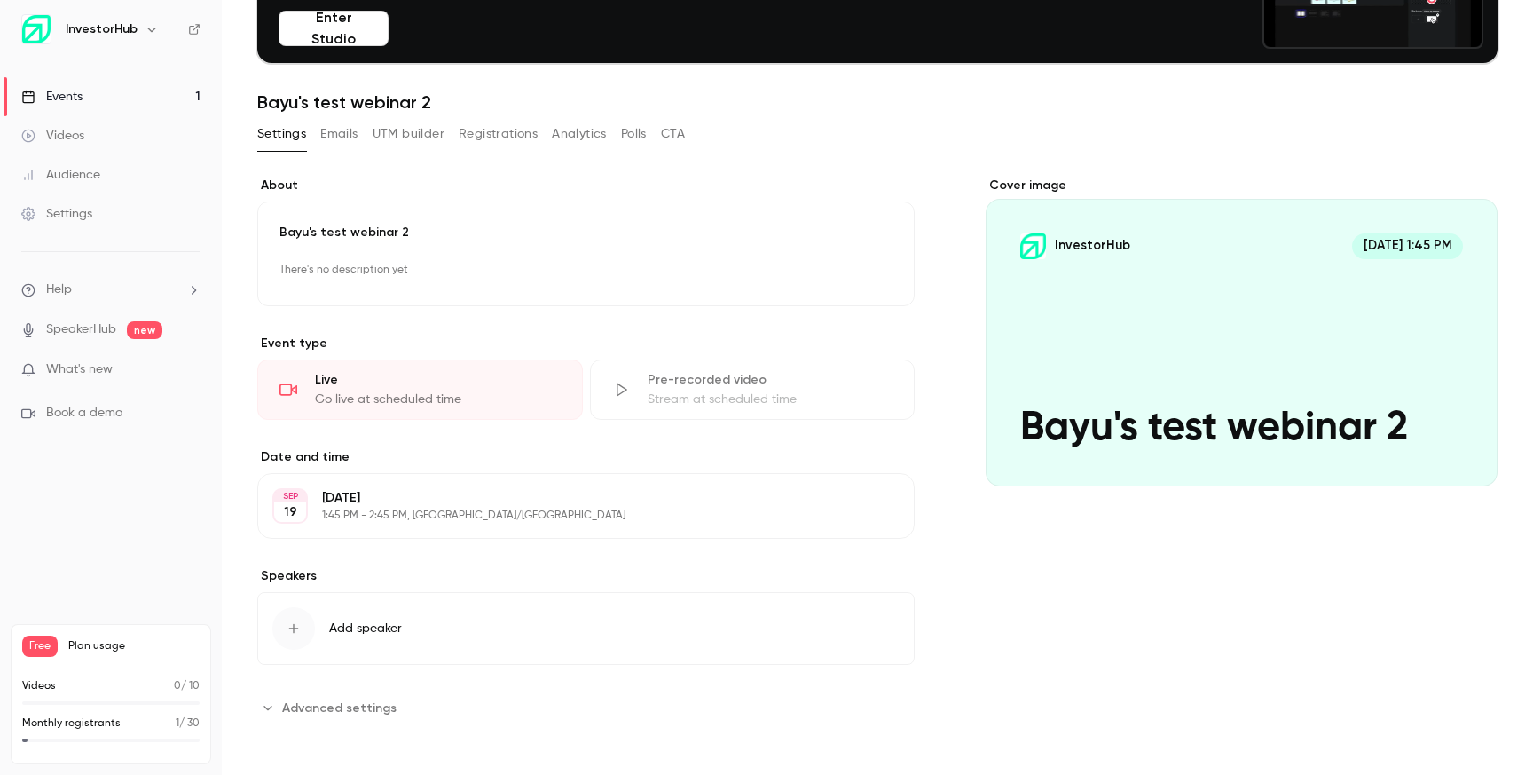
click at [444, 511] on p "1:45 PM - 2:45 PM, Australia/Melbourne" at bounding box center [571, 515] width 499 height 14
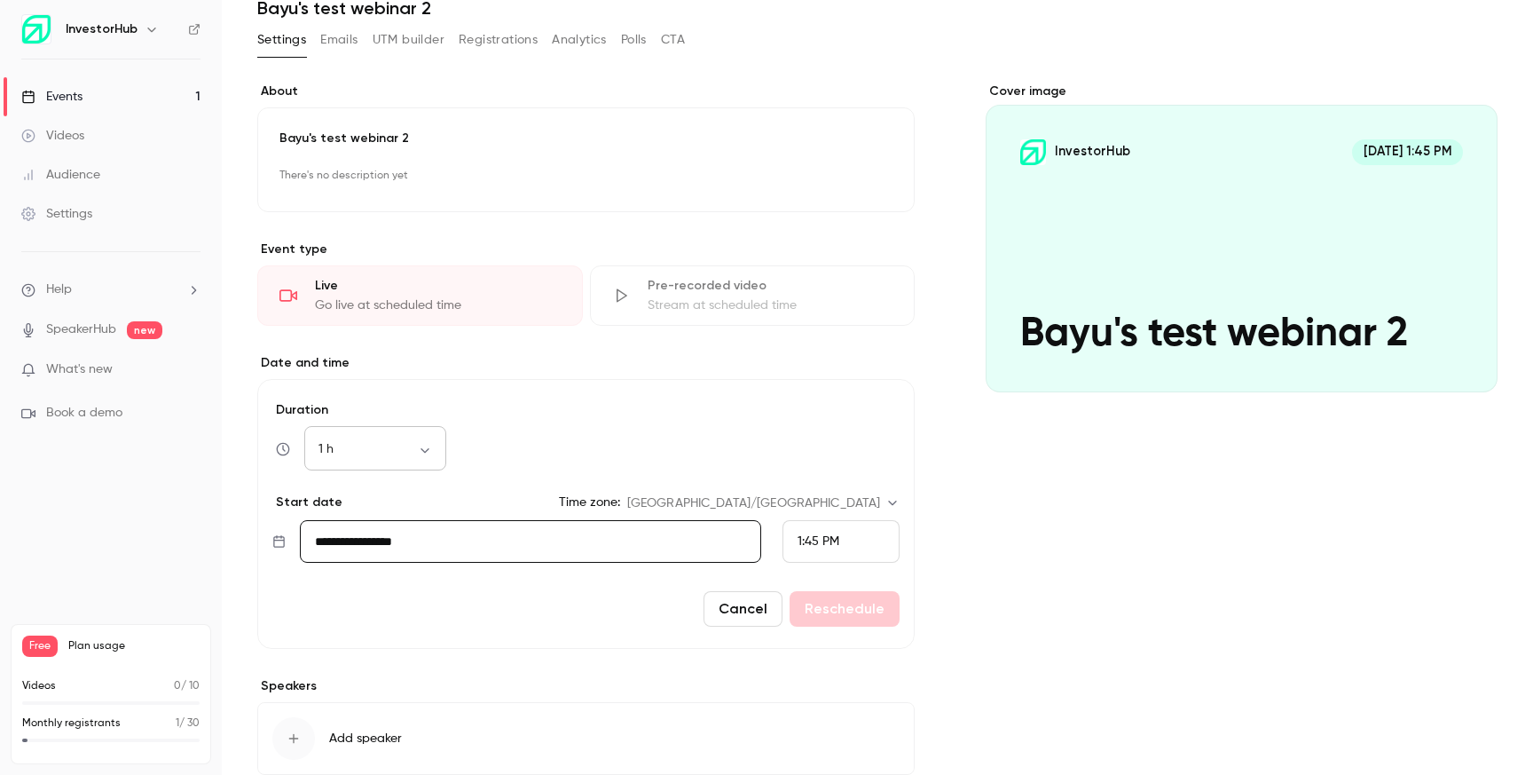
scroll to position [268, 0]
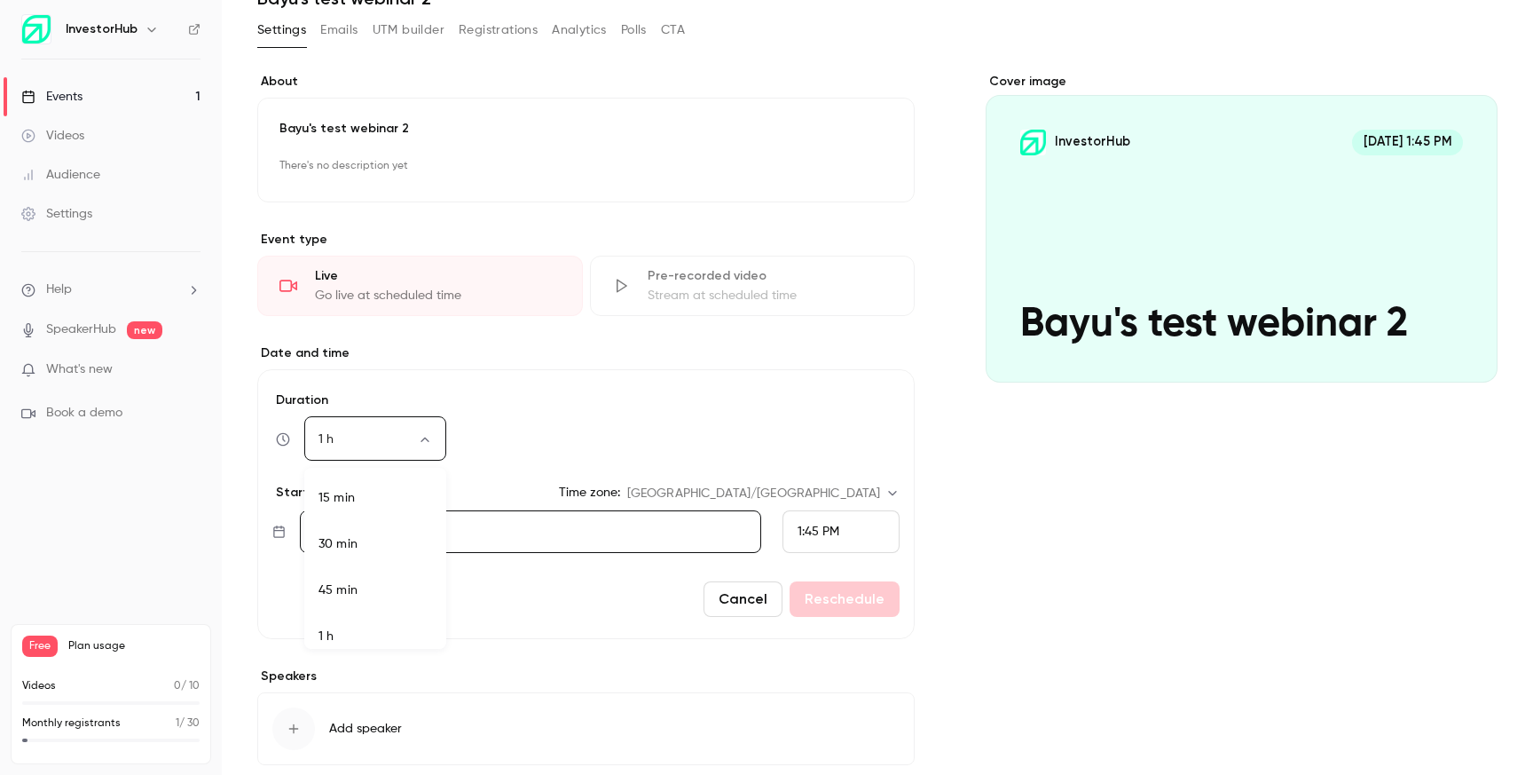
click at [429, 438] on body "**********" at bounding box center [766, 387] width 1533 height 775
click at [397, 500] on li "15 min" at bounding box center [375, 487] width 142 height 46
type input "**"
click at [850, 601] on button "Reschedule" at bounding box center [845, 598] width 110 height 35
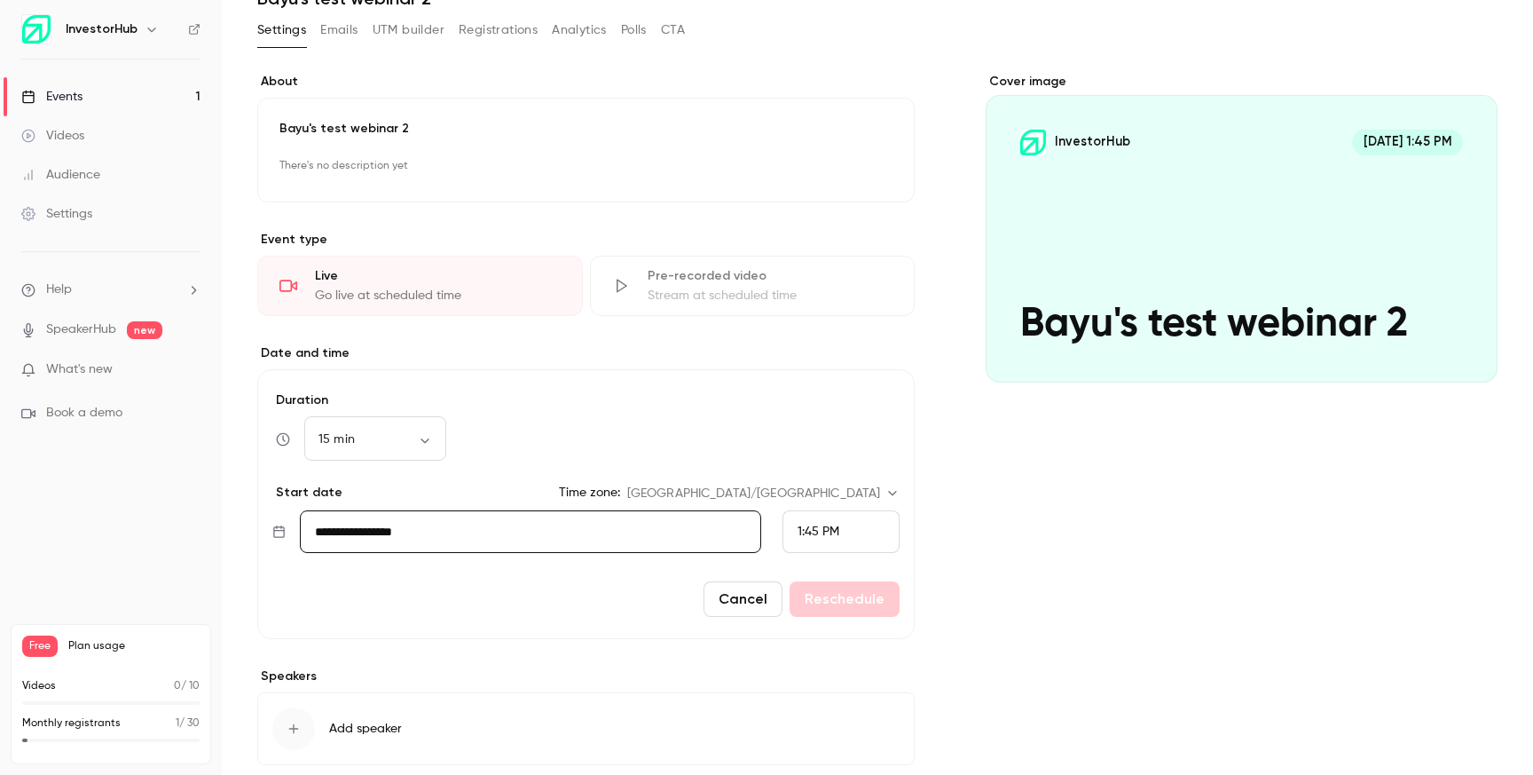
scroll to position [164, 0]
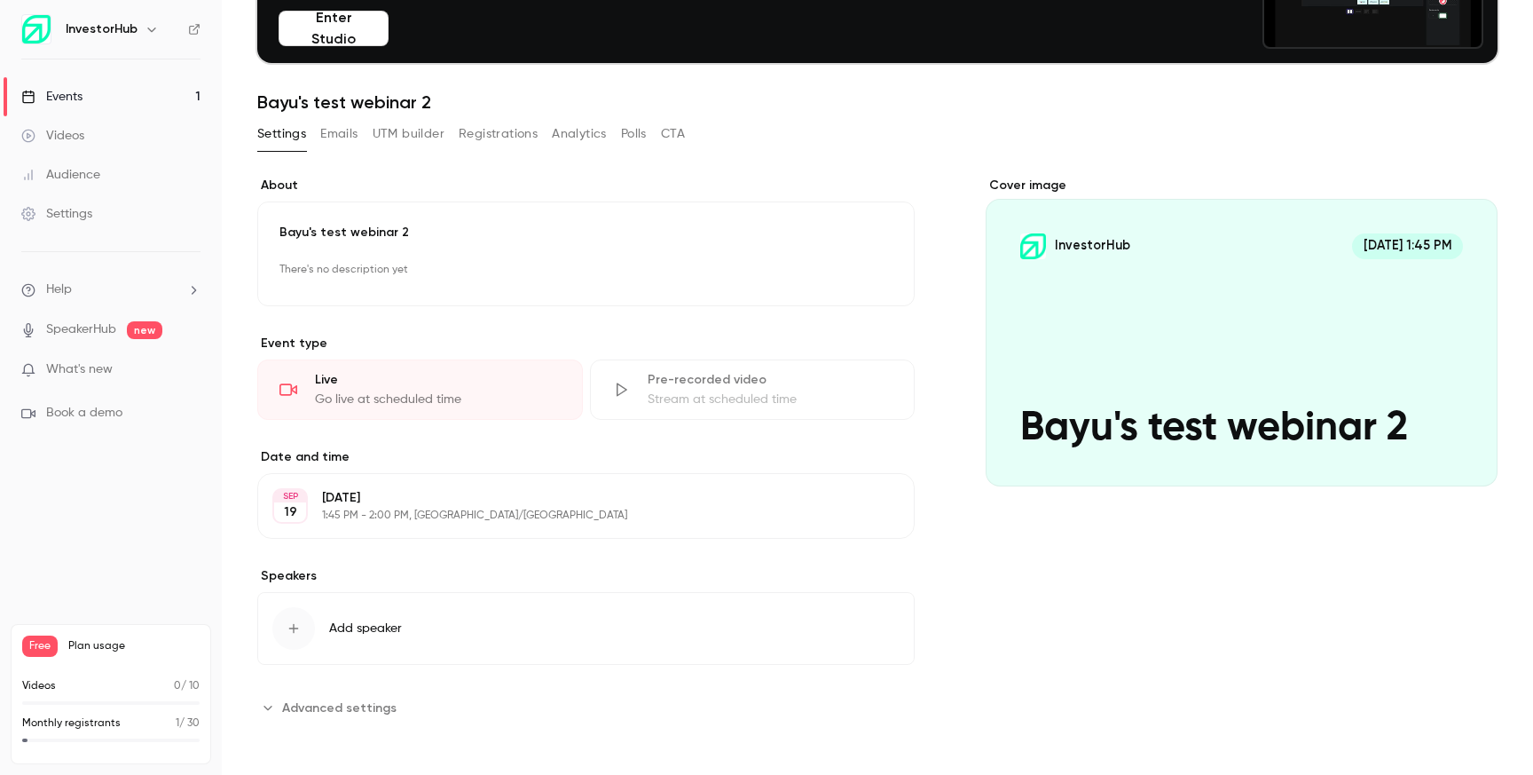
click at [382, 707] on span "Advanced settings" at bounding box center [339, 707] width 114 height 19
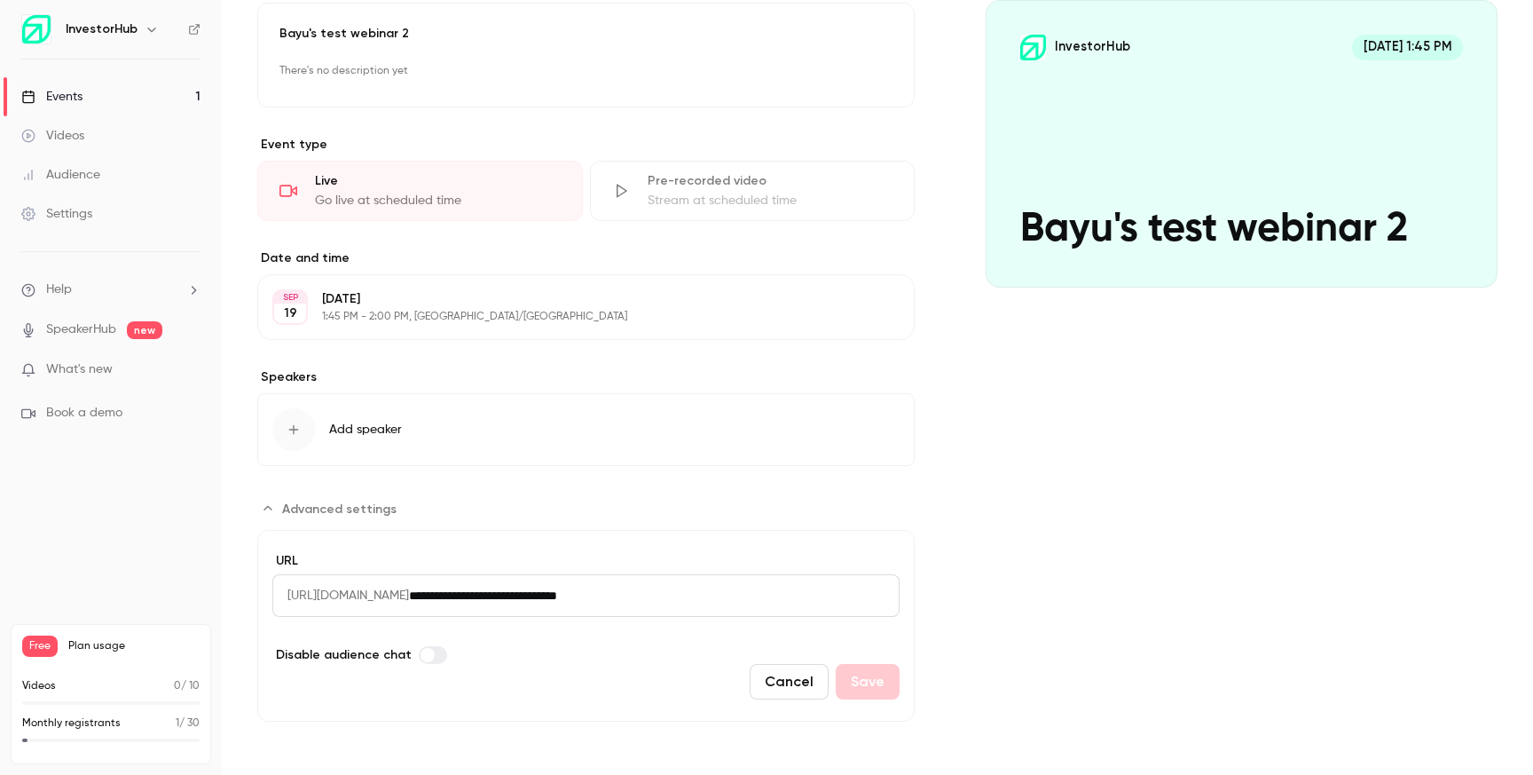
click at [626, 603] on input "**********" at bounding box center [654, 595] width 491 height 43
click at [720, 593] on input "**********" at bounding box center [654, 595] width 491 height 43
drag, startPoint x: 748, startPoint y: 605, endPoint x: 280, endPoint y: 594, distance: 467.7
click at [280, 594] on div "**********" at bounding box center [585, 595] width 627 height 43
drag, startPoint x: 287, startPoint y: 596, endPoint x: 795, endPoint y: 588, distance: 507.6
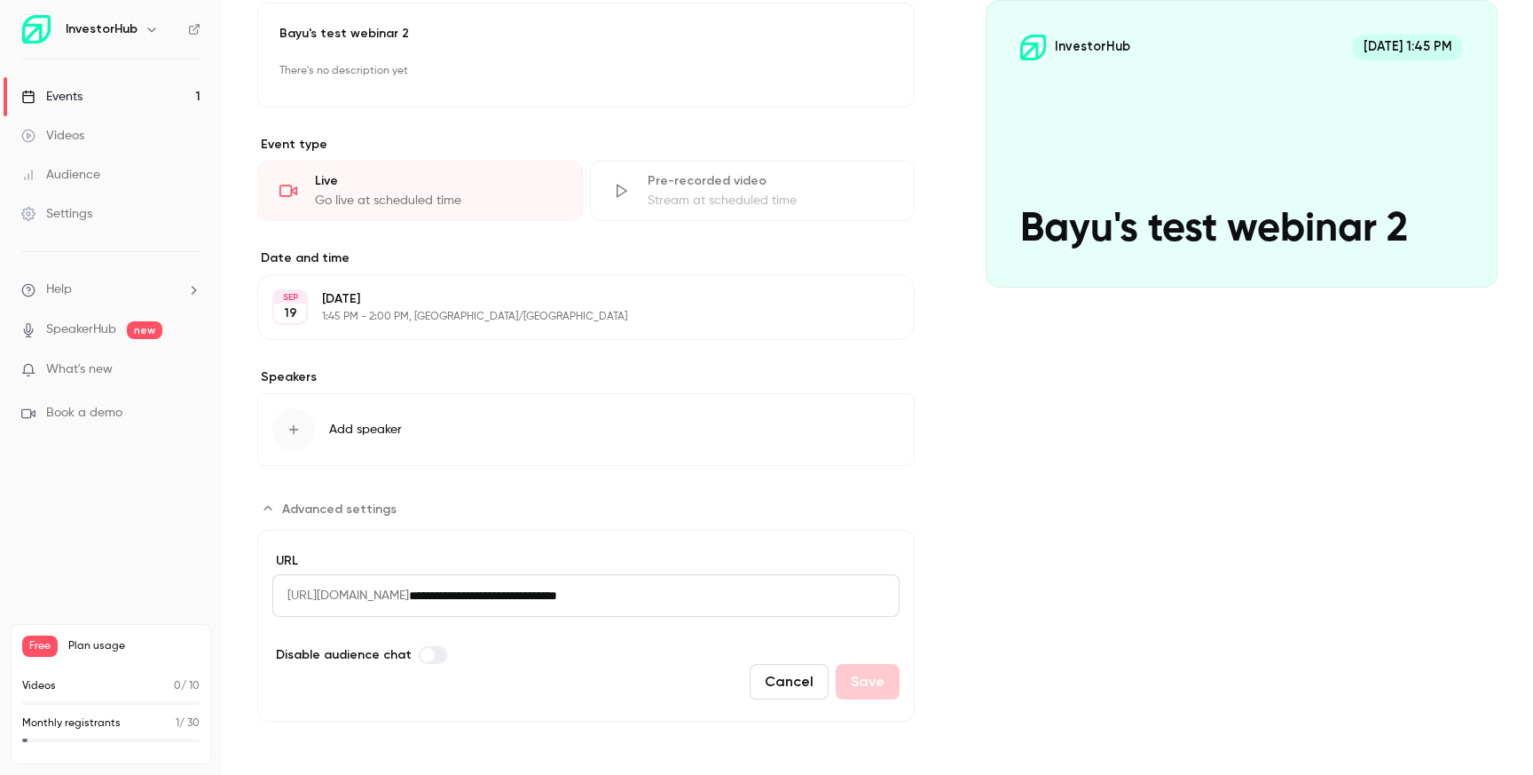
click at [795, 588] on div "**********" at bounding box center [585, 595] width 627 height 43
copy span "https://watch.getcontrast.io/regist"
click at [728, 636] on div "**********" at bounding box center [585, 598] width 627 height 93
drag, startPoint x: 740, startPoint y: 587, endPoint x: 511, endPoint y: 577, distance: 229.2
click at [510, 577] on input "**********" at bounding box center [654, 595] width 491 height 43
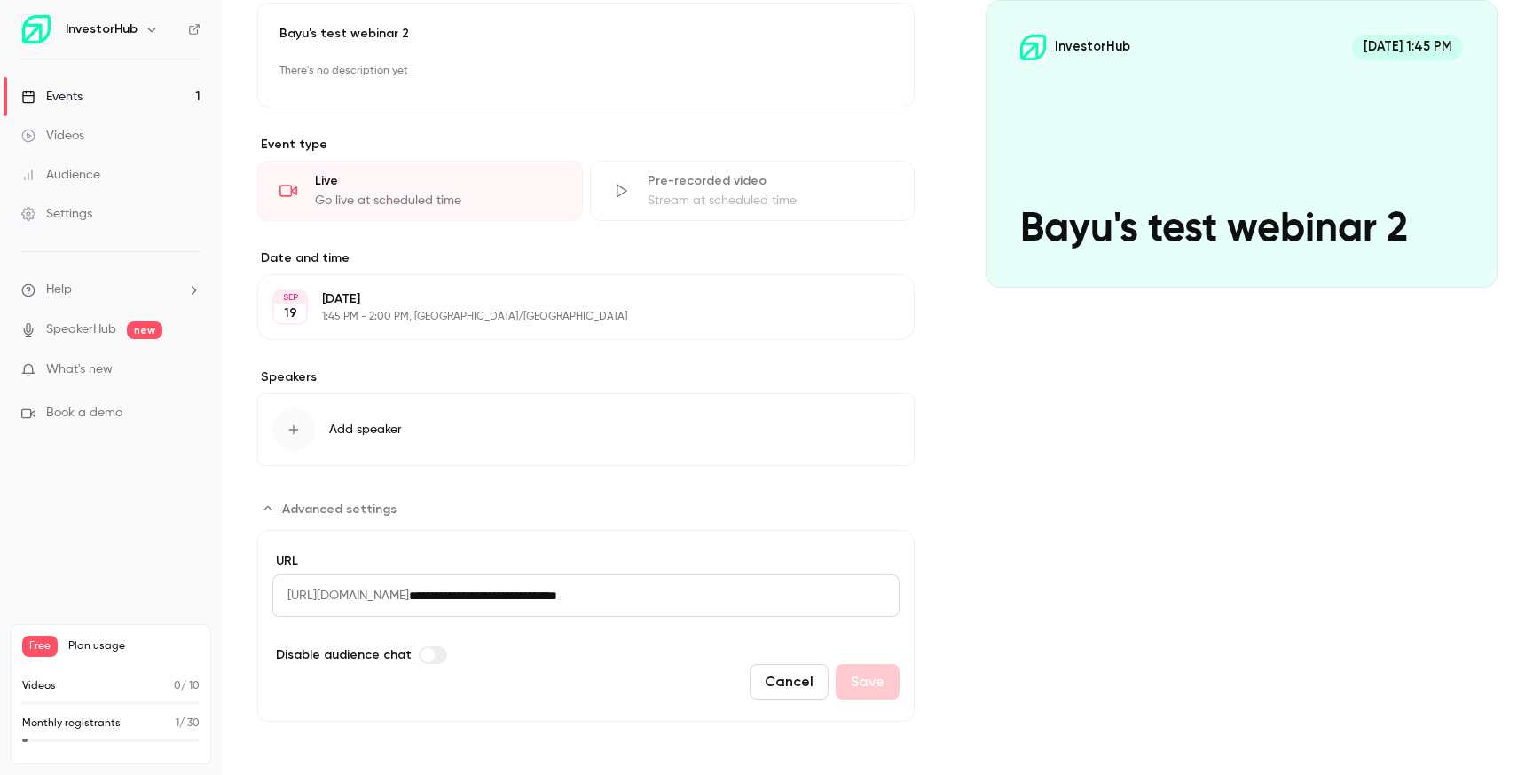
click at [781, 494] on section "**********" at bounding box center [585, 607] width 657 height 227
click at [779, 692] on button "Cancel" at bounding box center [789, 681] width 79 height 35
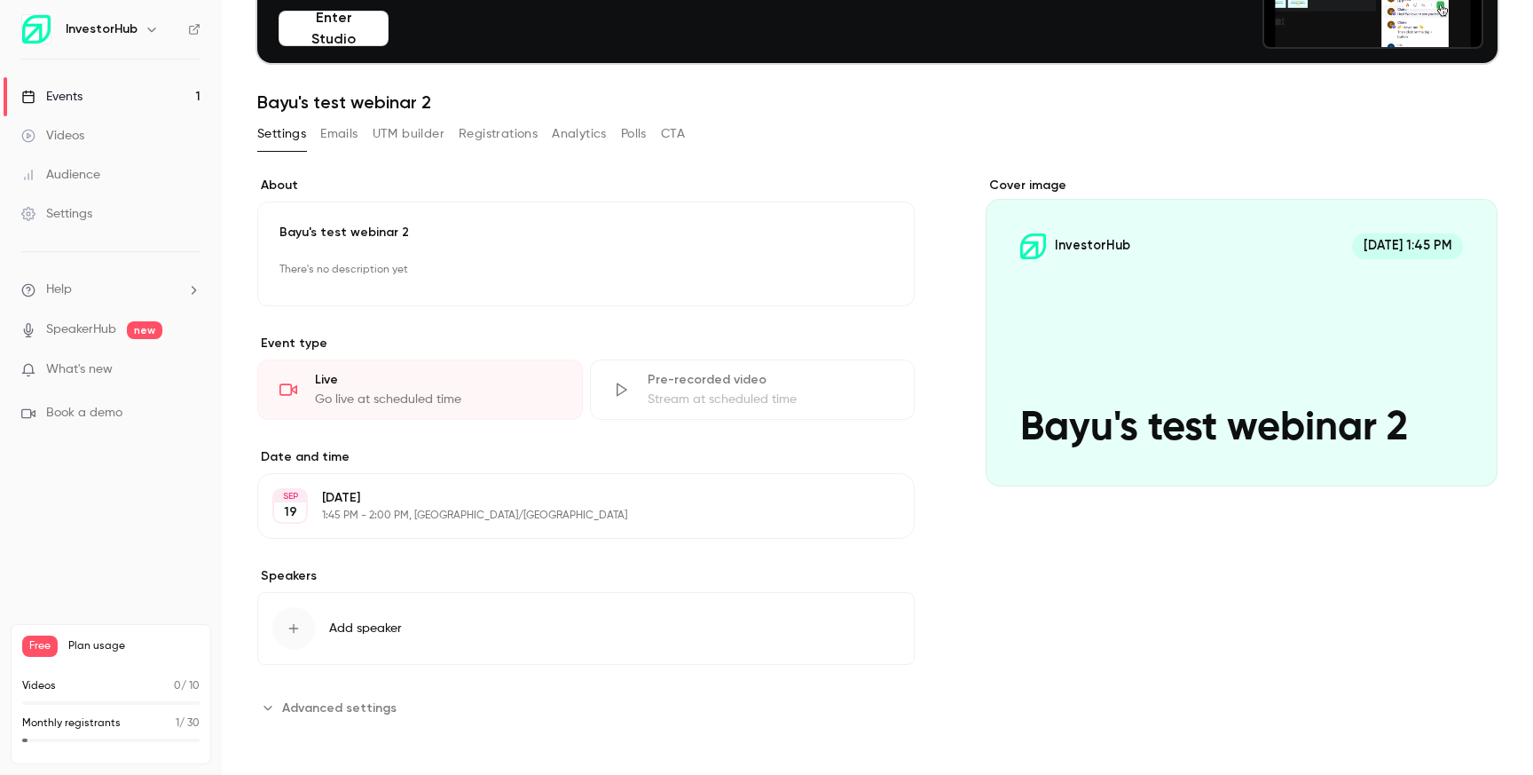
scroll to position [0, 0]
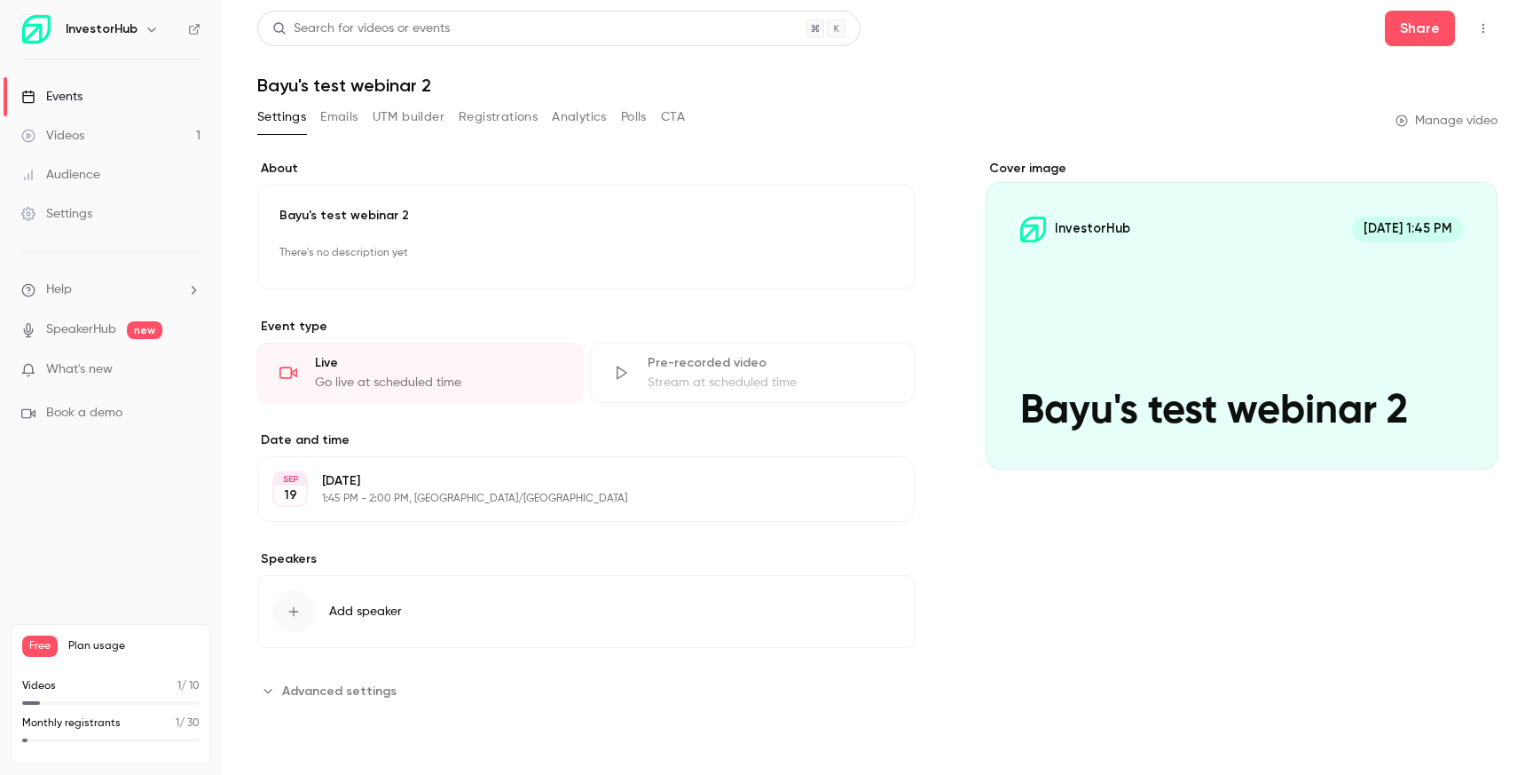
click at [1488, 28] on icon "button" at bounding box center [1483, 28] width 14 height 12
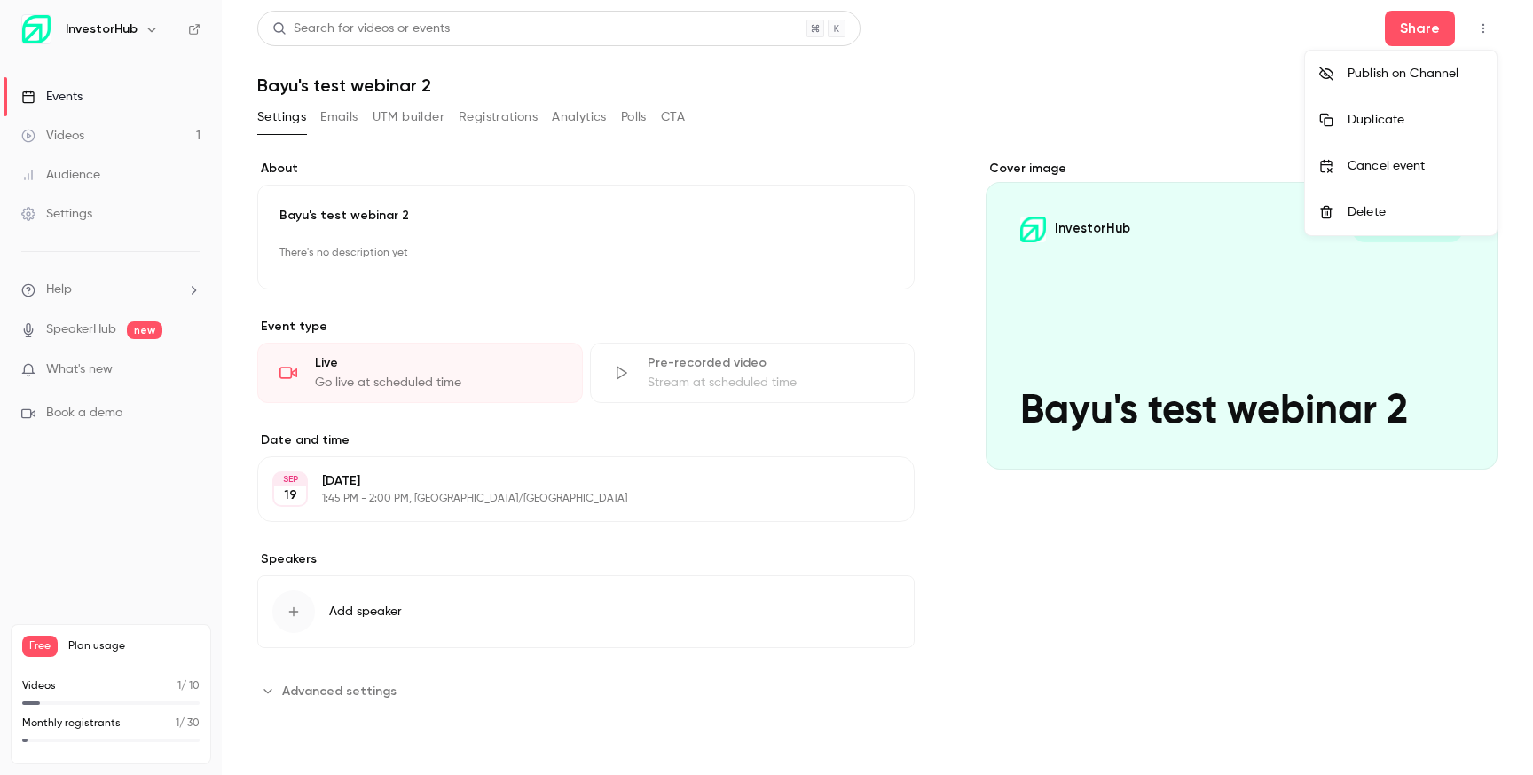
click at [1175, 74] on div at bounding box center [766, 387] width 1533 height 775
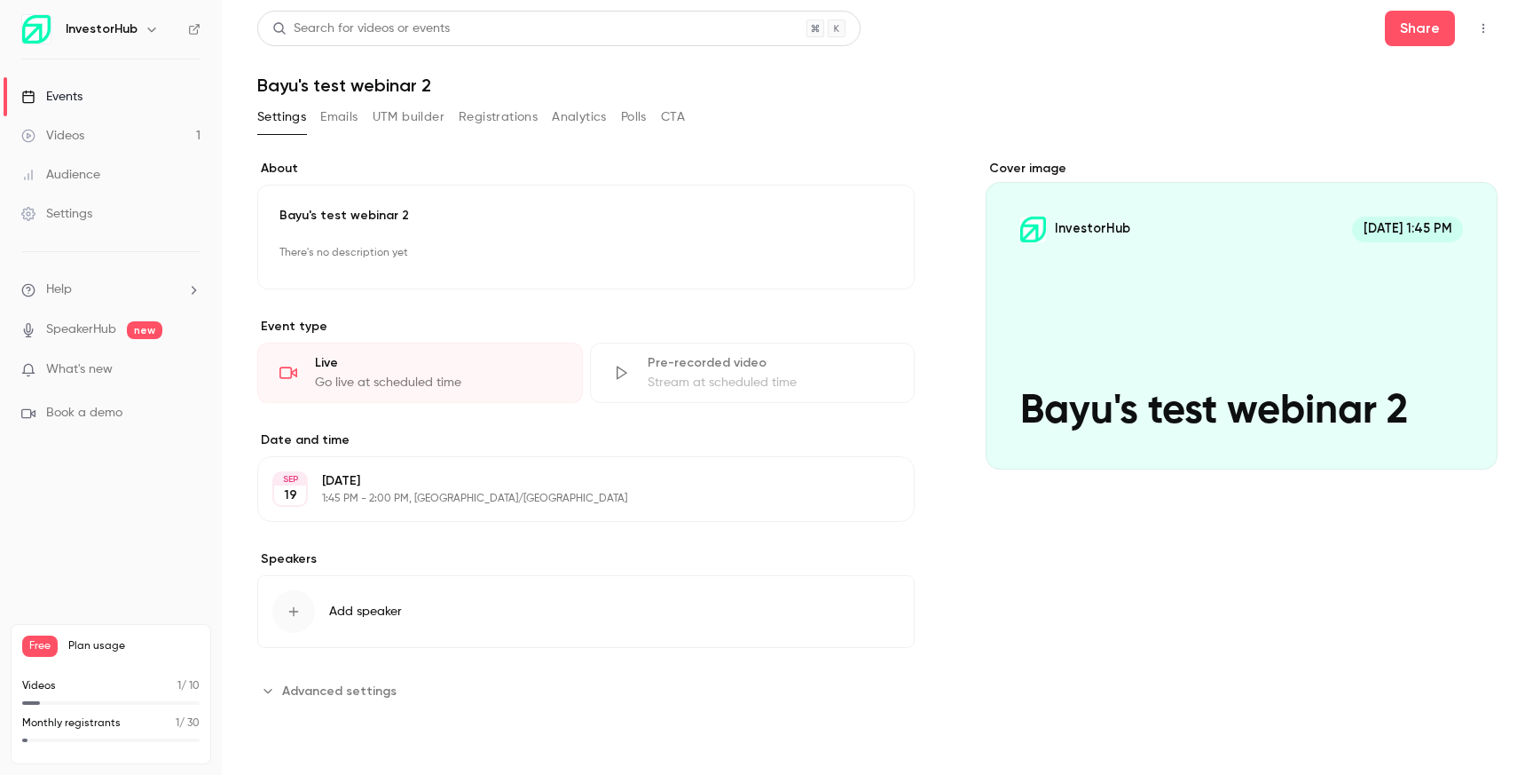
click at [1480, 44] on div "Share" at bounding box center [1441, 28] width 113 height 35
click at [1483, 35] on button "button" at bounding box center [1483, 28] width 28 height 28
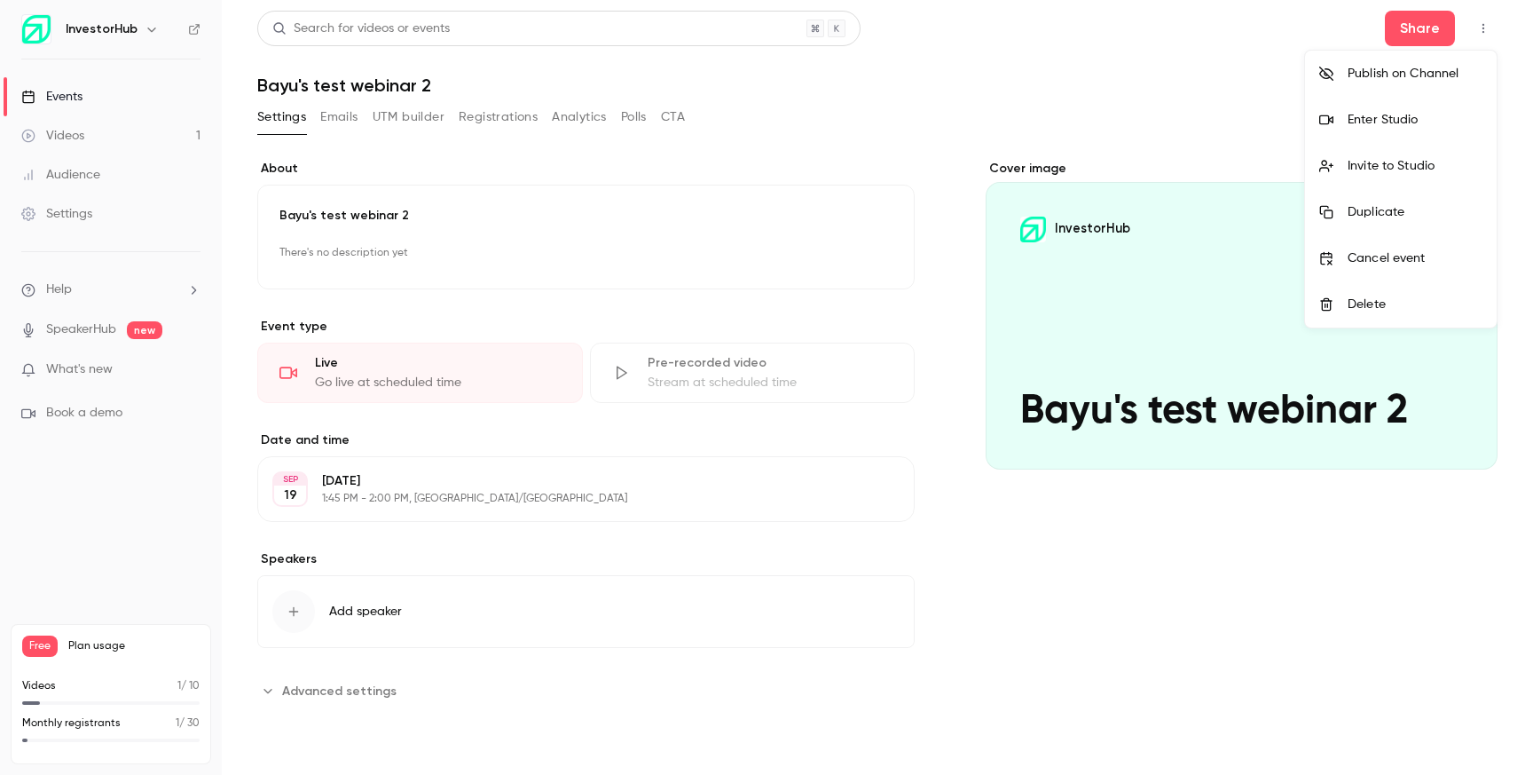
click at [1423, 119] on div "Enter Studio" at bounding box center [1415, 120] width 135 height 18
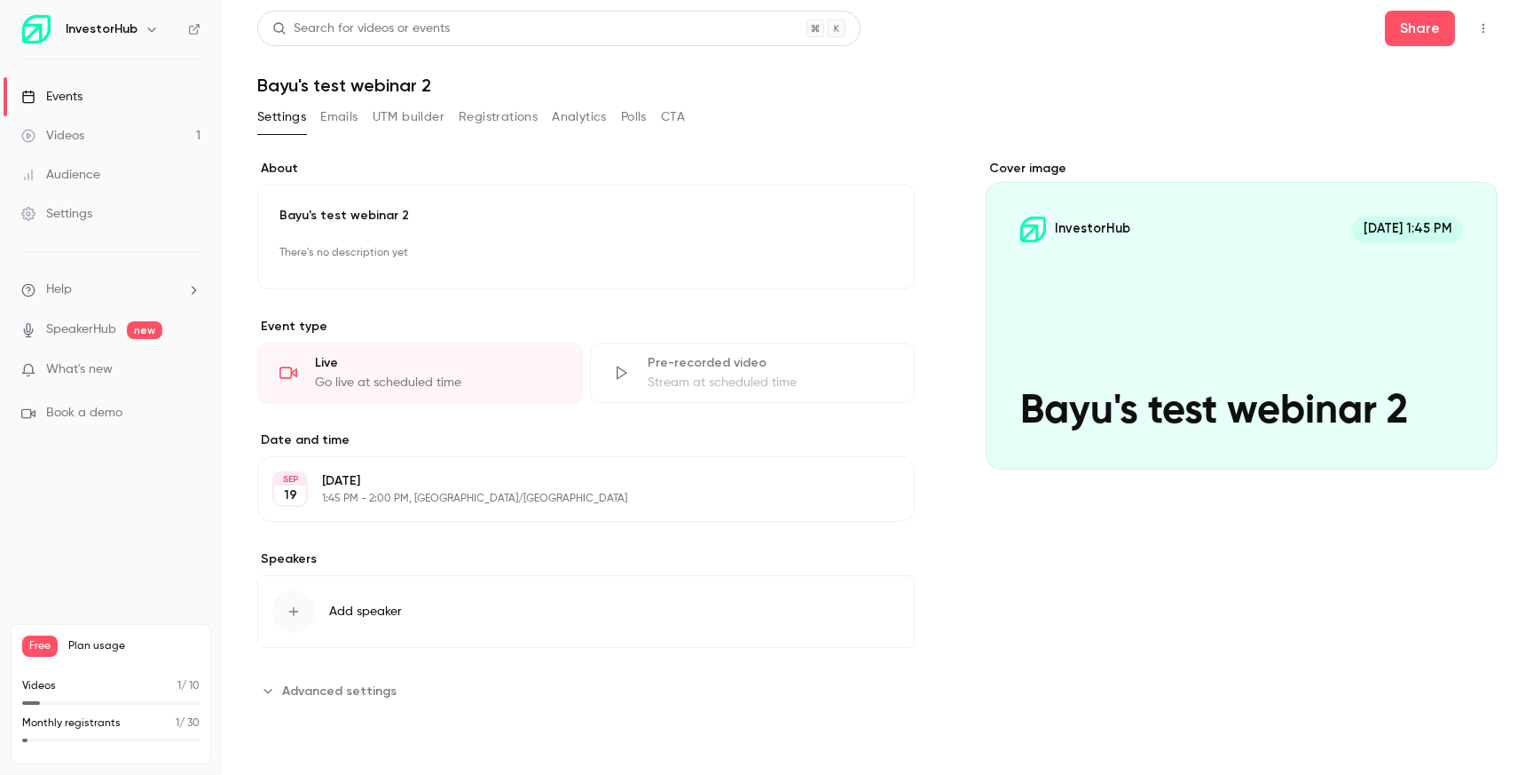
click at [101, 323] on link "SpeakerHub" at bounding box center [81, 329] width 70 height 19
